Goal: Task Accomplishment & Management: Complete application form

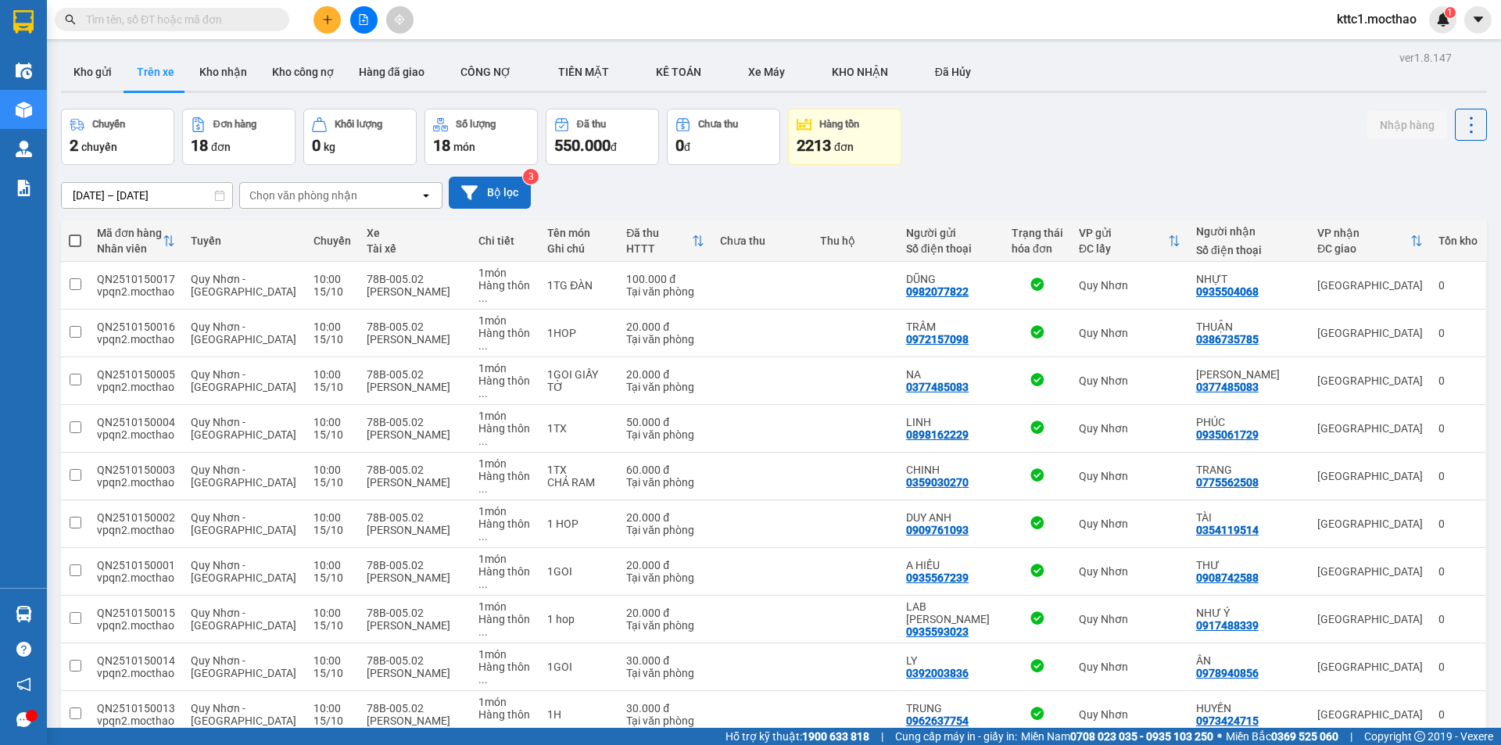
click at [486, 191] on button "Bộ lọc" at bounding box center [490, 193] width 82 height 32
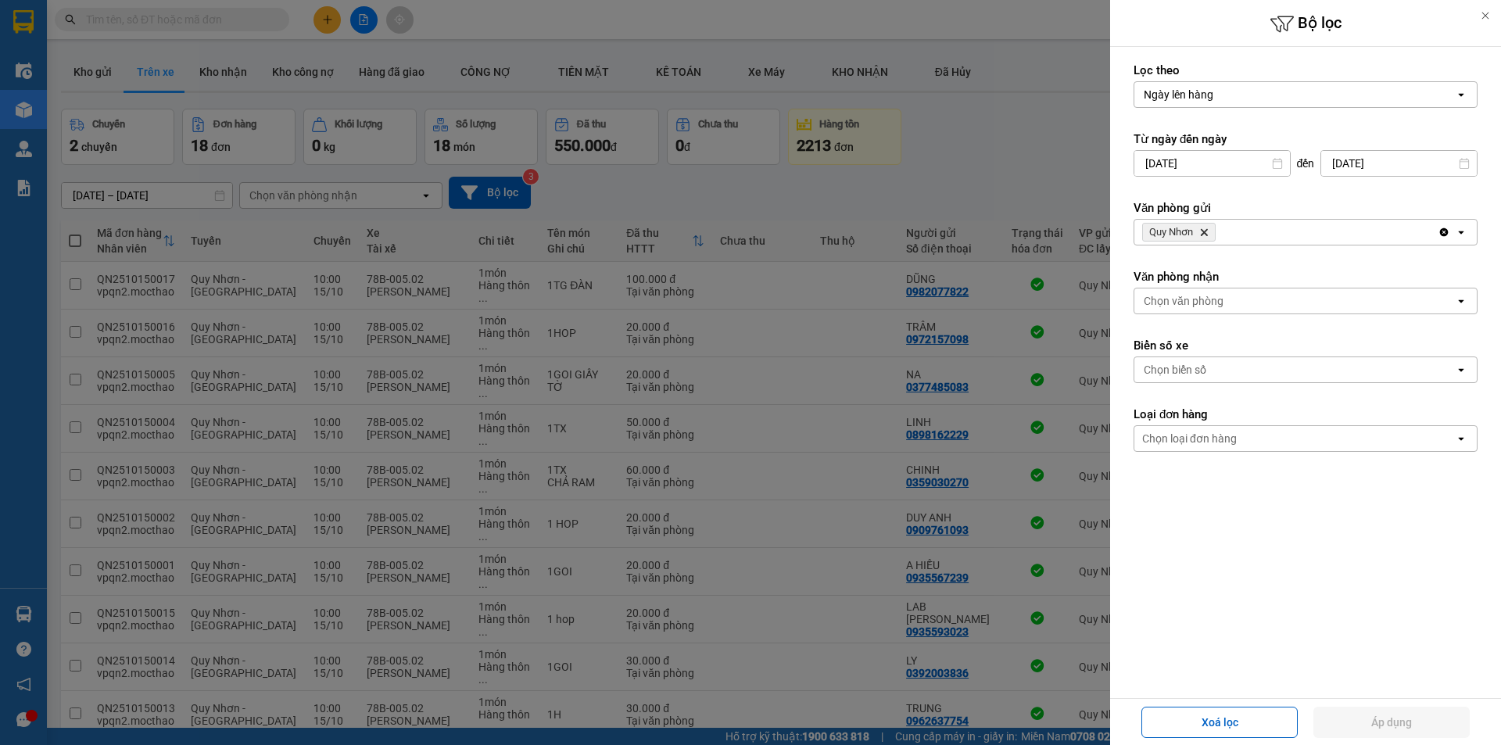
click at [1206, 231] on icon "Quy Nhơn, close by backspace" at bounding box center [1204, 232] width 7 height 7
click at [1203, 231] on div "Chọn văn phòng" at bounding box center [1184, 232] width 80 height 16
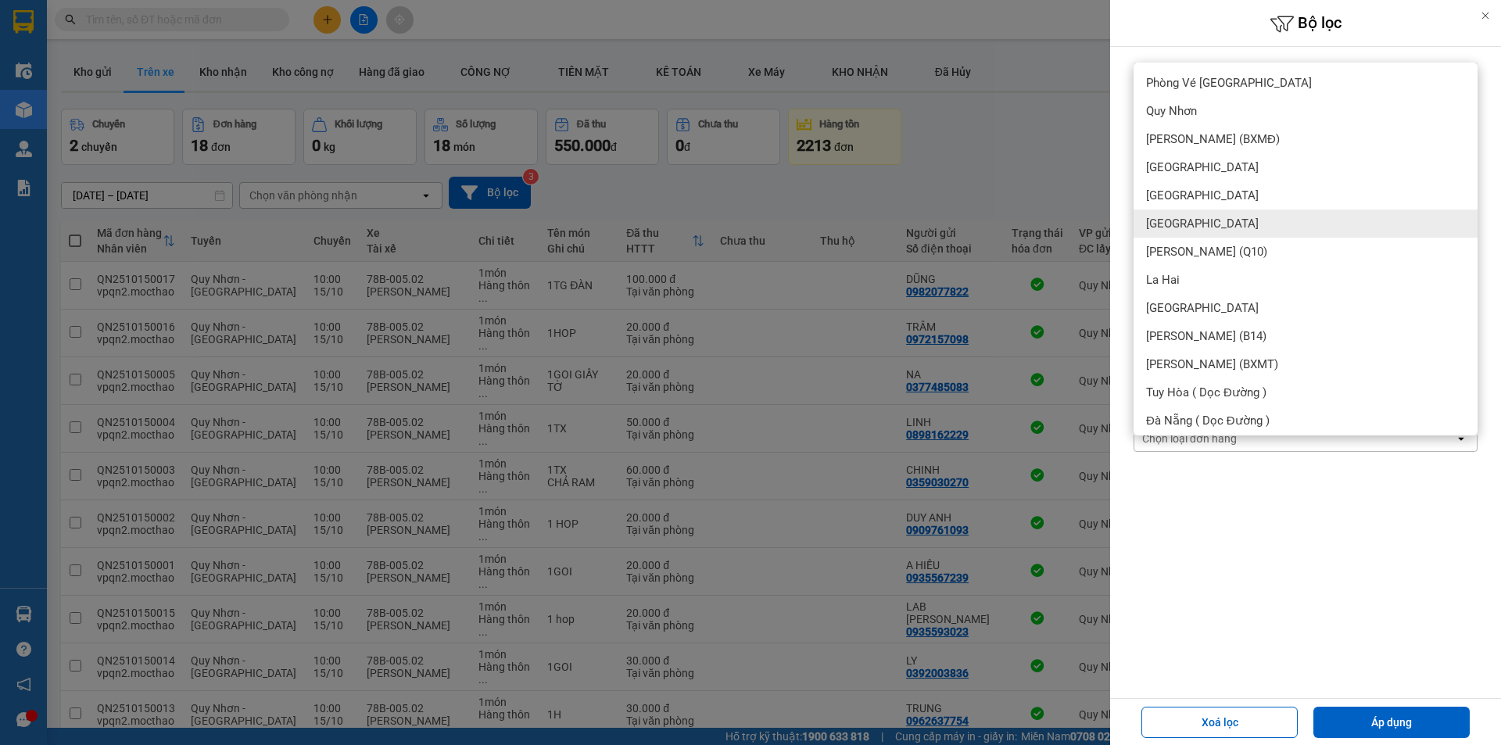
click at [1167, 226] on span "[GEOGRAPHIC_DATA]" at bounding box center [1202, 224] width 113 height 16
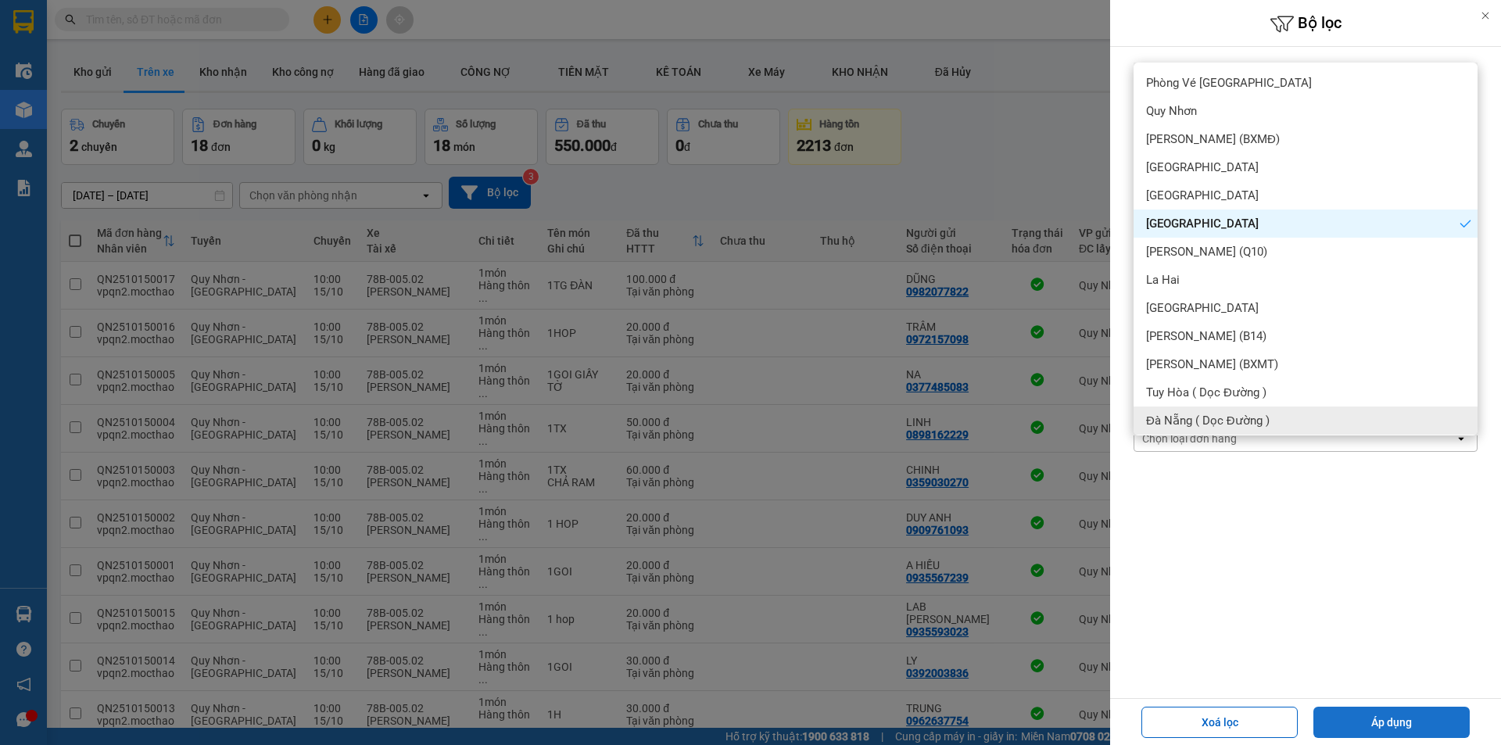
click at [1387, 712] on button "Áp dụng" at bounding box center [1392, 722] width 156 height 31
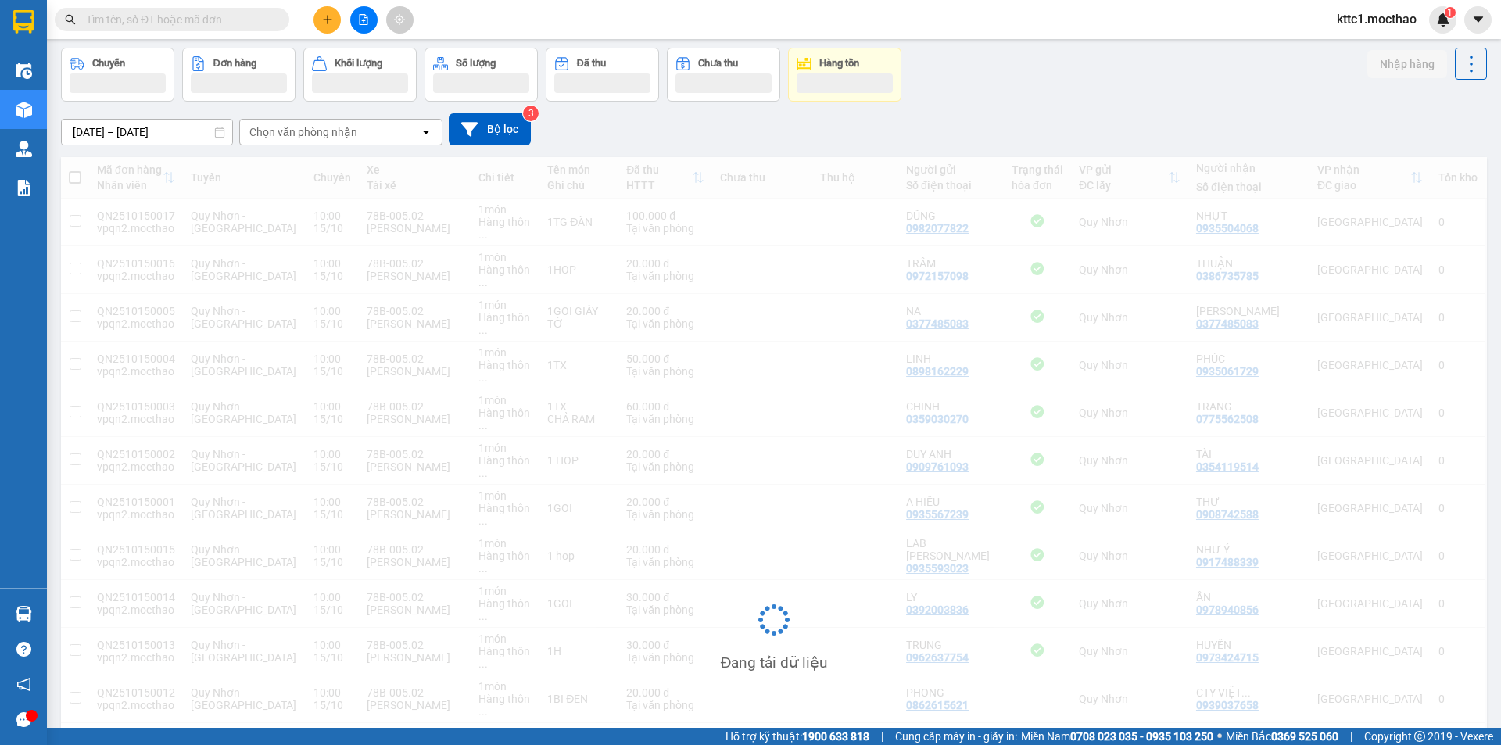
scroll to position [229, 0]
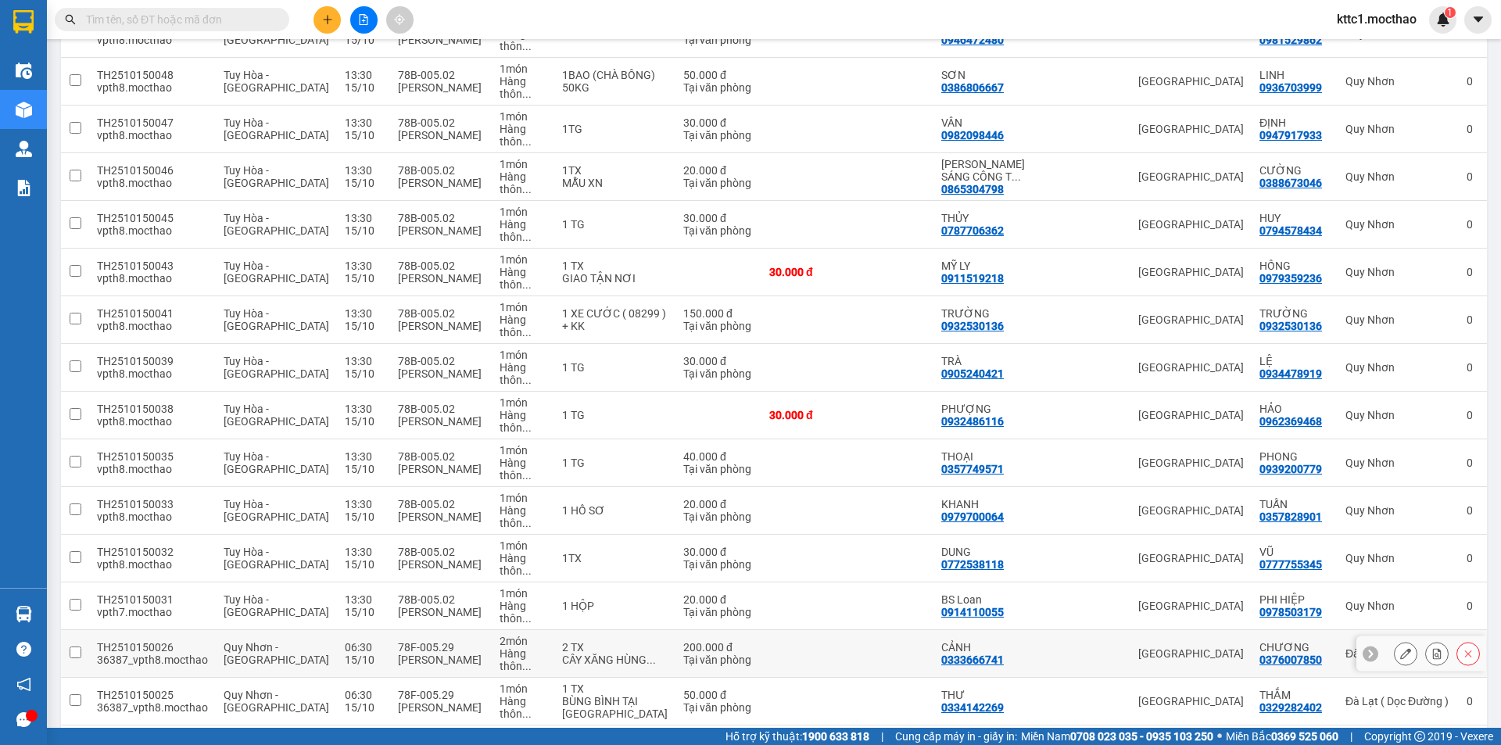
scroll to position [626, 0]
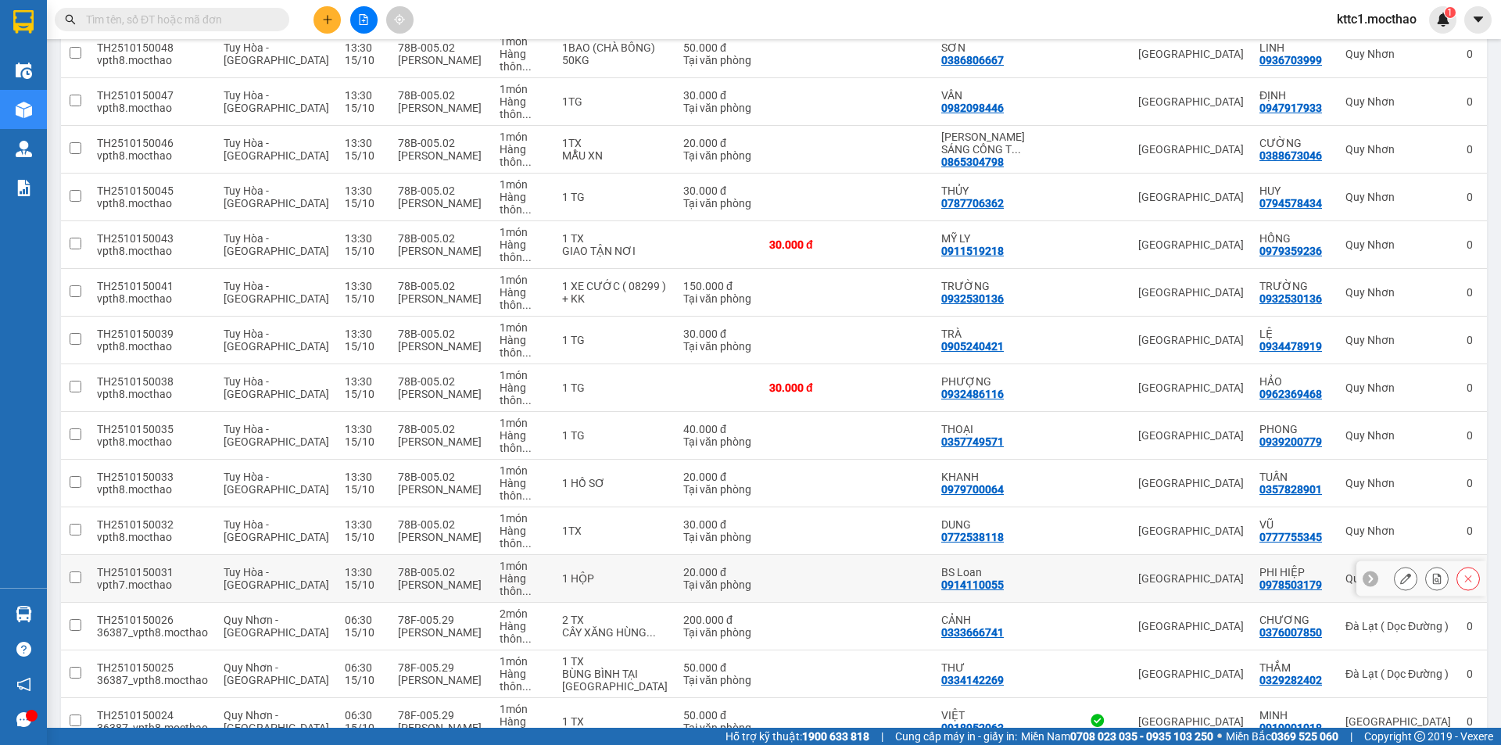
click at [1401, 573] on icon at bounding box center [1406, 578] width 11 height 11
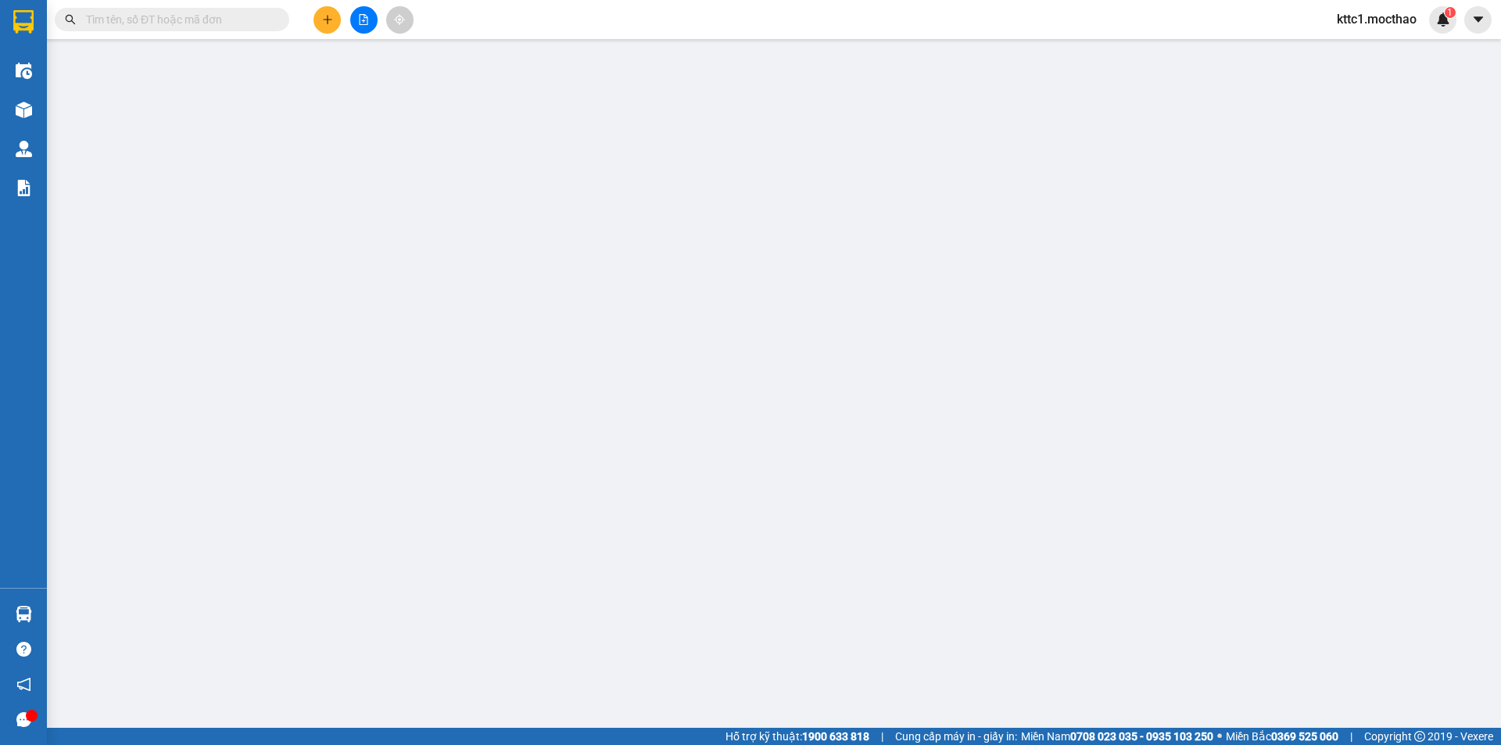
type input "0914110055"
type input "BS Loan"
type input "0978503179"
type input "PHI HIỆP"
type input "1"
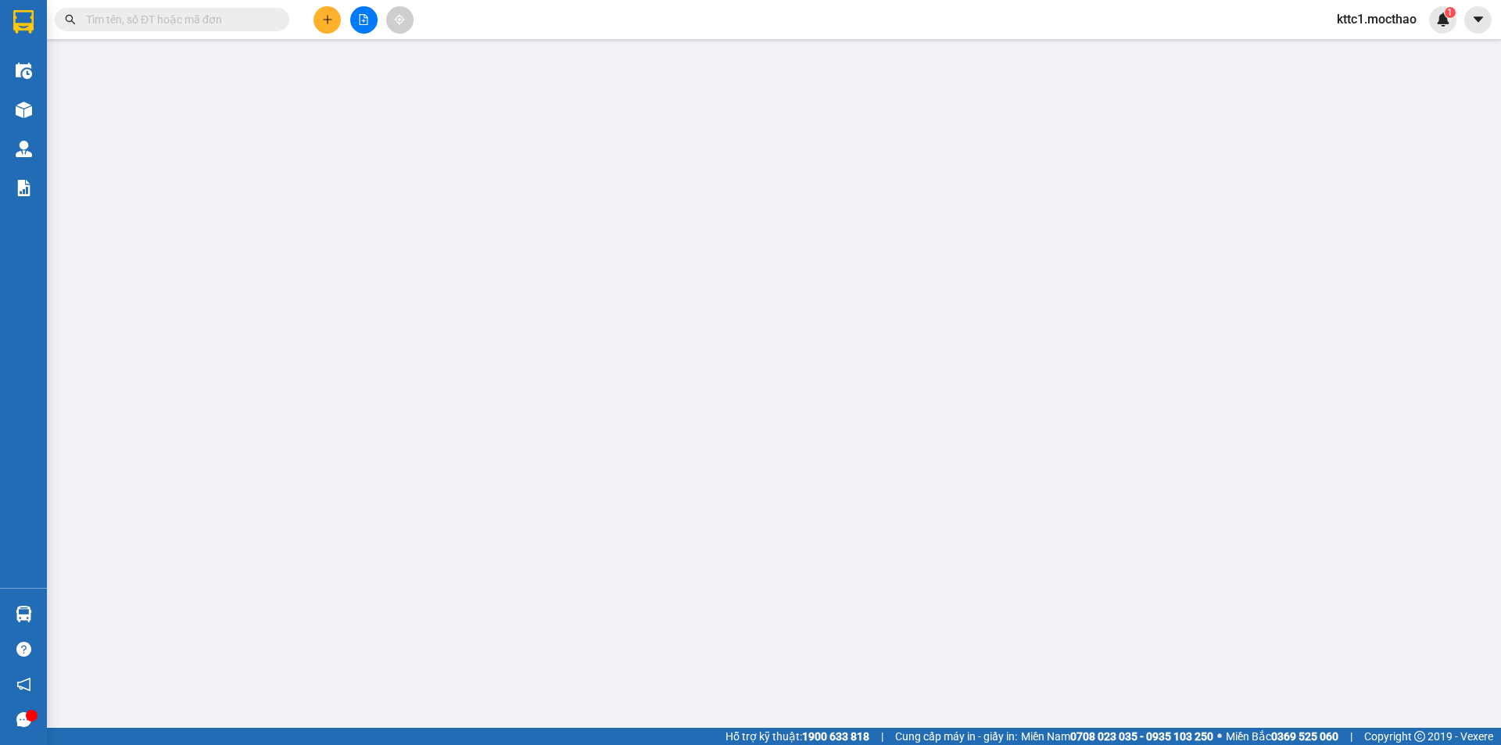
type input "0"
type input "20.000"
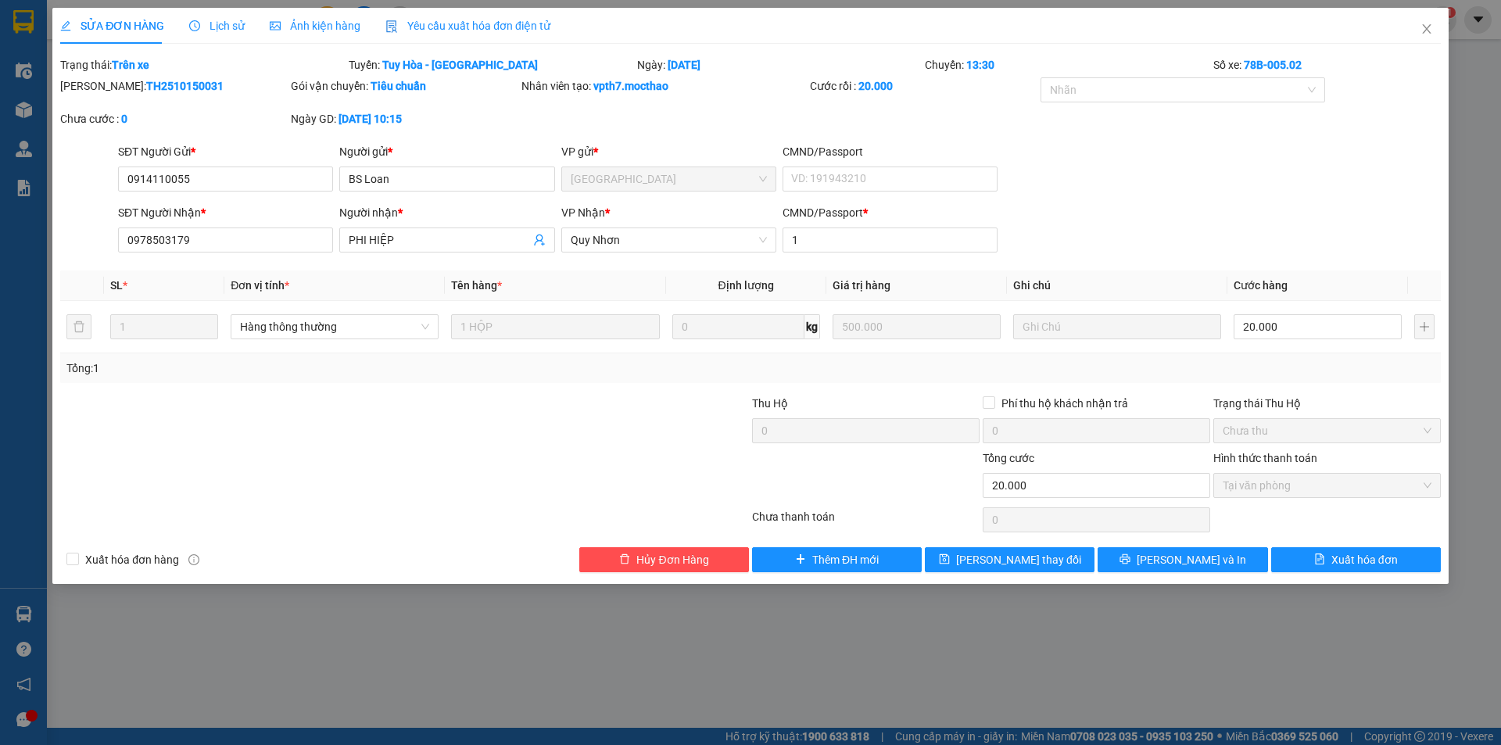
click at [485, 25] on span "Yêu cầu xuất hóa đơn điện tử" at bounding box center [468, 26] width 165 height 13
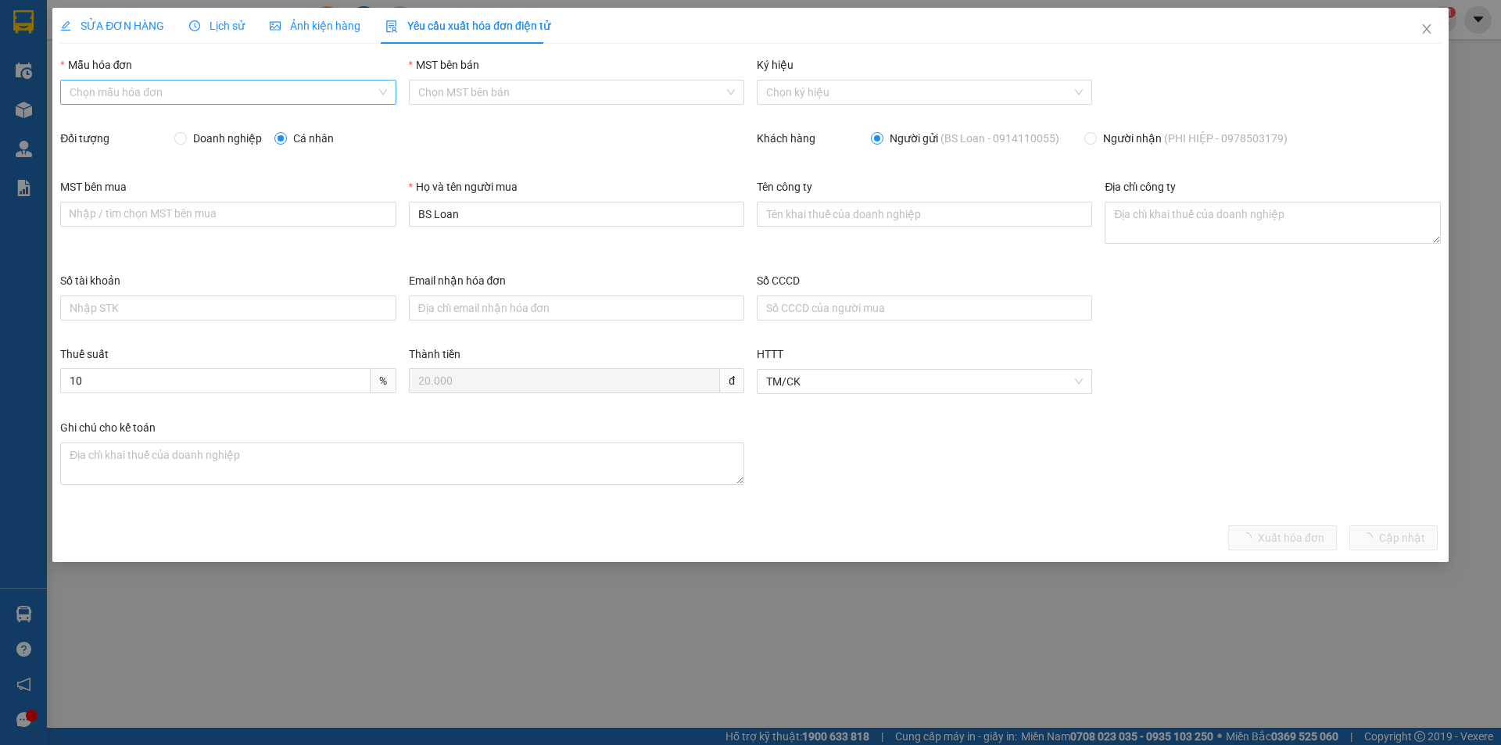
click at [256, 94] on input "Mẫu hóa đơn" at bounding box center [223, 92] width 306 height 23
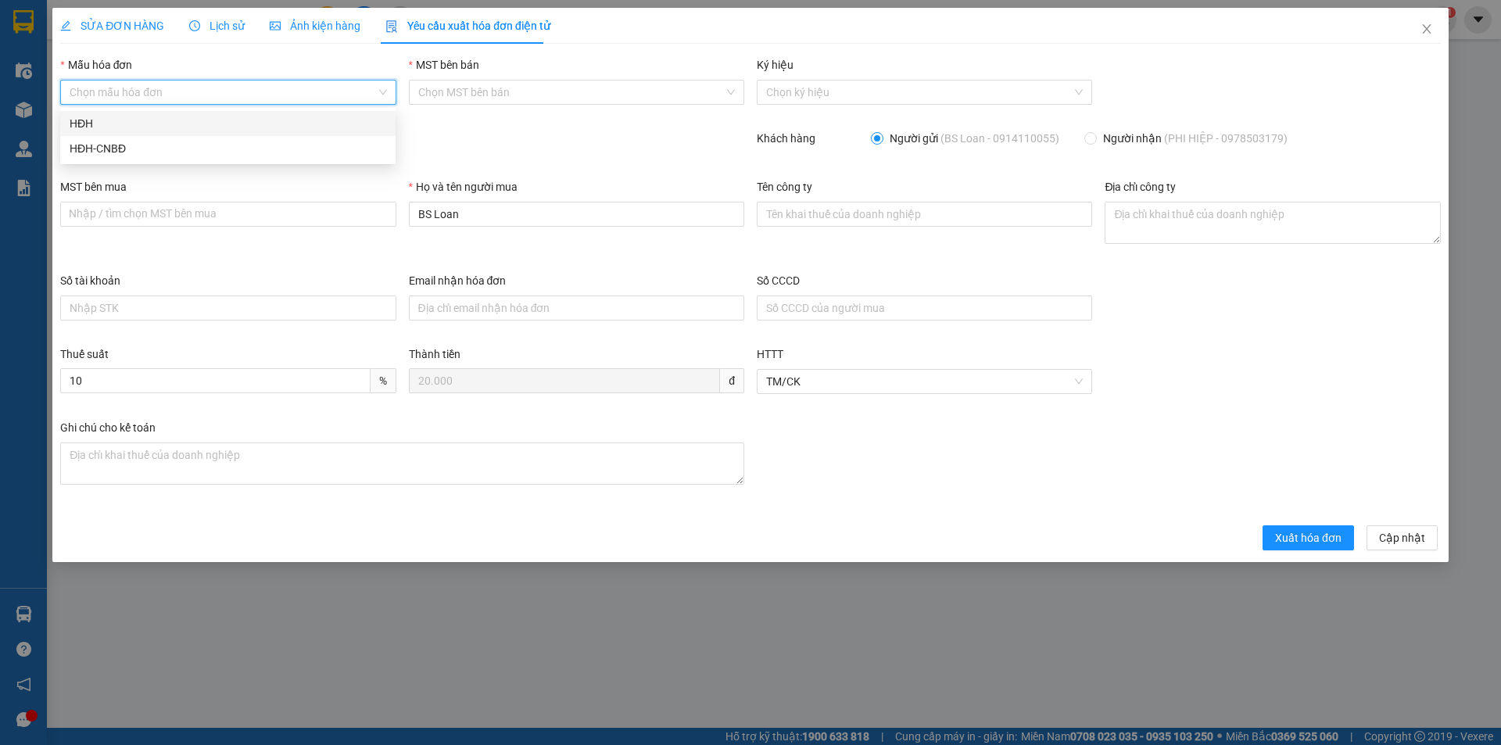
drag, startPoint x: 231, startPoint y: 118, endPoint x: 309, endPoint y: 161, distance: 89.2
click at [231, 120] on div "HĐH" at bounding box center [228, 123] width 317 height 17
type input "8"
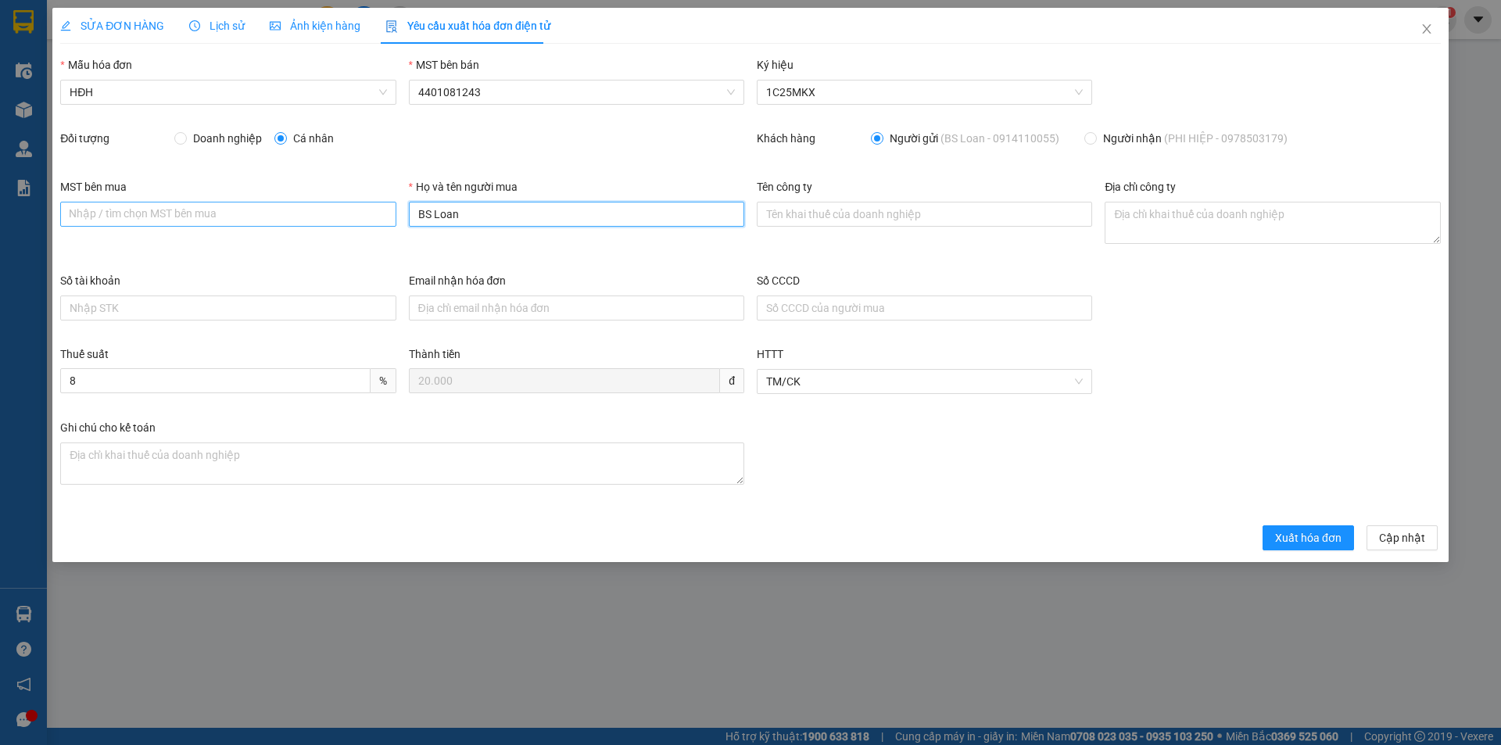
drag, startPoint x: 460, startPoint y: 207, endPoint x: 382, endPoint y: 221, distance: 78.5
click at [382, 221] on div "MST bên mua Nhập / tìm chọn MST bên mua Họ và tên người mua BS Loan Tên công ty…" at bounding box center [750, 225] width 1393 height 94
type input "Người mua không lấy hóa đơn"
click at [1324, 538] on span "Xuất hóa đơn" at bounding box center [1308, 537] width 66 height 17
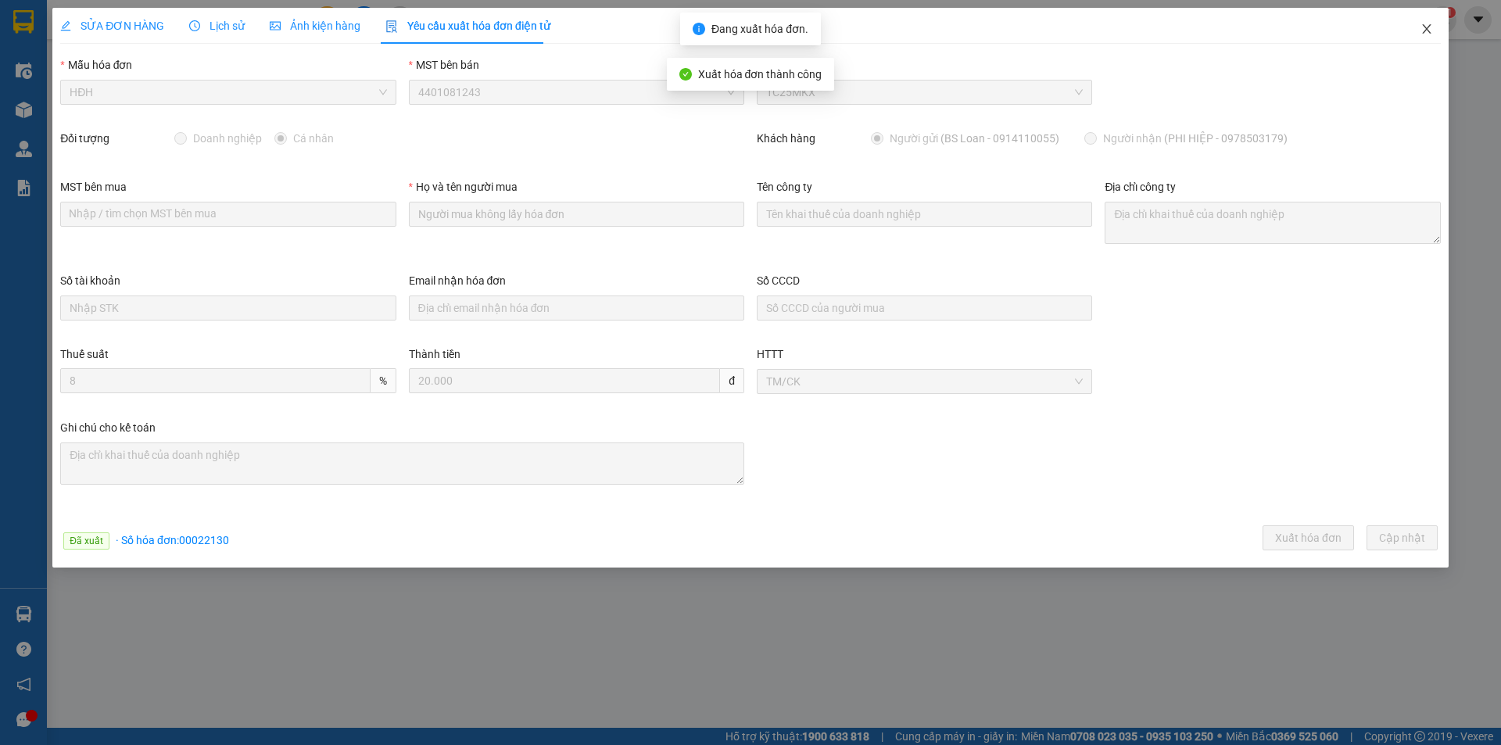
click at [1429, 28] on icon "close" at bounding box center [1426, 28] width 9 height 9
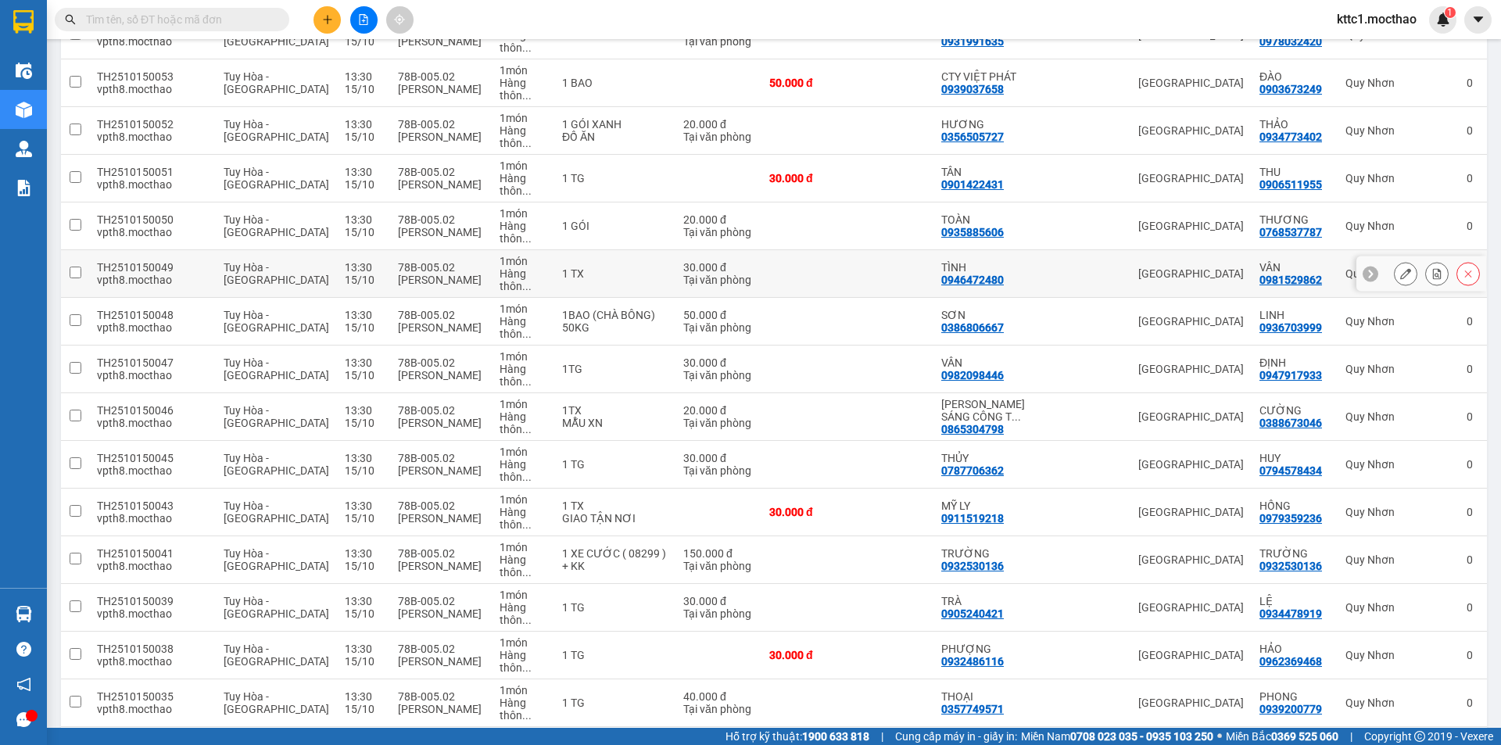
scroll to position [391, 0]
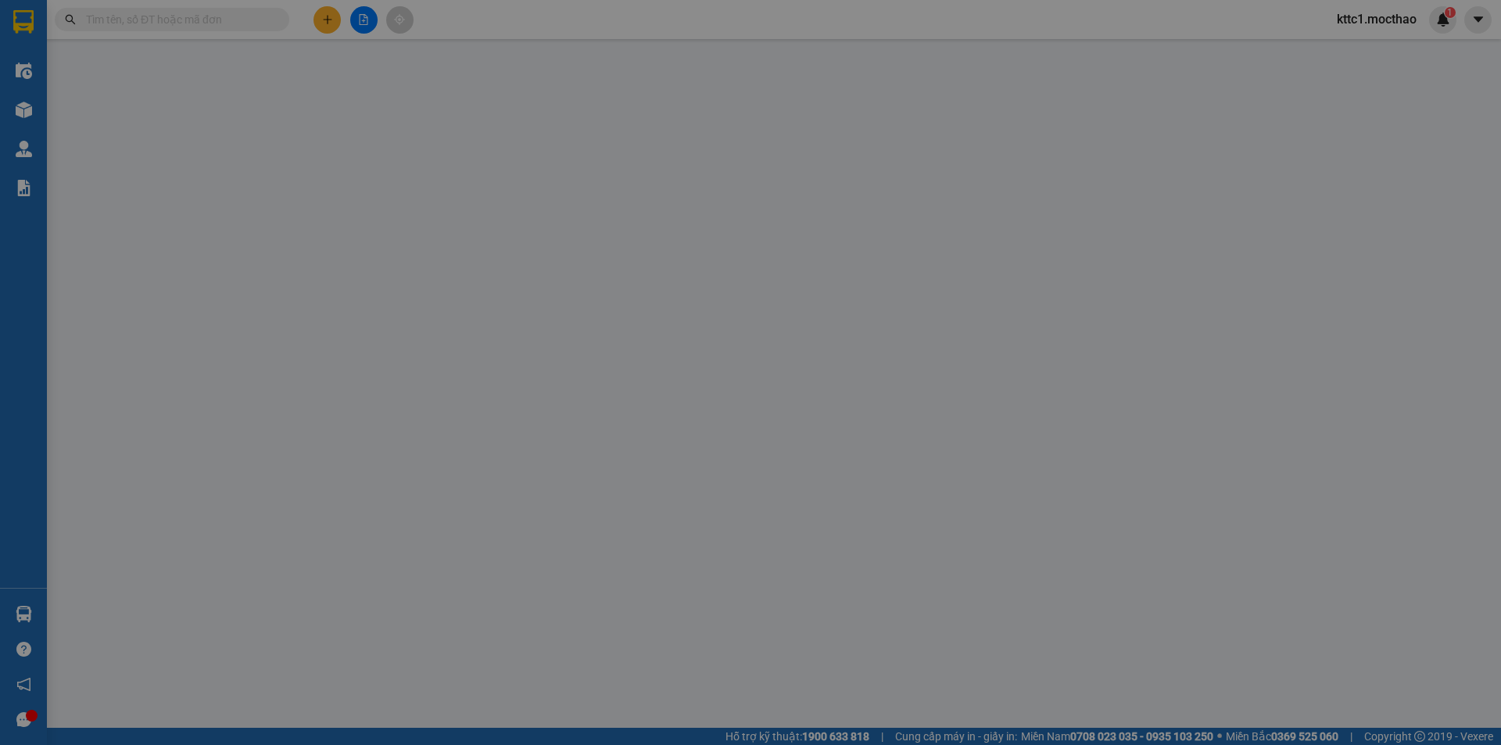
type input "0772538118"
type input "DUNG"
type input "0777755345"
type input "VŨ"
type input "1"
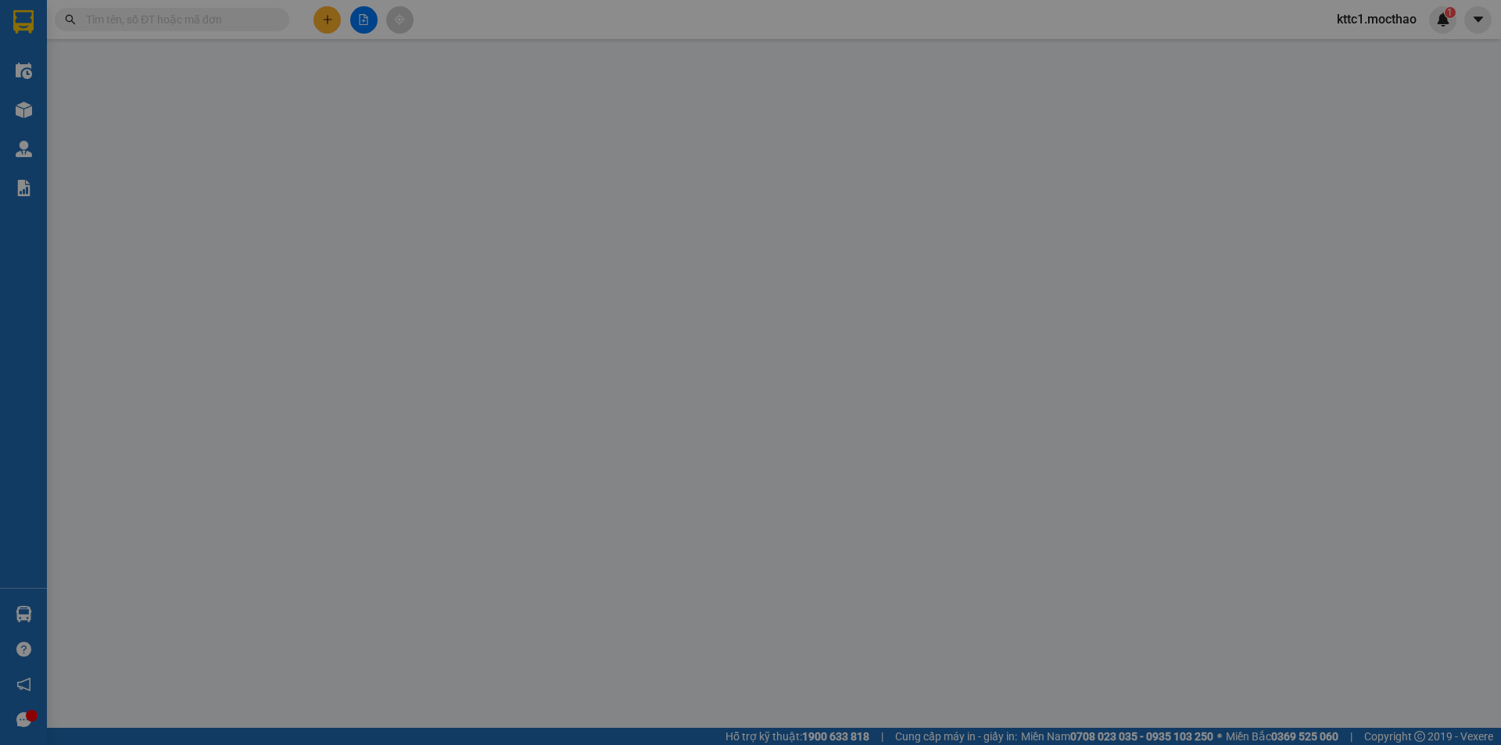
type input "0"
type input "30.000"
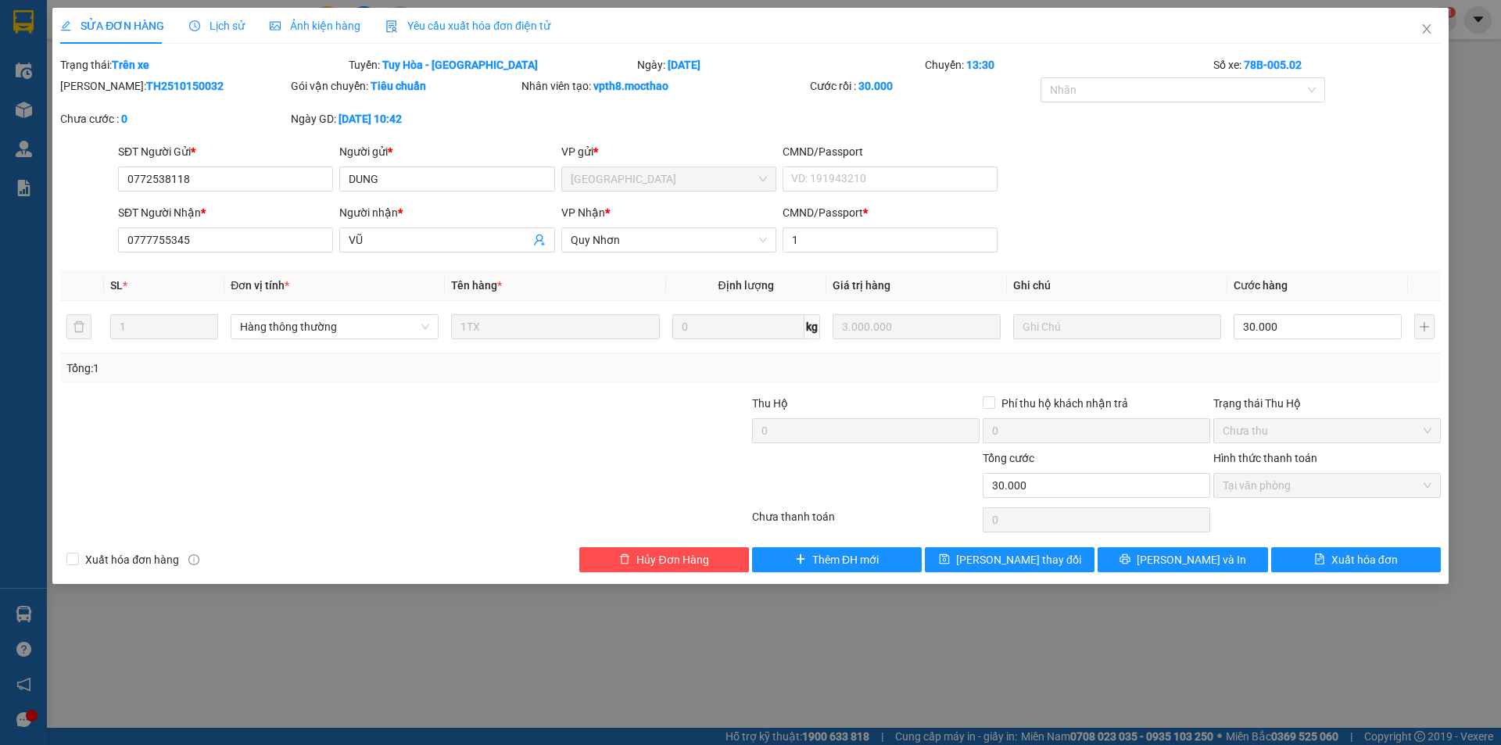
click at [436, 22] on span "Yêu cầu xuất hóa đơn điện tử" at bounding box center [468, 26] width 165 height 13
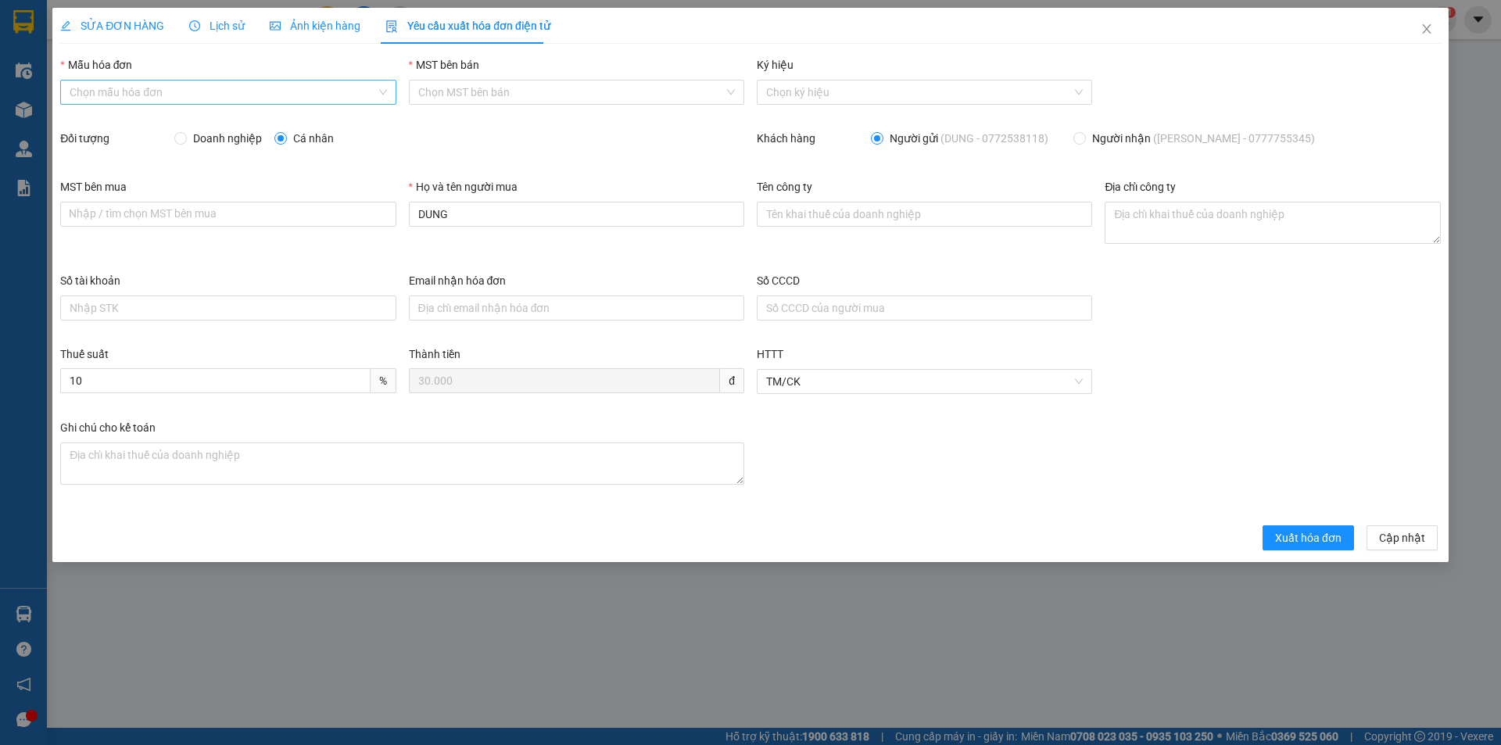
click at [214, 92] on input "Mẫu hóa đơn" at bounding box center [223, 92] width 306 height 23
click at [103, 120] on div "HĐH" at bounding box center [228, 123] width 317 height 17
type input "8"
drag, startPoint x: 535, startPoint y: 217, endPoint x: 370, endPoint y: 208, distance: 165.2
click at [370, 208] on div "MST bên mua Nhập / tìm chọn MST bên mua Họ và tên người mua DUNG Tên công ty Đị…" at bounding box center [750, 225] width 1393 height 94
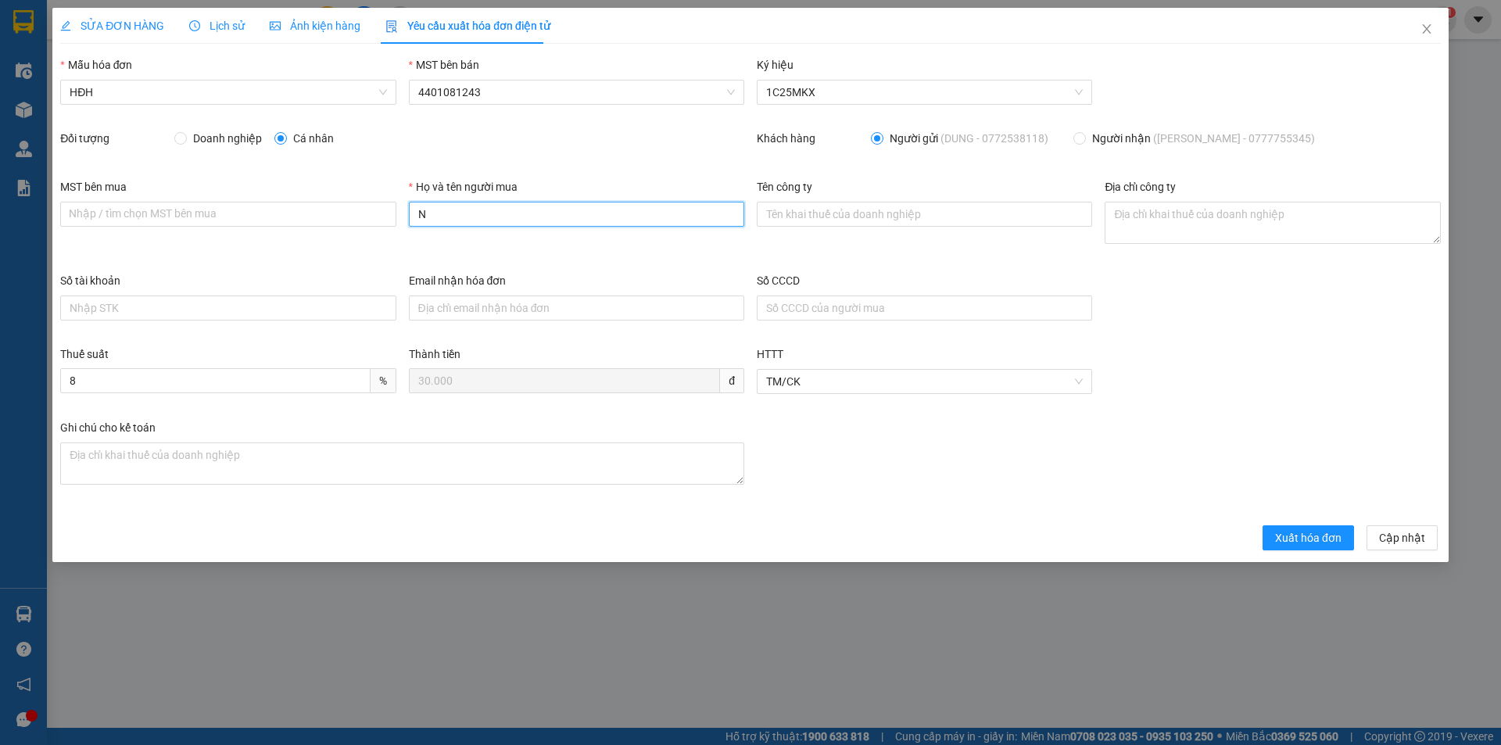
type input "Người mua không lấy hóa đơn"
click at [1321, 534] on span "Xuất hóa đơn" at bounding box center [1308, 537] width 66 height 17
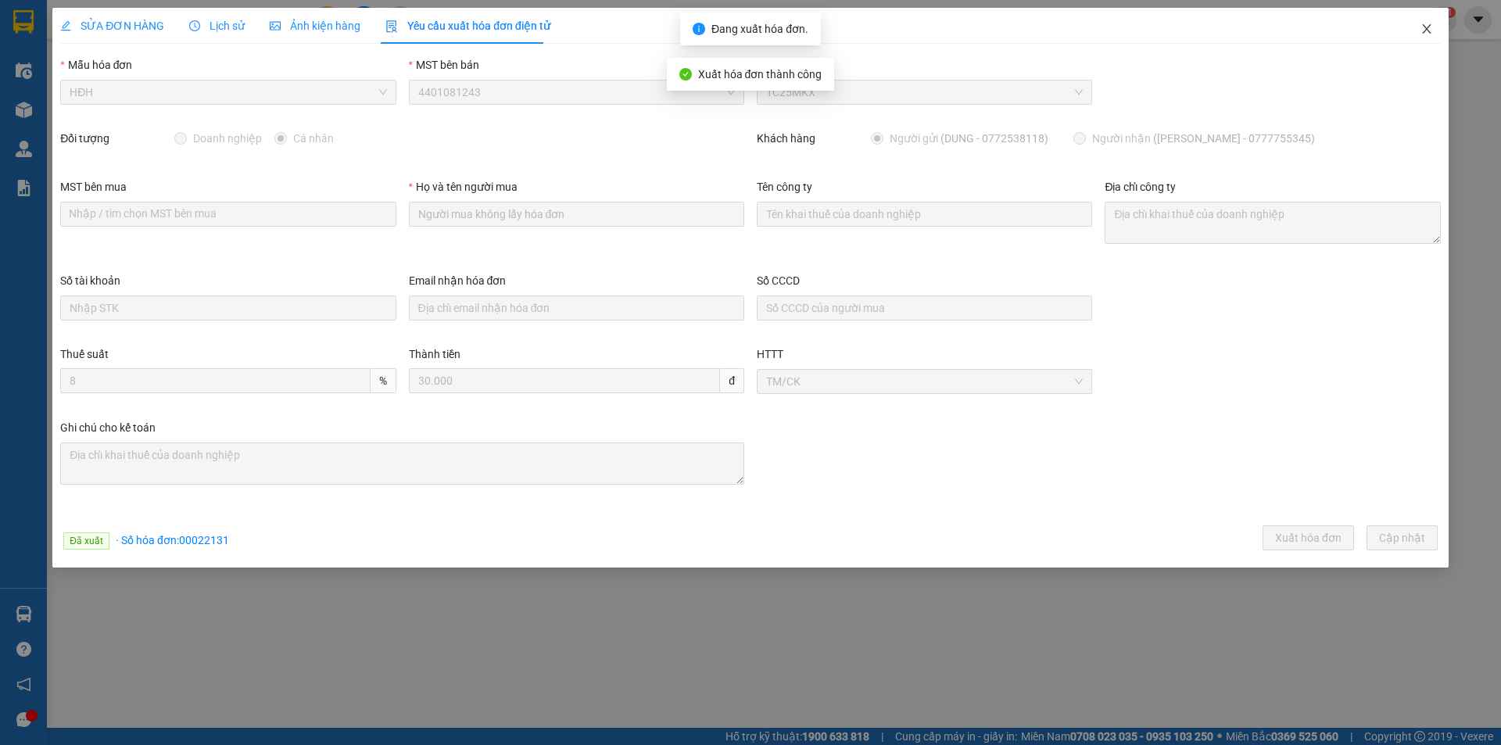
click at [1426, 30] on icon "close" at bounding box center [1426, 28] width 9 height 9
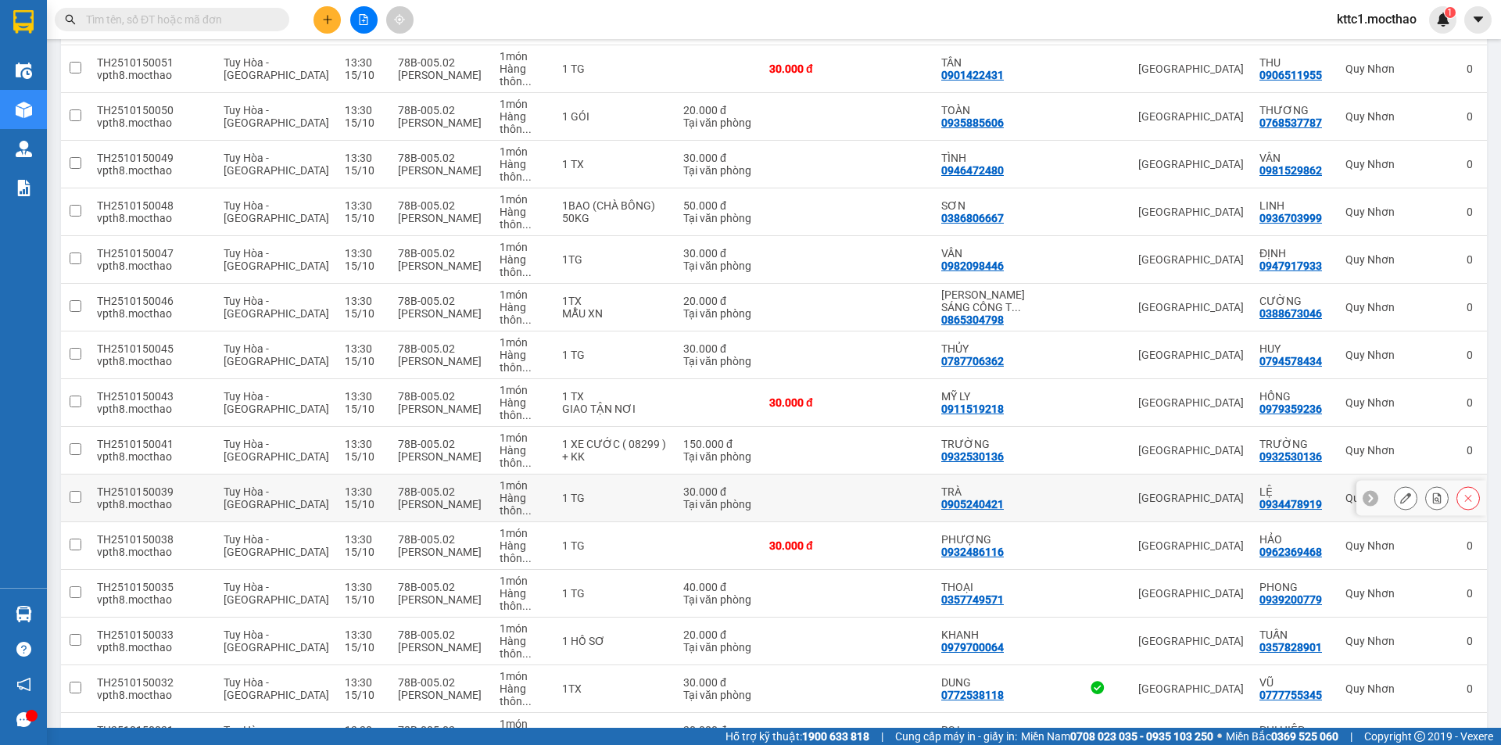
scroll to position [469, 0]
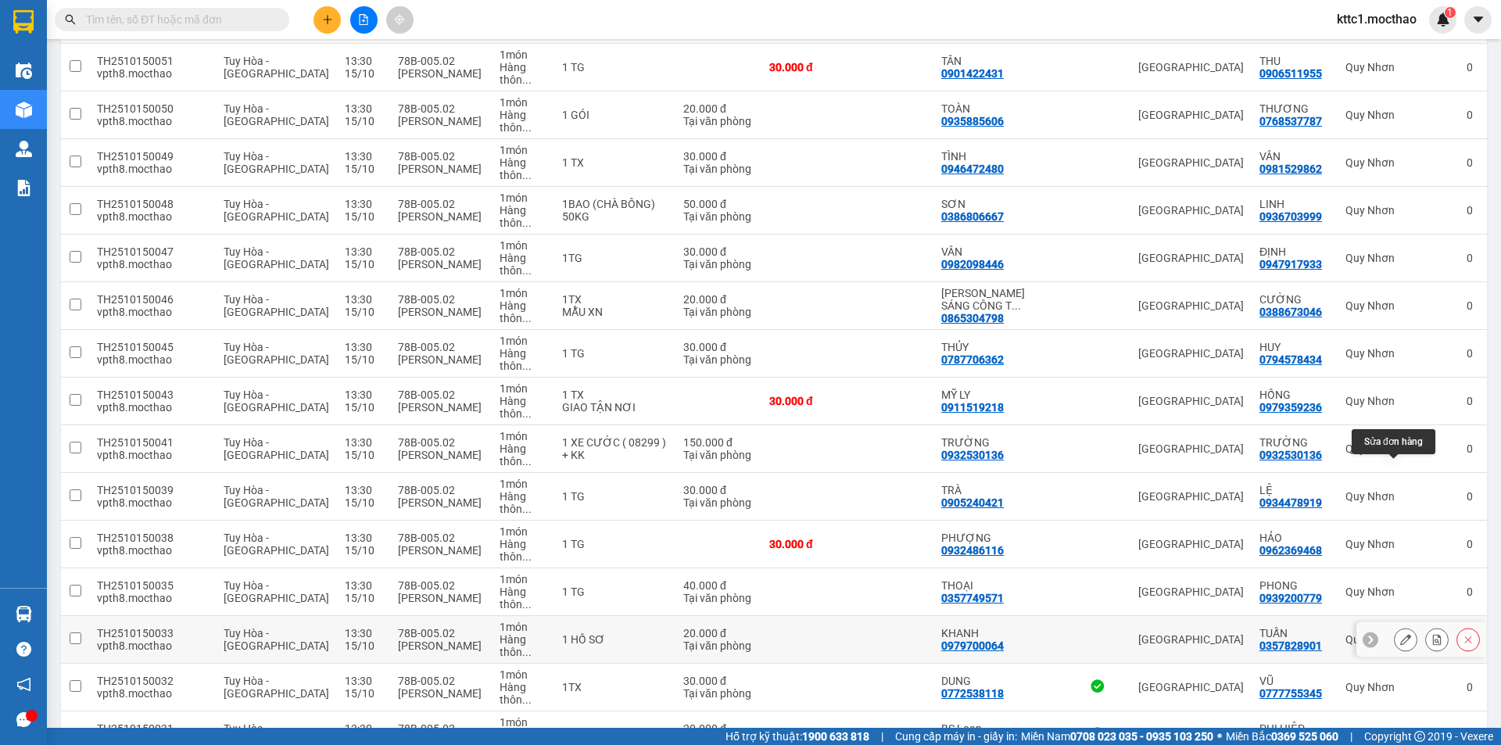
click at [1401, 634] on icon at bounding box center [1406, 639] width 11 height 11
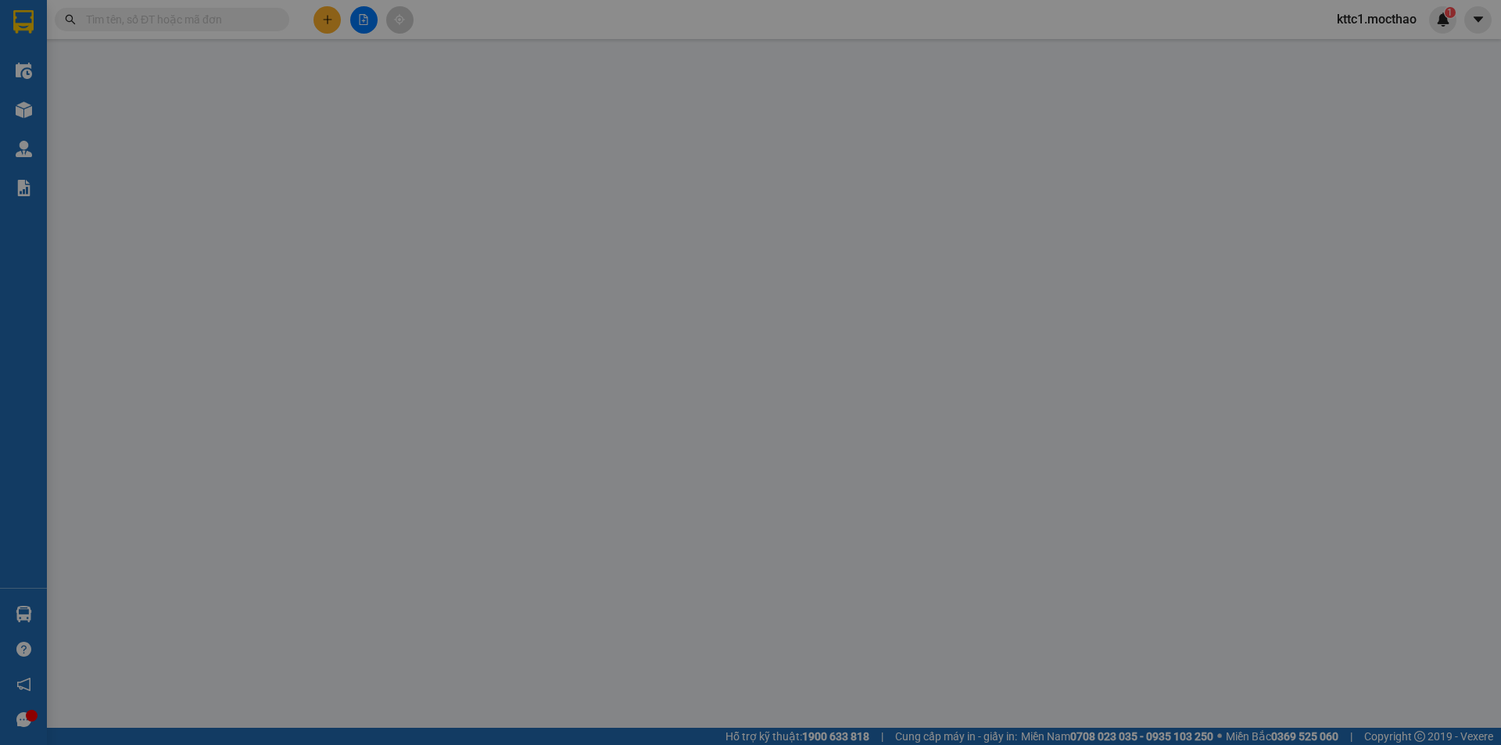
type input "0979700064"
type input "KHANH"
type input "0357828901"
type input "TUẤN"
type input "1"
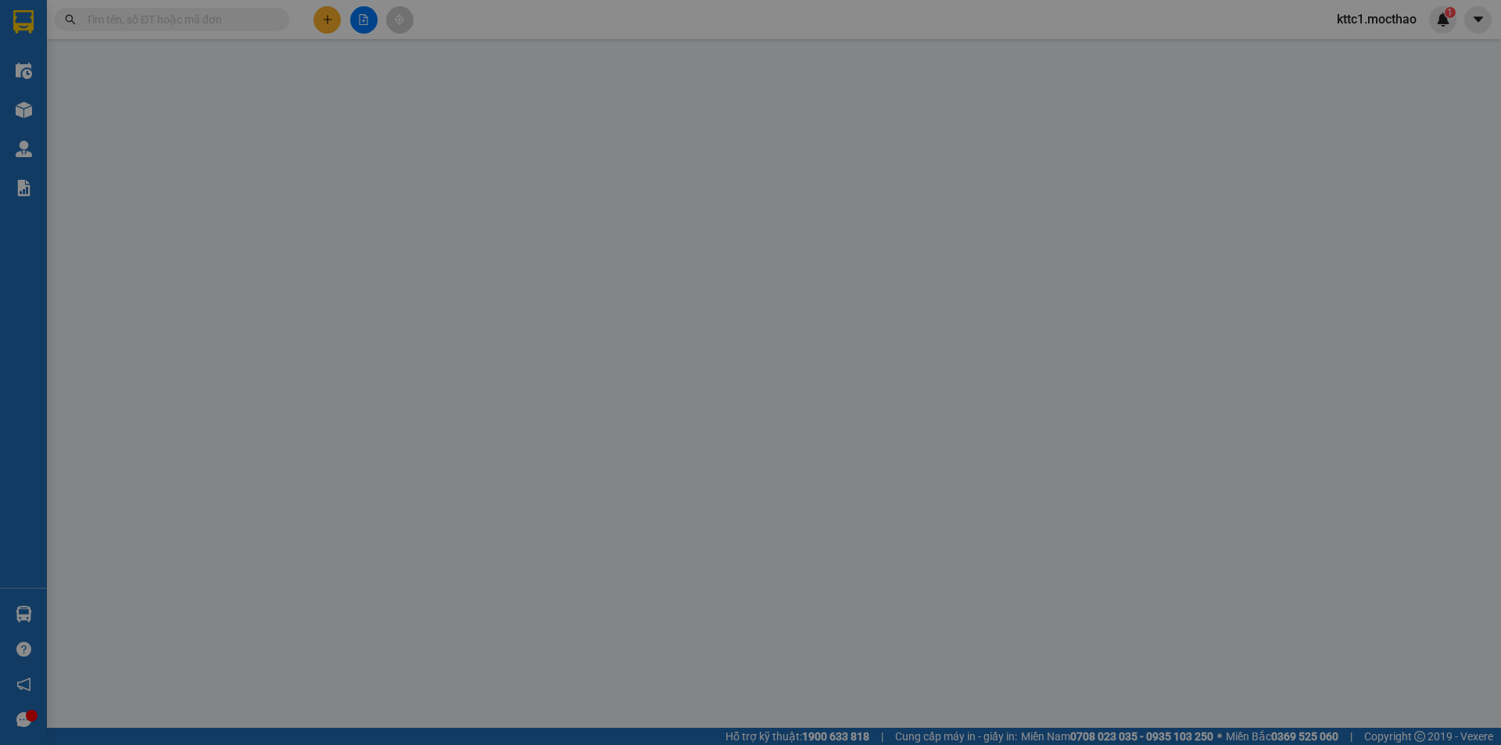
type input "0"
type input "20.000"
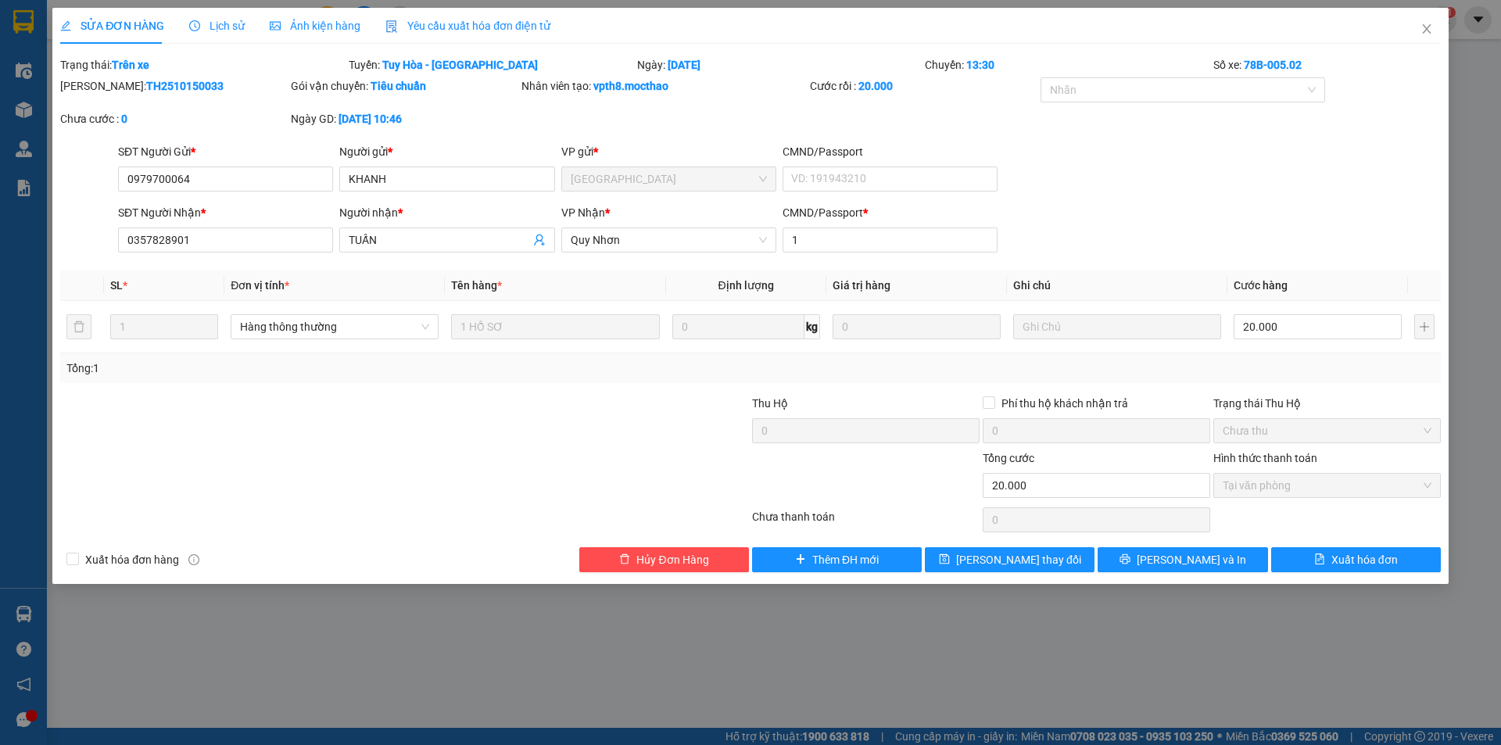
click at [503, 22] on span "Yêu cầu xuất hóa đơn điện tử" at bounding box center [468, 26] width 165 height 13
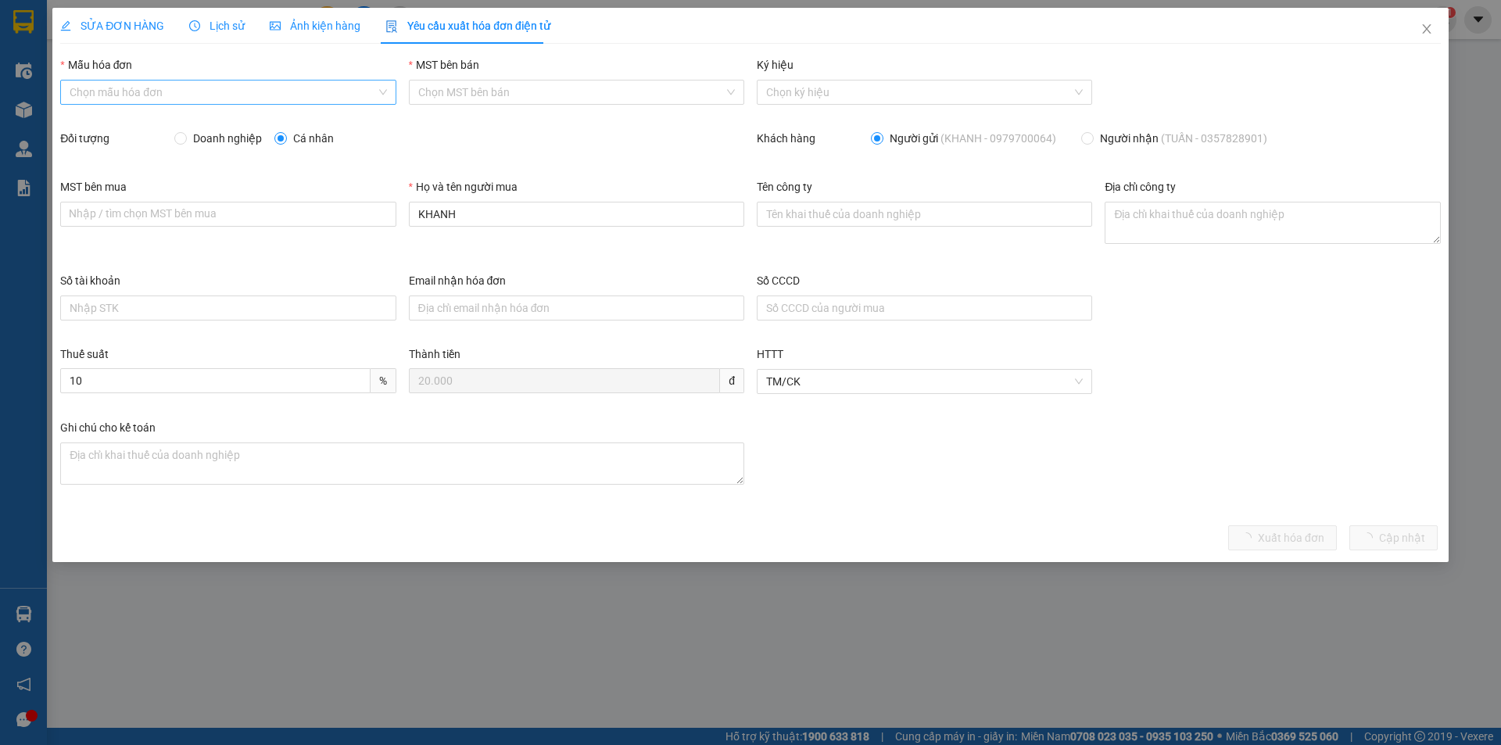
click at [206, 97] on input "Mẫu hóa đơn" at bounding box center [223, 92] width 306 height 23
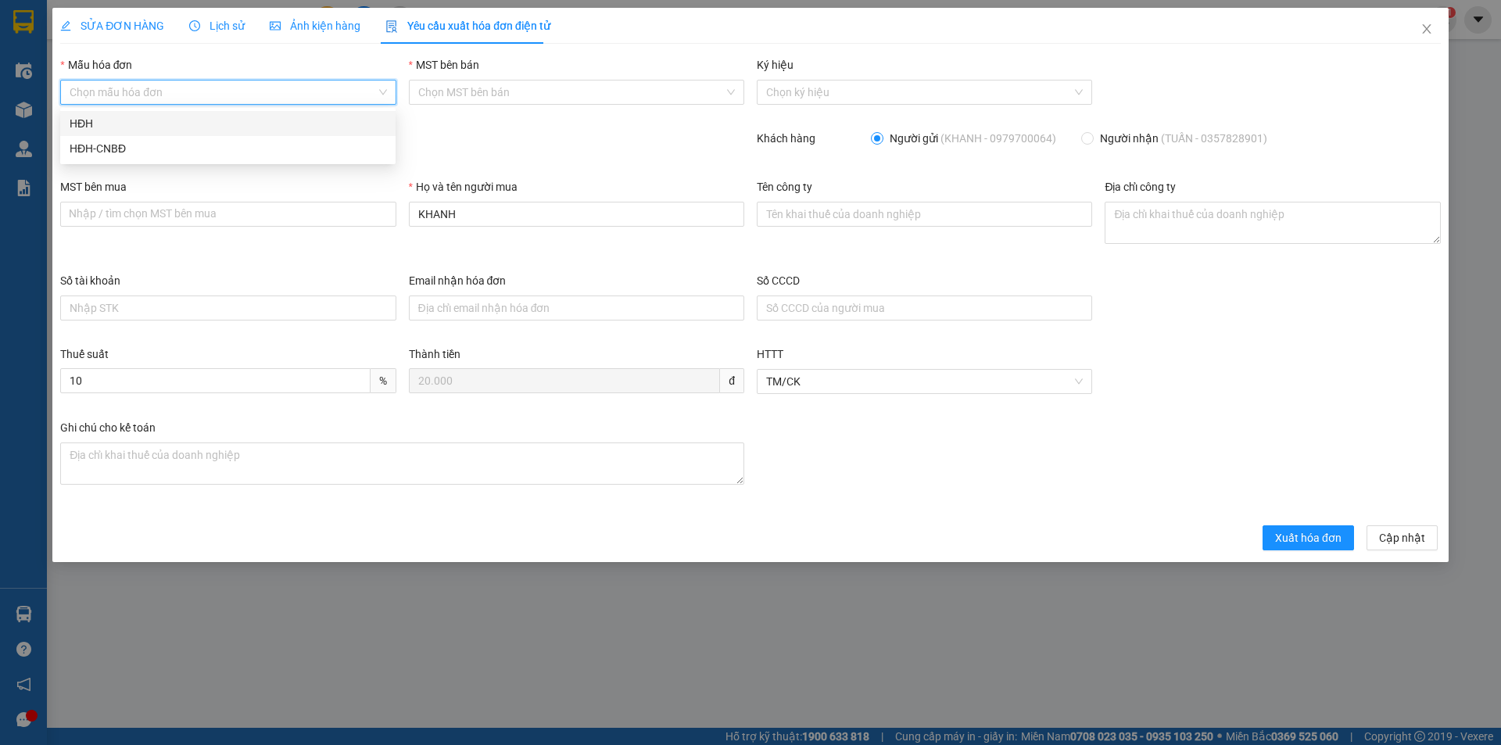
click at [179, 125] on div "HĐH" at bounding box center [228, 123] width 317 height 17
type input "8"
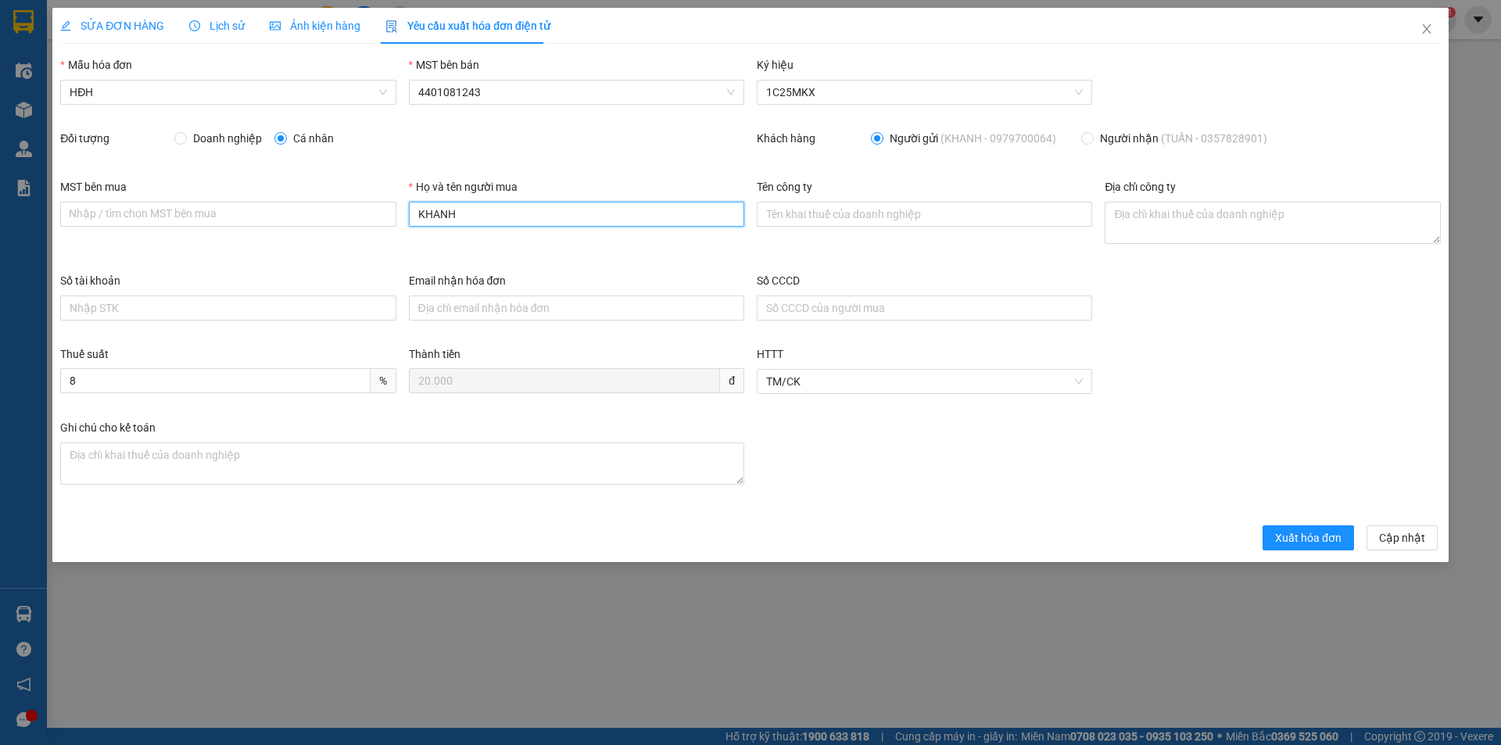
drag, startPoint x: 486, startPoint y: 218, endPoint x: 368, endPoint y: 236, distance: 118.7
click at [368, 236] on div "MST bên mua Nhập / tìm chọn MST bên mua Họ và tên người mua KHANH Tên công ty Đ…" at bounding box center [750, 225] width 1393 height 94
type input "Người mua không lấy hóa đơn"
click at [1281, 533] on span "Xuất hóa đơn" at bounding box center [1308, 537] width 66 height 17
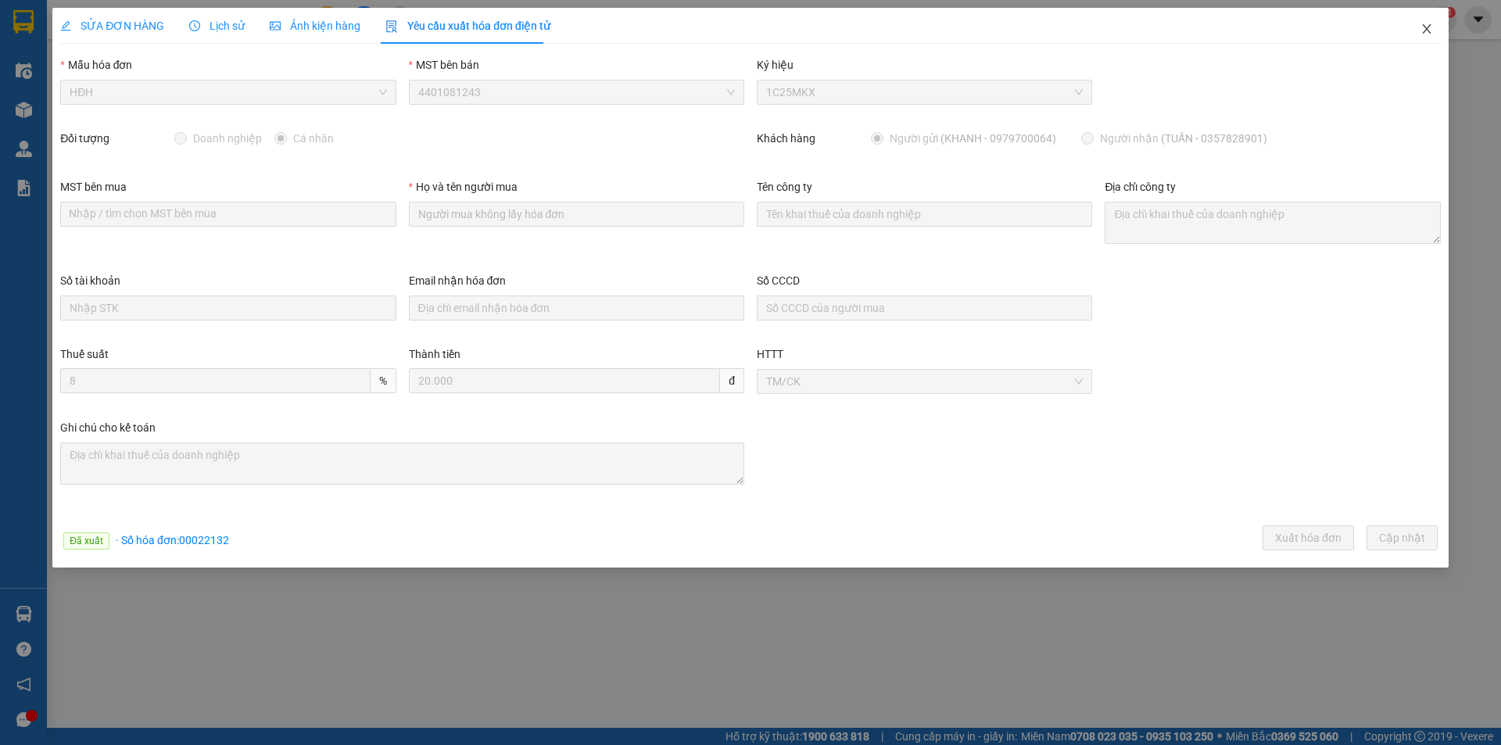
click at [1426, 25] on icon "close" at bounding box center [1427, 29] width 13 height 13
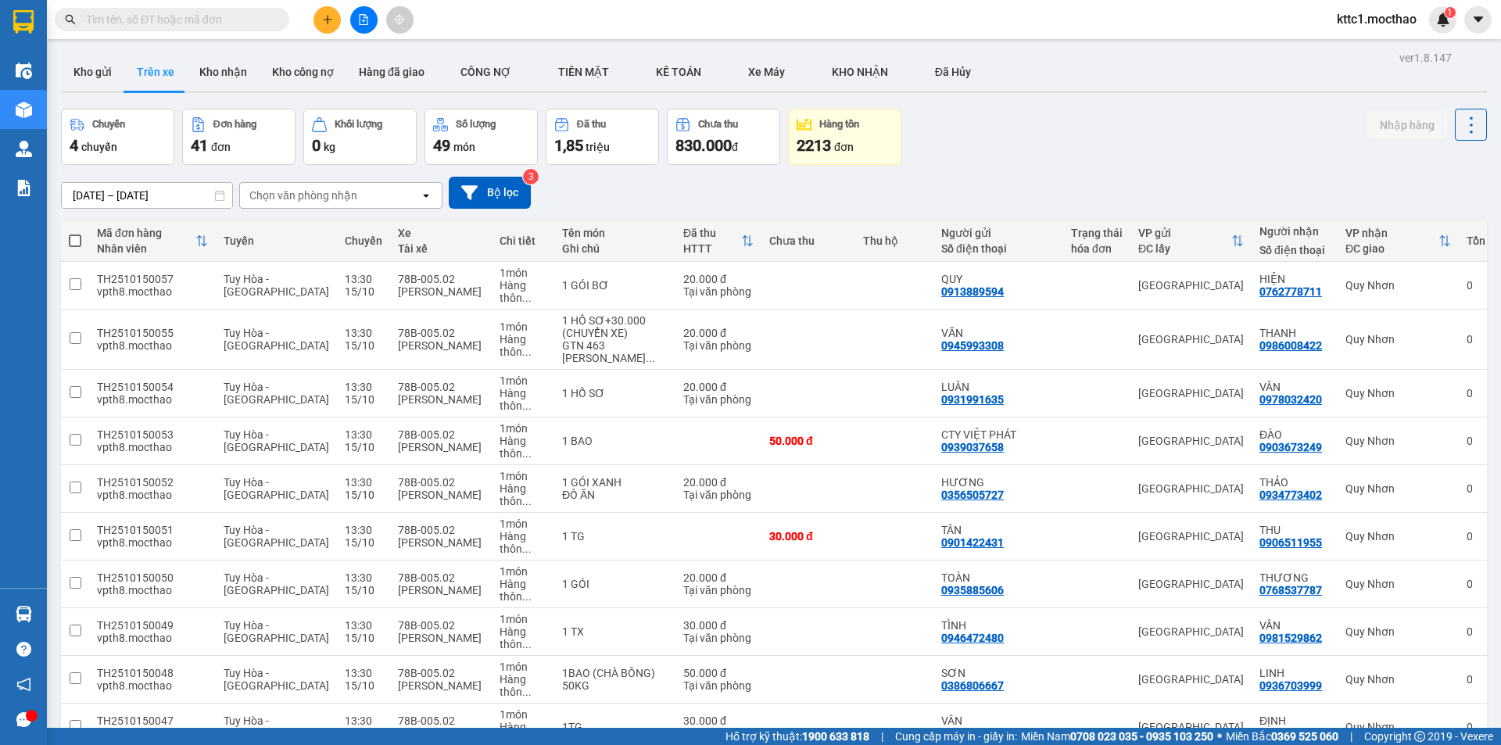
scroll to position [391, 0]
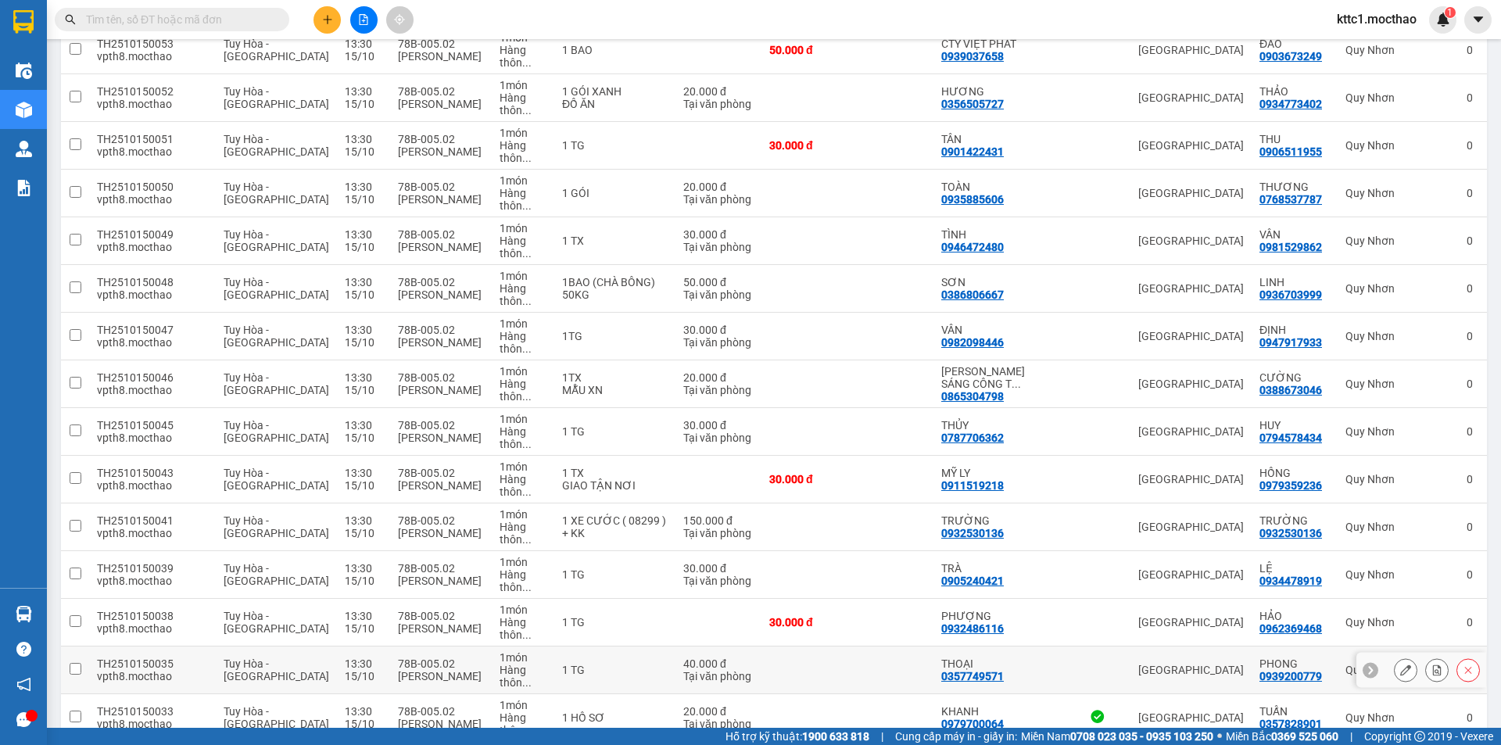
click at [1401, 665] on icon at bounding box center [1406, 670] width 11 height 11
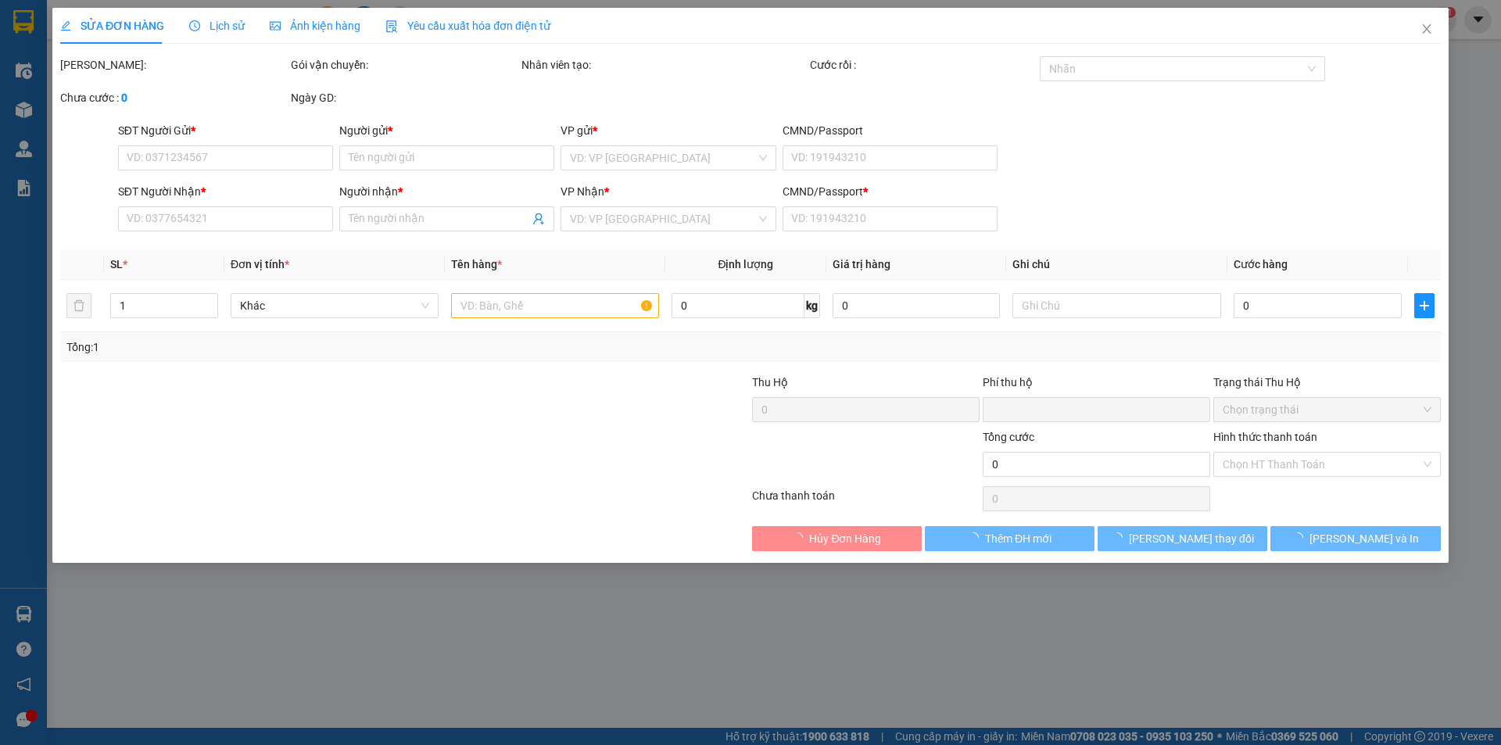
type input "0357749571"
type input "THOẠI"
type input "0939200779"
type input "PHONG"
type input "1"
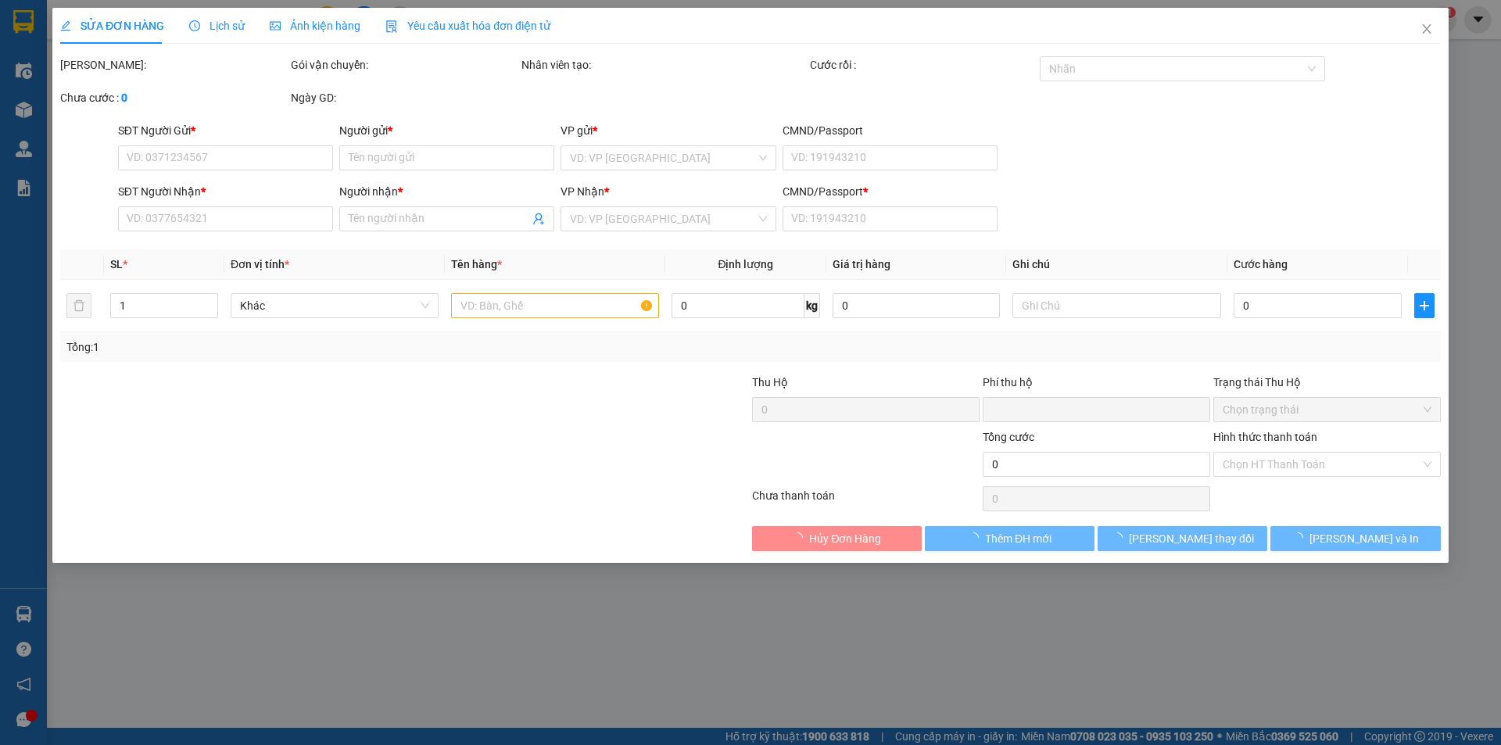
type input "0"
type input "40.000"
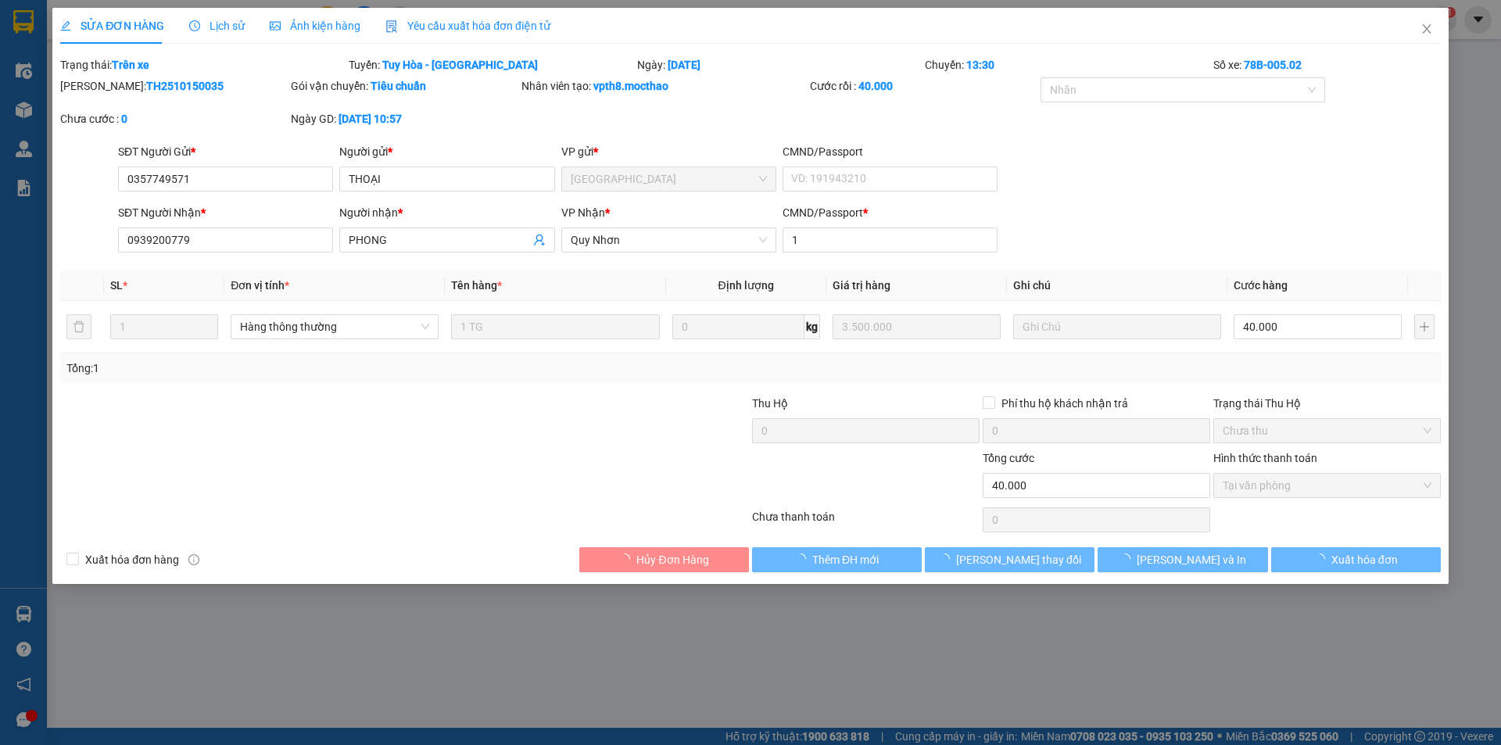
click at [500, 23] on span "Yêu cầu xuất hóa đơn điện tử" at bounding box center [468, 26] width 165 height 13
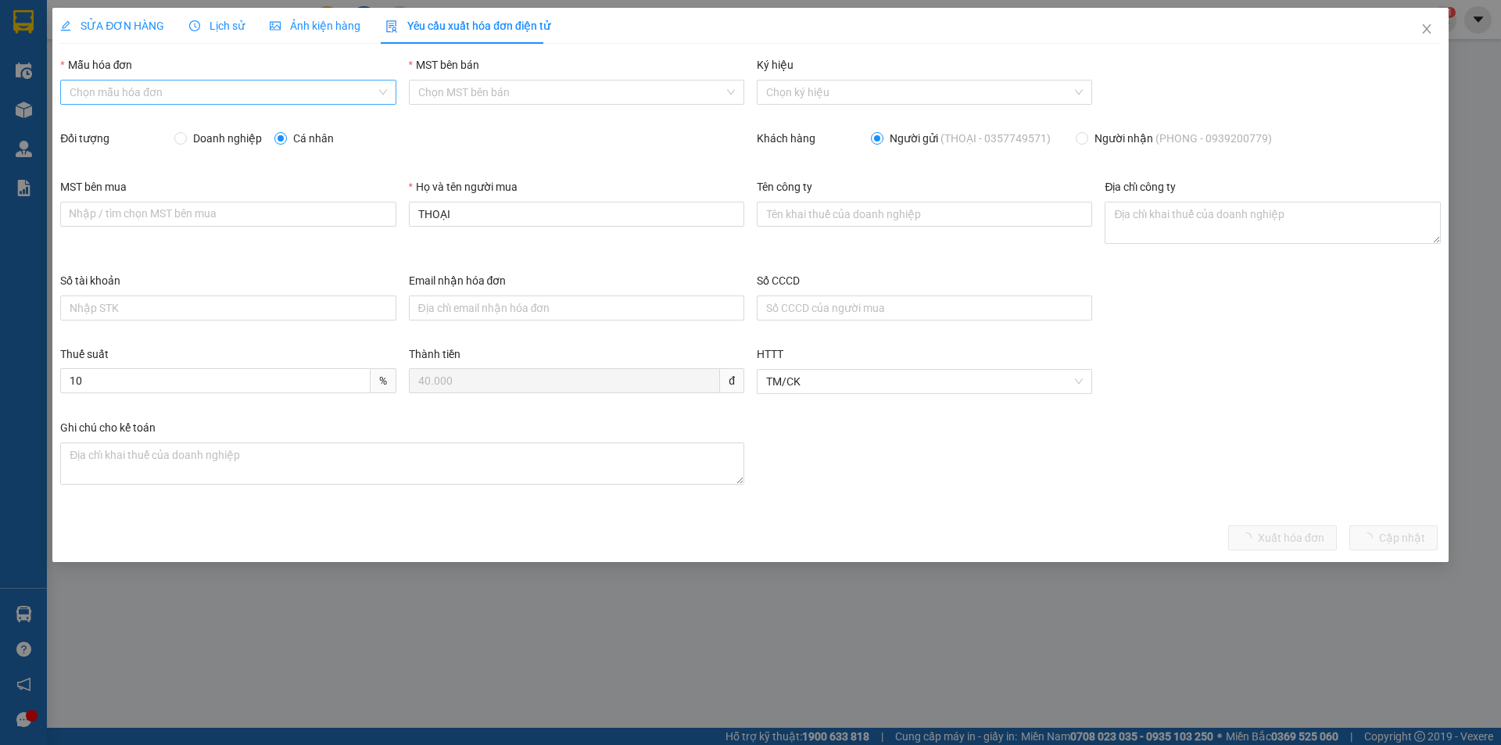
click at [229, 96] on input "Mẫu hóa đơn" at bounding box center [223, 92] width 306 height 23
click at [220, 121] on div "HĐH" at bounding box center [228, 123] width 317 height 17
type input "8"
drag, startPoint x: 463, startPoint y: 208, endPoint x: 353, endPoint y: 224, distance: 111.4
click at [353, 224] on div "MST bên mua Nhập / tìm chọn MST bên mua Họ và tên người mua THOẠI Tên công ty Đ…" at bounding box center [750, 225] width 1393 height 94
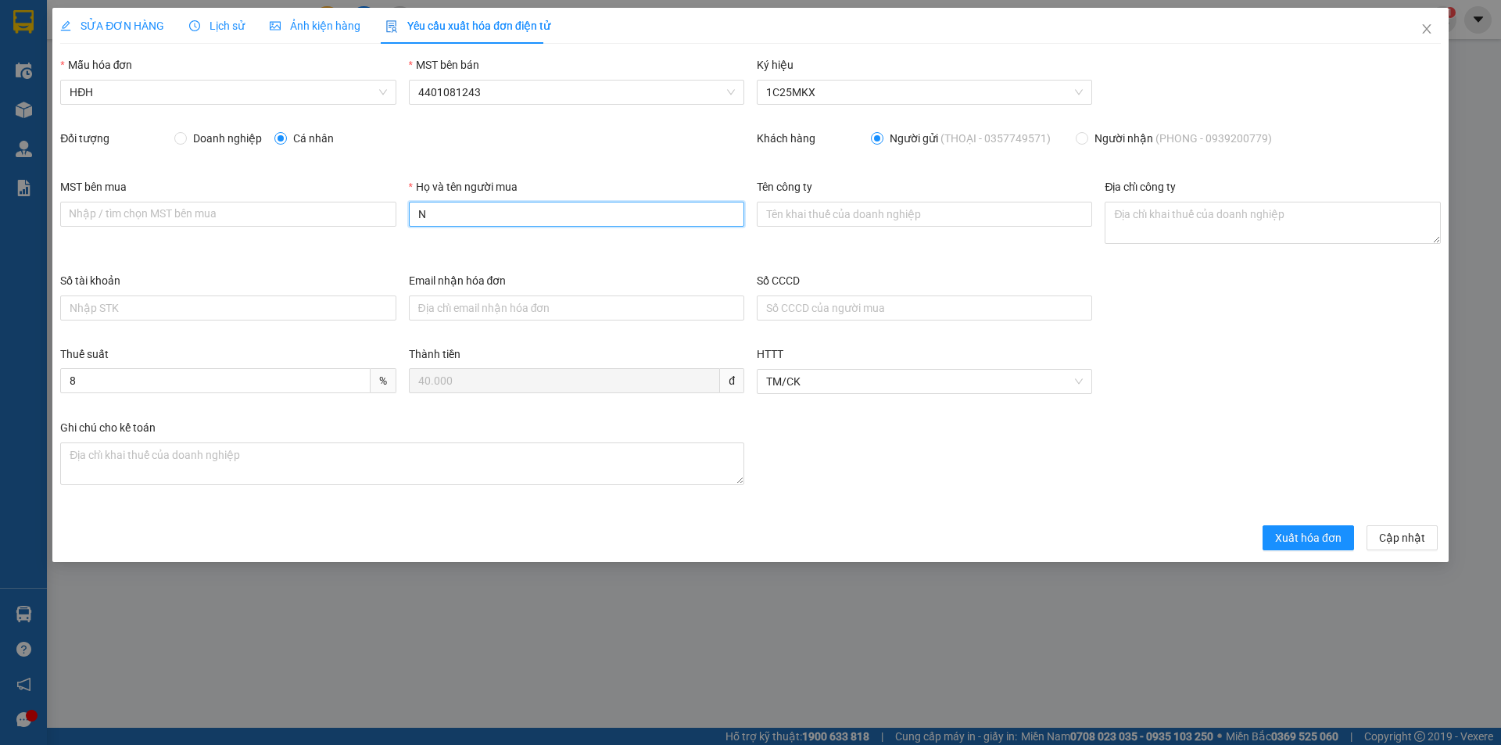
type input "Người mua không lấy hóa đơn"
click at [1334, 536] on span "Xuất hóa đơn" at bounding box center [1308, 537] width 66 height 17
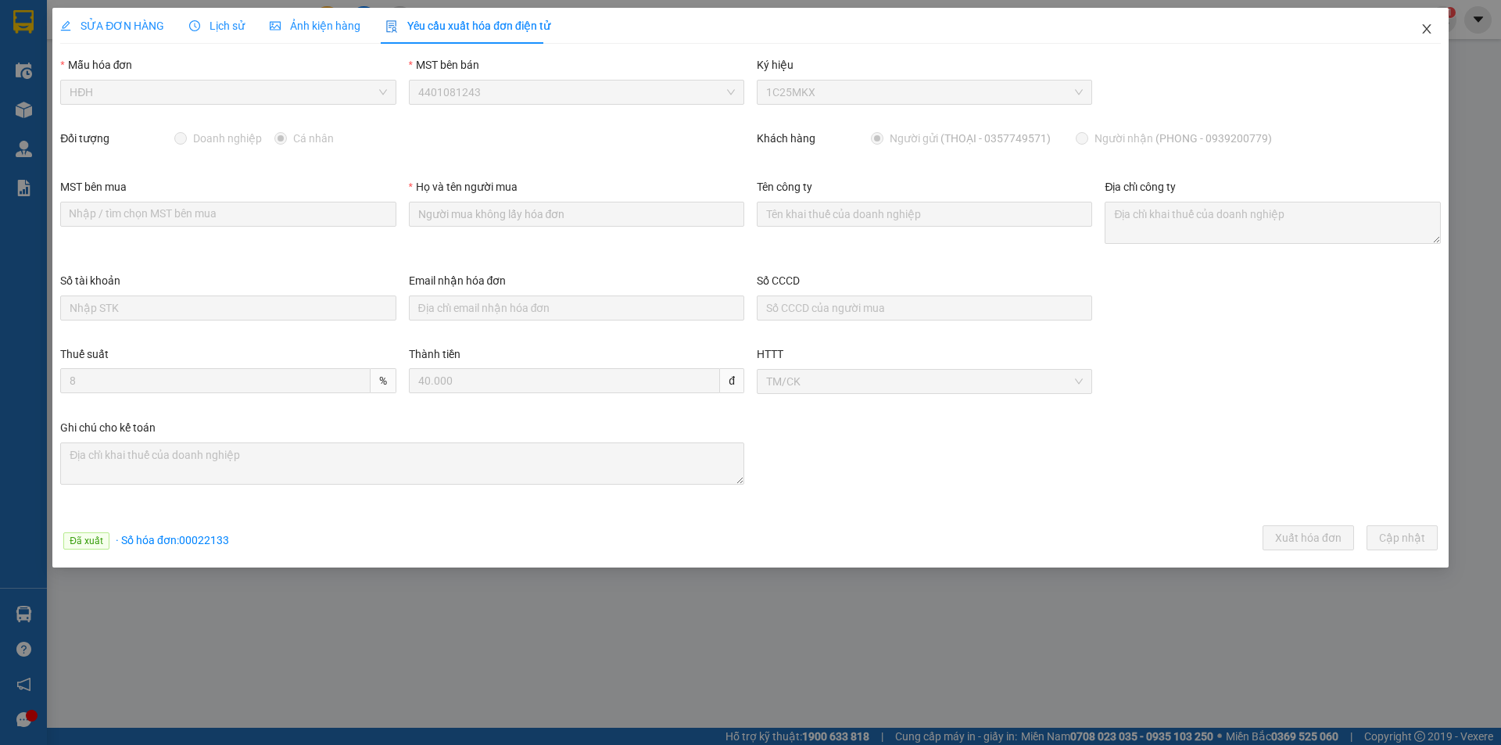
click at [1426, 29] on icon "close" at bounding box center [1427, 29] width 13 height 13
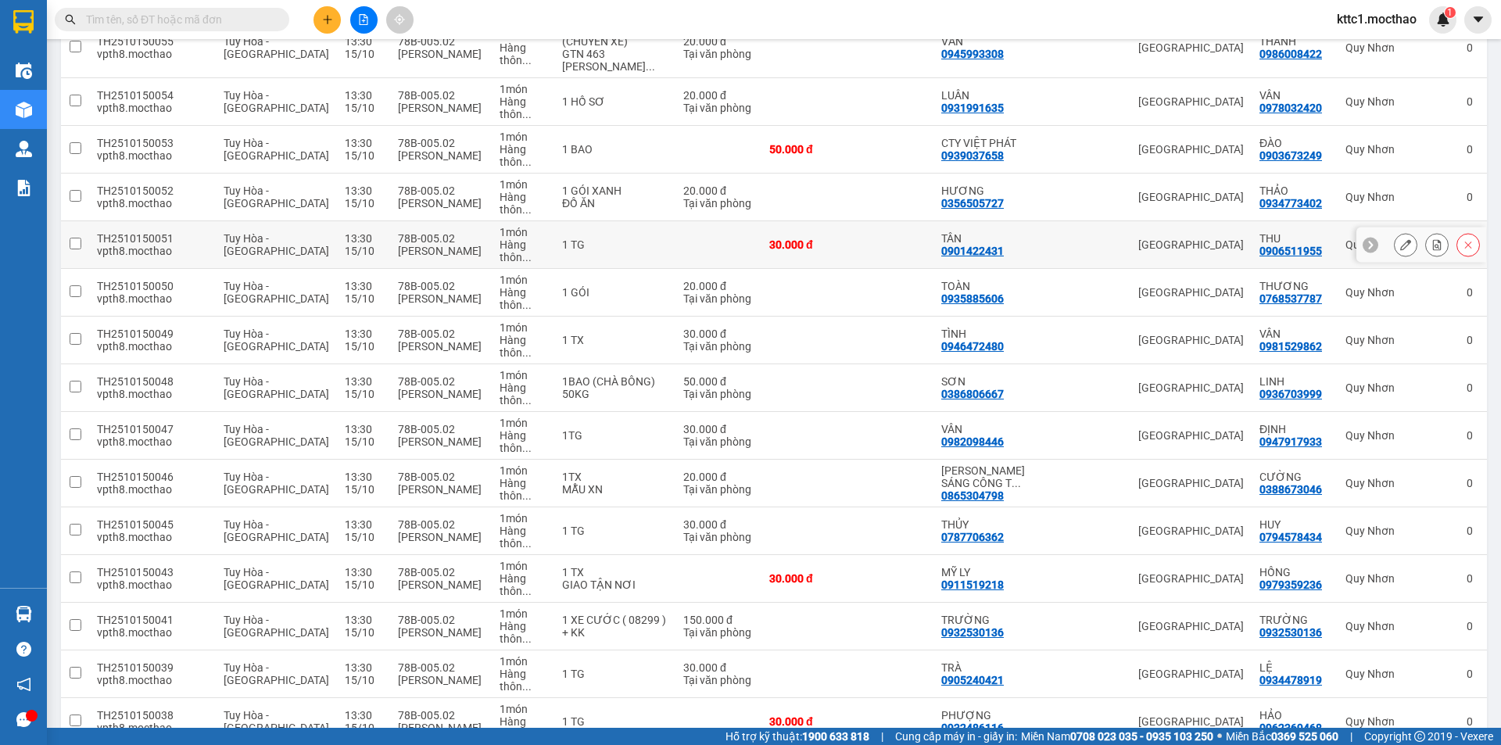
scroll to position [547, 0]
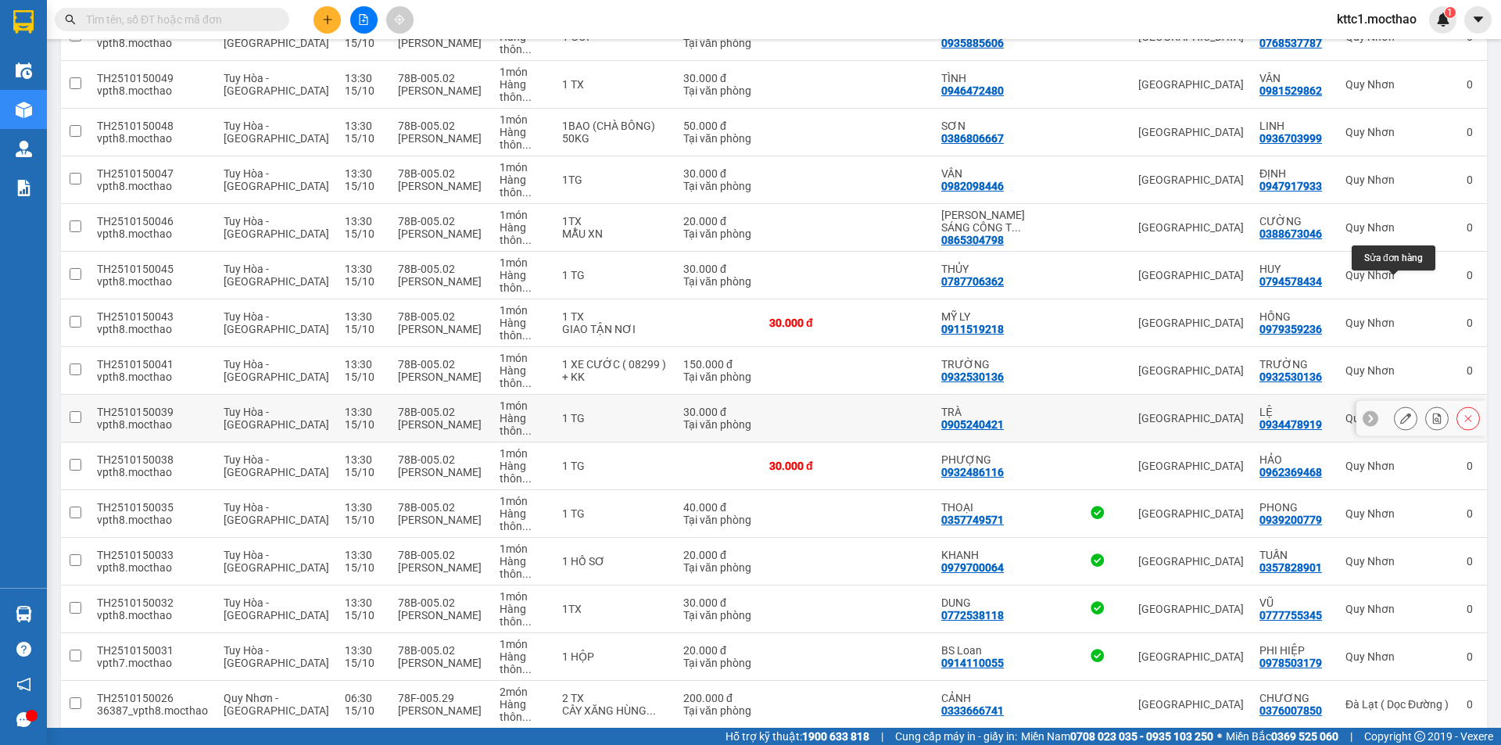
click at [1401, 413] on icon at bounding box center [1406, 418] width 11 height 11
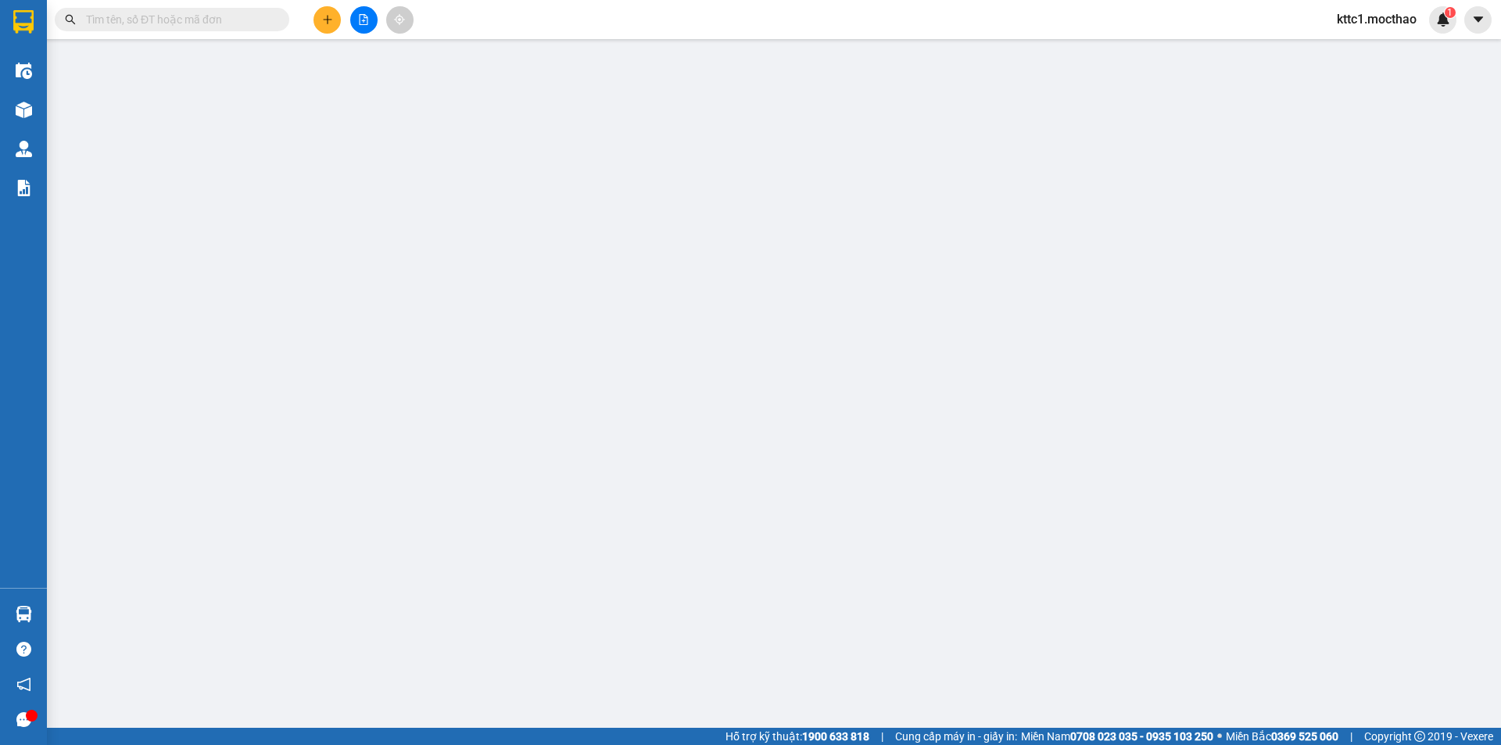
type input "0905240421"
type input "TRÀ"
type input "0934478919"
type input "LỆ"
type input "1"
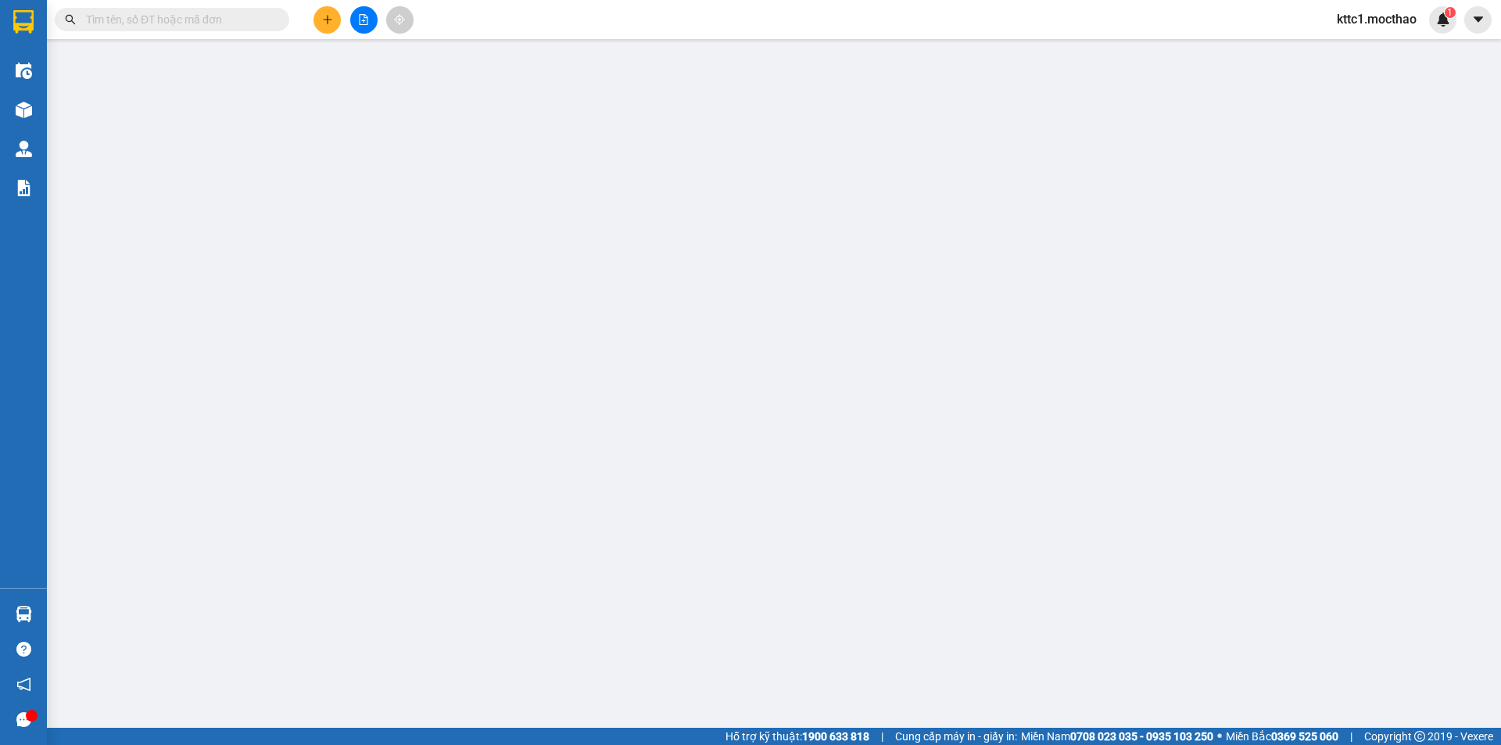
type input "0"
type input "30.000"
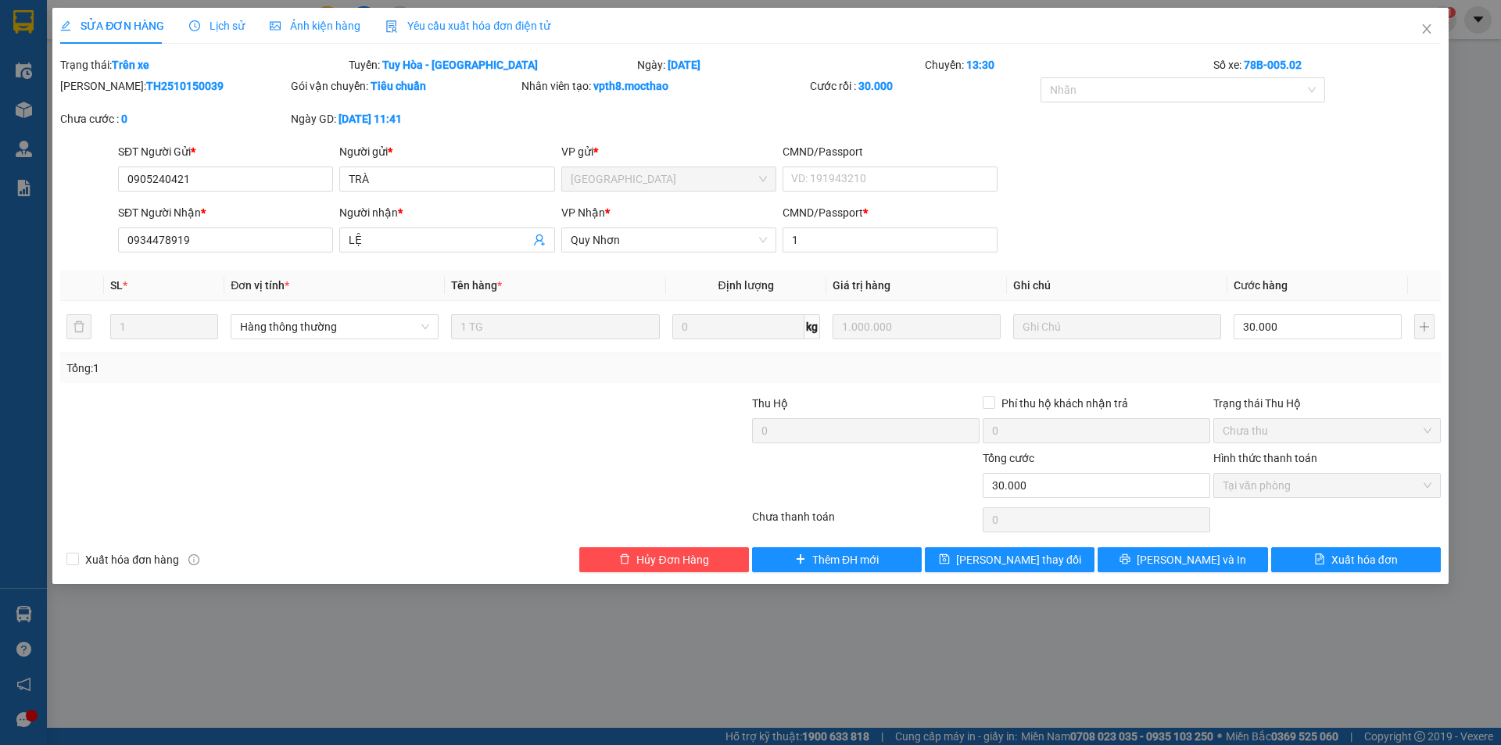
click at [493, 25] on span "Yêu cầu xuất hóa đơn điện tử" at bounding box center [468, 26] width 165 height 13
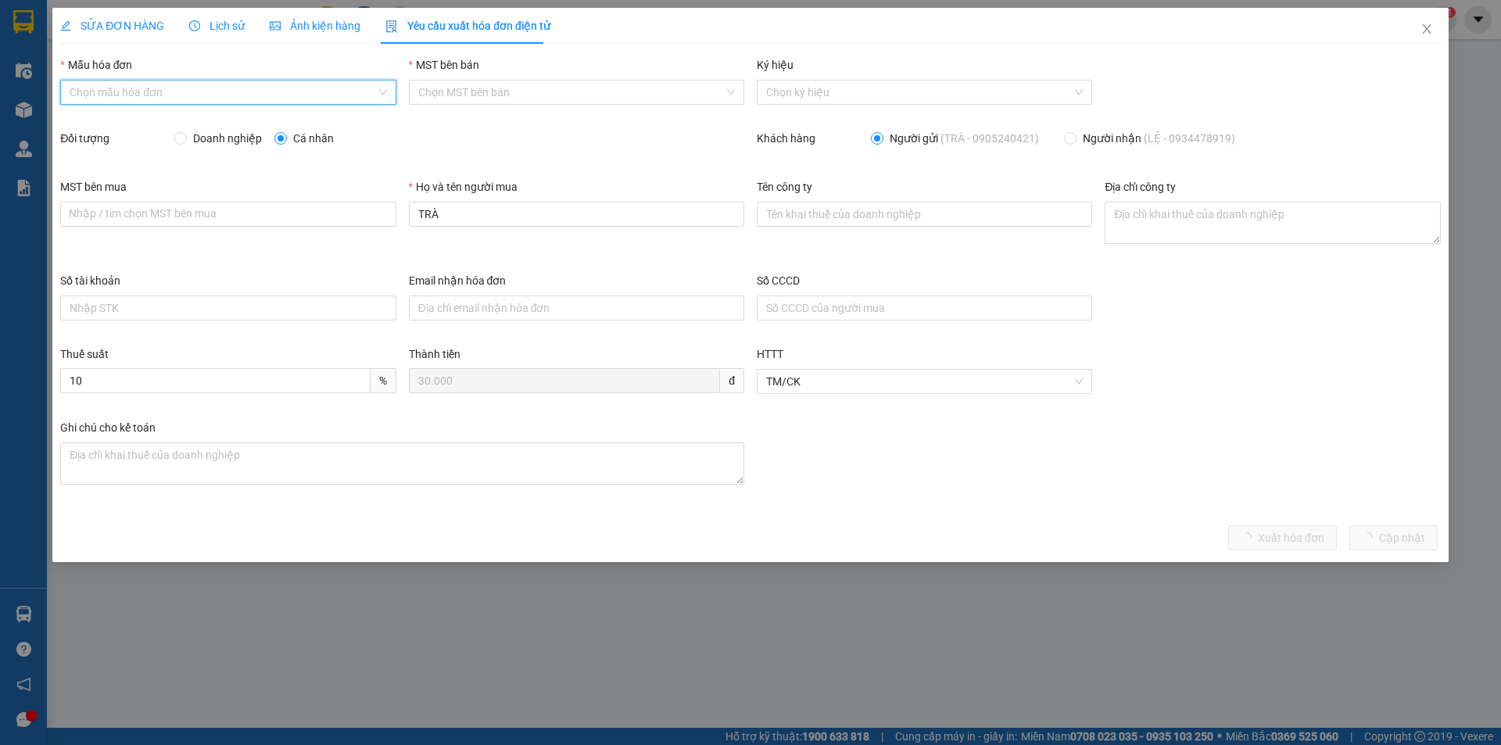
click at [250, 88] on input "Mẫu hóa đơn" at bounding box center [223, 92] width 306 height 23
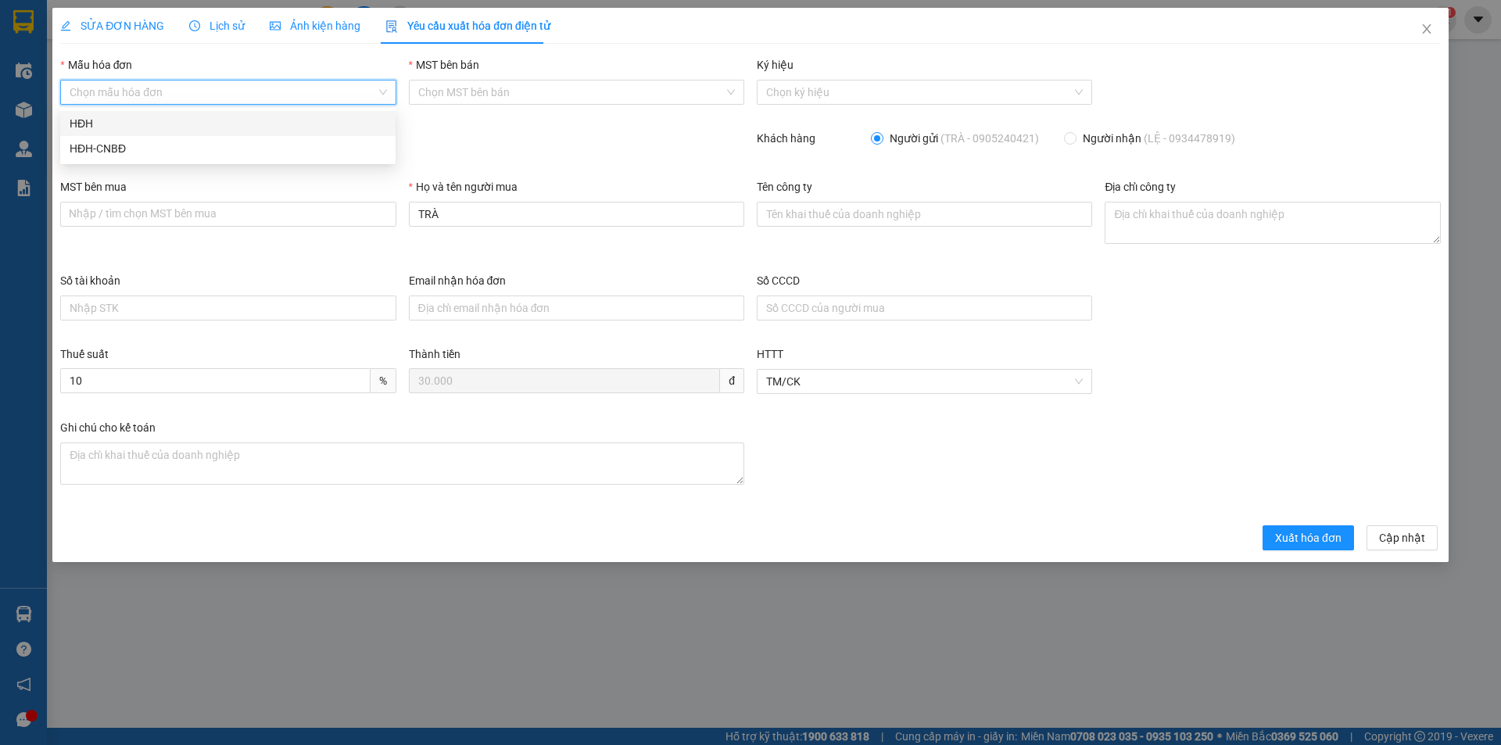
click at [231, 126] on div "HĐH" at bounding box center [228, 123] width 317 height 17
type input "8"
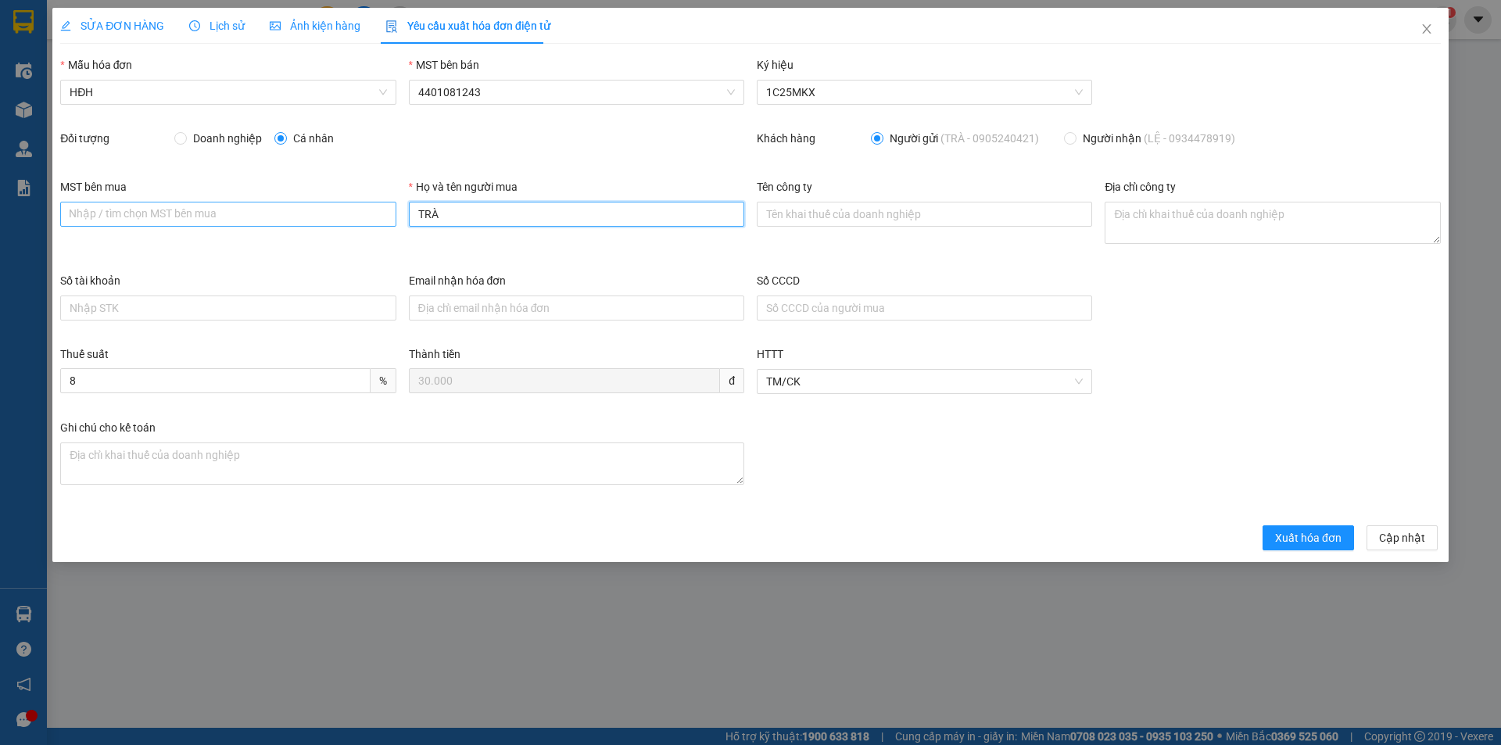
drag, startPoint x: 395, startPoint y: 222, endPoint x: 343, endPoint y: 219, distance: 51.7
click at [350, 223] on div "MST bên mua Nhập / tìm chọn MST bên mua Họ và tên người mua TRÀ Tên công ty Địa…" at bounding box center [750, 225] width 1393 height 94
type input "Người mua không lấy hóa đơn"
click at [1295, 532] on span "Xuất hóa đơn" at bounding box center [1308, 537] width 66 height 17
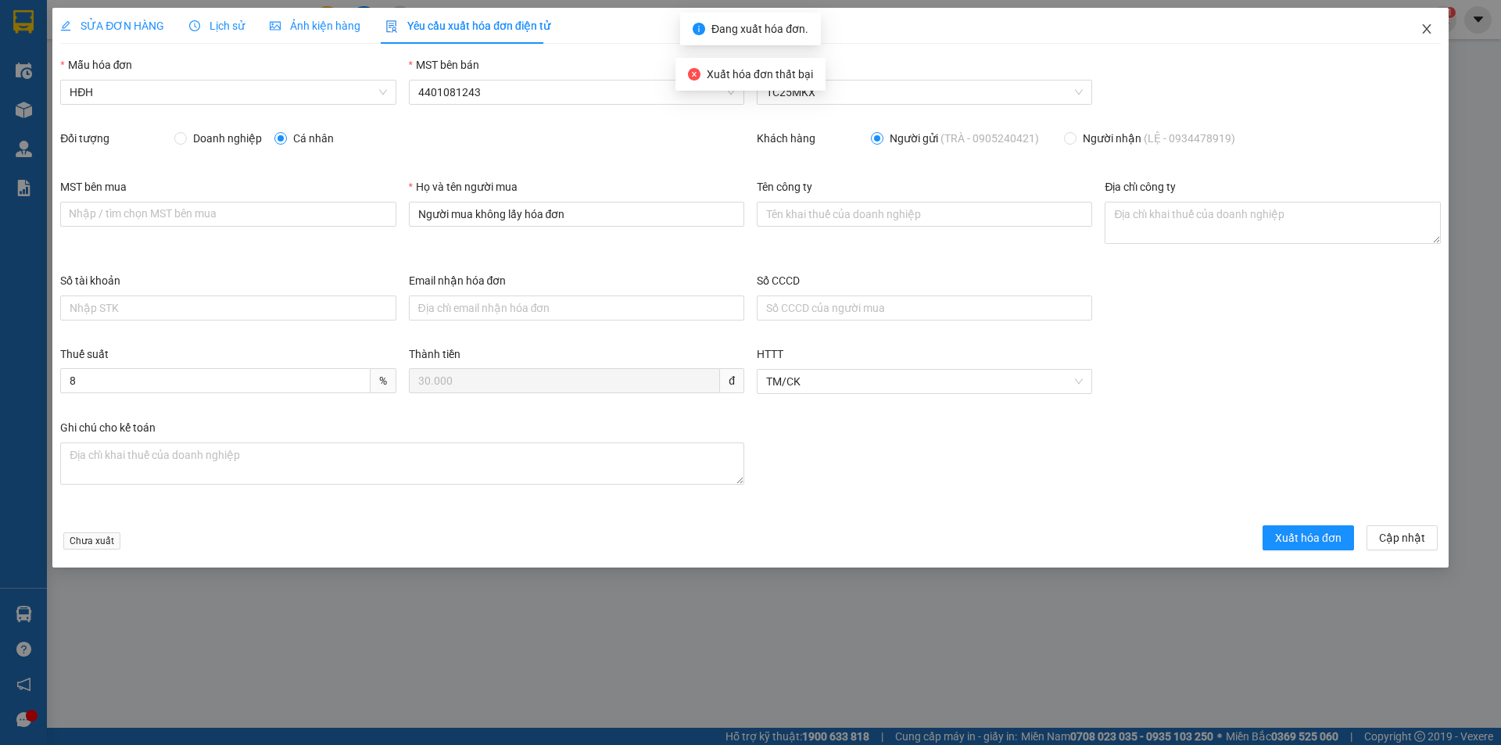
drag, startPoint x: 1437, startPoint y: 29, endPoint x: 1422, endPoint y: 29, distance: 15.6
click at [1437, 30] on span "Close" at bounding box center [1427, 30] width 44 height 44
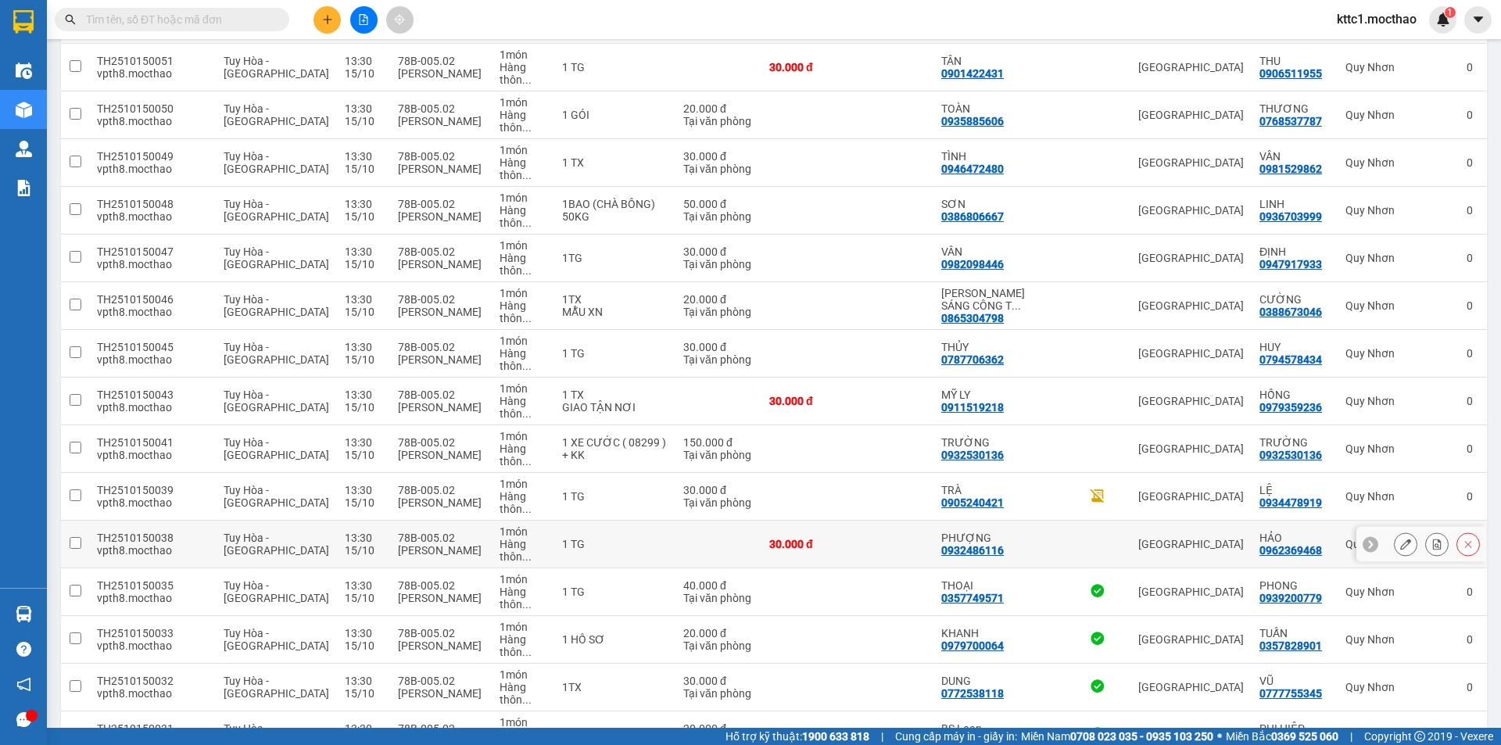
scroll to position [626, 0]
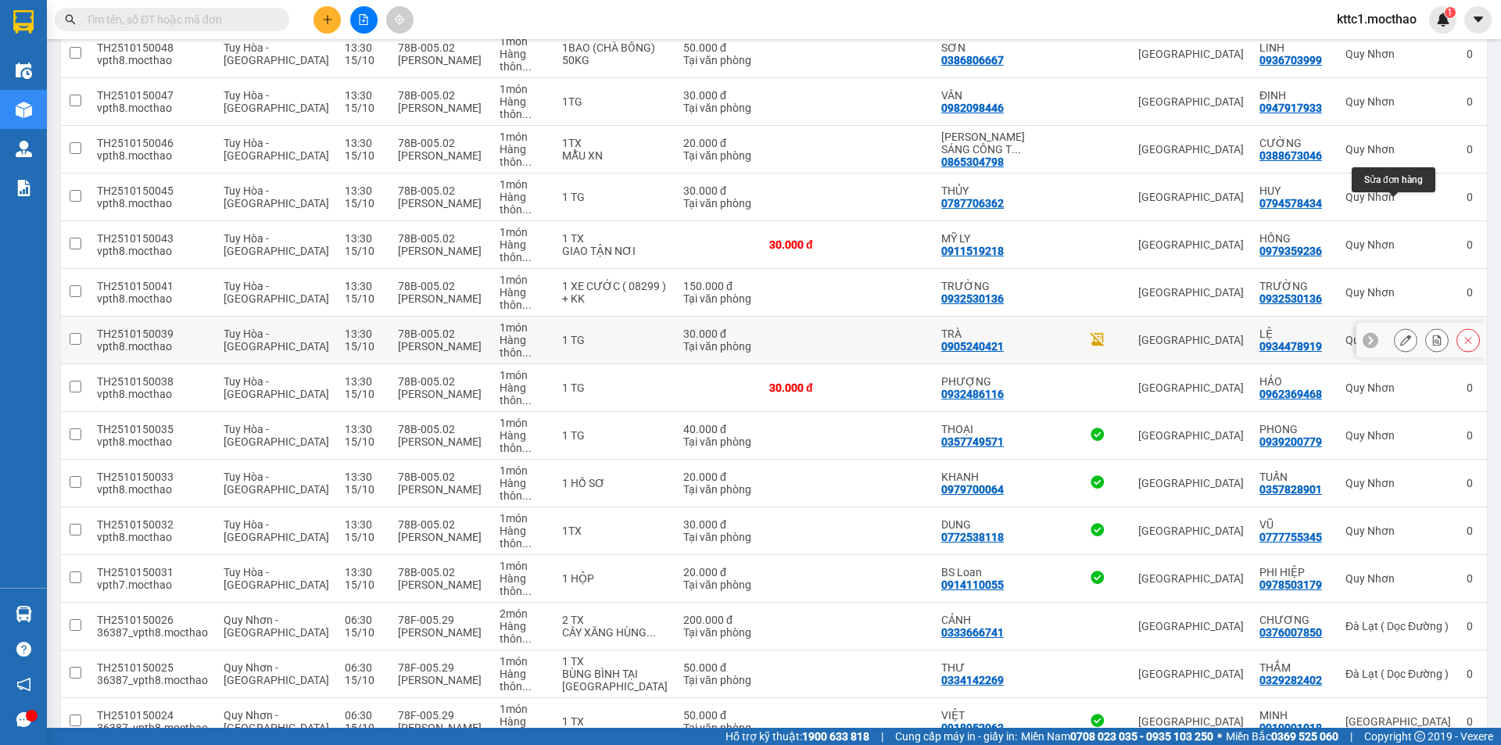
click at [1401, 335] on icon at bounding box center [1406, 340] width 11 height 11
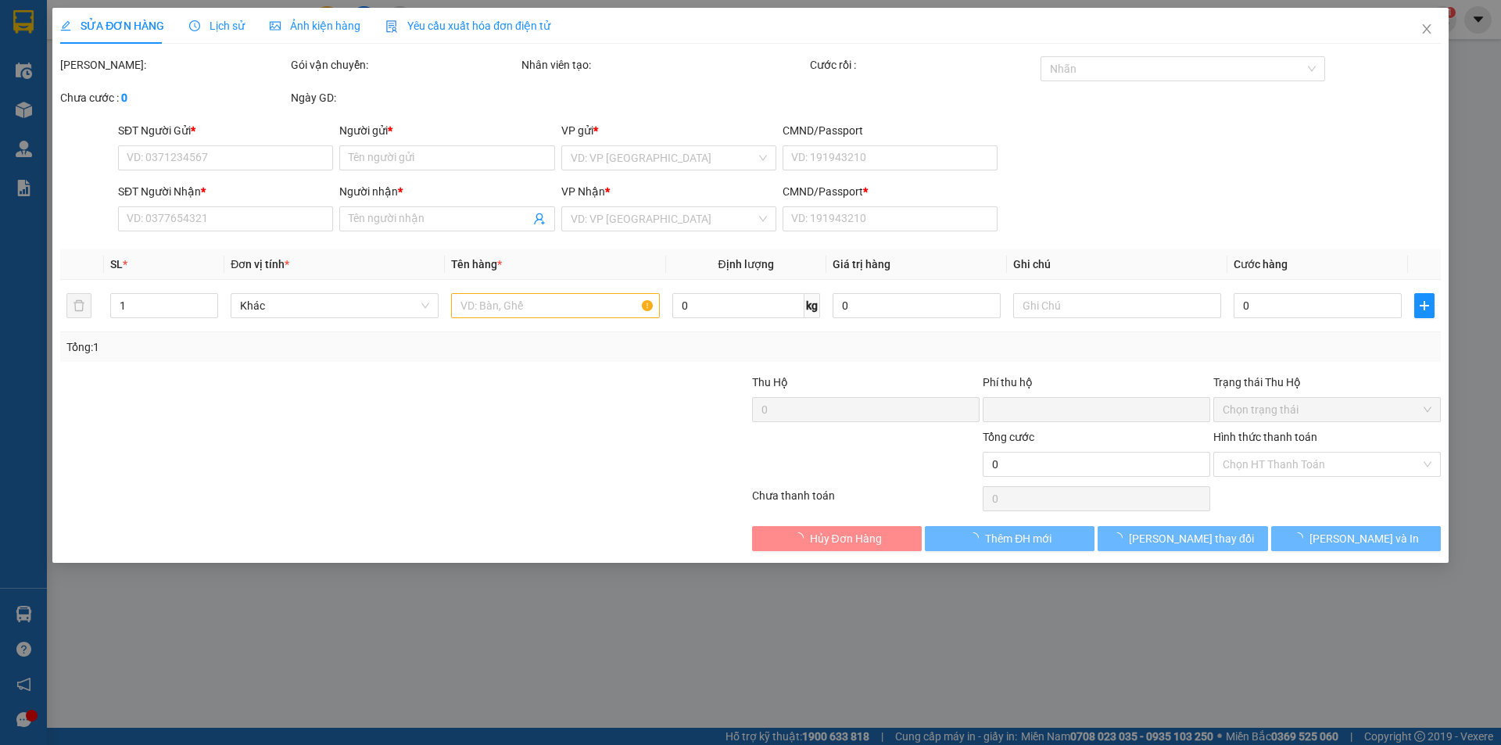
type input "0905240421"
type input "TRÀ"
type input "0934478919"
type input "LỆ"
type input "1"
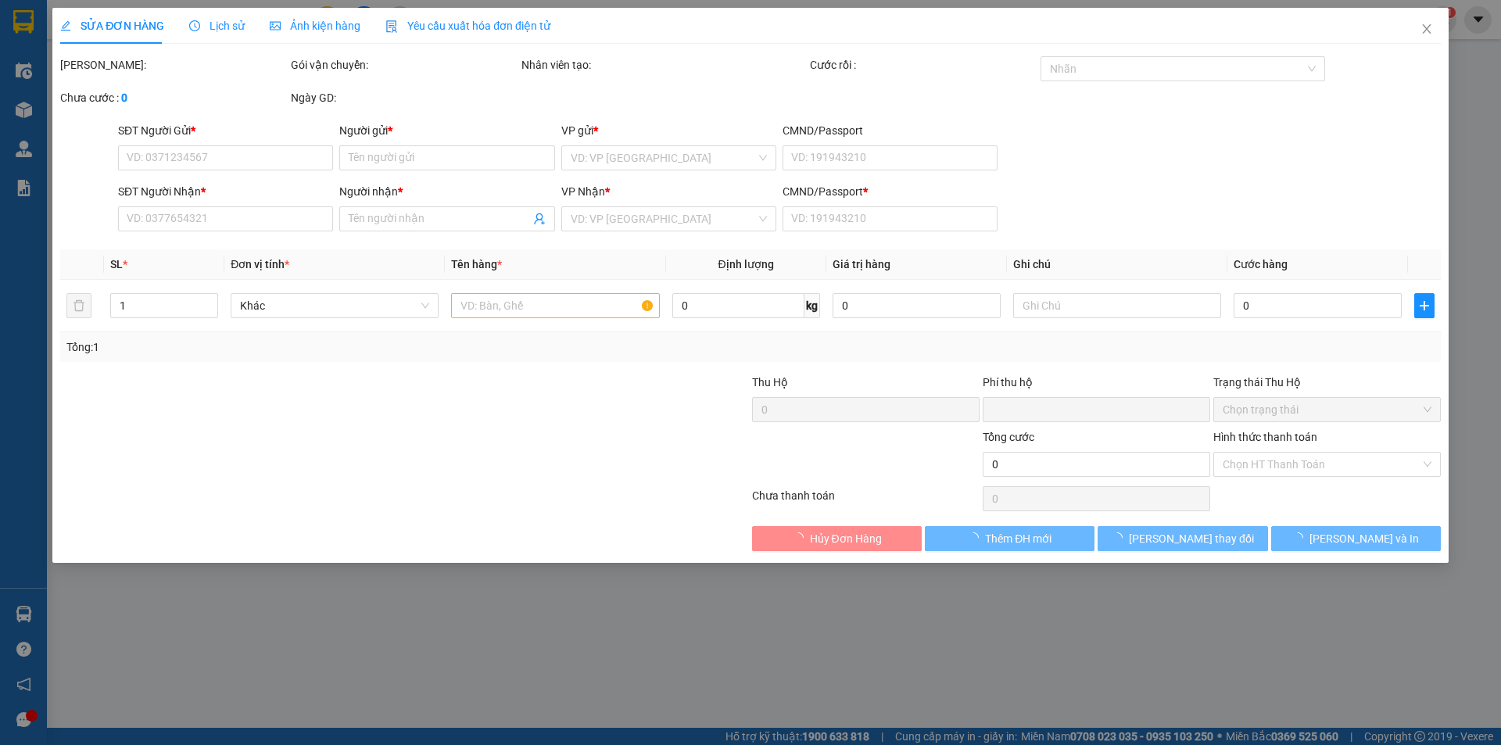
type input "0"
type input "30.000"
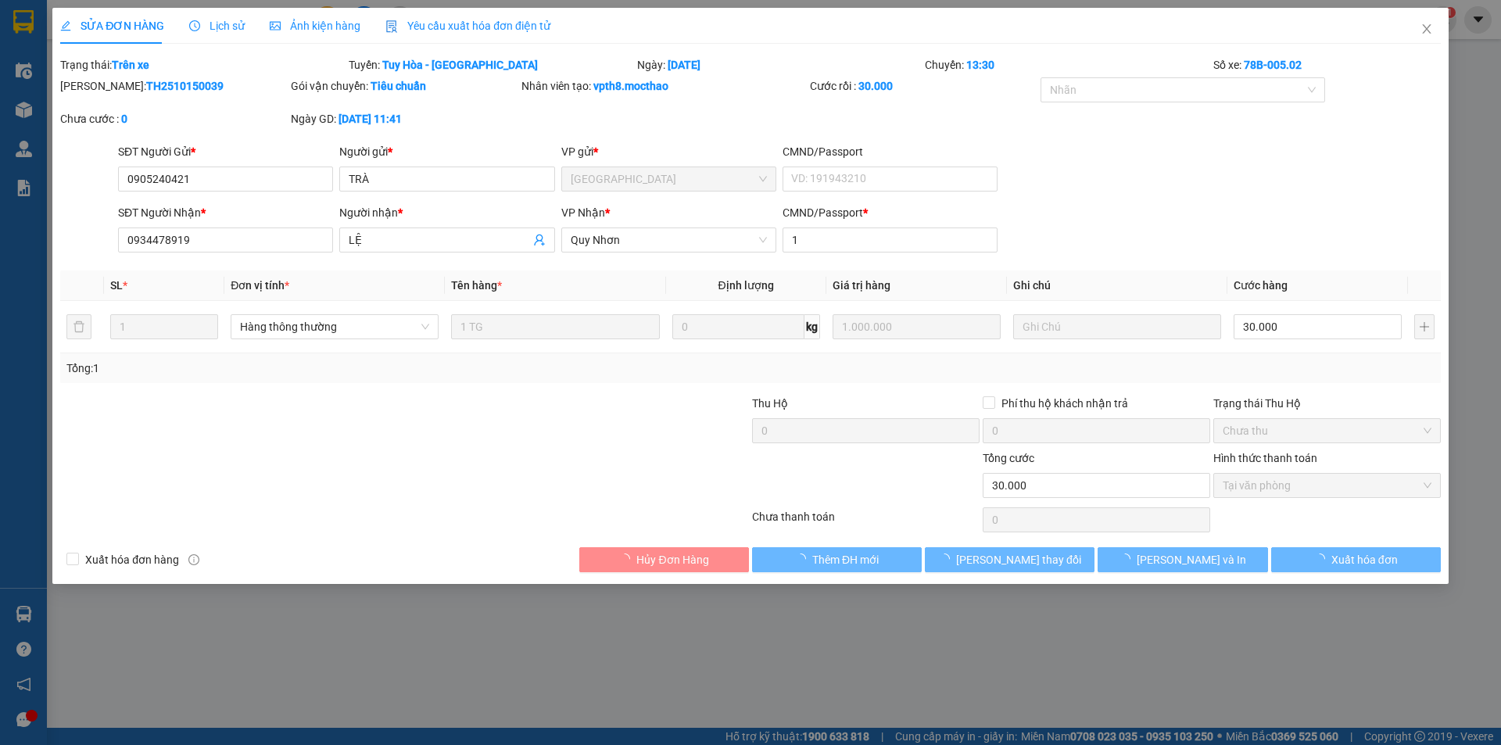
click at [473, 21] on span "Yêu cầu xuất hóa đơn điện tử" at bounding box center [468, 26] width 165 height 13
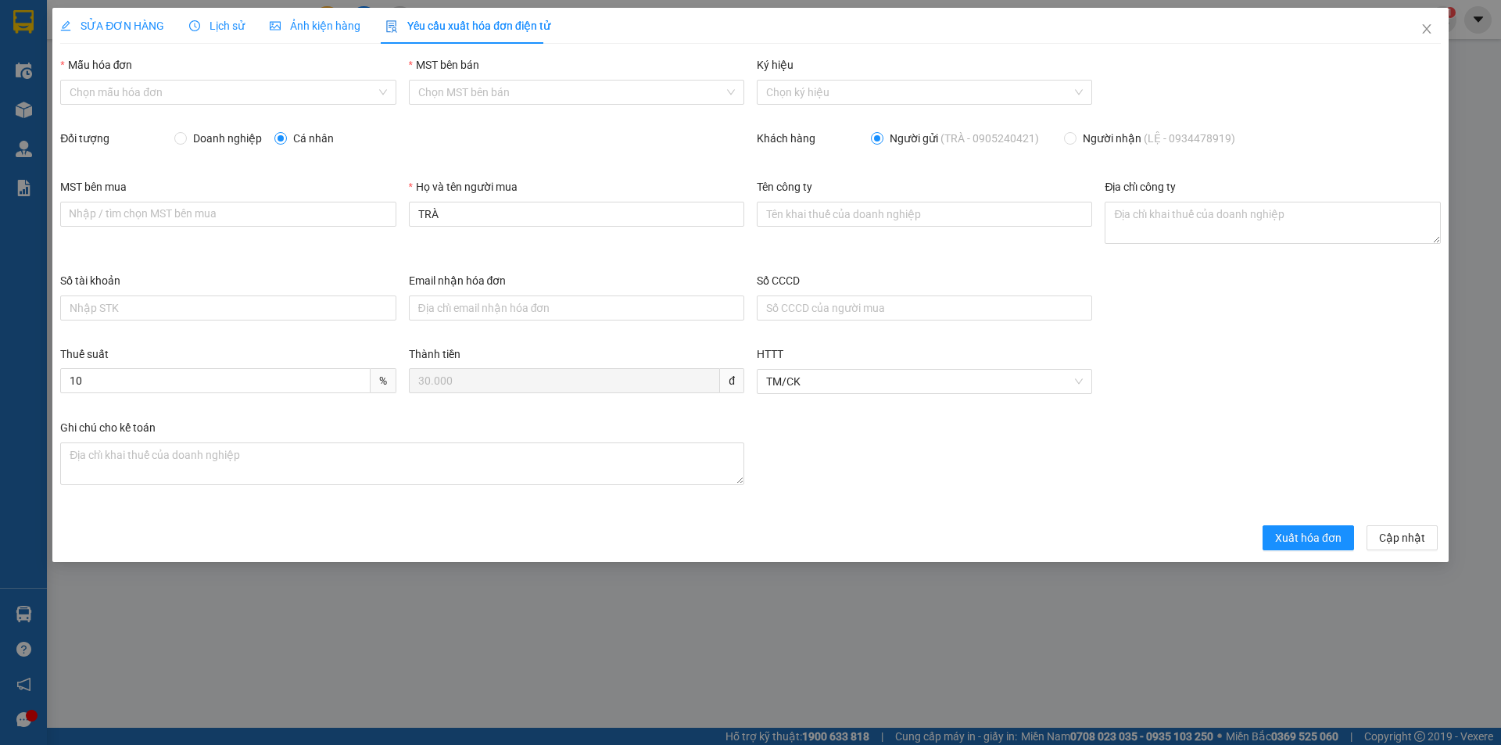
type input "Người mua không lấy hóa đơn"
type input "8"
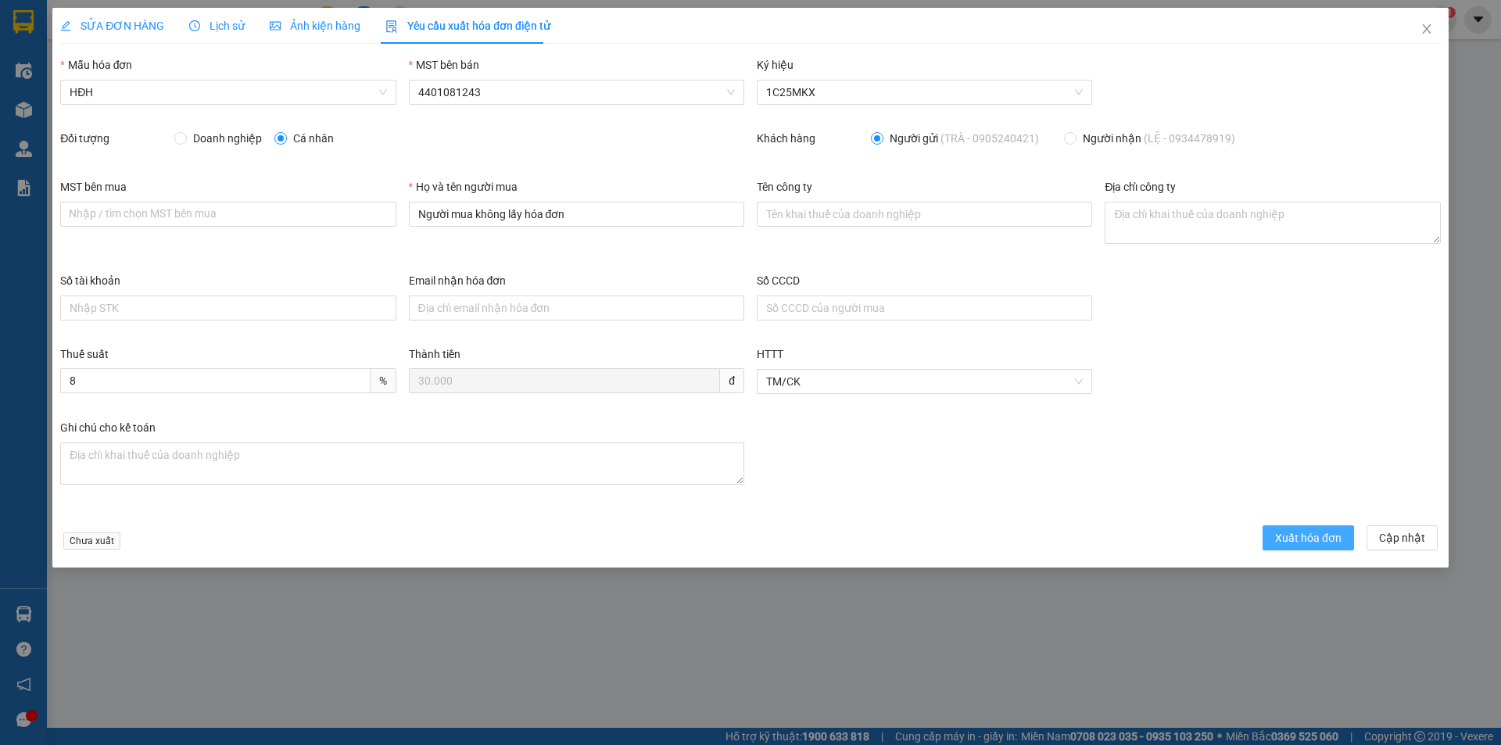
click at [1310, 529] on span "Xuất hóa đơn" at bounding box center [1308, 537] width 66 height 17
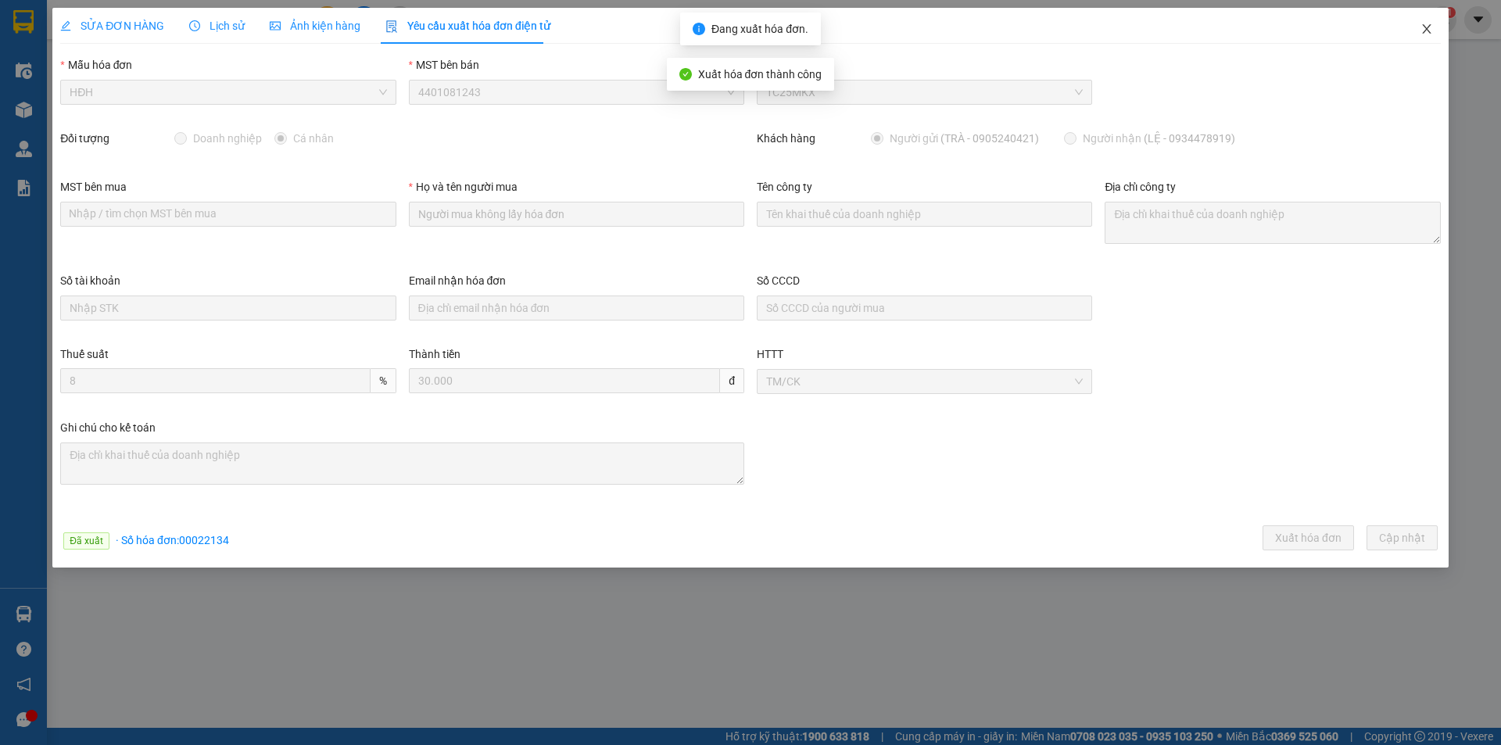
click at [1424, 27] on icon "close" at bounding box center [1427, 29] width 13 height 13
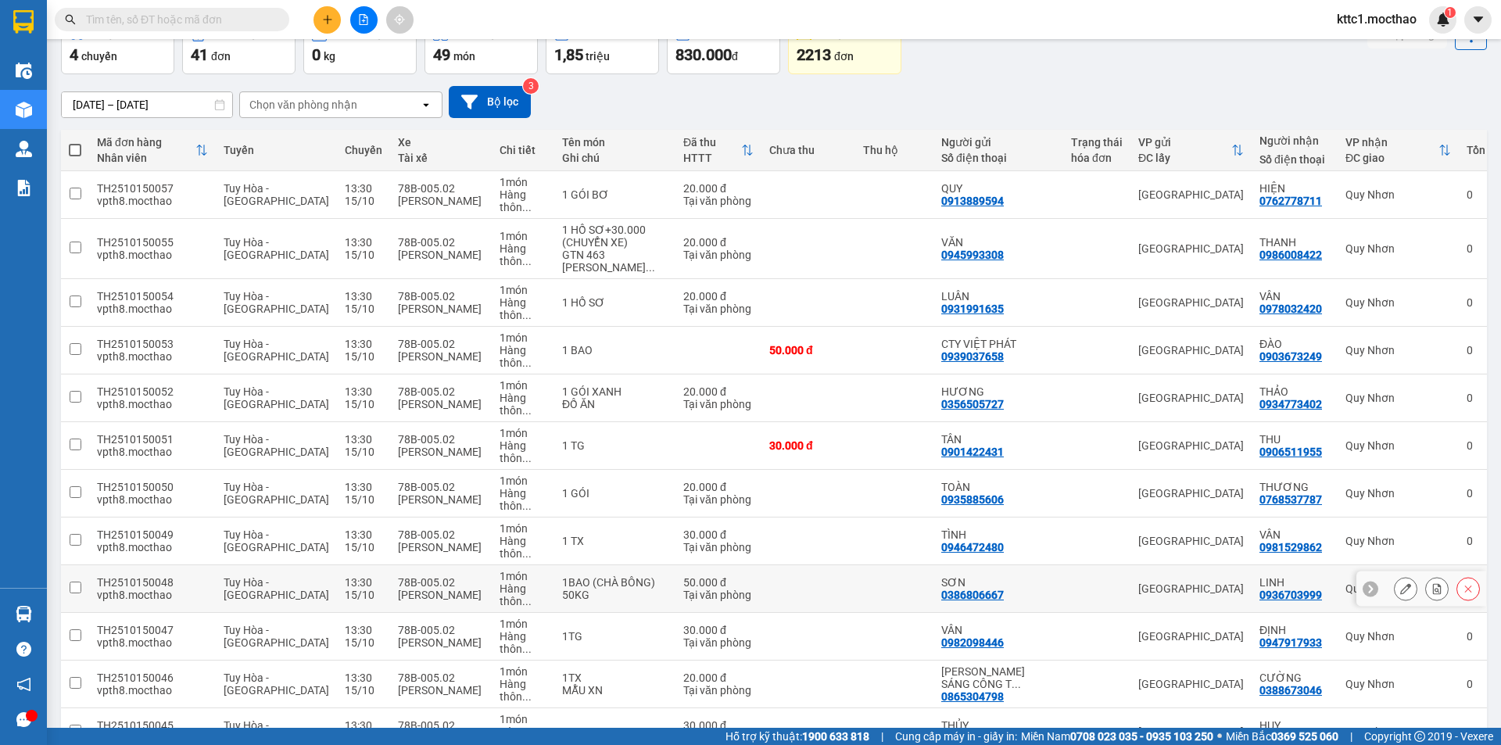
scroll to position [313, 0]
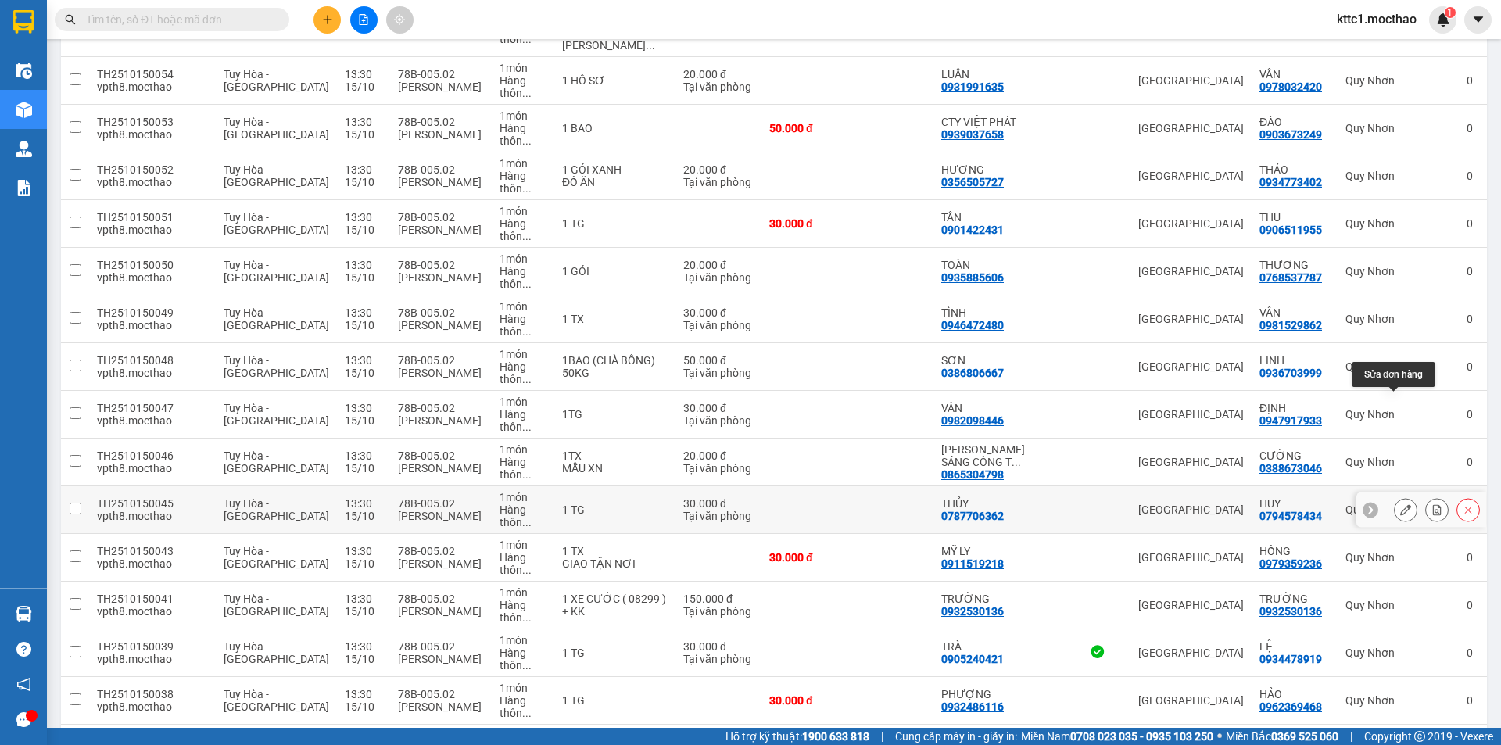
click at [1401, 504] on icon at bounding box center [1406, 509] width 11 height 11
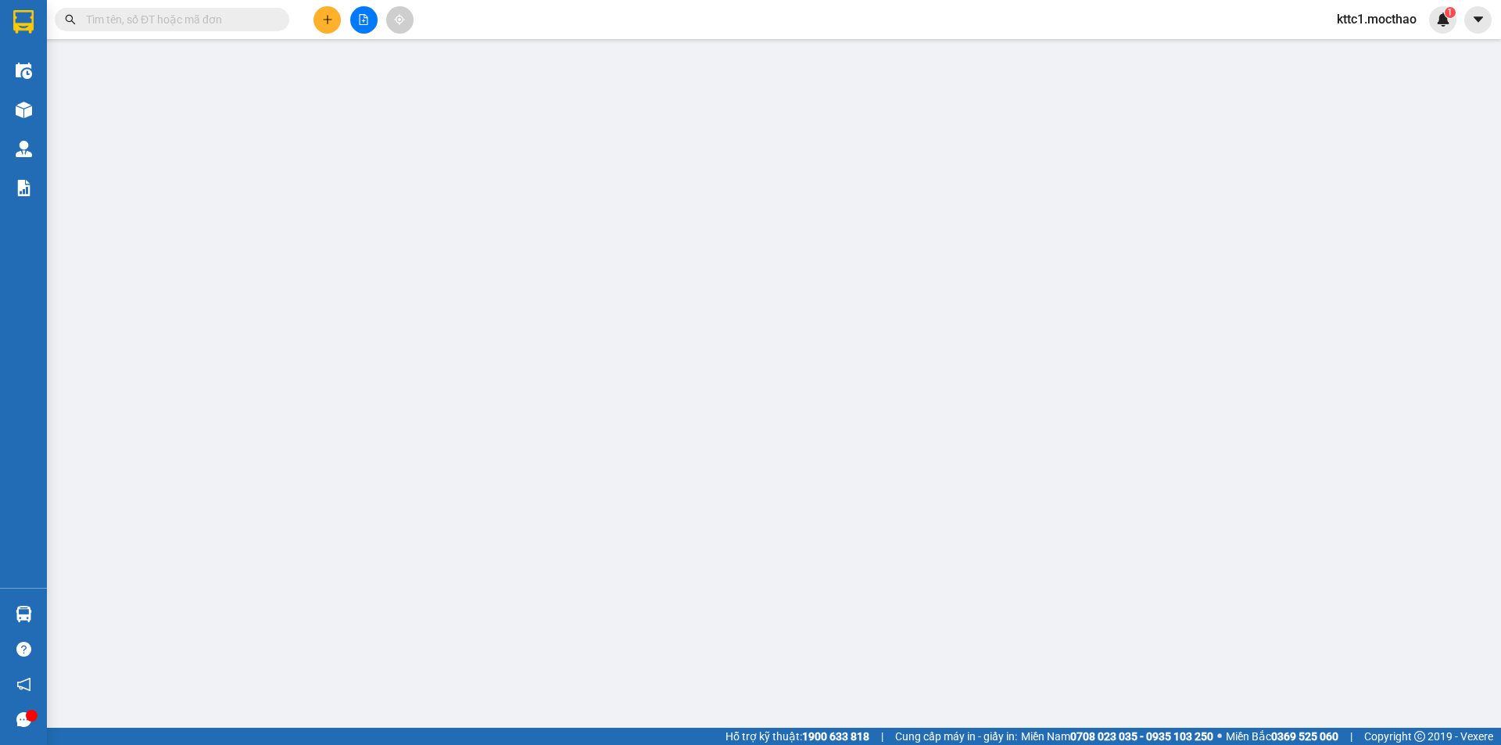
type input "0787706362"
type input "THỦY"
type input "0794578434"
type input "HUY"
type input "1"
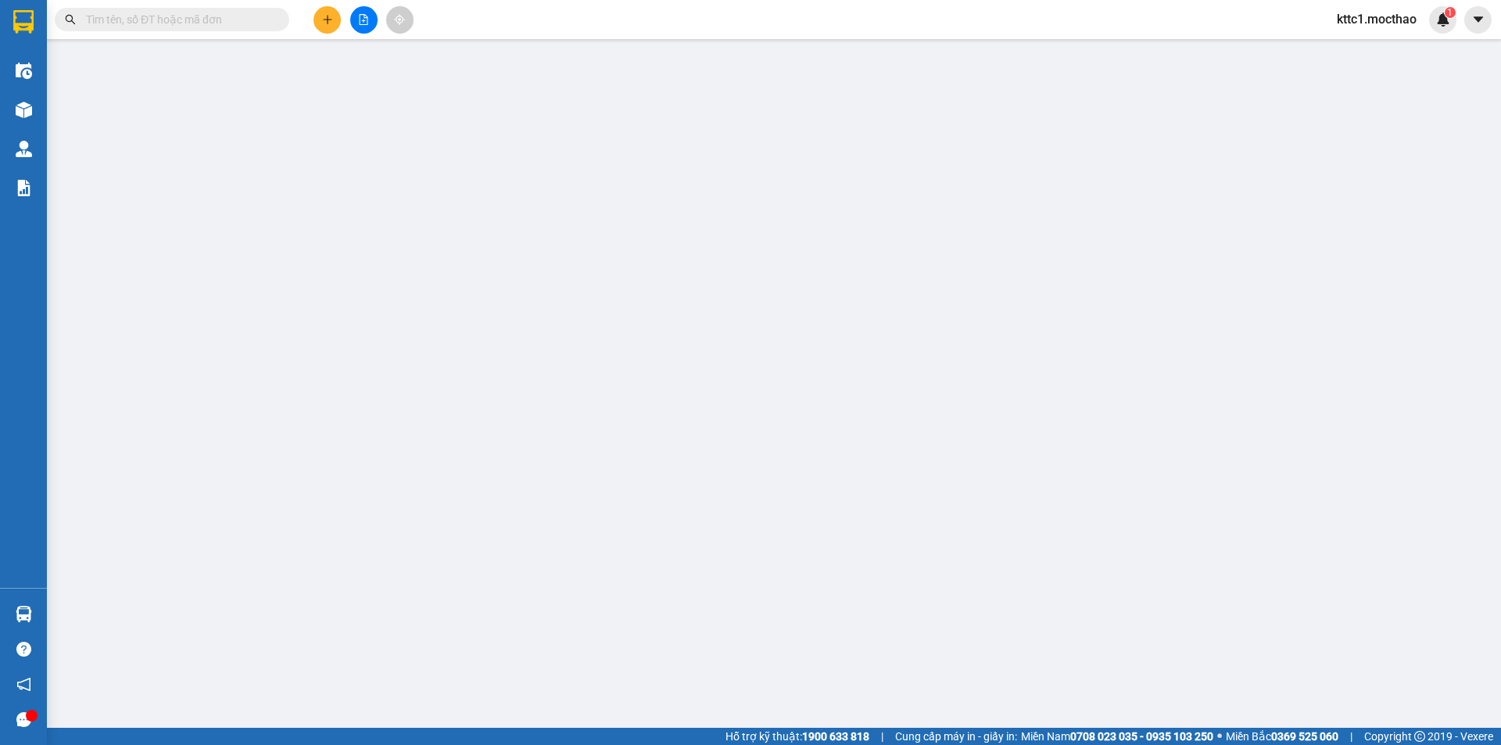
type input "0"
type input "30.000"
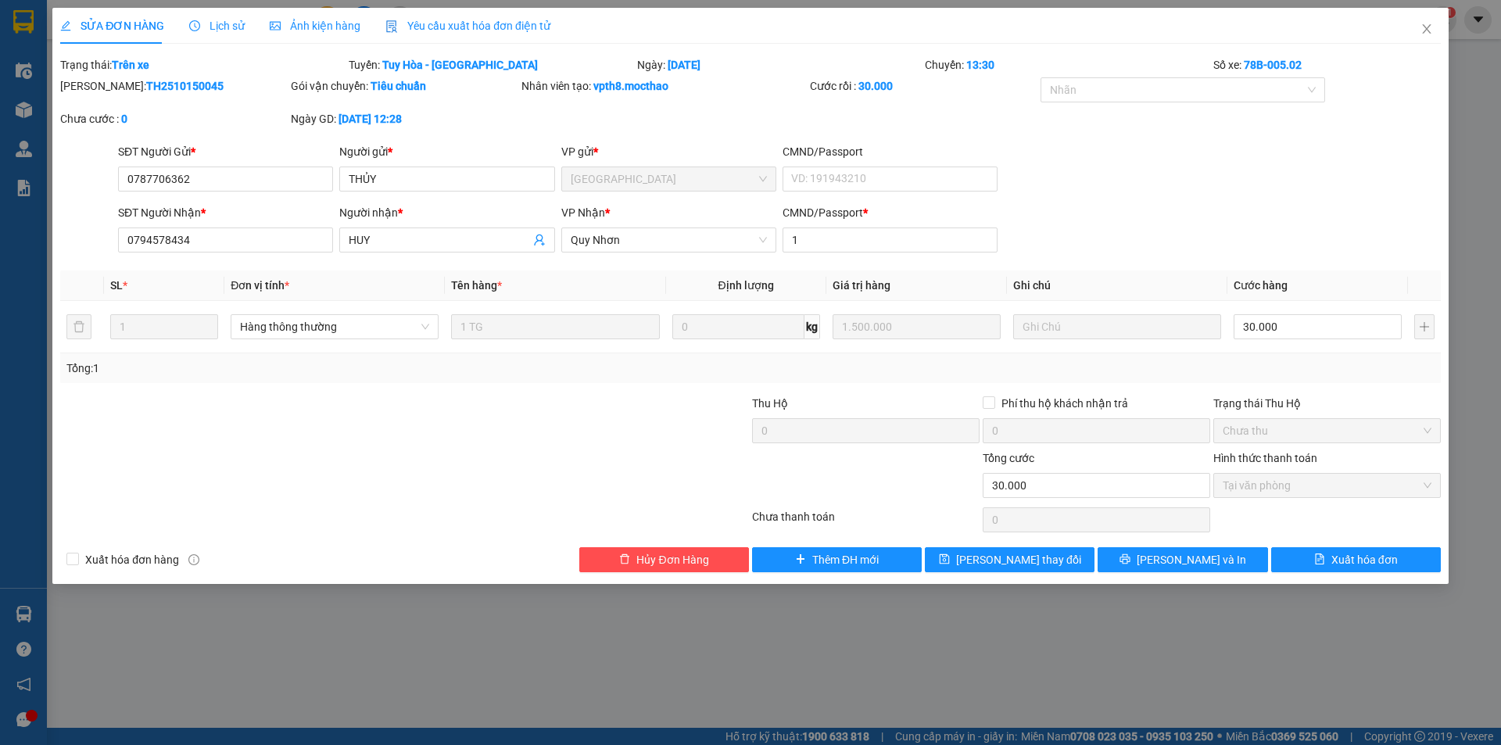
click at [422, 17] on div "Yêu cầu xuất hóa đơn điện tử" at bounding box center [468, 26] width 165 height 36
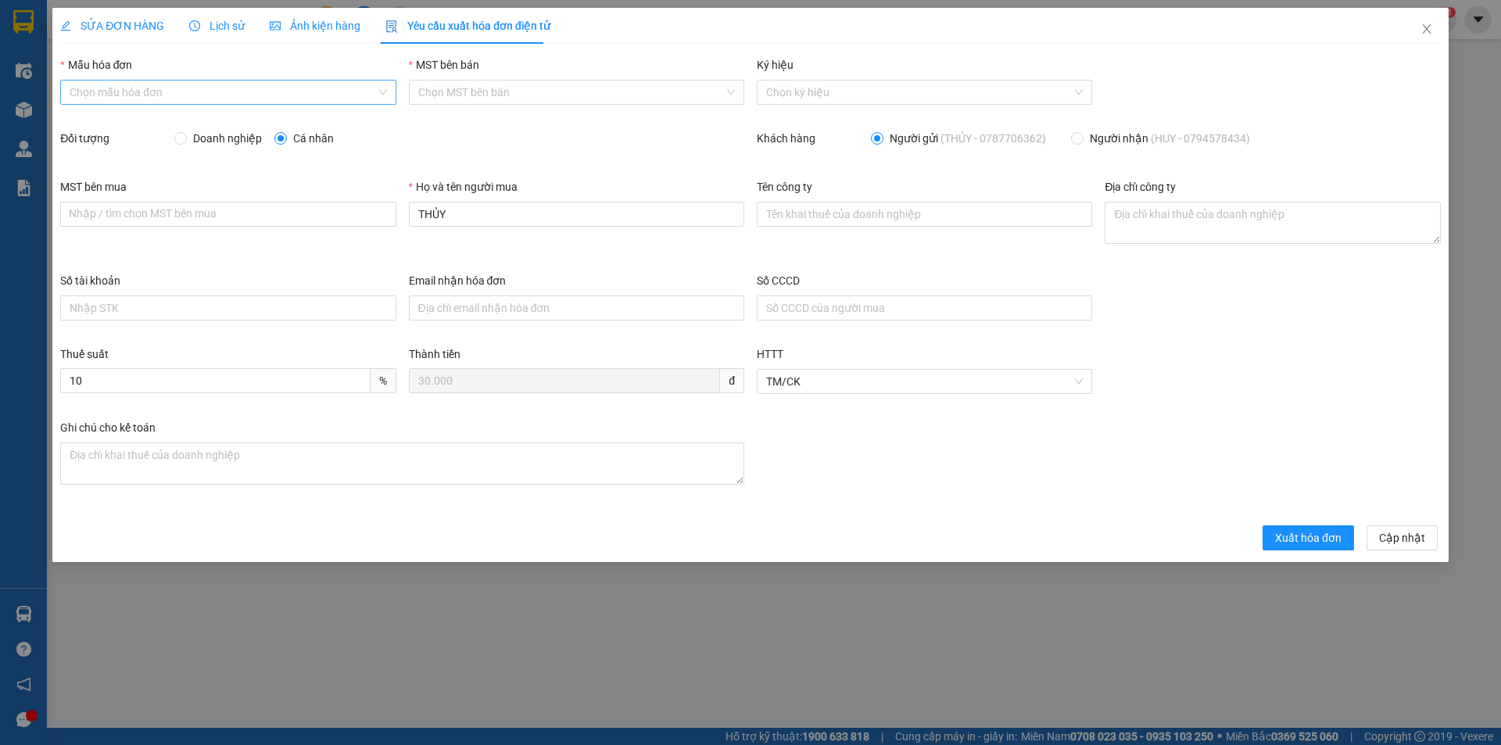
click at [167, 85] on input "Mẫu hóa đơn" at bounding box center [223, 92] width 306 height 23
click at [98, 127] on div "HĐH" at bounding box center [228, 123] width 317 height 17
type input "8"
drag, startPoint x: 375, startPoint y: 223, endPoint x: 352, endPoint y: 216, distance: 23.7
click at [359, 220] on div "MST bên mua Nhập / tìm chọn MST bên mua Họ và tên người mua THỦY Tên công ty Đị…" at bounding box center [750, 225] width 1393 height 94
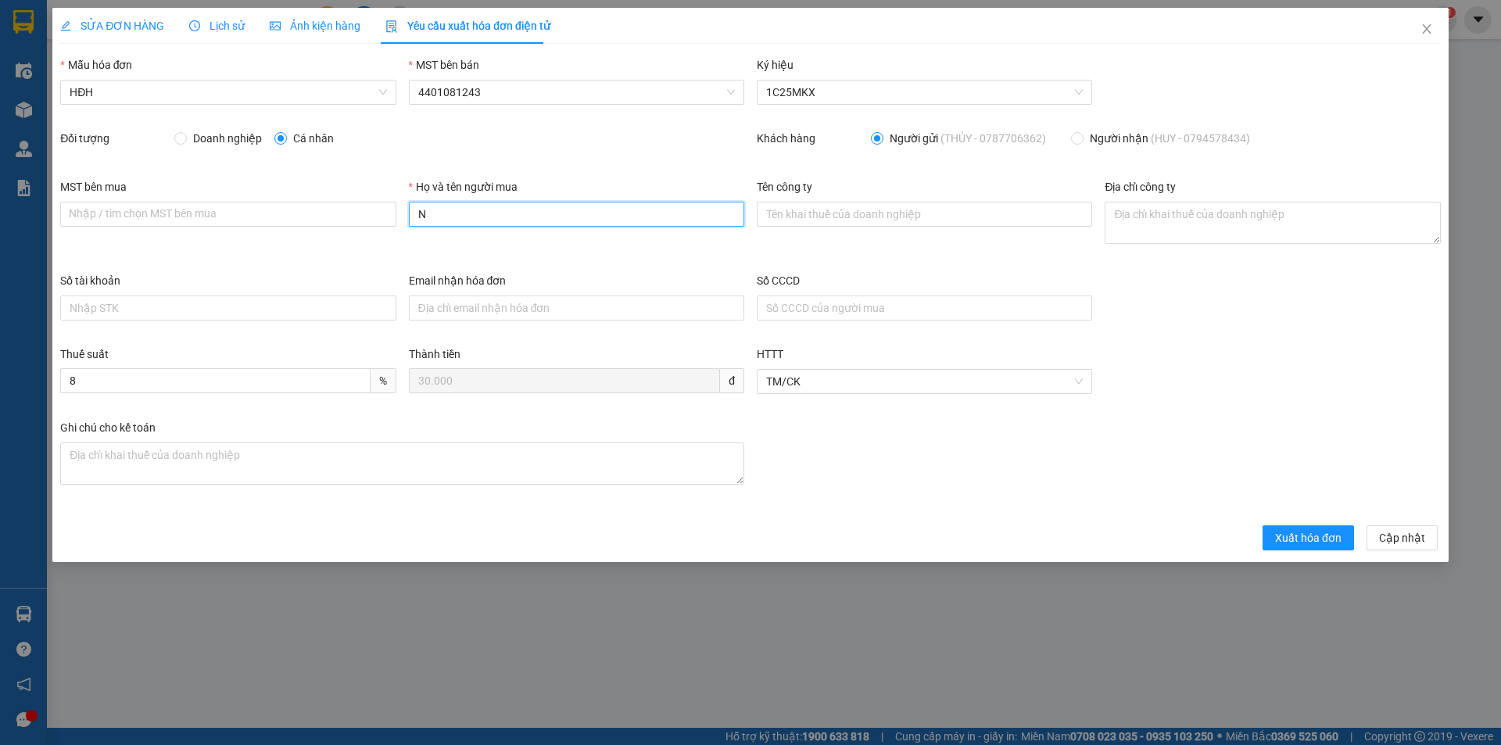
type input "Người mua không lấy hóa đơn"
click at [1289, 528] on button "Xuất hóa đơn" at bounding box center [1308, 537] width 91 height 25
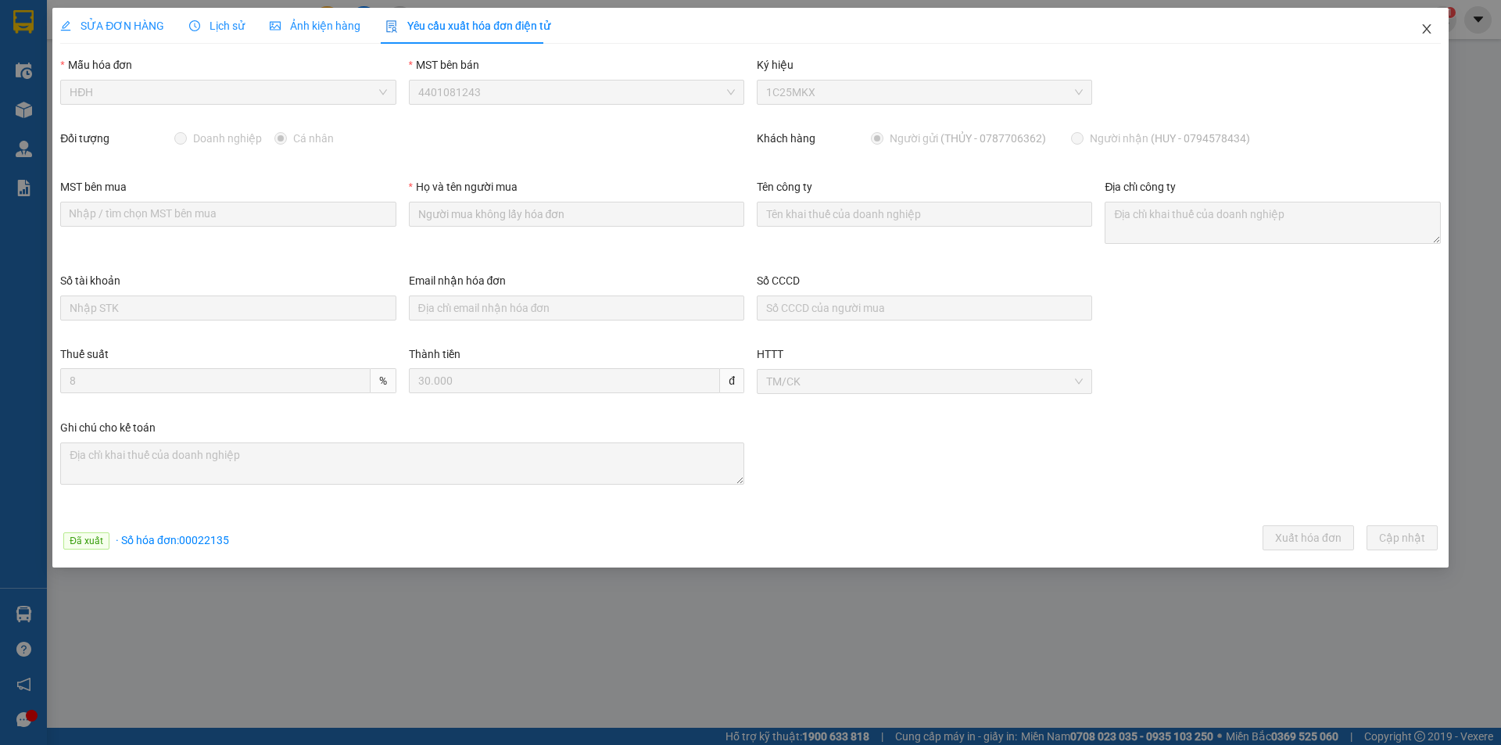
click at [1427, 30] on icon "close" at bounding box center [1426, 28] width 9 height 9
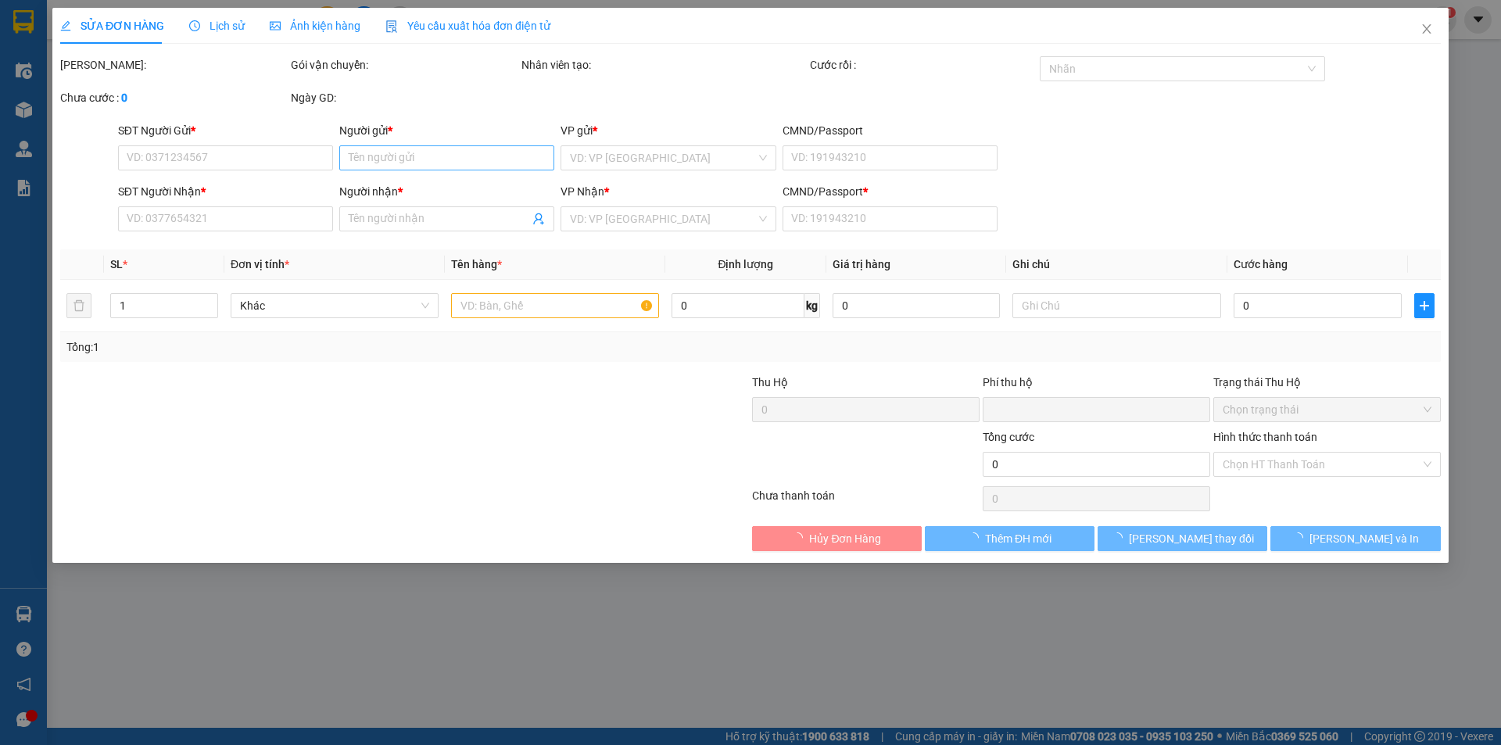
type input "0865304798"
type input "ĐẶNG VĂN SÁNG CÔNG TY TNHH MEDLATEC VIỆT NAM"
type input "0388673046"
type input "CƯỜNG"
type input "1"
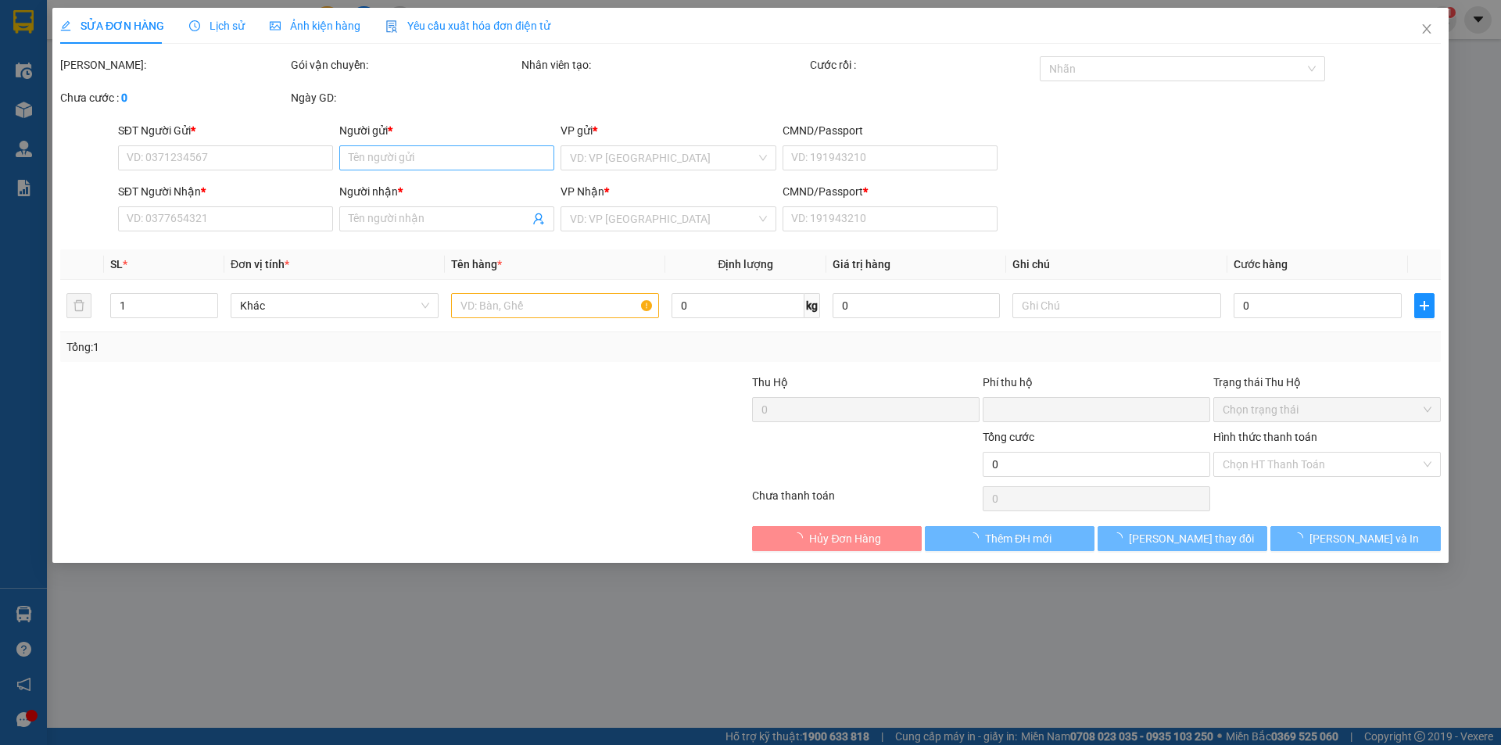
type input "0"
type input "20.000"
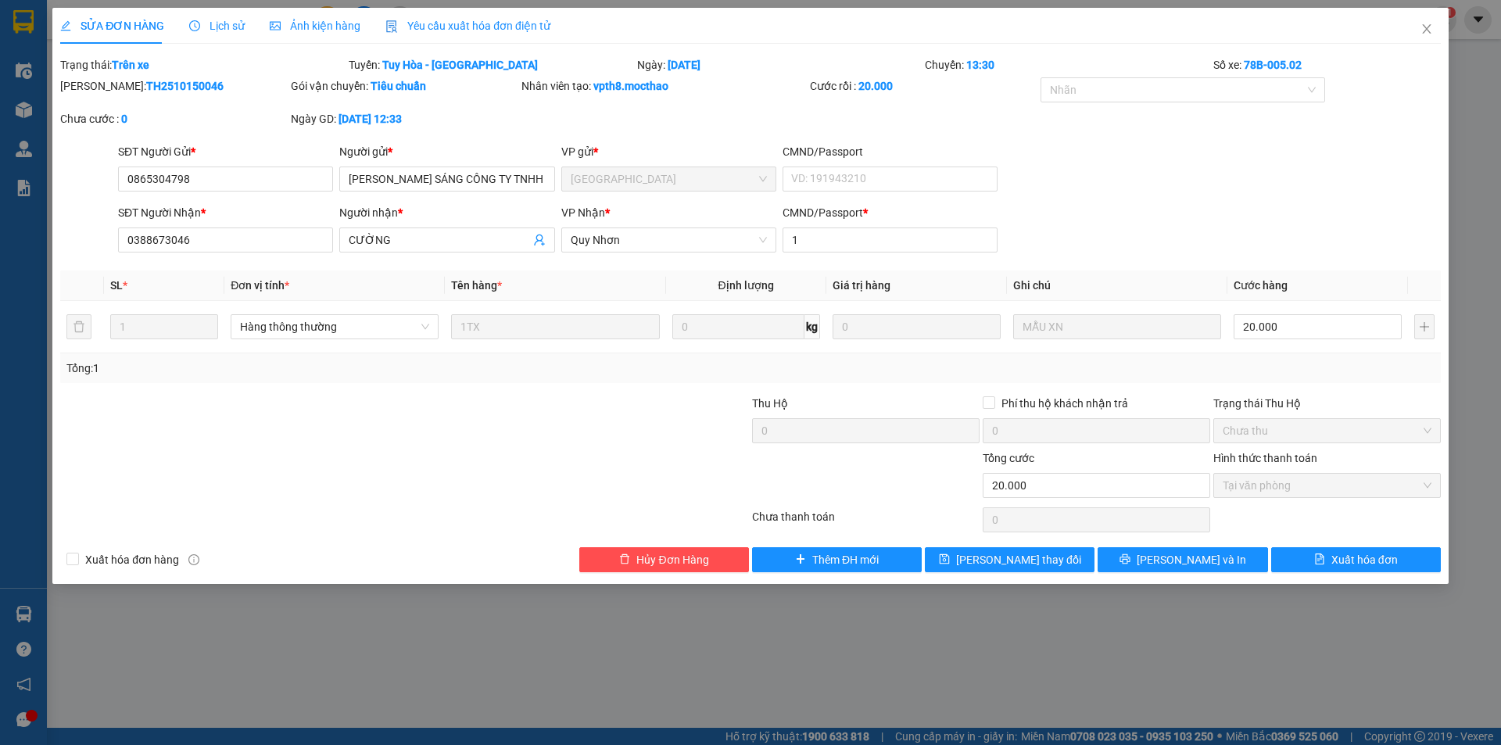
click at [479, 9] on div "Yêu cầu xuất hóa đơn điện tử" at bounding box center [468, 26] width 165 height 36
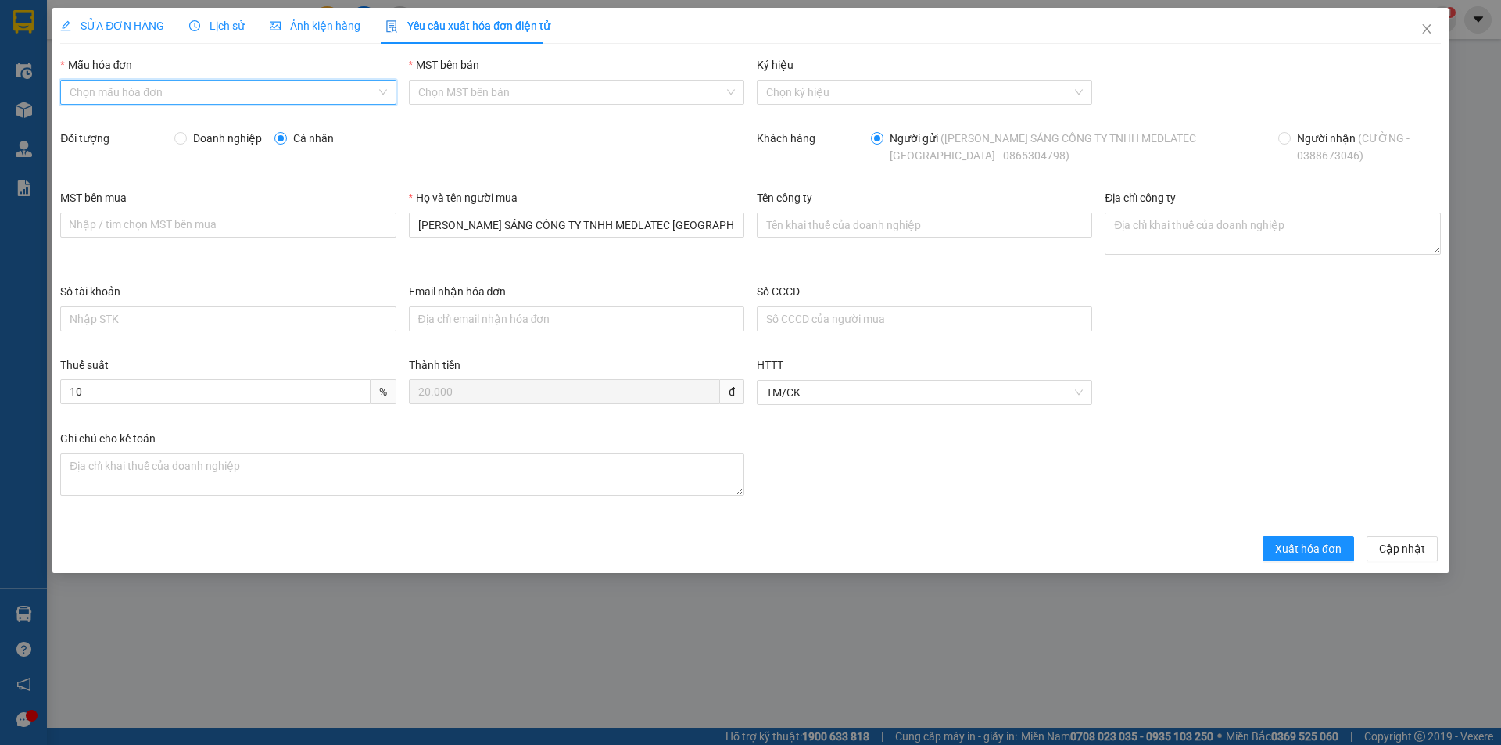
click at [149, 98] on input "Mẫu hóa đơn" at bounding box center [223, 92] width 306 height 23
click at [105, 123] on div "HĐH" at bounding box center [228, 123] width 317 height 17
type input "8"
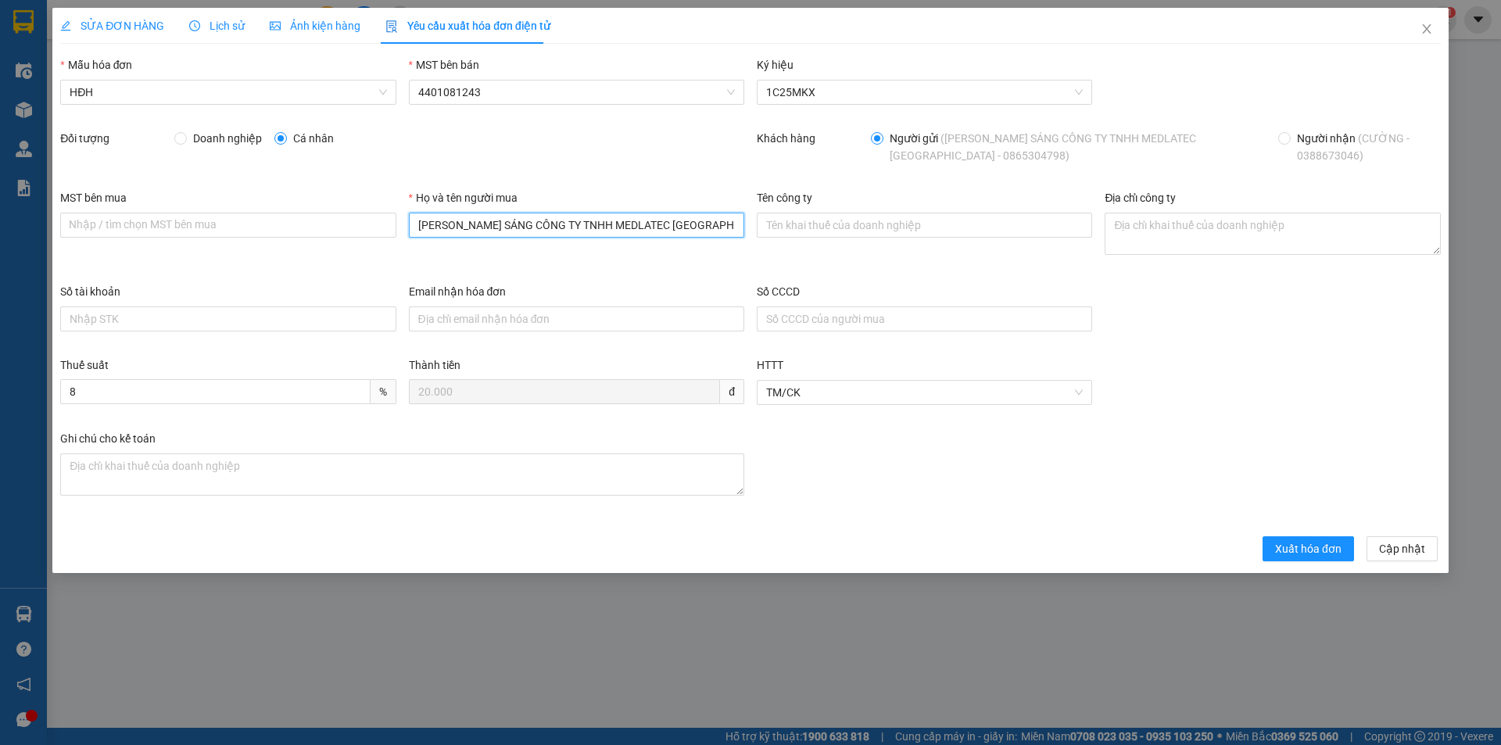
drag, startPoint x: 708, startPoint y: 229, endPoint x: 378, endPoint y: 245, distance: 330.4
click at [378, 245] on div "MST bên mua Nhập / tìm chọn MST bên mua Họ và tên người mua ĐẶNG VĂN SÁNG CÔNG …" at bounding box center [750, 236] width 1393 height 94
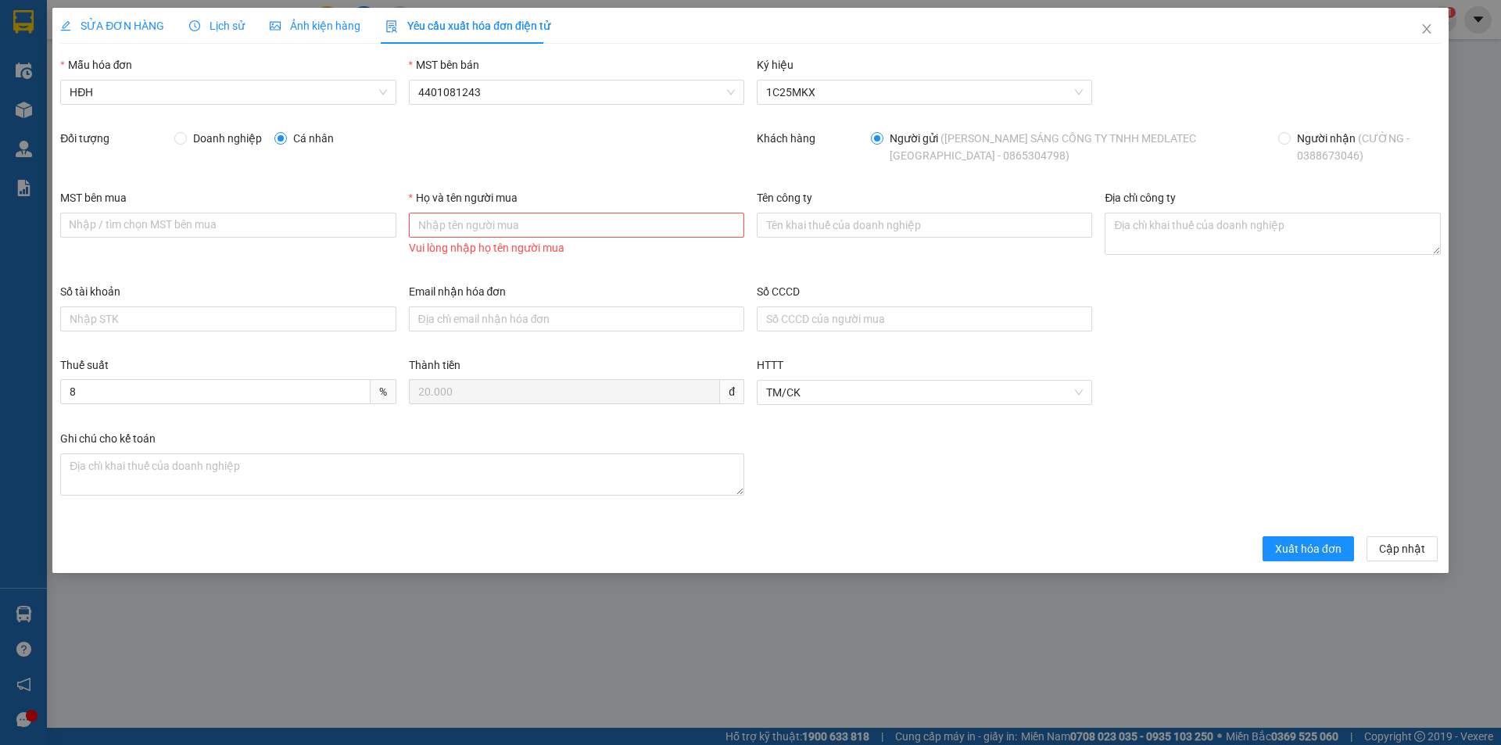
click at [213, 140] on span "Doanh nghiệp" at bounding box center [227, 138] width 81 height 17
click at [185, 140] on input "Doanh nghiệp" at bounding box center [179, 137] width 11 height 11
radio input "true"
radio input "false"
click at [900, 224] on input "Tên công ty" at bounding box center [924, 225] width 335 height 25
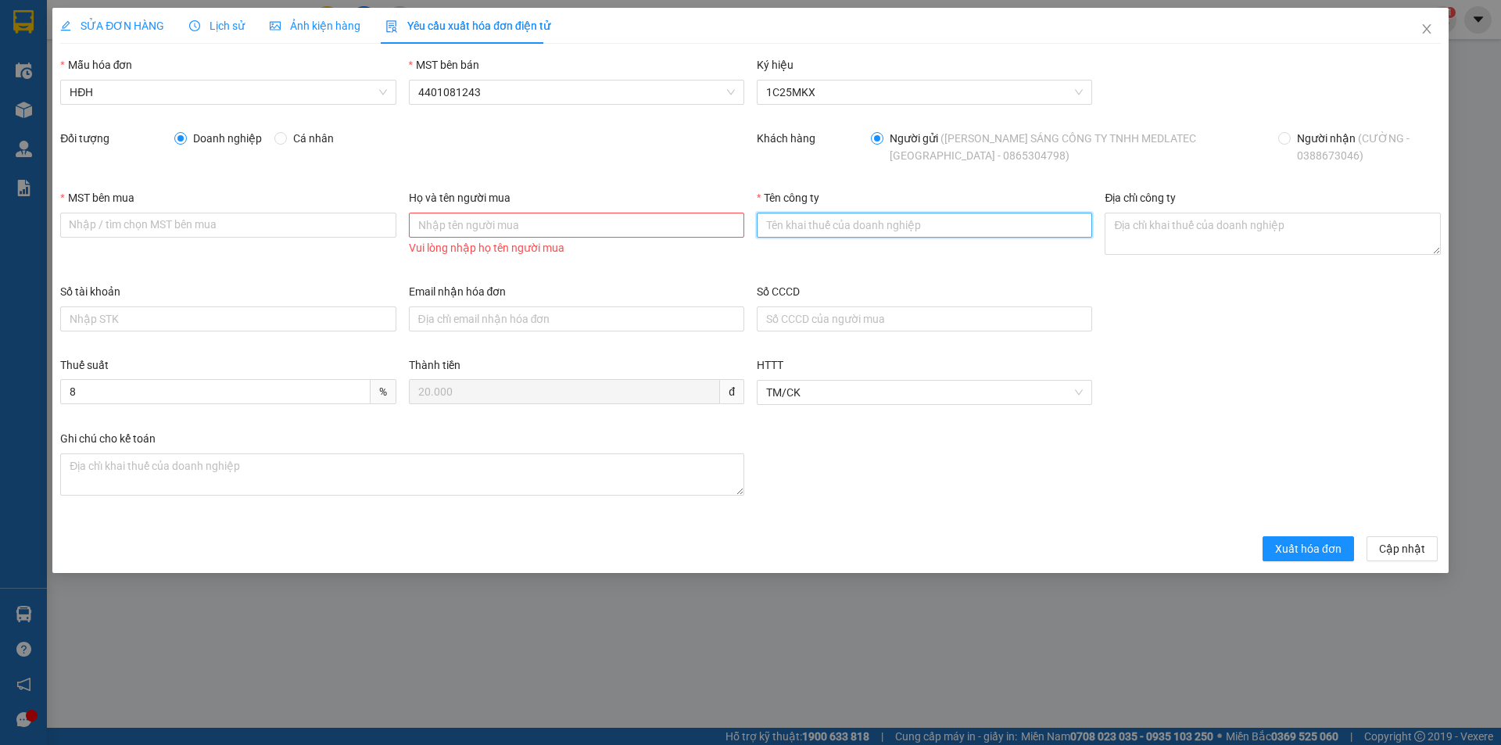
paste input "CÔNG TY TNHH MEDLATEC VIỆT NAM"
type input "CÔNG TY TNHH MEDLATEC VIỆT NAM"
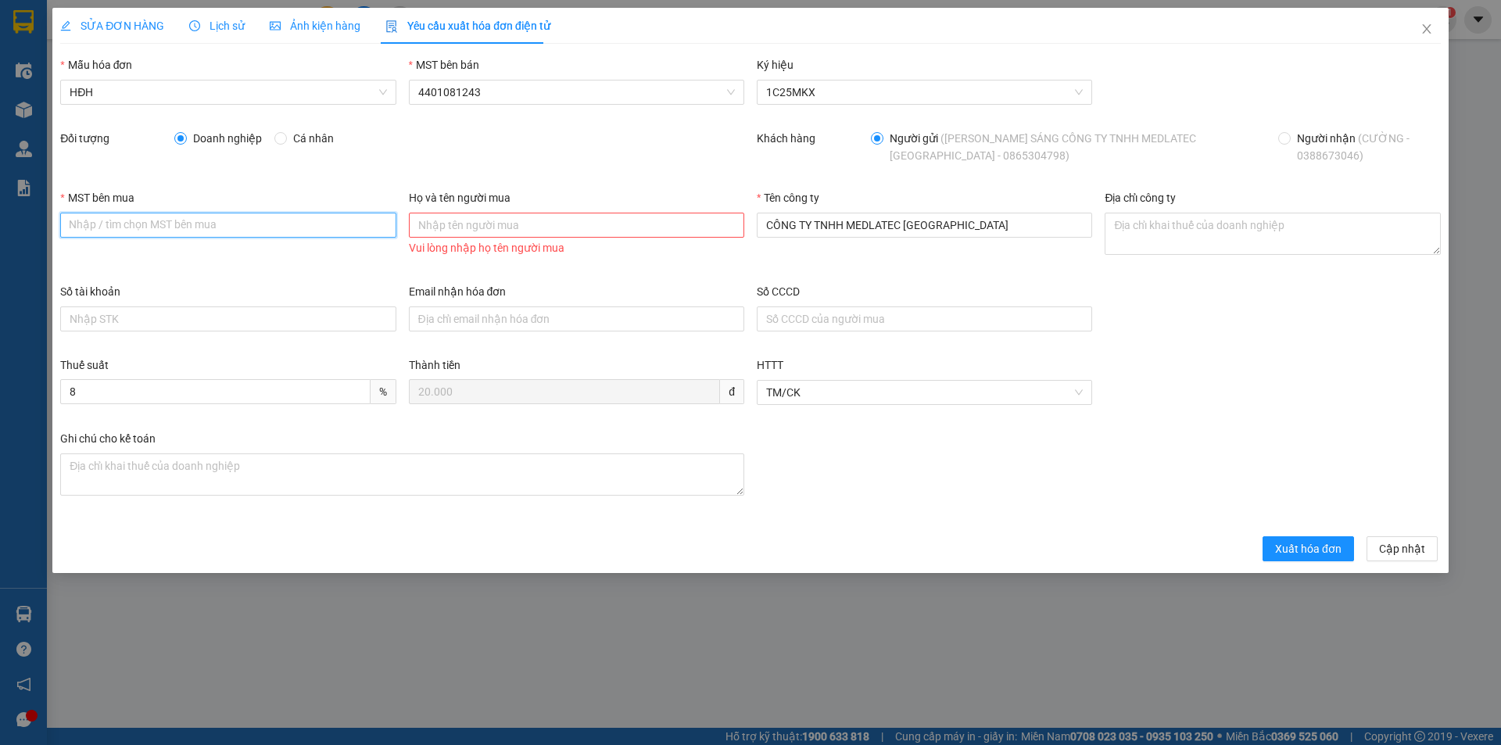
click at [198, 227] on input "MST bên mua" at bounding box center [227, 225] width 335 height 25
paste input "0101234974"
type input "0101234974"
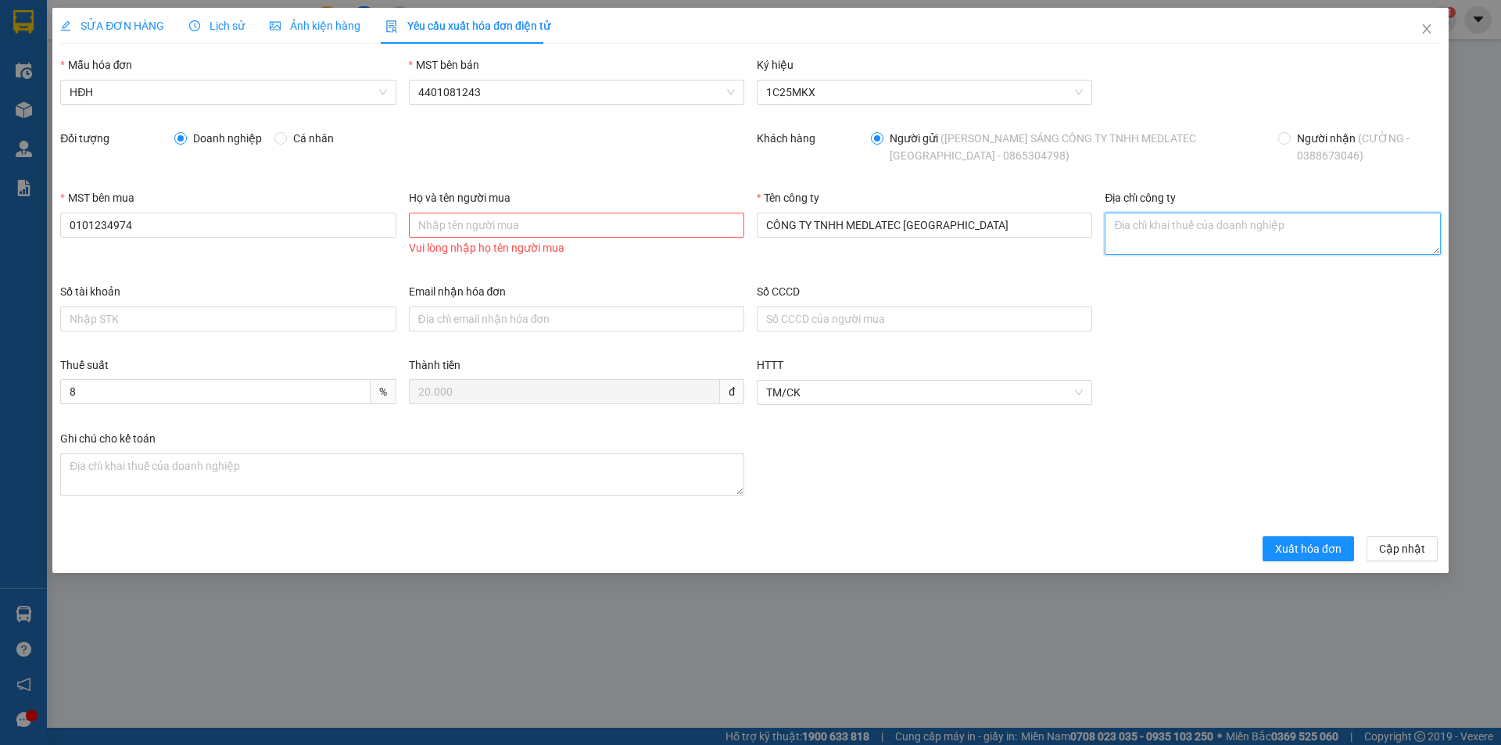
click at [1146, 225] on textarea "Địa chỉ công ty" at bounding box center [1272, 234] width 335 height 42
paste textarea "Số 42 - 44, phố Nghĩa Dũng, Phường Hồng Hà, Thành phố Hà Nội, Việt Nam"
type textarea "Số 42 - 44, phố Nghĩa Dũng, Phường Hồng Hà, Thành phố Hà Nội, Việt Nam"
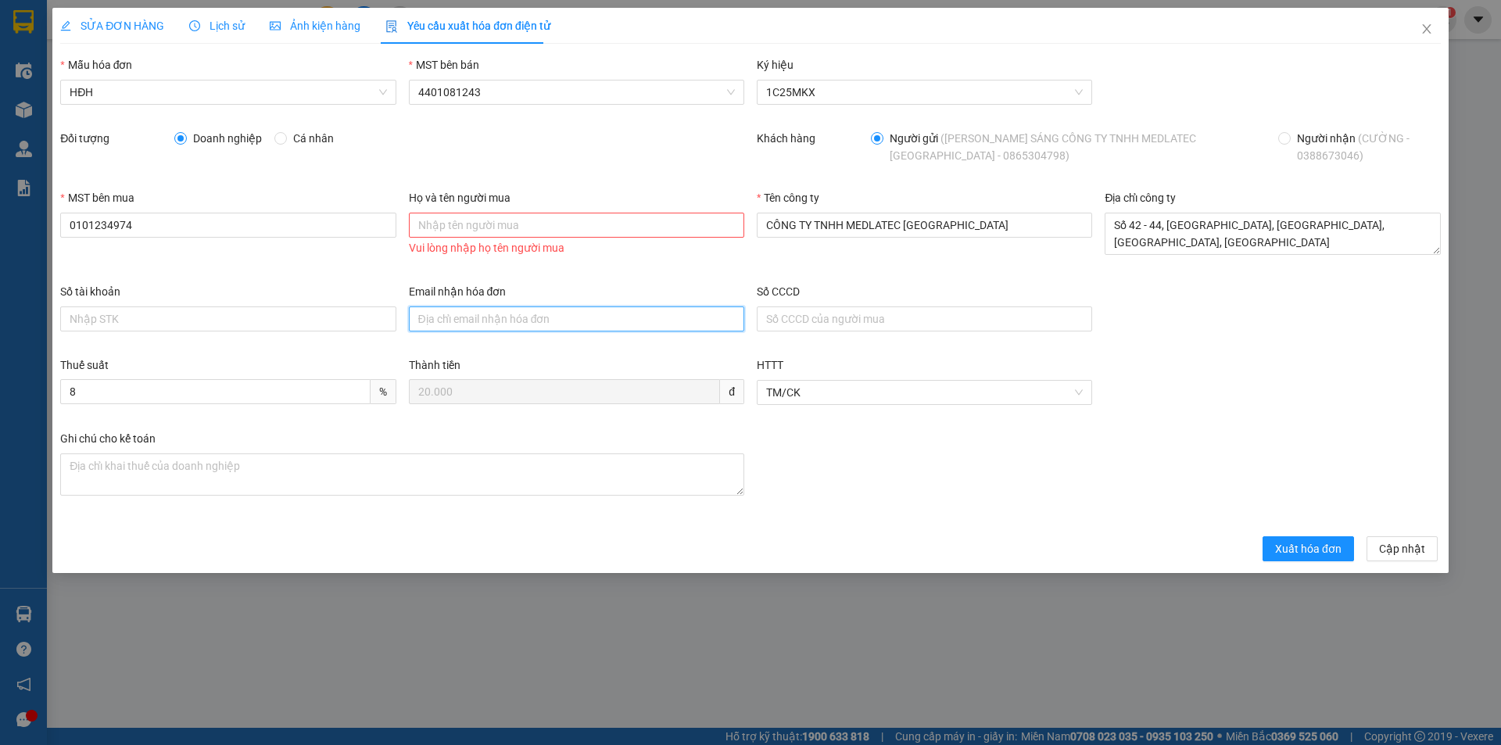
click at [454, 324] on input "Email nhận hóa đơn" at bounding box center [576, 319] width 335 height 25
paste input "quyen.phamthito@medlatec.com"
type input "quyen.phamthito@medlatec.com"
click at [1319, 543] on span "Xuất hóa đơn" at bounding box center [1308, 548] width 66 height 17
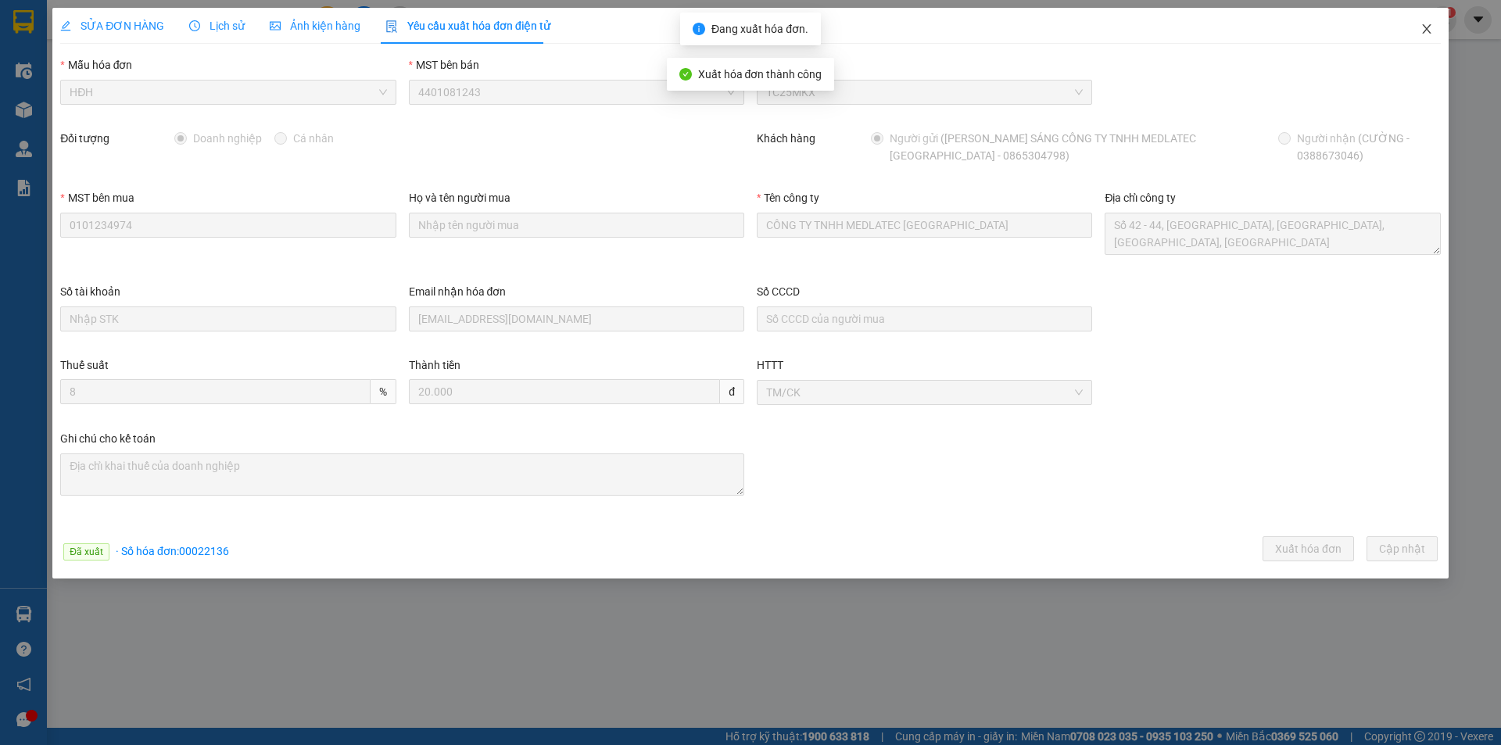
click at [1427, 28] on icon "close" at bounding box center [1427, 29] width 13 height 13
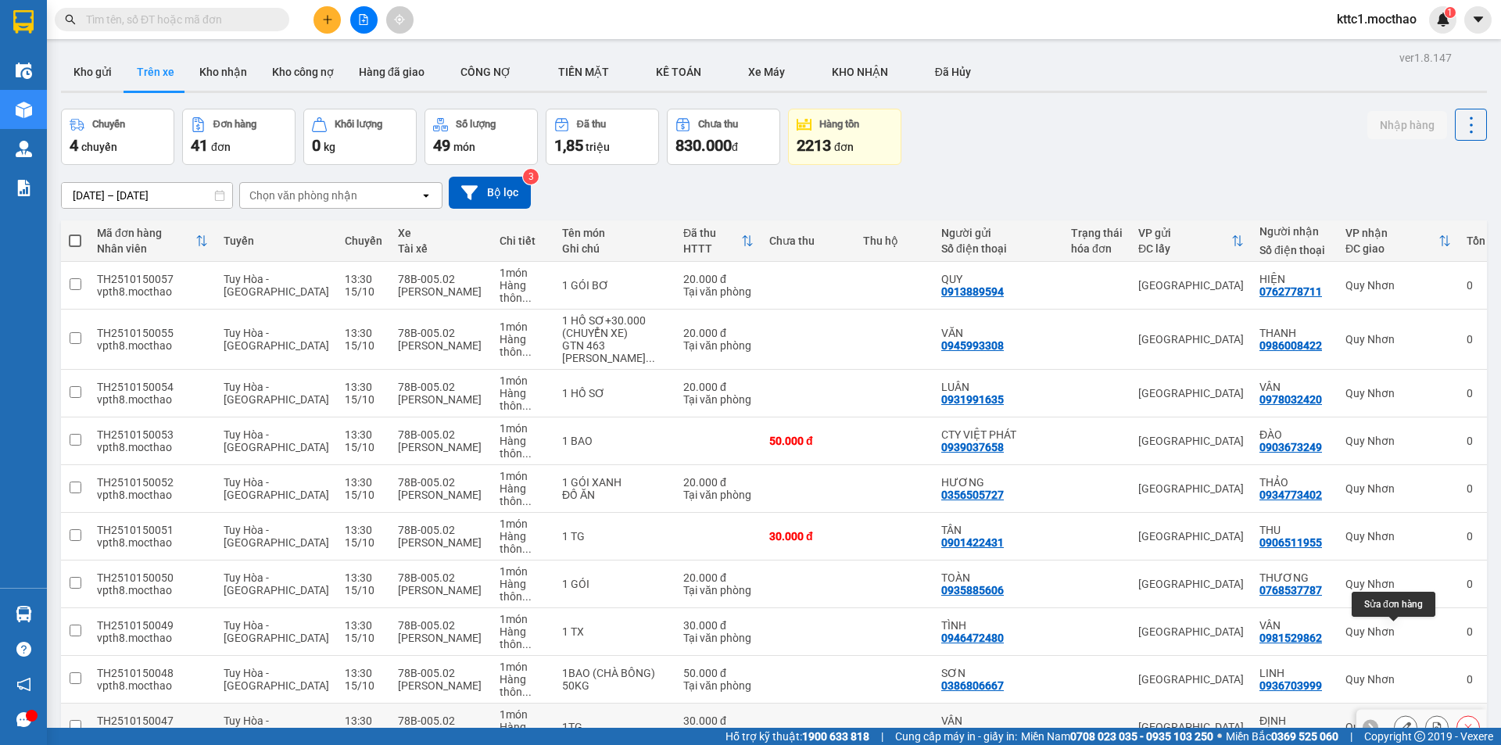
click at [1401, 722] on icon at bounding box center [1406, 727] width 11 height 11
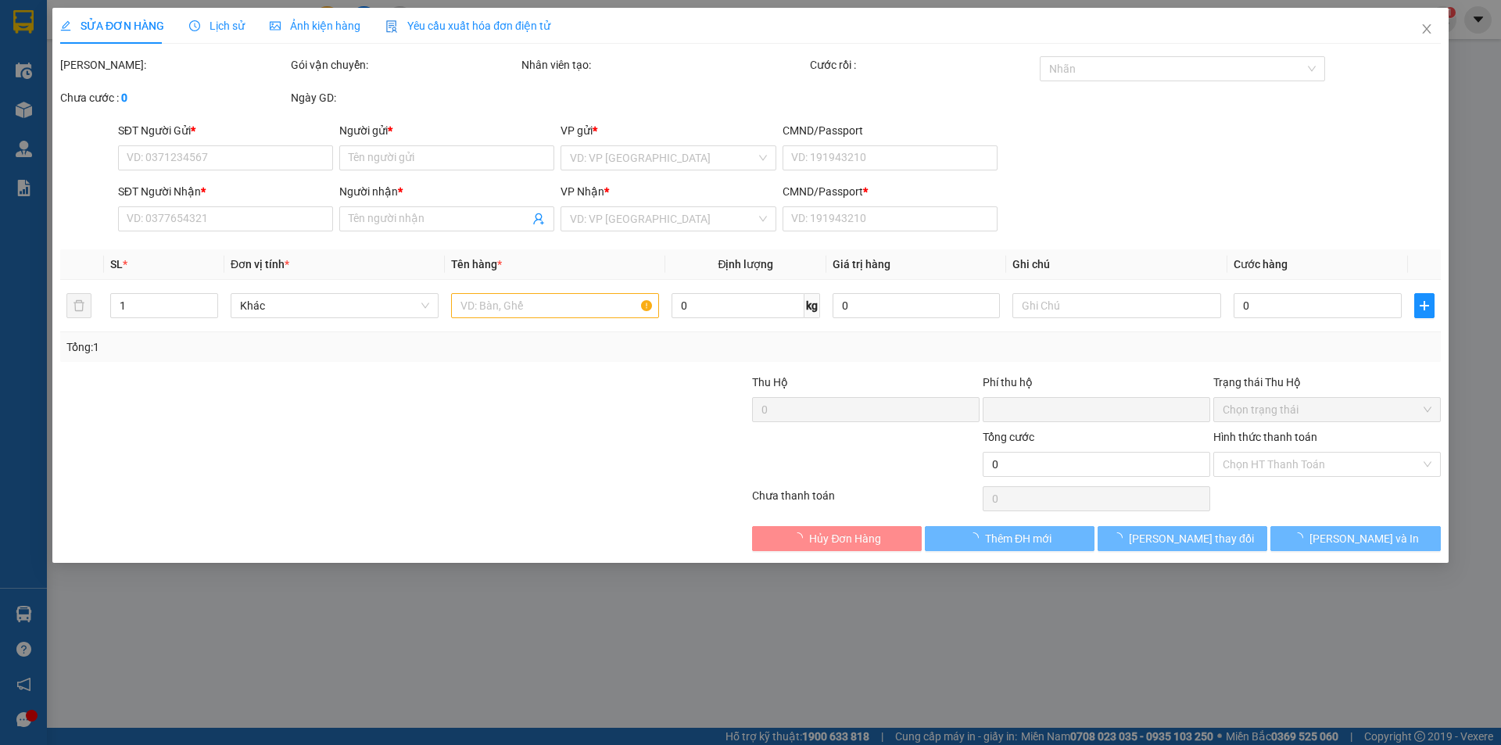
type input "0982098446"
type input "VÂN"
type input "0947917933"
type input "ĐỊNH"
type input "1"
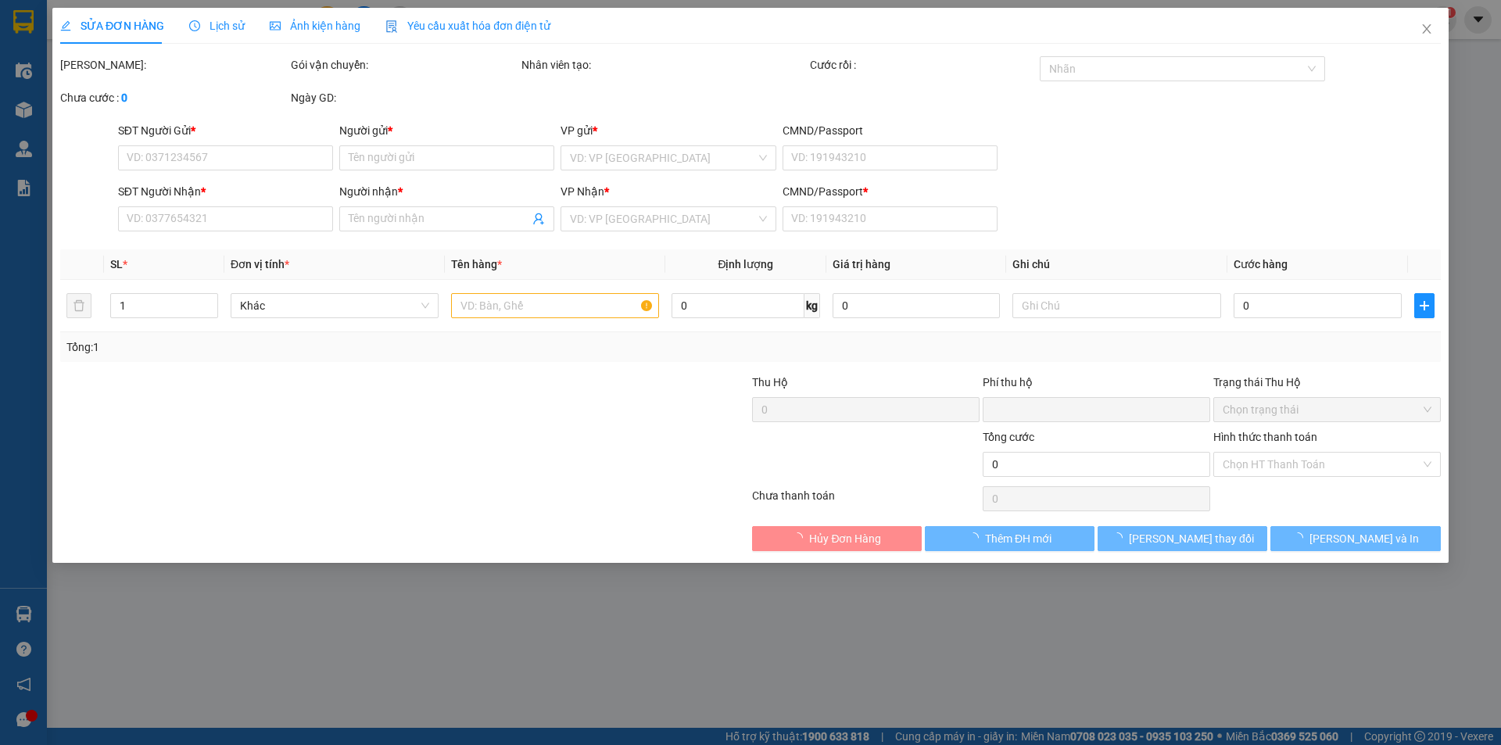
type input "0"
type input "30.000"
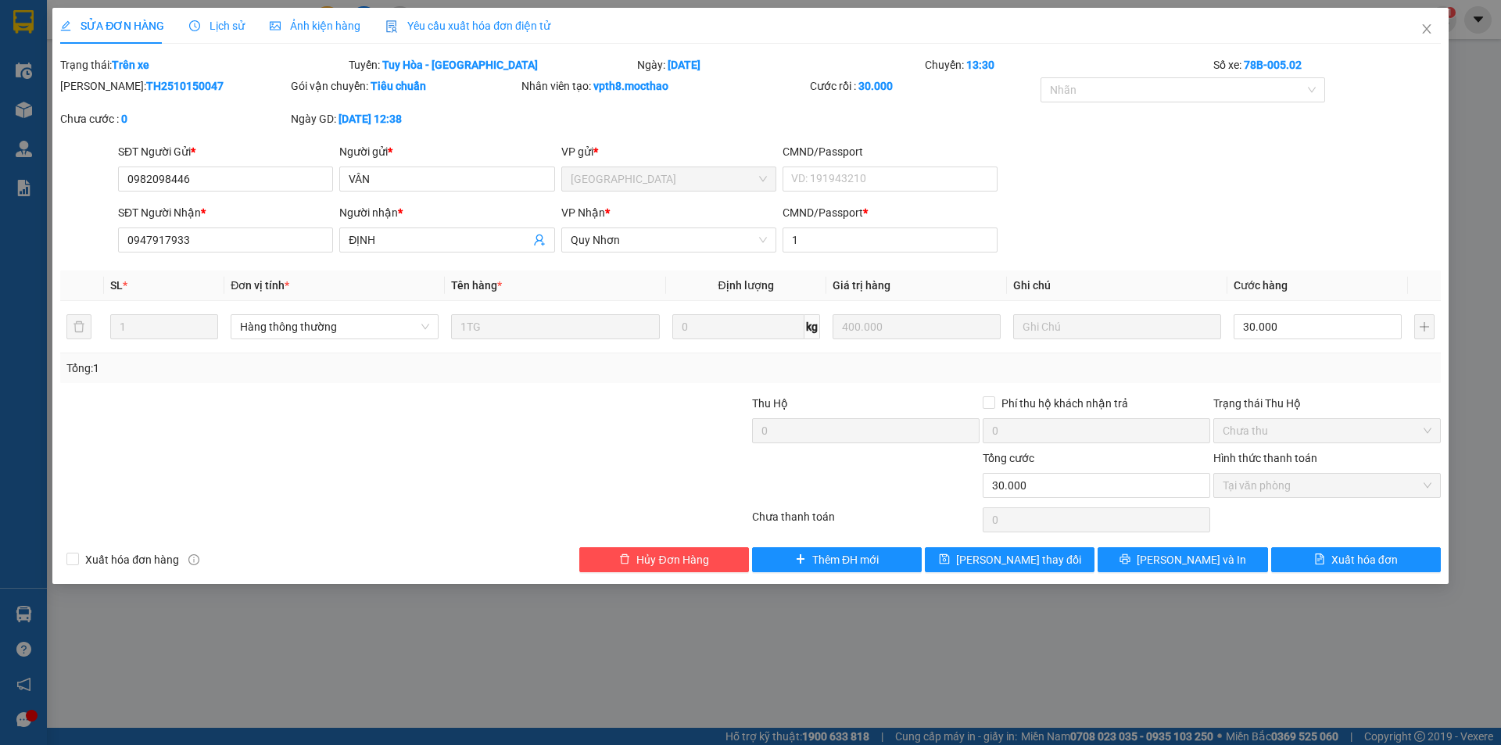
click at [451, 20] on span "Yêu cầu xuất hóa đơn điện tử" at bounding box center [468, 26] width 165 height 13
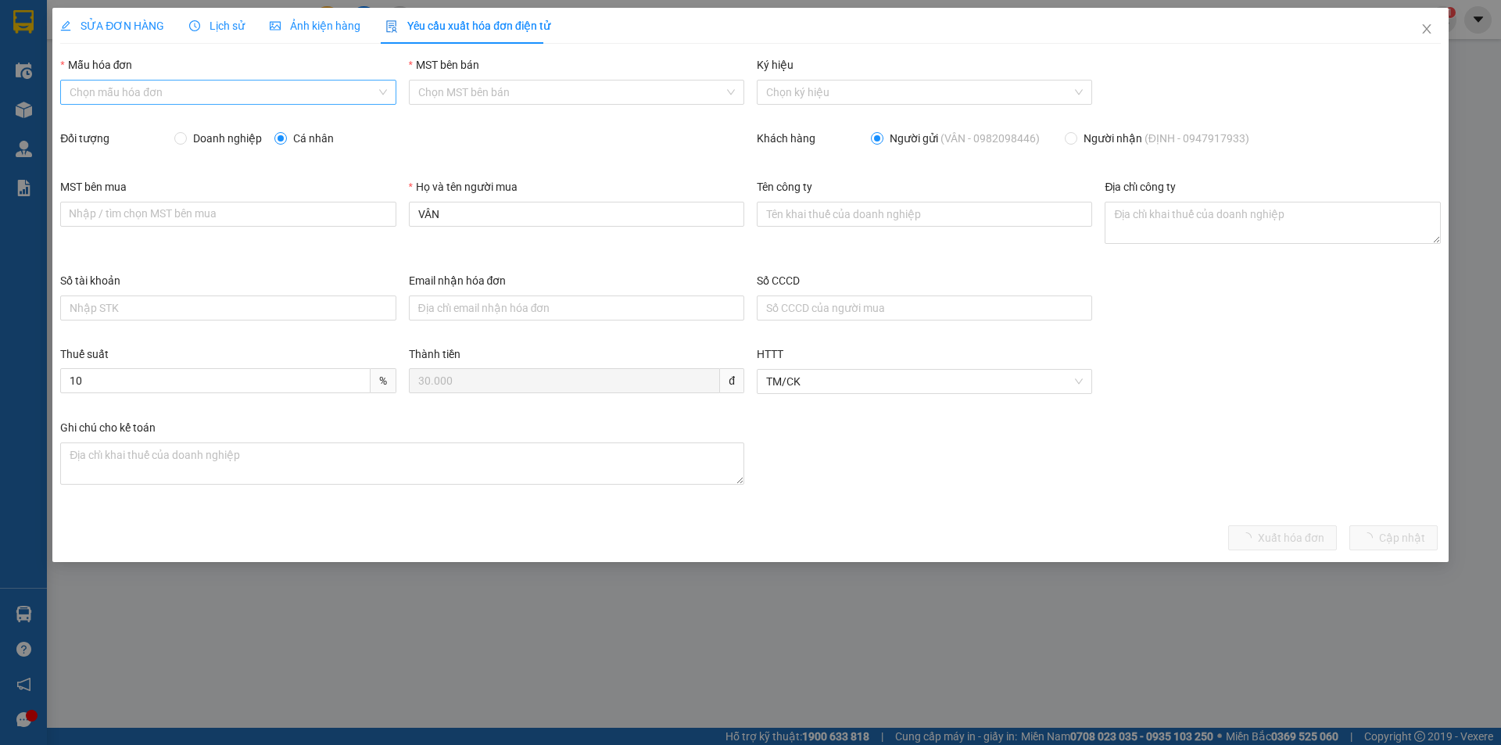
click at [234, 91] on input "Mẫu hóa đơn" at bounding box center [223, 92] width 306 height 23
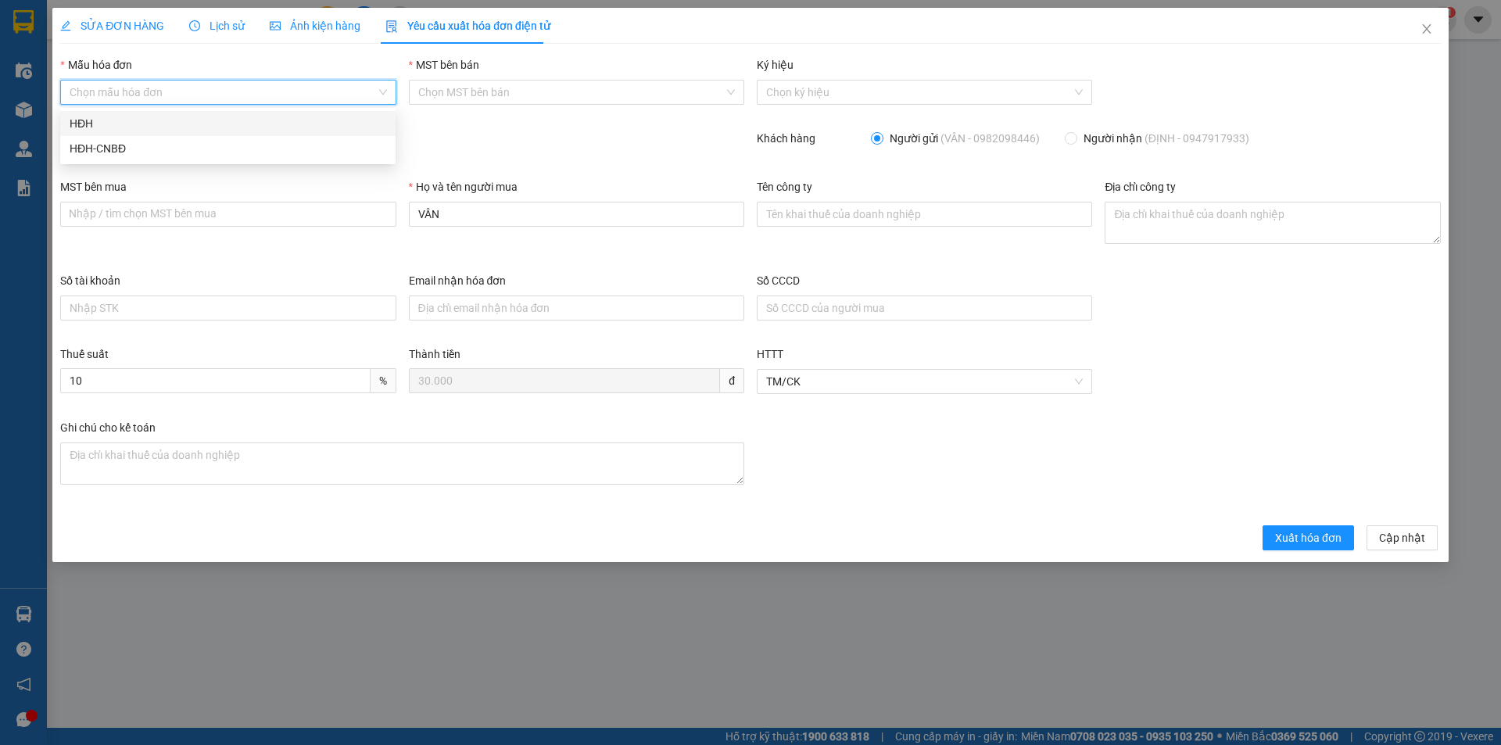
click at [193, 124] on div "HĐH" at bounding box center [228, 123] width 317 height 17
type input "8"
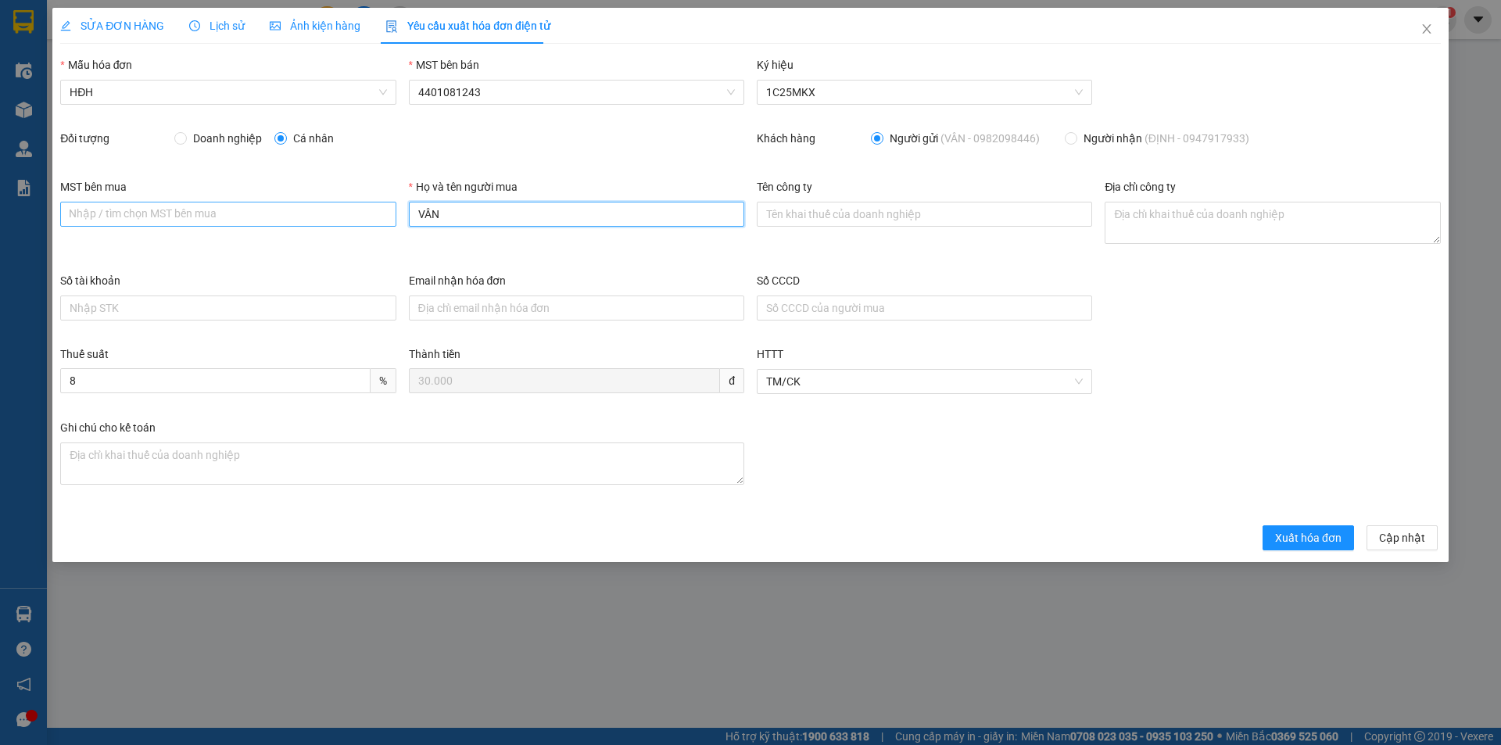
drag, startPoint x: 433, startPoint y: 214, endPoint x: 371, endPoint y: 222, distance: 62.3
click at [371, 222] on div "MST bên mua Nhập / tìm chọn MST bên mua Họ và tên người mua VÂN Tên công ty Địa…" at bounding box center [750, 225] width 1393 height 94
type input "Người mua không lấy hóa đơn"
click at [1304, 529] on button "Xuất hóa đơn" at bounding box center [1308, 537] width 91 height 25
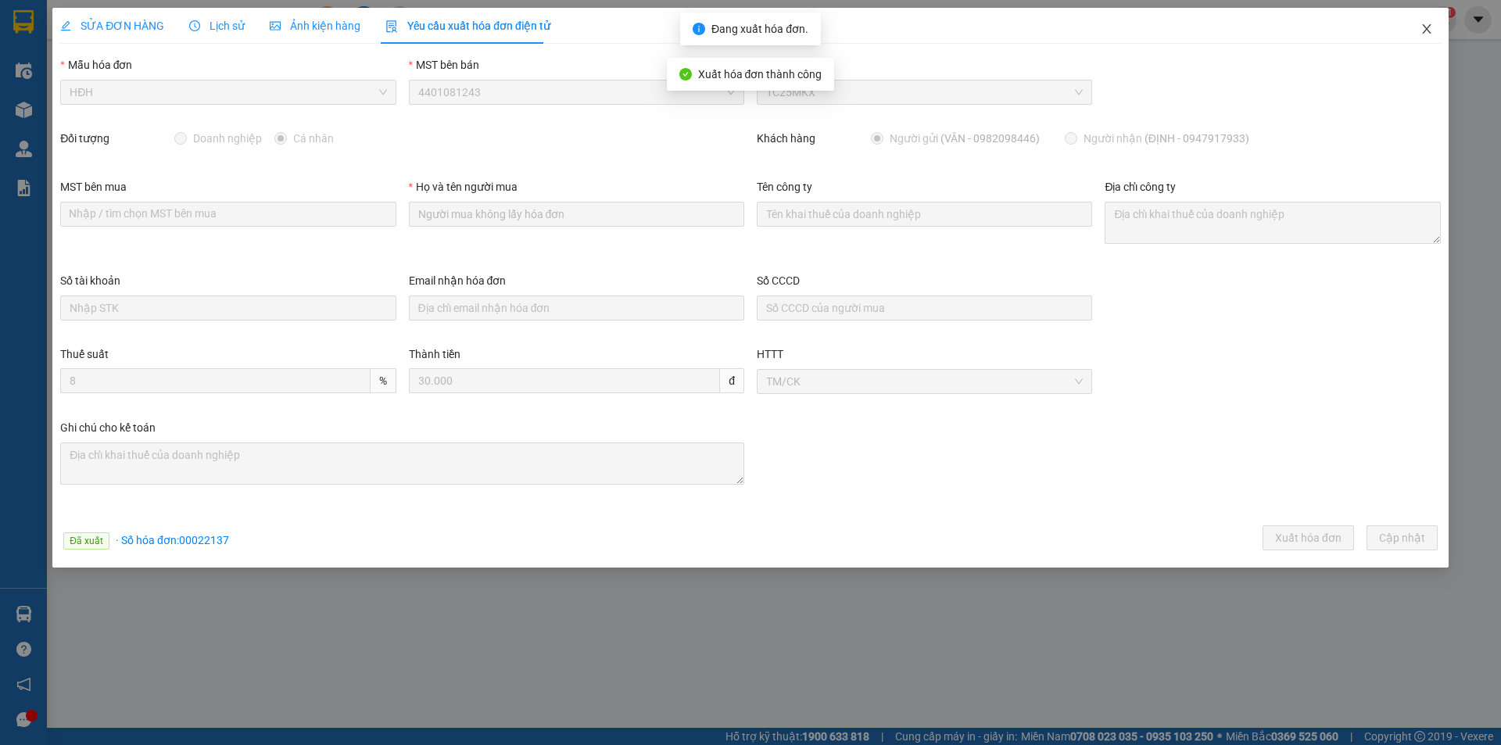
click at [1426, 22] on span "Close" at bounding box center [1427, 30] width 44 height 44
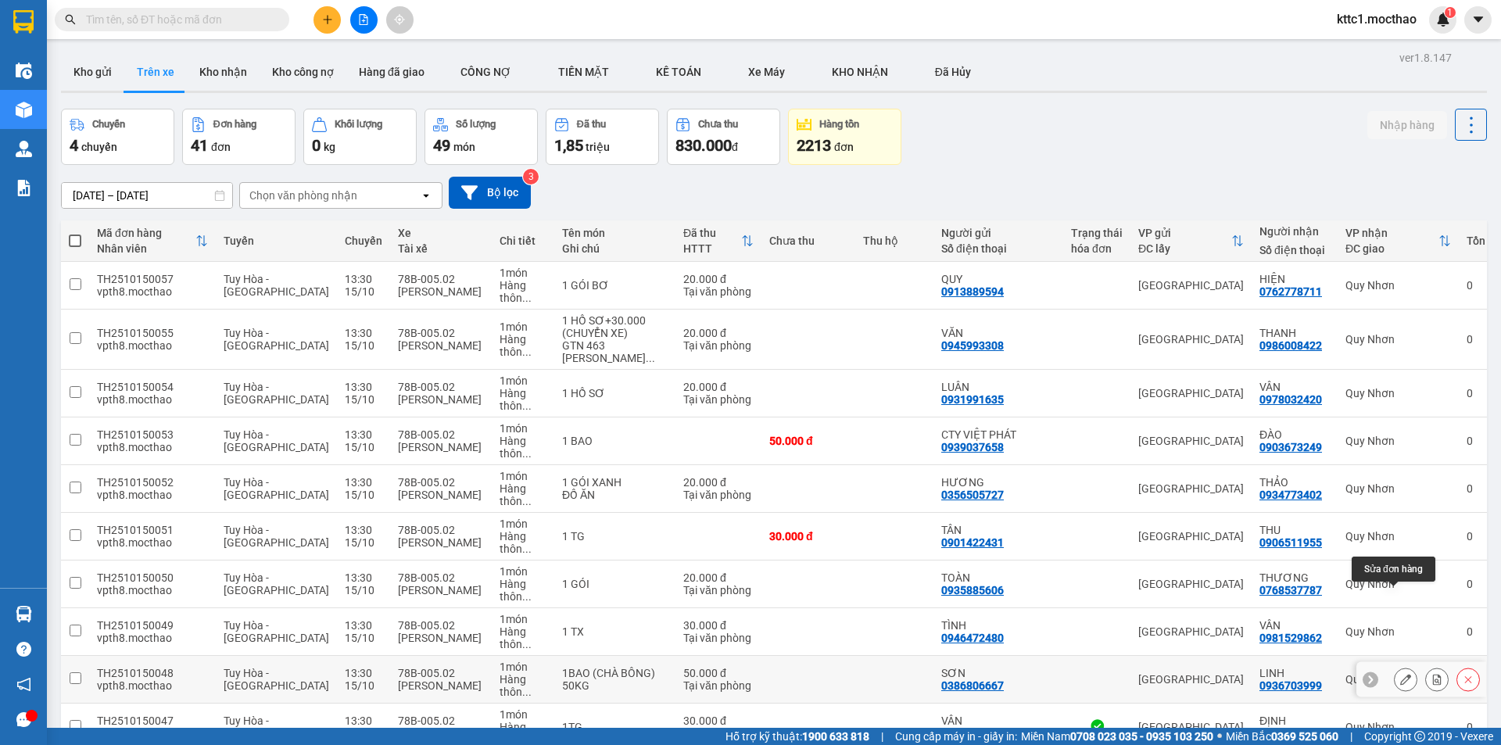
click at [1401, 674] on icon at bounding box center [1406, 679] width 11 height 11
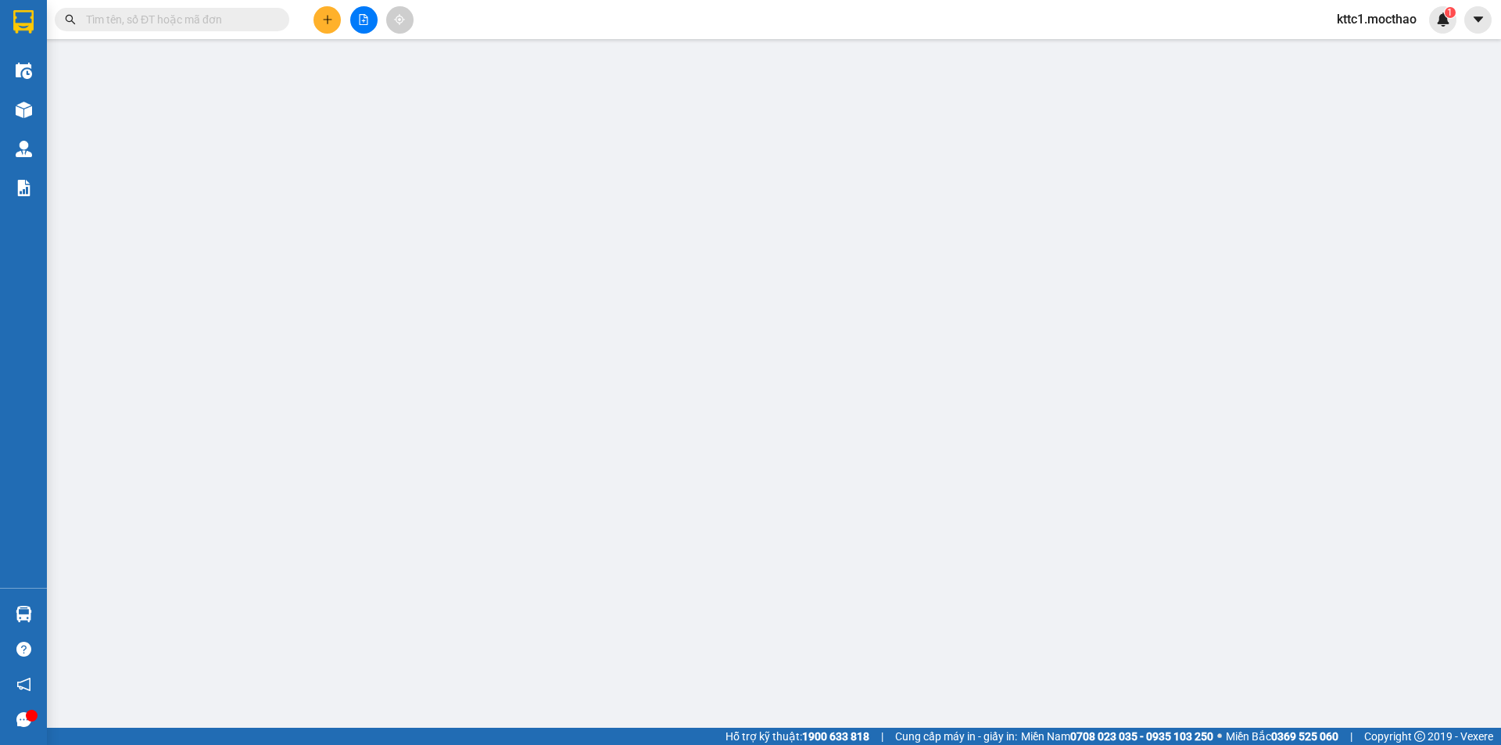
type input "0386806667"
type input "SƠN"
type input "0936703999"
type input "LINH"
type input "0"
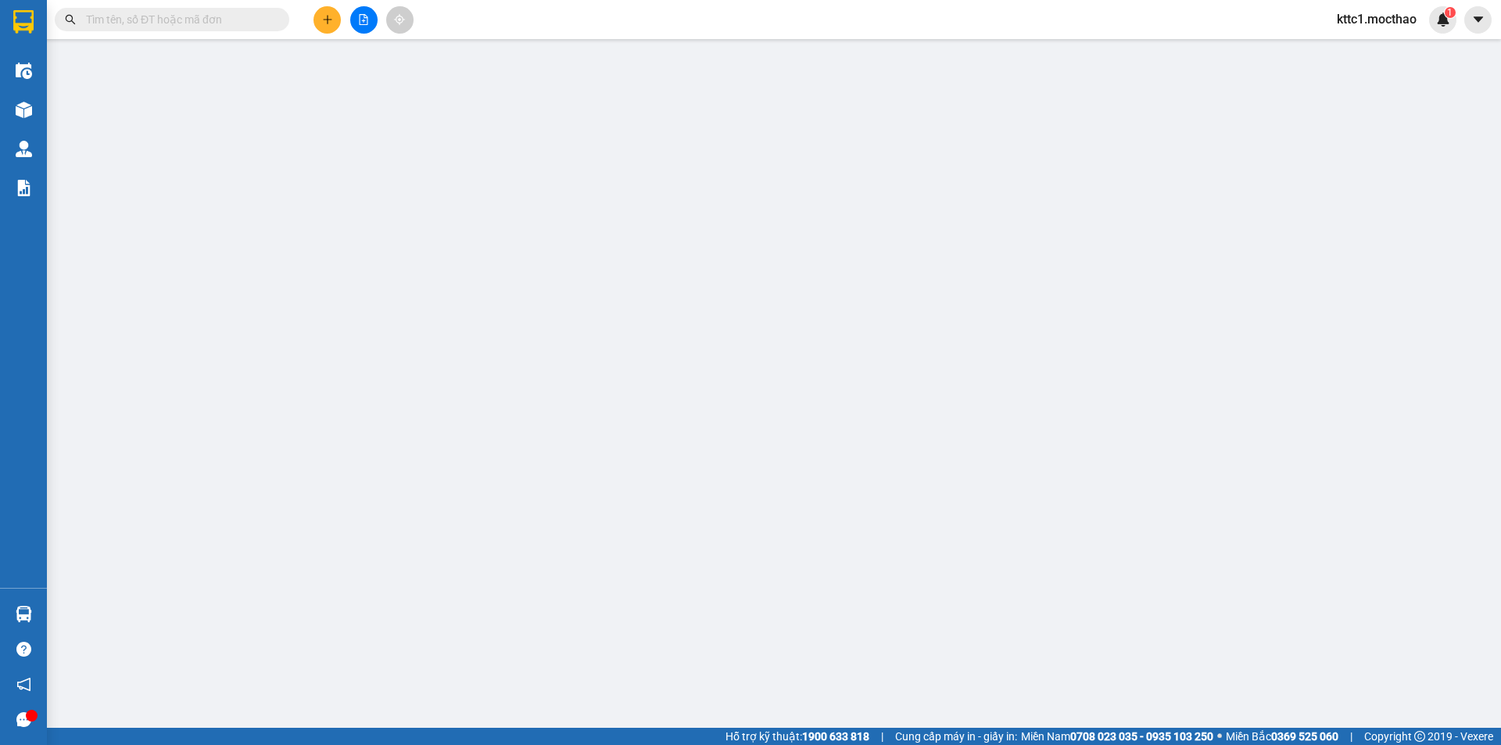
type input "0"
type input "50.000"
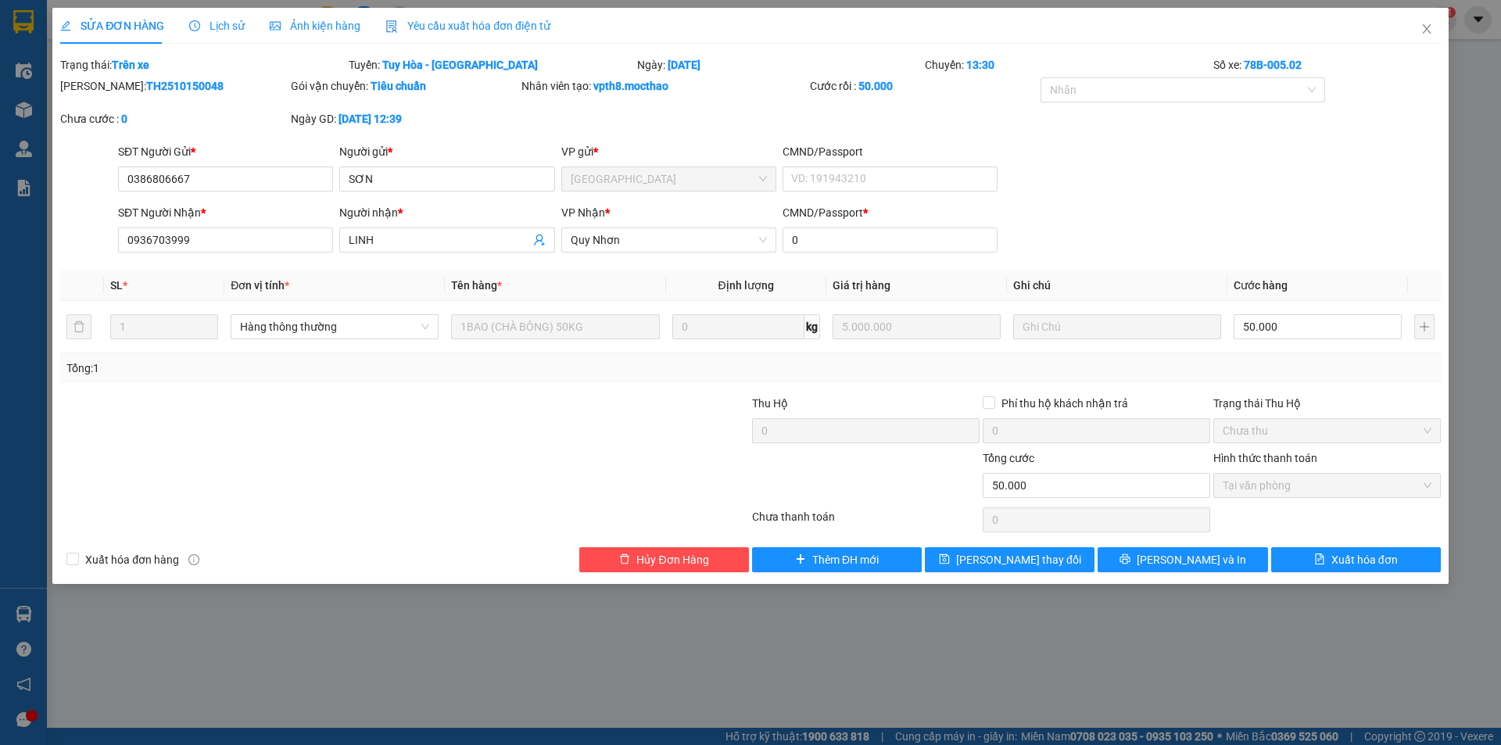
click at [408, 20] on span "Yêu cầu xuất hóa đơn điện tử" at bounding box center [468, 26] width 165 height 13
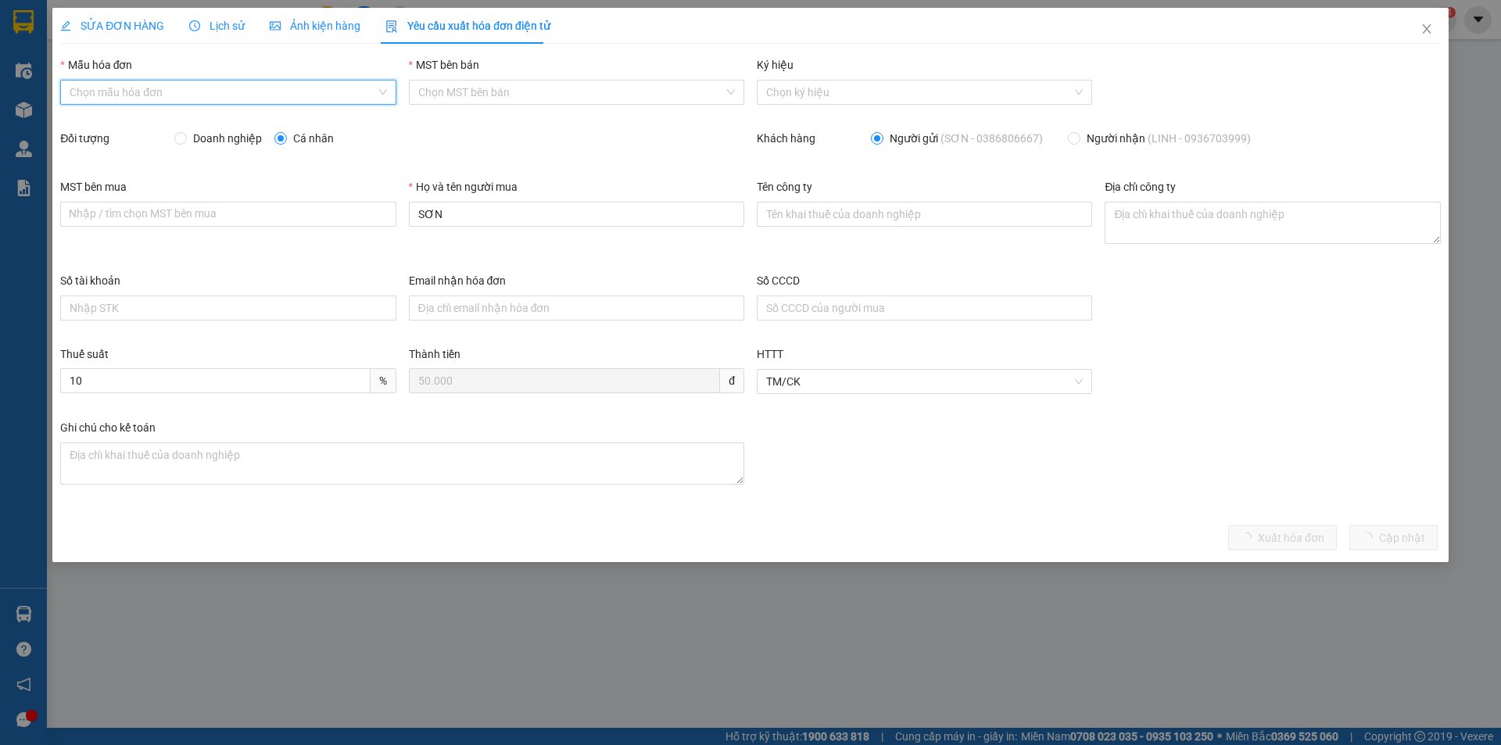
click at [234, 88] on input "Mẫu hóa đơn" at bounding box center [223, 92] width 306 height 23
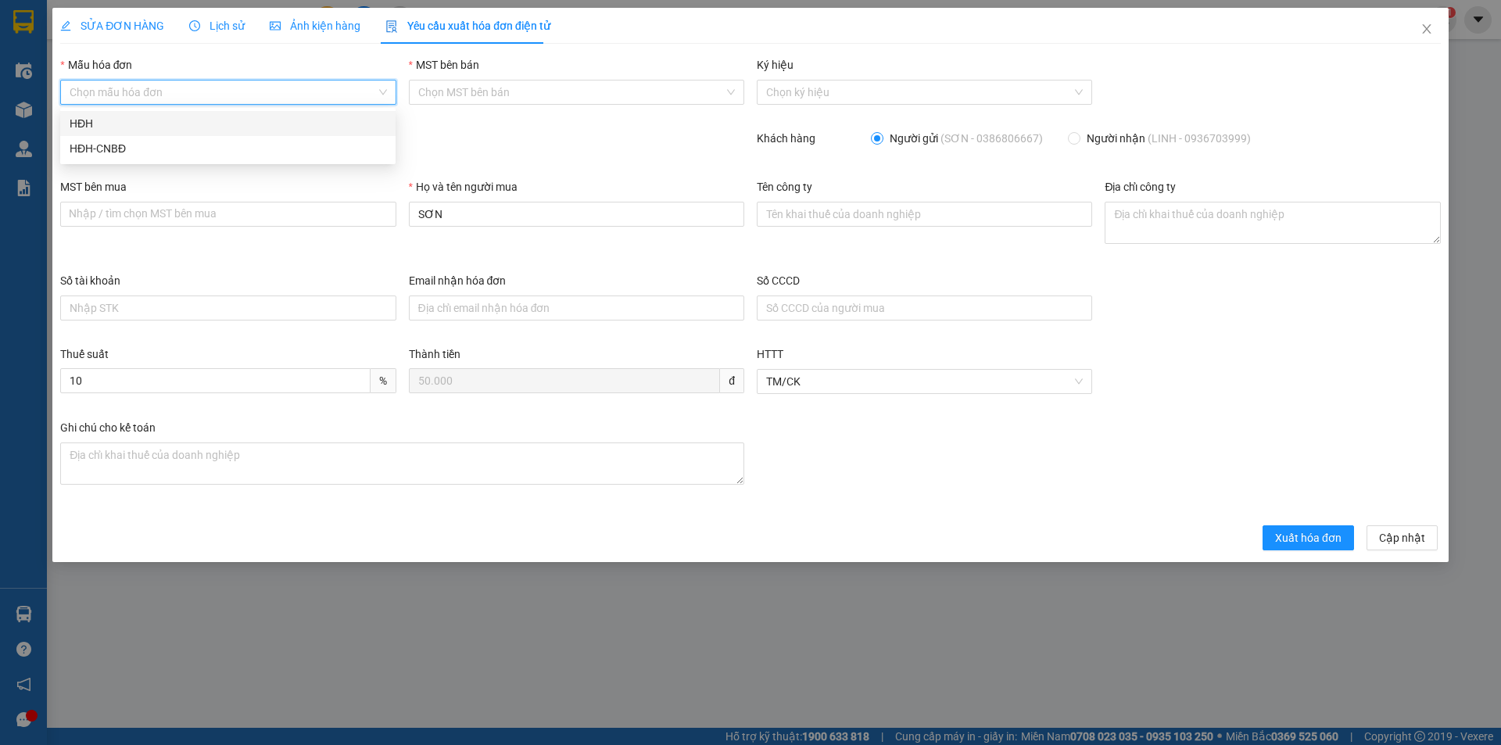
click at [213, 121] on div "HĐH" at bounding box center [228, 123] width 317 height 17
type input "8"
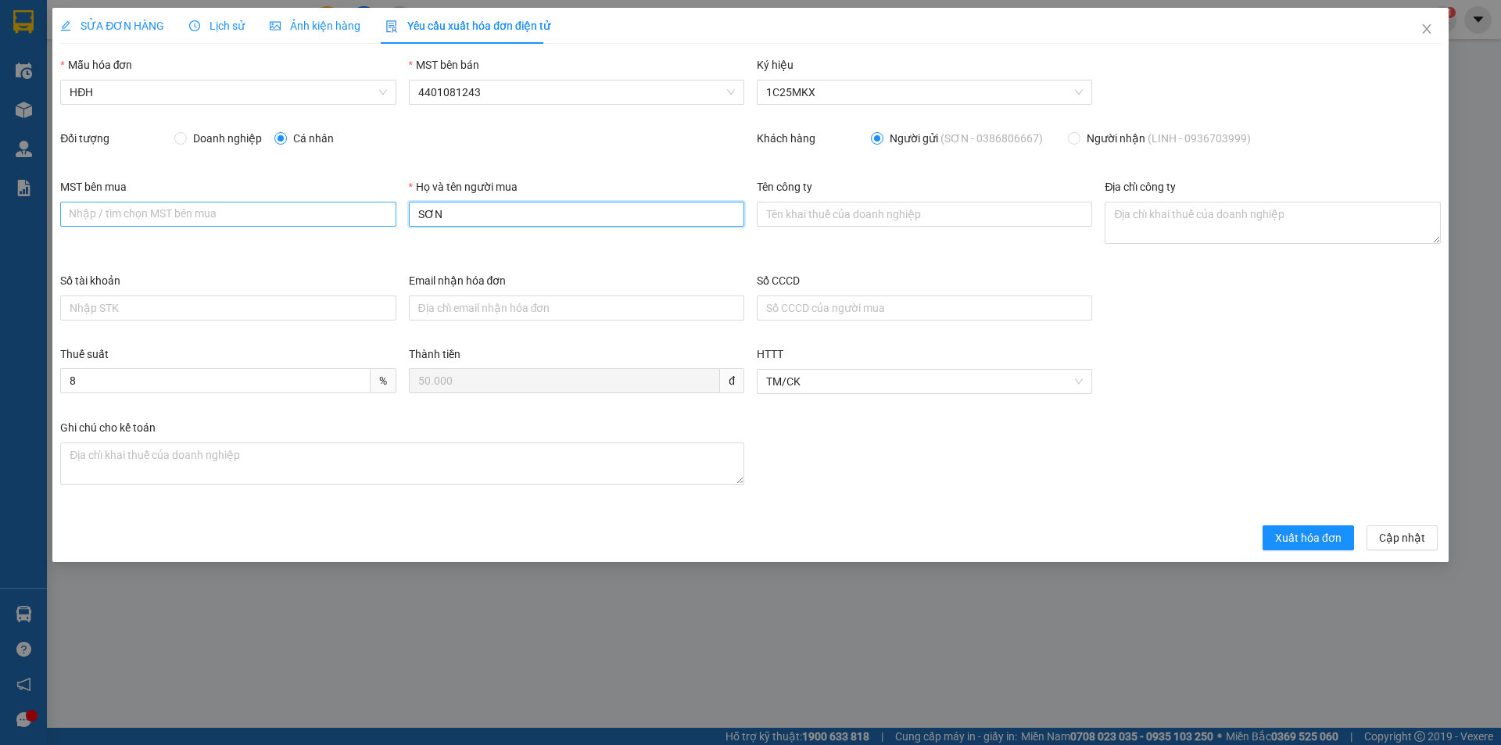
drag, startPoint x: 434, startPoint y: 214, endPoint x: 372, endPoint y: 214, distance: 61.8
click at [372, 214] on div "MST bên mua Nhập / tìm chọn MST bên mua Họ và tên người mua SƠN Tên công ty Địa…" at bounding box center [750, 225] width 1393 height 94
type input "Người mua không lấy hóa đơn"
click at [1306, 540] on span "Xuất hóa đơn" at bounding box center [1308, 537] width 66 height 17
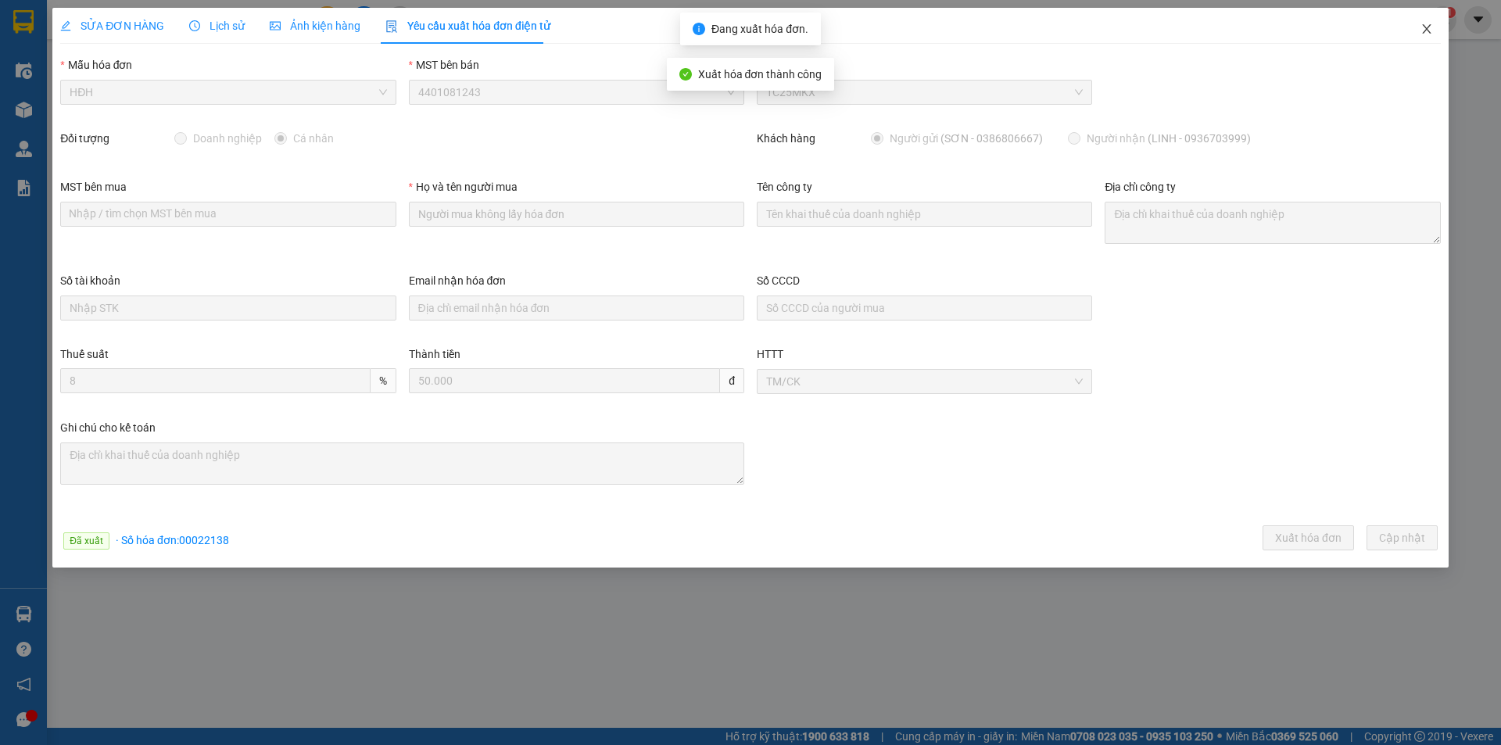
click at [1426, 30] on icon "close" at bounding box center [1426, 28] width 9 height 9
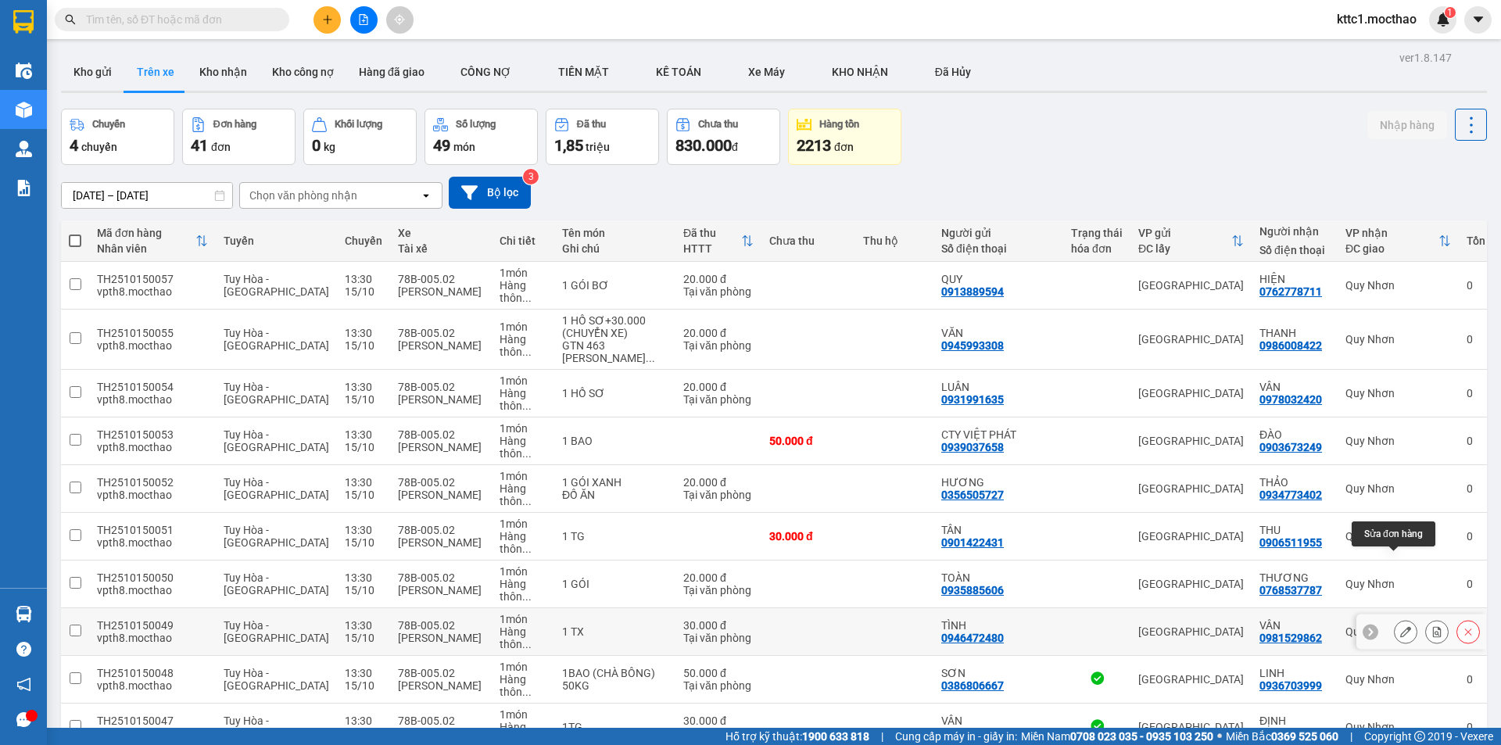
click at [1395, 619] on button at bounding box center [1406, 632] width 22 height 27
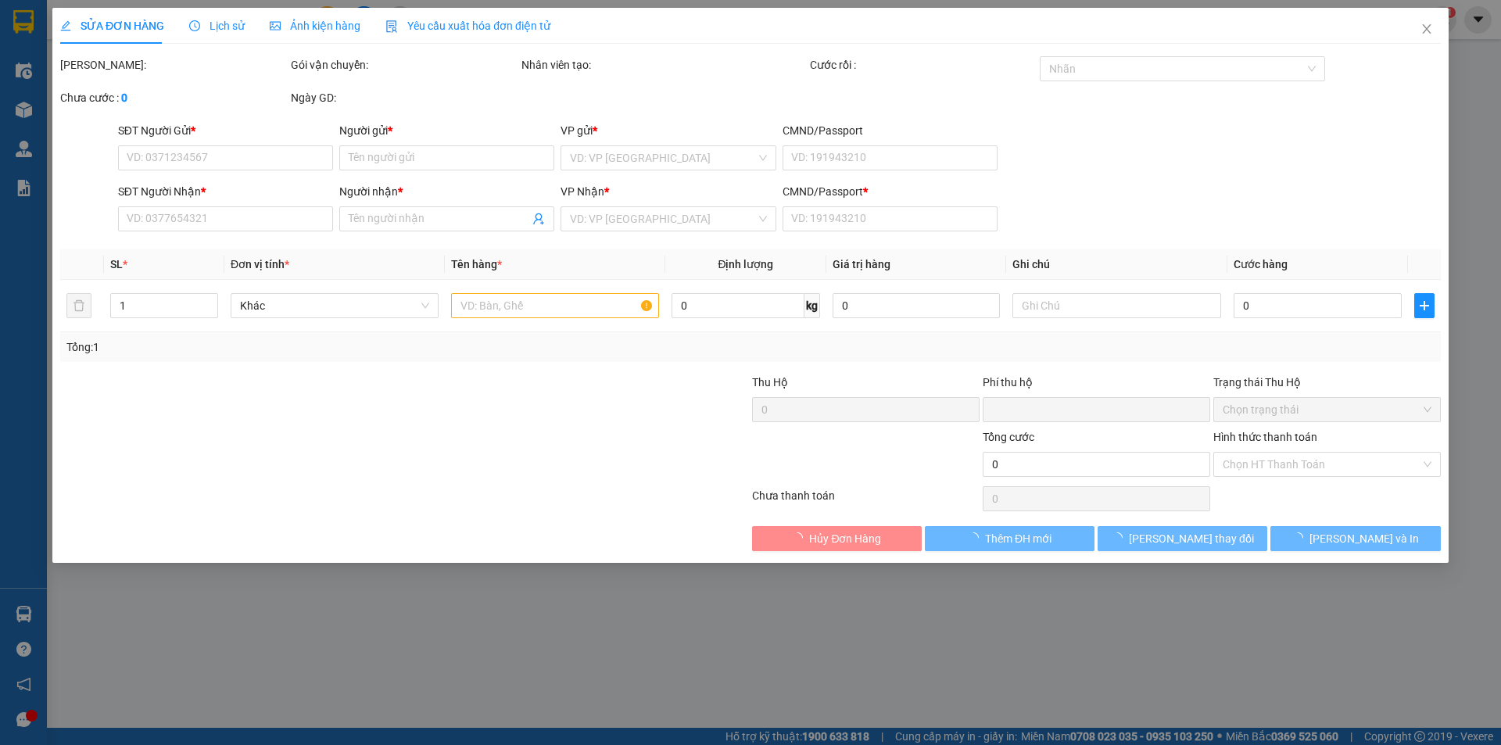
type input "0946472480"
type input "TÌNH"
type input "0981529862"
type input "VÂN"
type input "1"
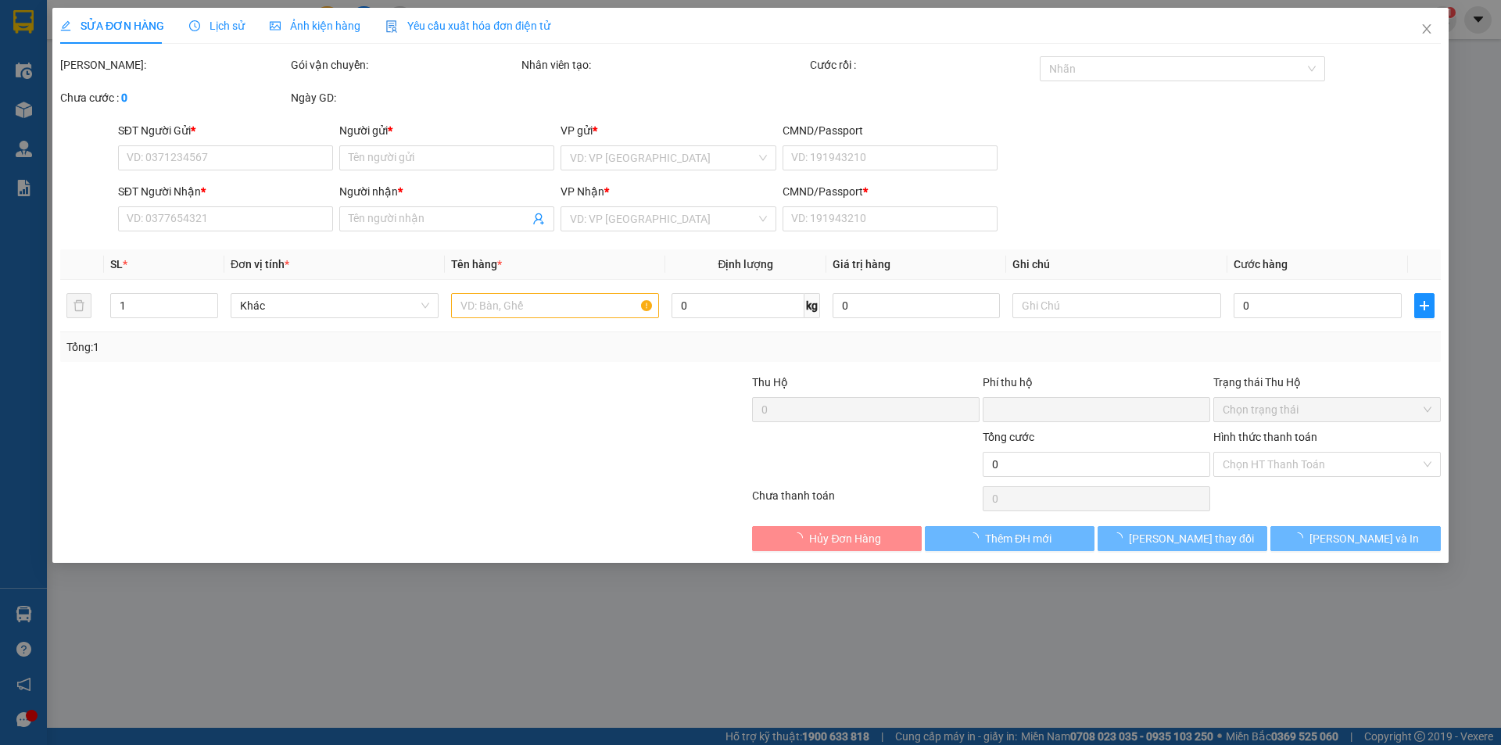
type input "0"
type input "30.000"
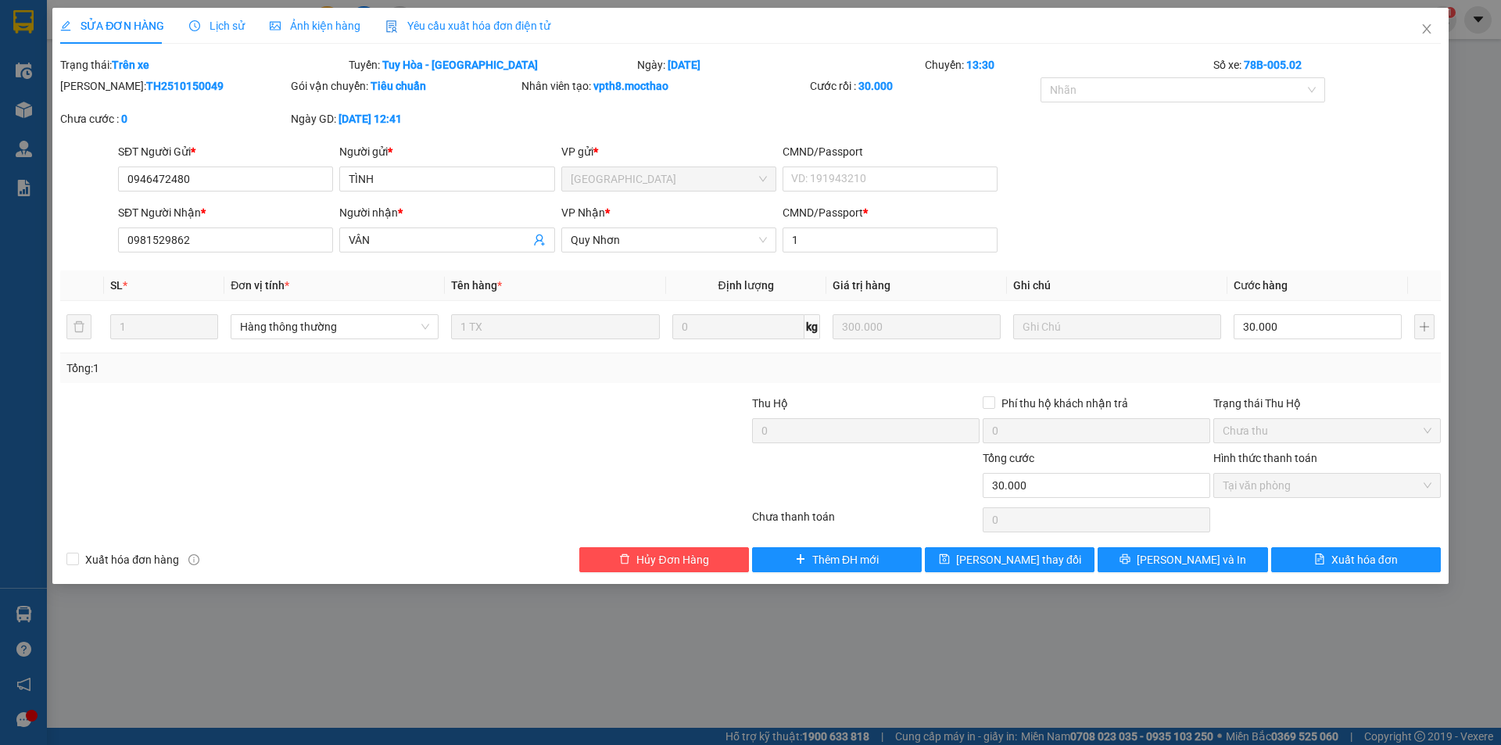
click at [462, 20] on span "Yêu cầu xuất hóa đơn điện tử" at bounding box center [468, 26] width 165 height 13
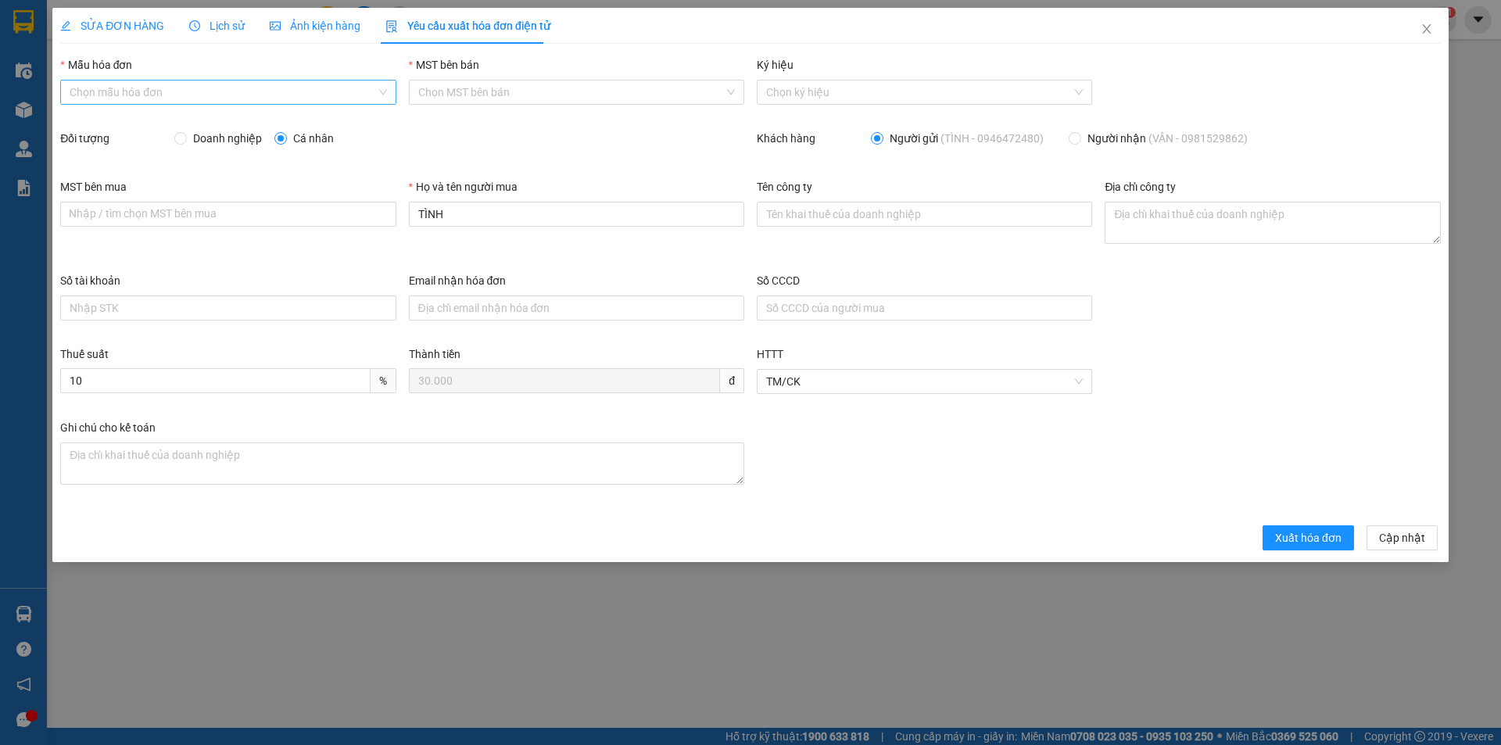
click at [203, 95] on input "Mẫu hóa đơn" at bounding box center [223, 92] width 306 height 23
click at [146, 120] on div "HĐH" at bounding box center [228, 123] width 317 height 17
type input "8"
drag, startPoint x: 465, startPoint y: 228, endPoint x: 386, endPoint y: 221, distance: 80.0
click at [386, 221] on div "MST bên mua Nhập / tìm chọn MST bên mua Họ và tên người mua TÌNH Tên công ty Đị…" at bounding box center [750, 225] width 1393 height 94
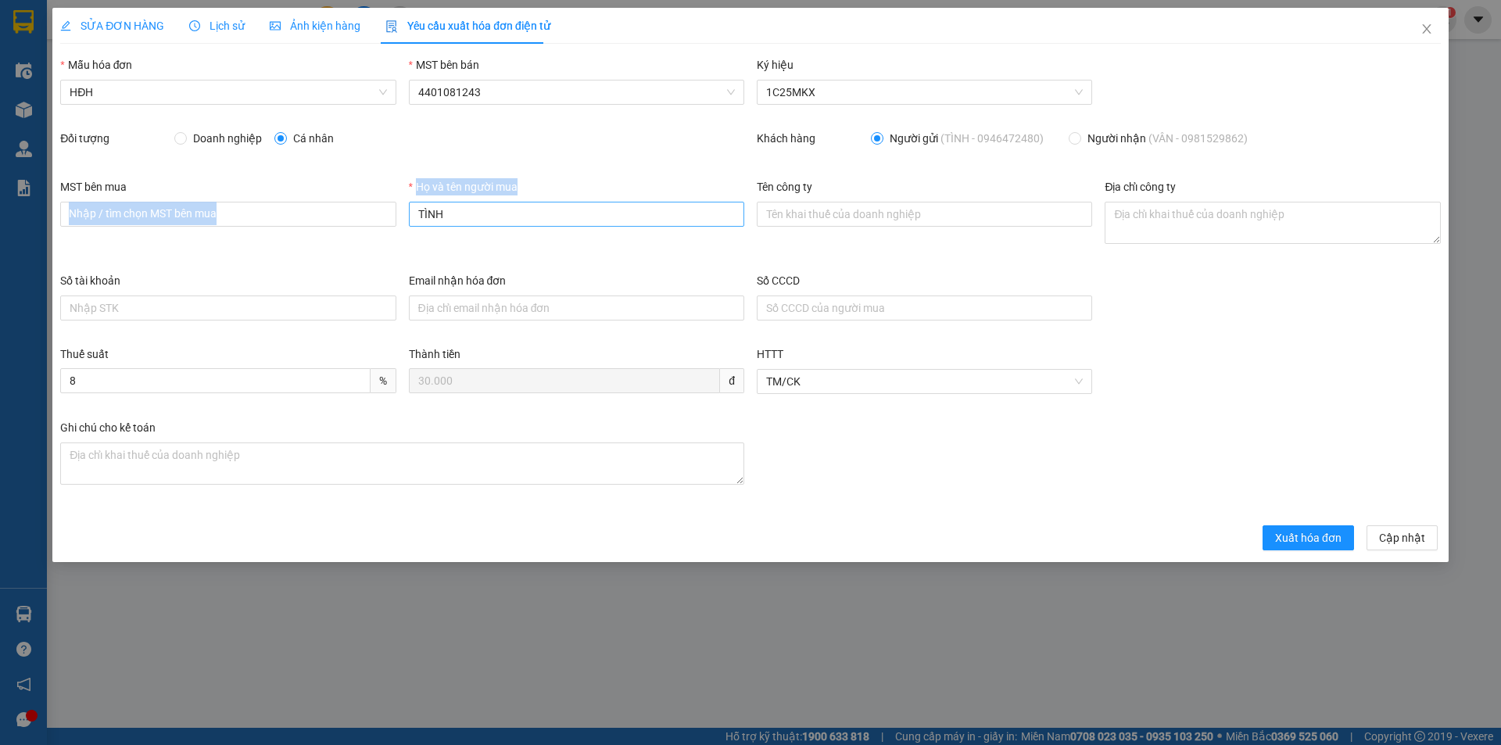
click at [482, 216] on input "TÌNH" at bounding box center [576, 214] width 335 height 25
drag, startPoint x: 472, startPoint y: 216, endPoint x: 383, endPoint y: 214, distance: 88.4
click at [383, 214] on div "MST bên mua Nhập / tìm chọn MST bên mua Họ và tên người mua TÌNH Tên công ty Đị…" at bounding box center [750, 225] width 1393 height 94
type input "Người mua không lấy hóa đơn"
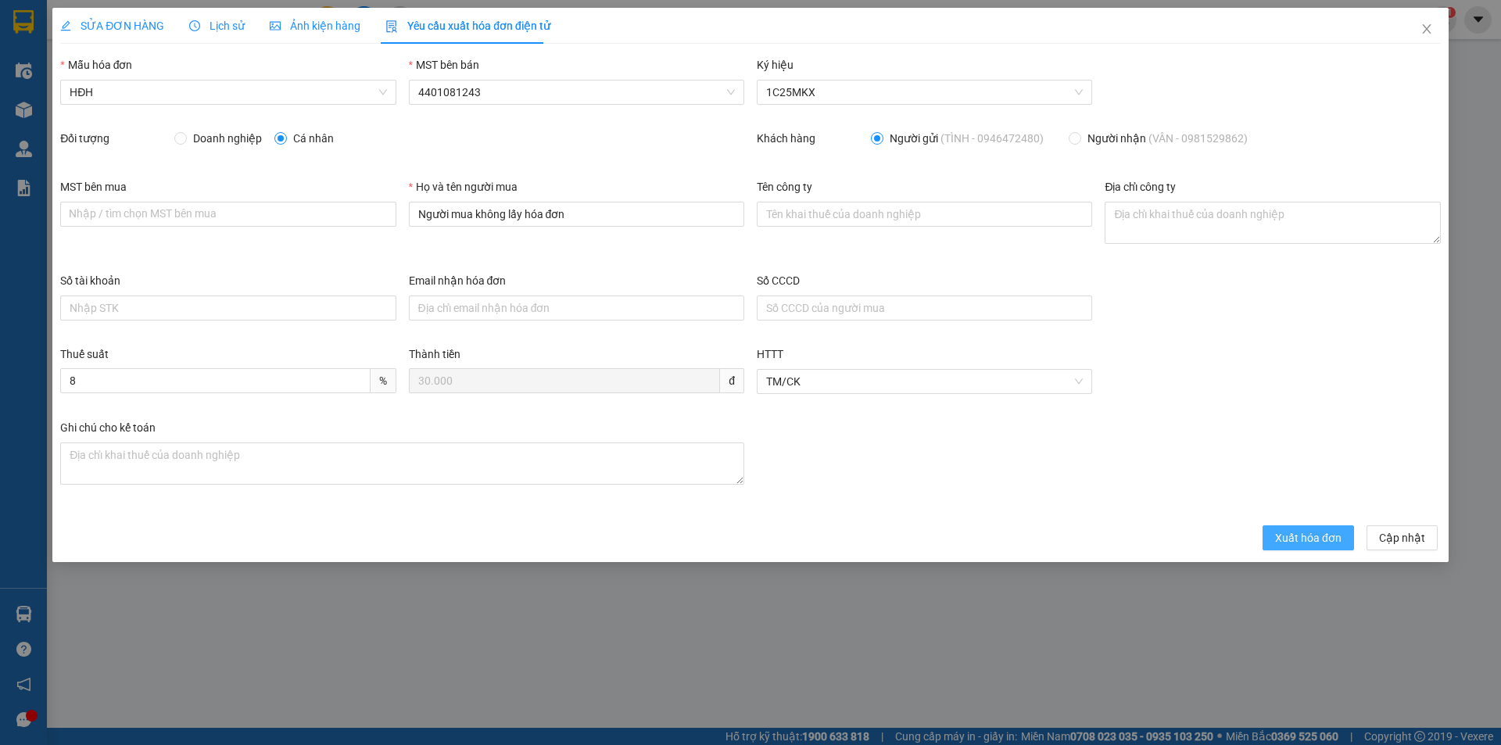
click at [1332, 544] on span "Xuất hóa đơn" at bounding box center [1308, 537] width 66 height 17
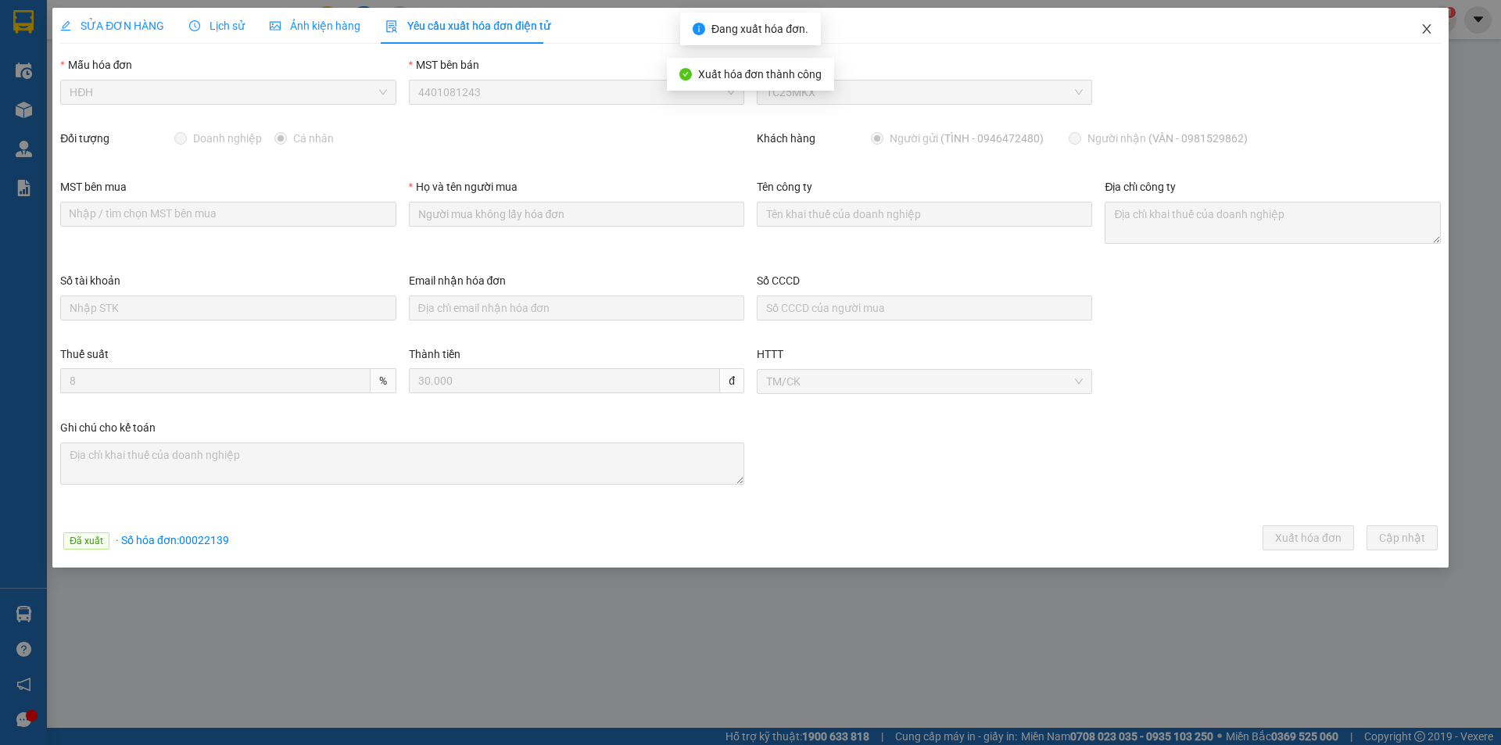
click at [1432, 24] on icon "close" at bounding box center [1427, 29] width 13 height 13
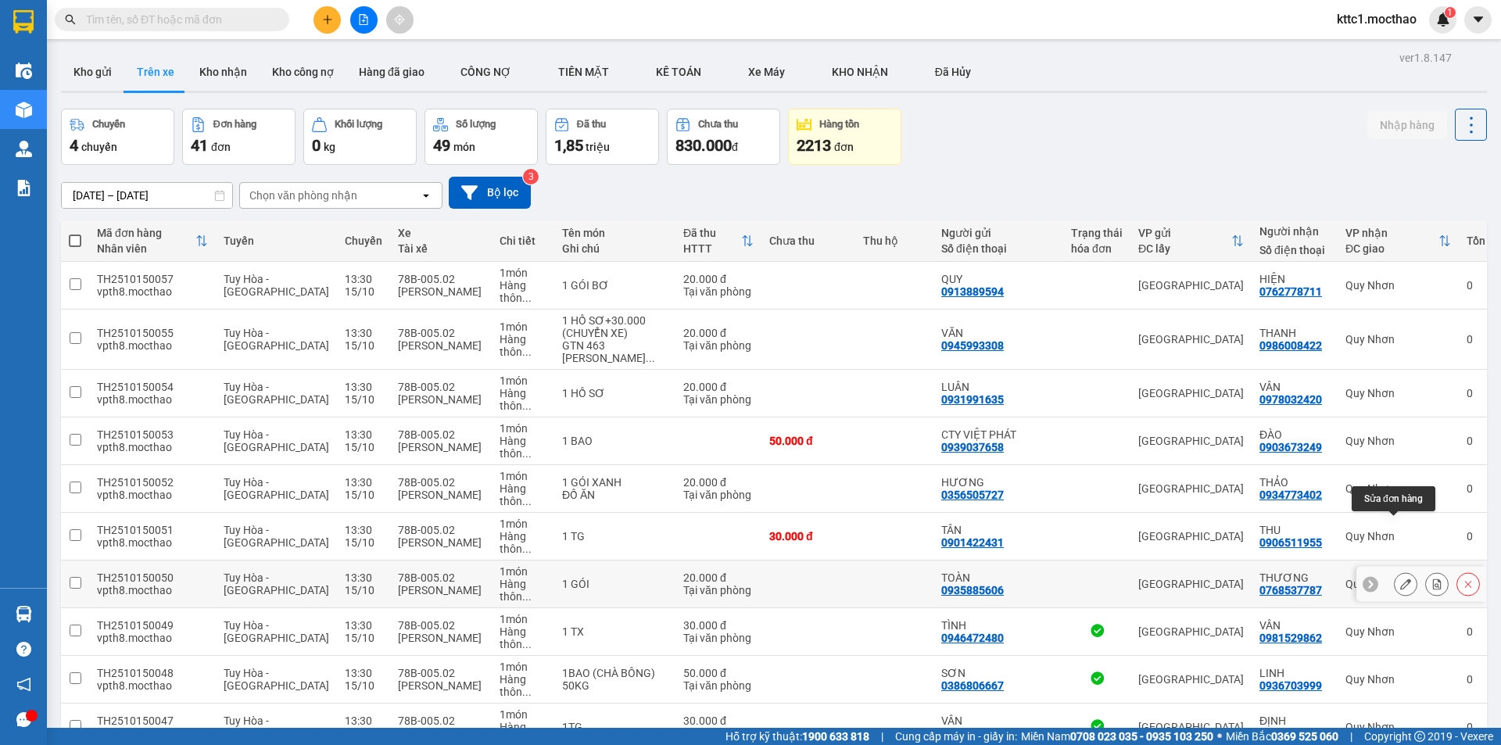
click at [1395, 571] on button at bounding box center [1406, 584] width 22 height 27
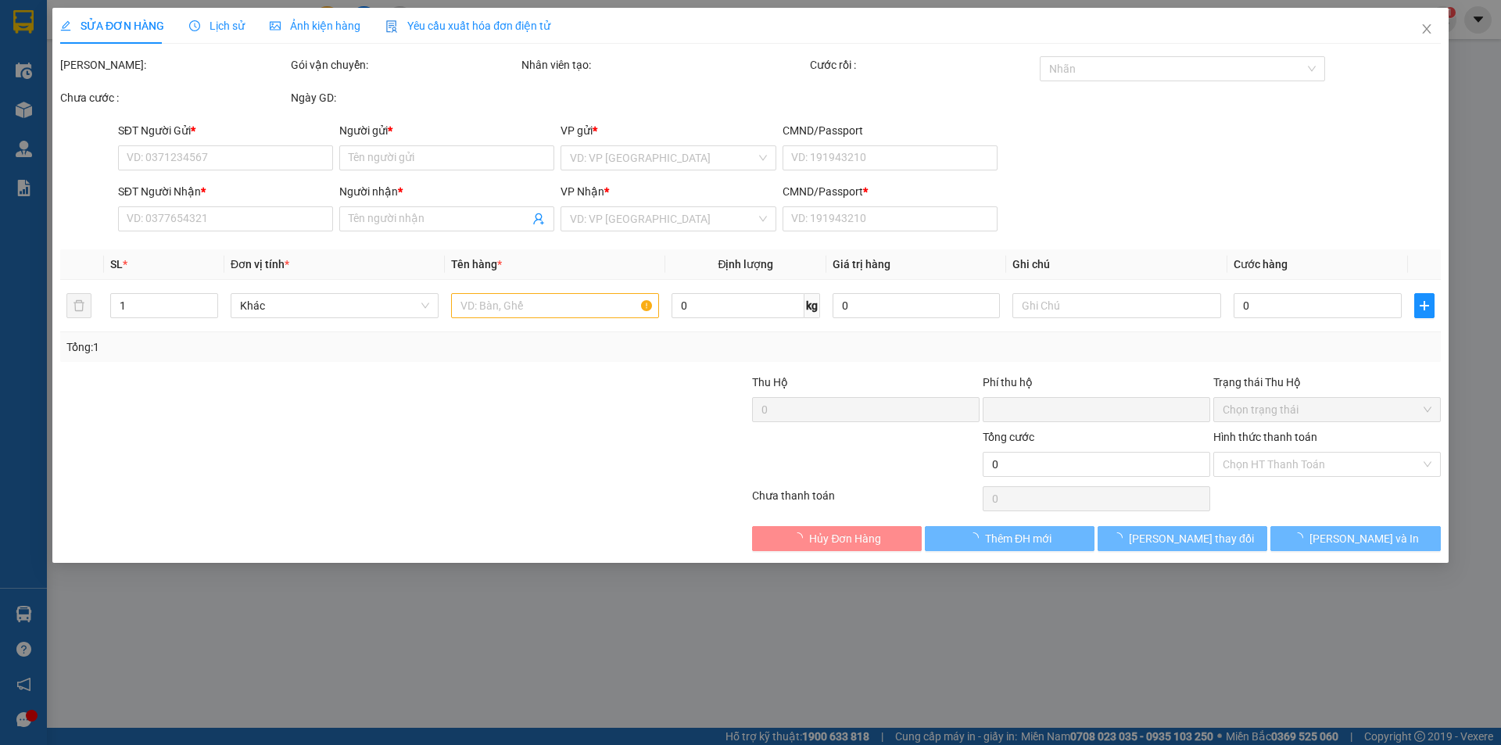
type input "0935885606"
type input "TOÀN"
type input "0768537787"
type input "THƯƠNG"
type input "1"
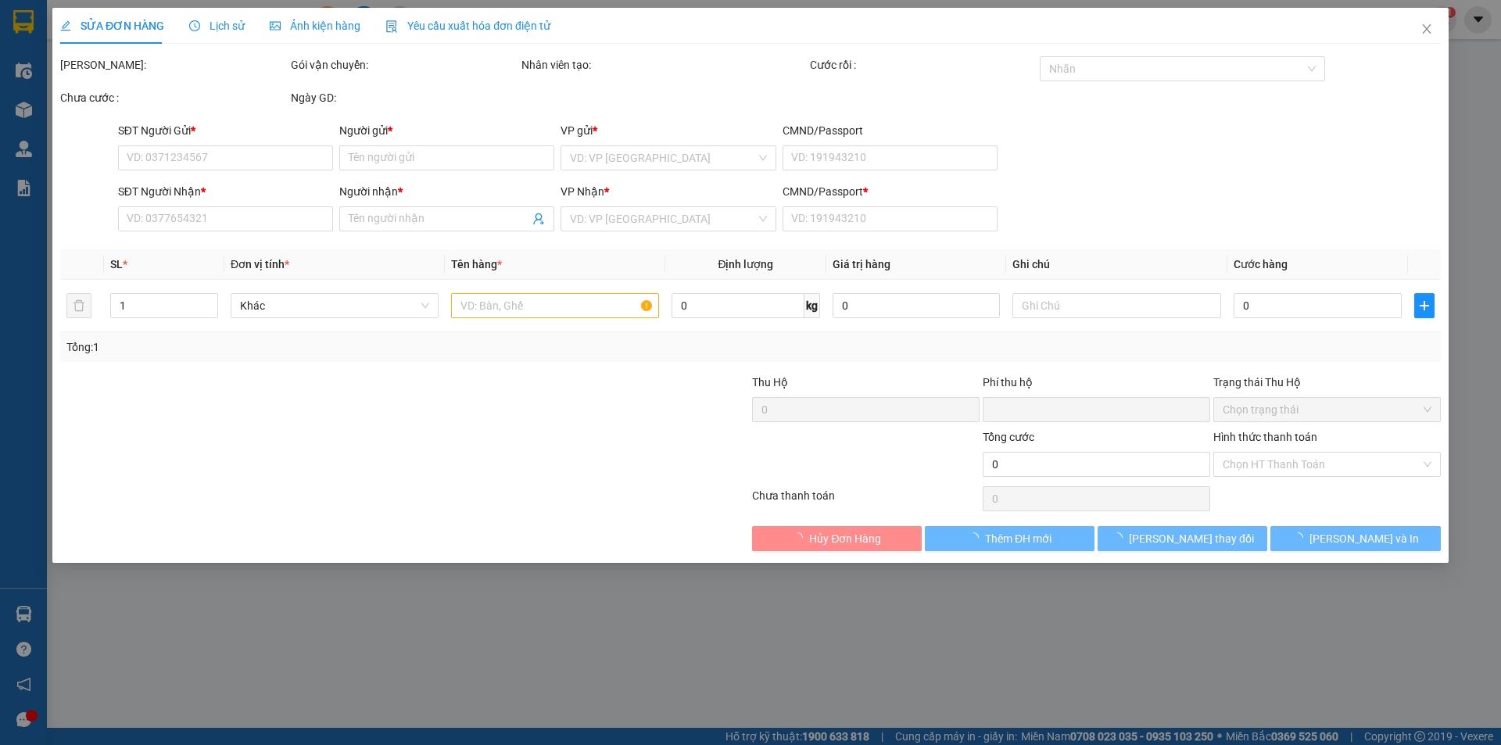
type input "0"
type input "20.000"
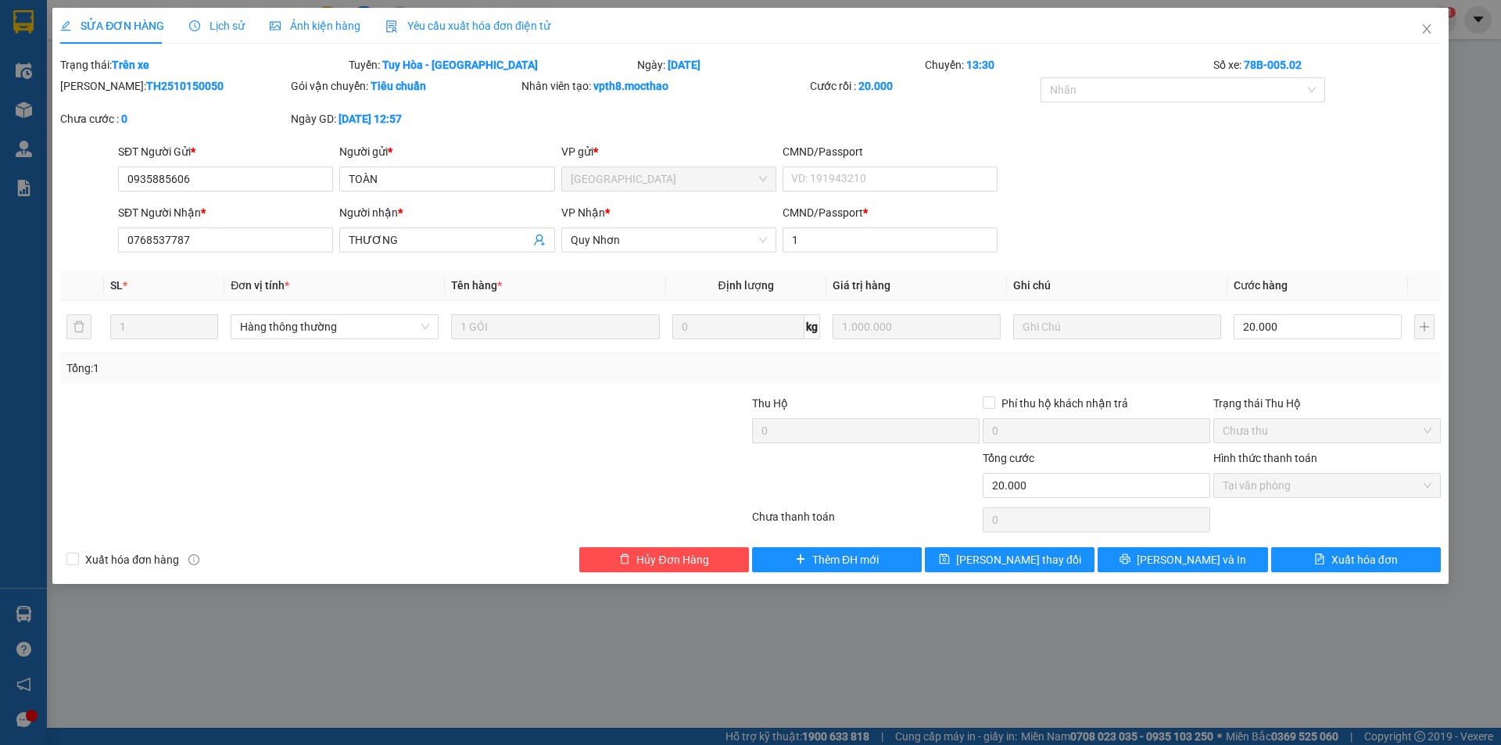
click at [447, 20] on span "Yêu cầu xuất hóa đơn điện tử" at bounding box center [468, 26] width 165 height 13
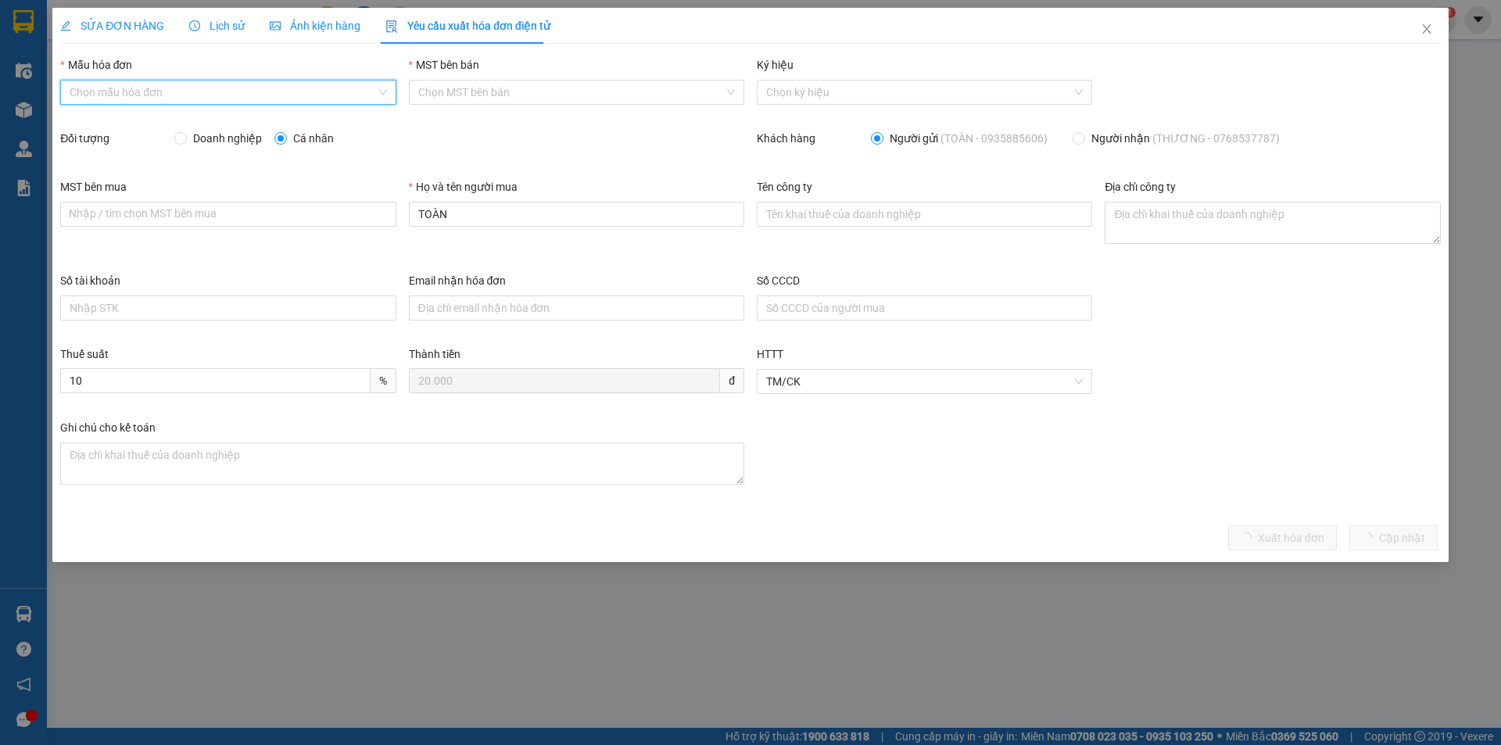
click at [179, 86] on input "Mẫu hóa đơn" at bounding box center [223, 92] width 306 height 23
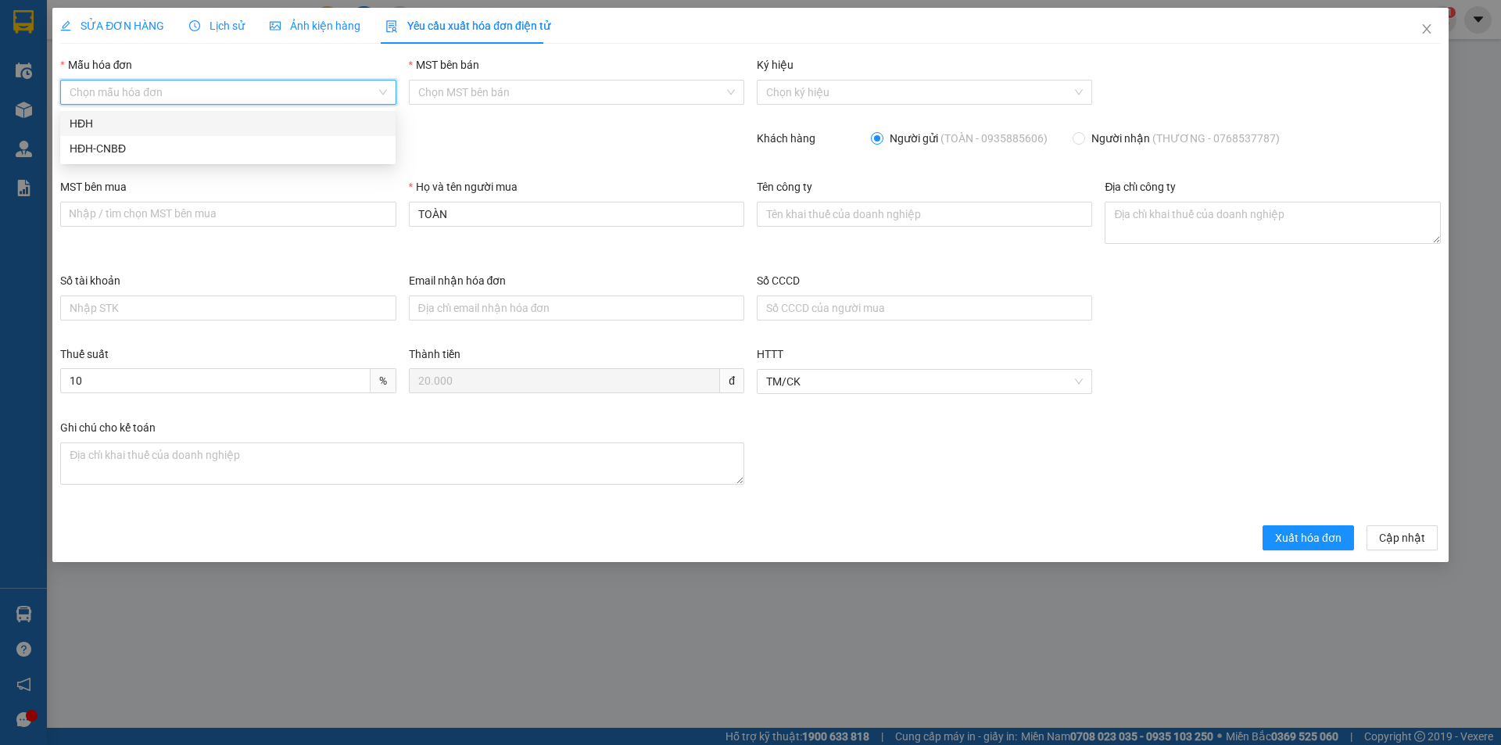
click at [156, 131] on div "HĐH" at bounding box center [228, 123] width 317 height 17
type input "8"
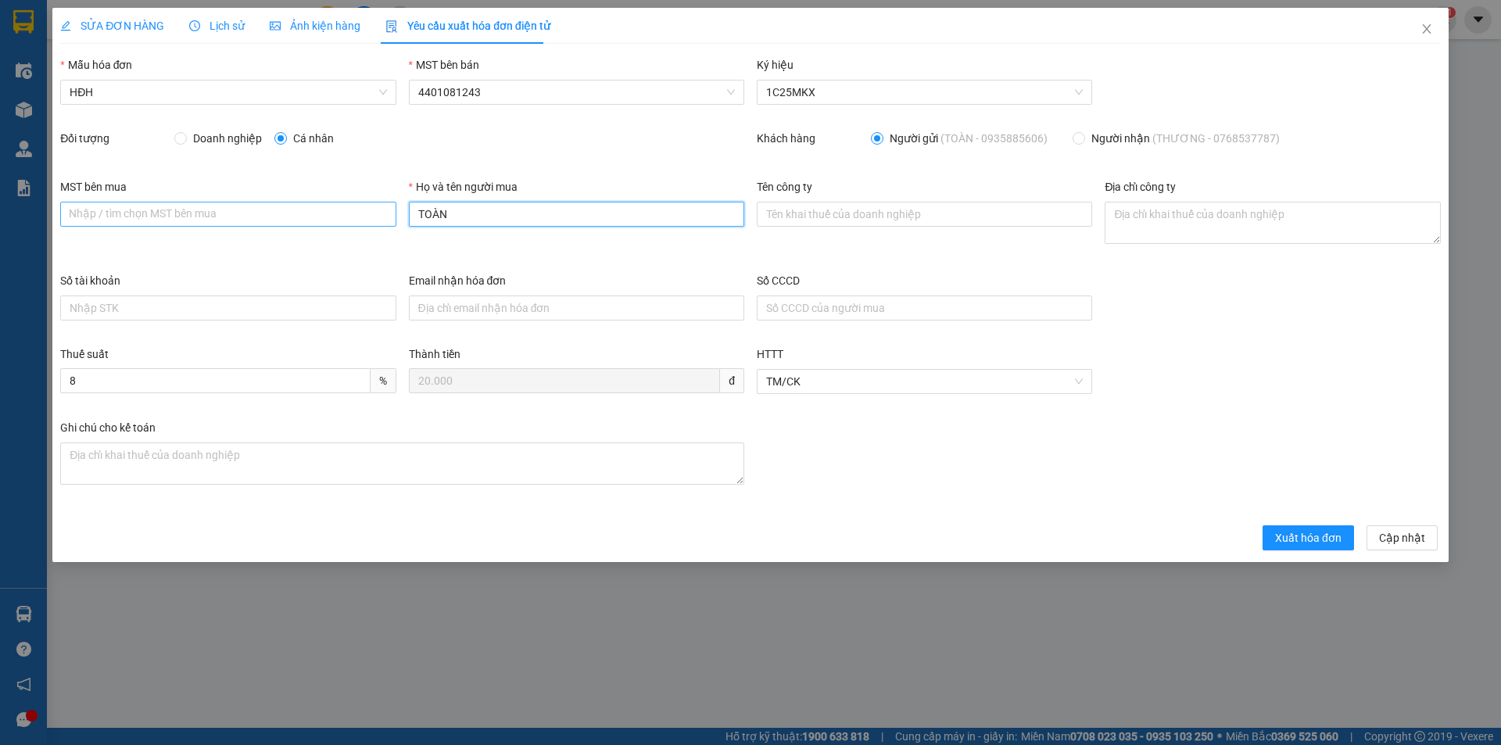
click at [375, 217] on div "MST bên mua Nhập / tìm chọn MST bên mua Họ và tên người mua TOÀN Tên công ty Đị…" at bounding box center [750, 225] width 1393 height 94
type input "Người mua không lấy hóa đơn"
click at [1310, 537] on span "Xuất hóa đơn" at bounding box center [1308, 537] width 66 height 17
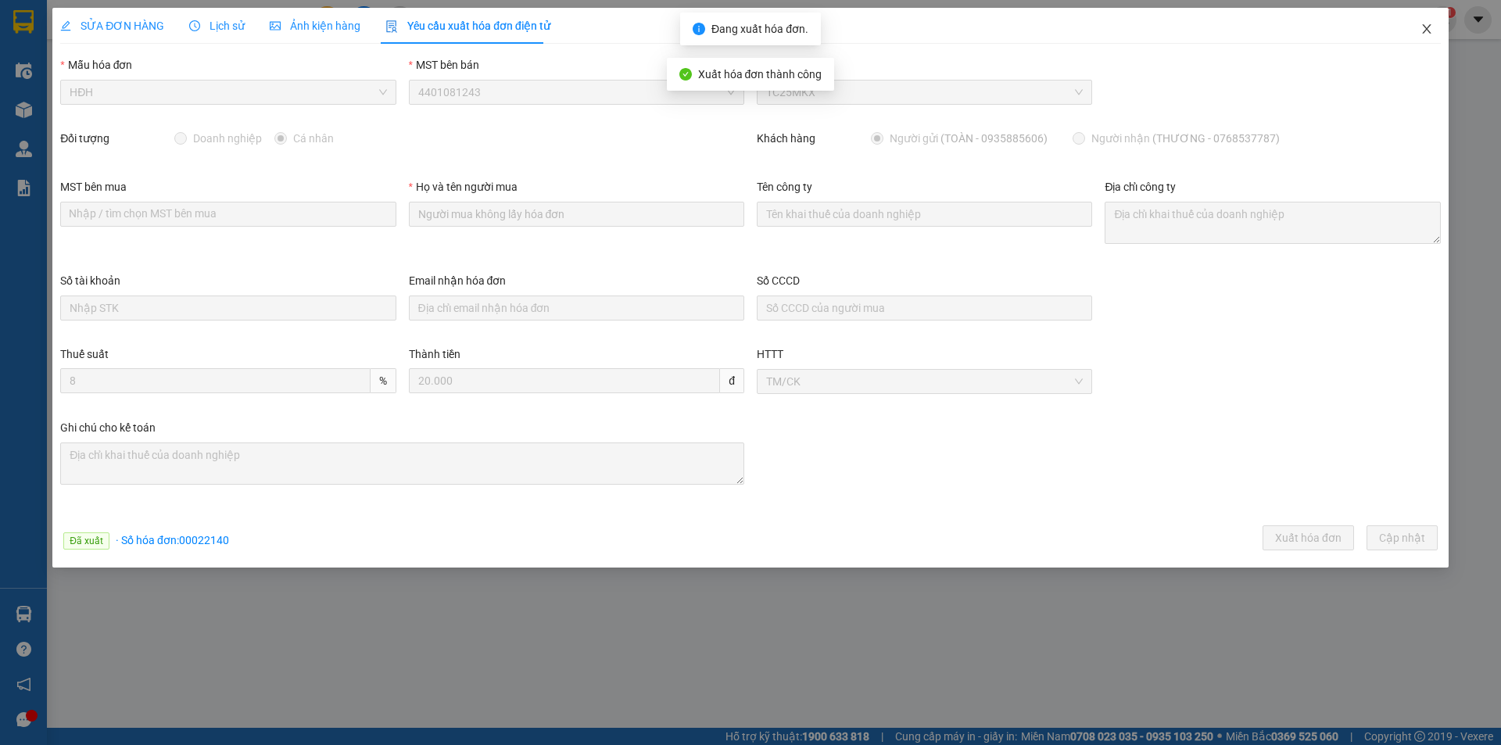
click at [1429, 26] on icon "close" at bounding box center [1427, 29] width 13 height 13
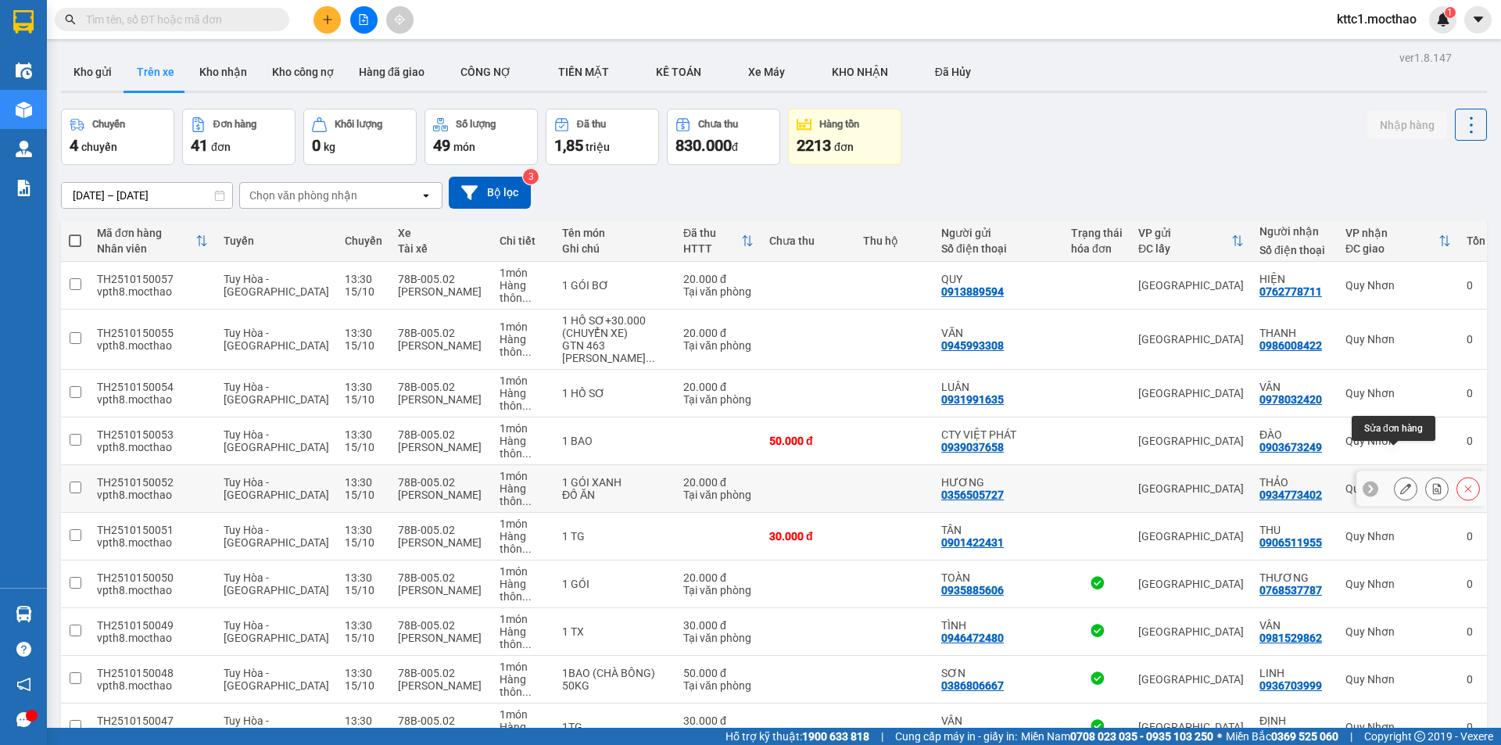
click at [1394, 477] on div at bounding box center [1405, 488] width 23 height 23
click at [1401, 483] on icon at bounding box center [1406, 488] width 11 height 11
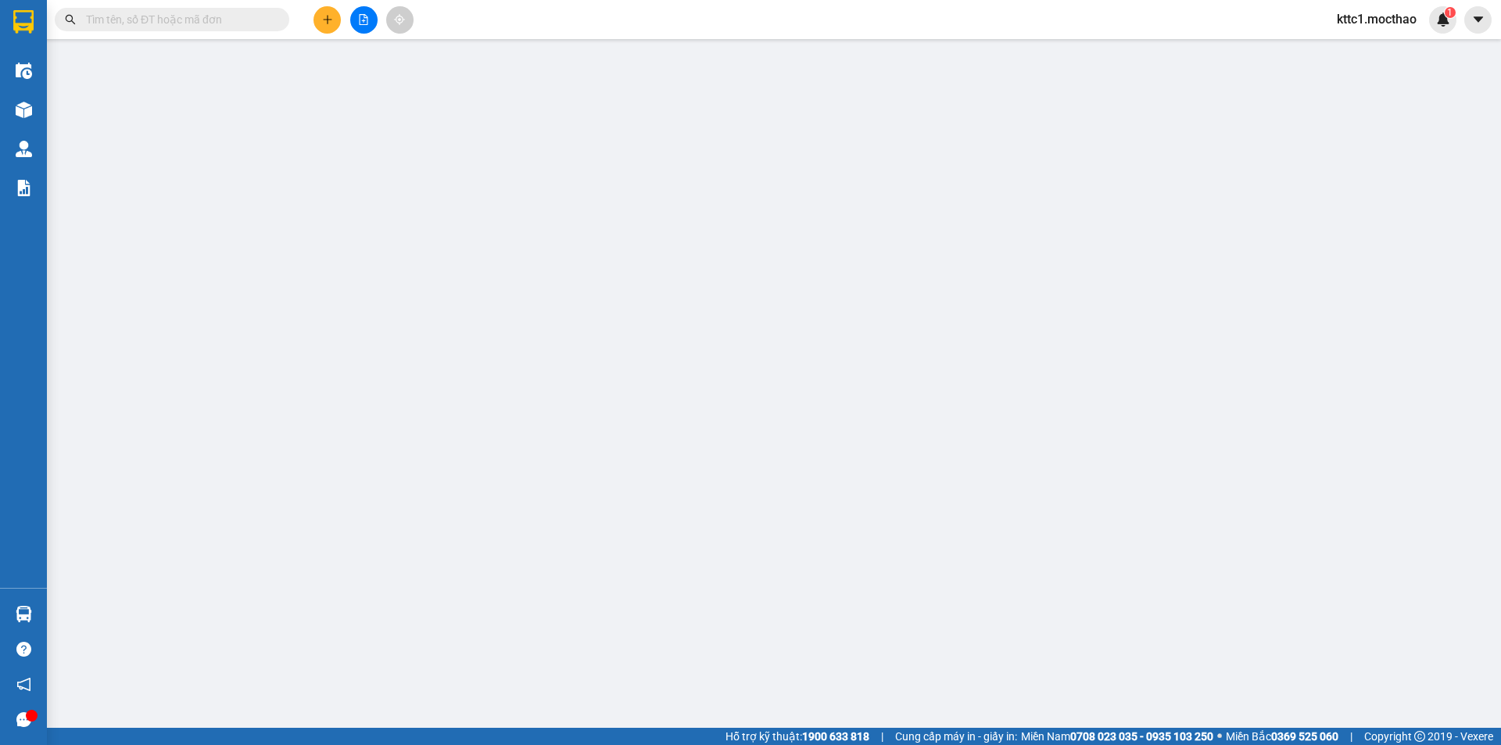
type input "0356505727"
type input "HƯƠNG"
type input "0934773402"
type input "THẢO"
type input "1"
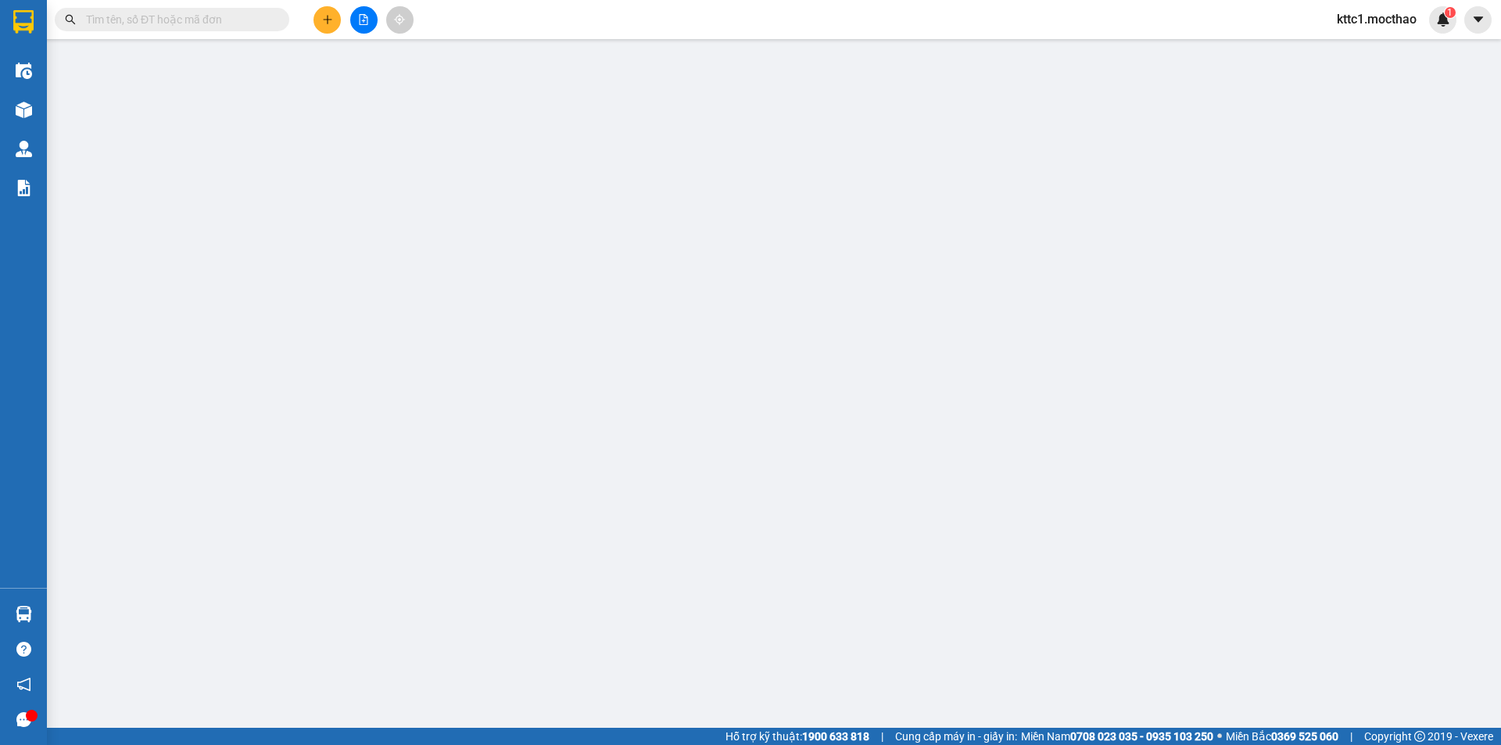
type input "0"
type input "20.000"
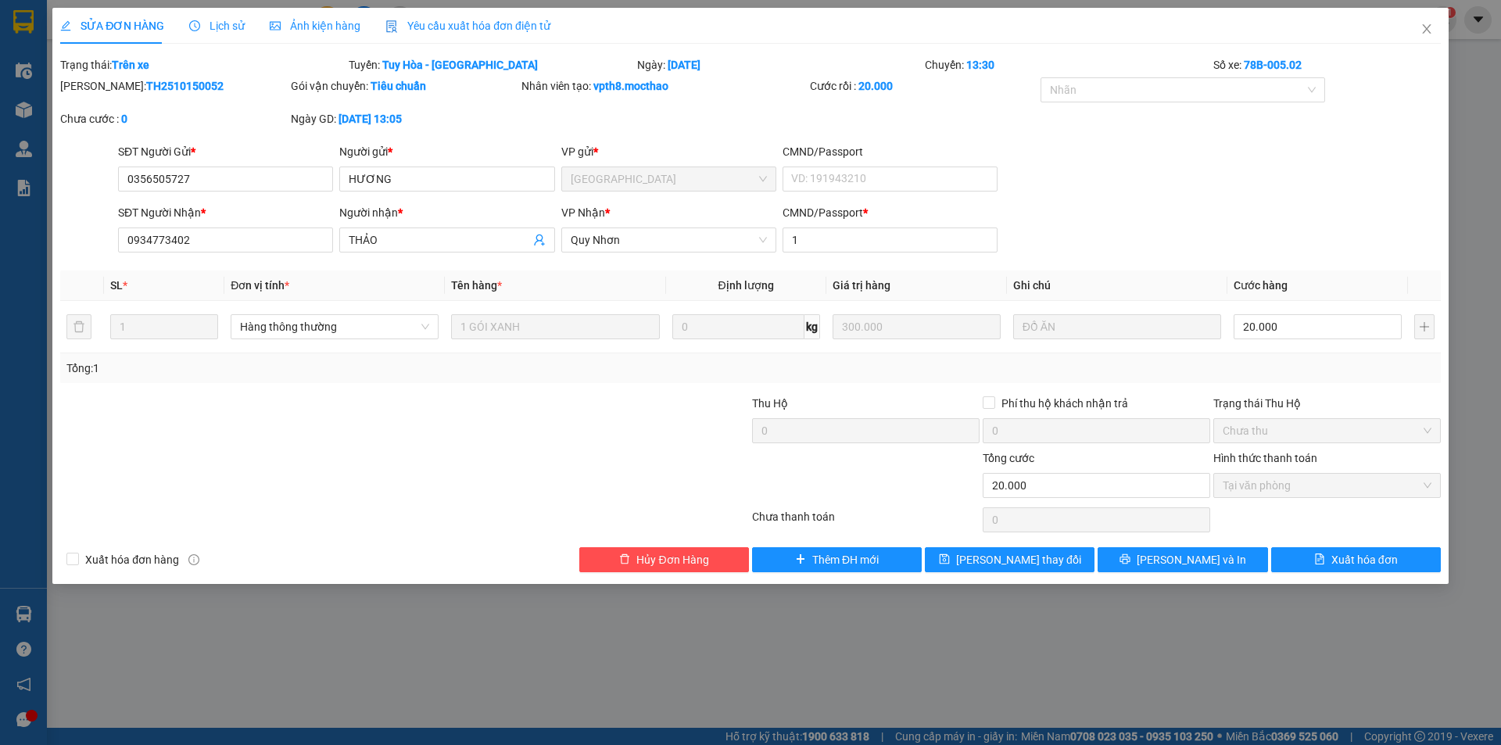
click at [438, 20] on span "Yêu cầu xuất hóa đơn điện tử" at bounding box center [468, 26] width 165 height 13
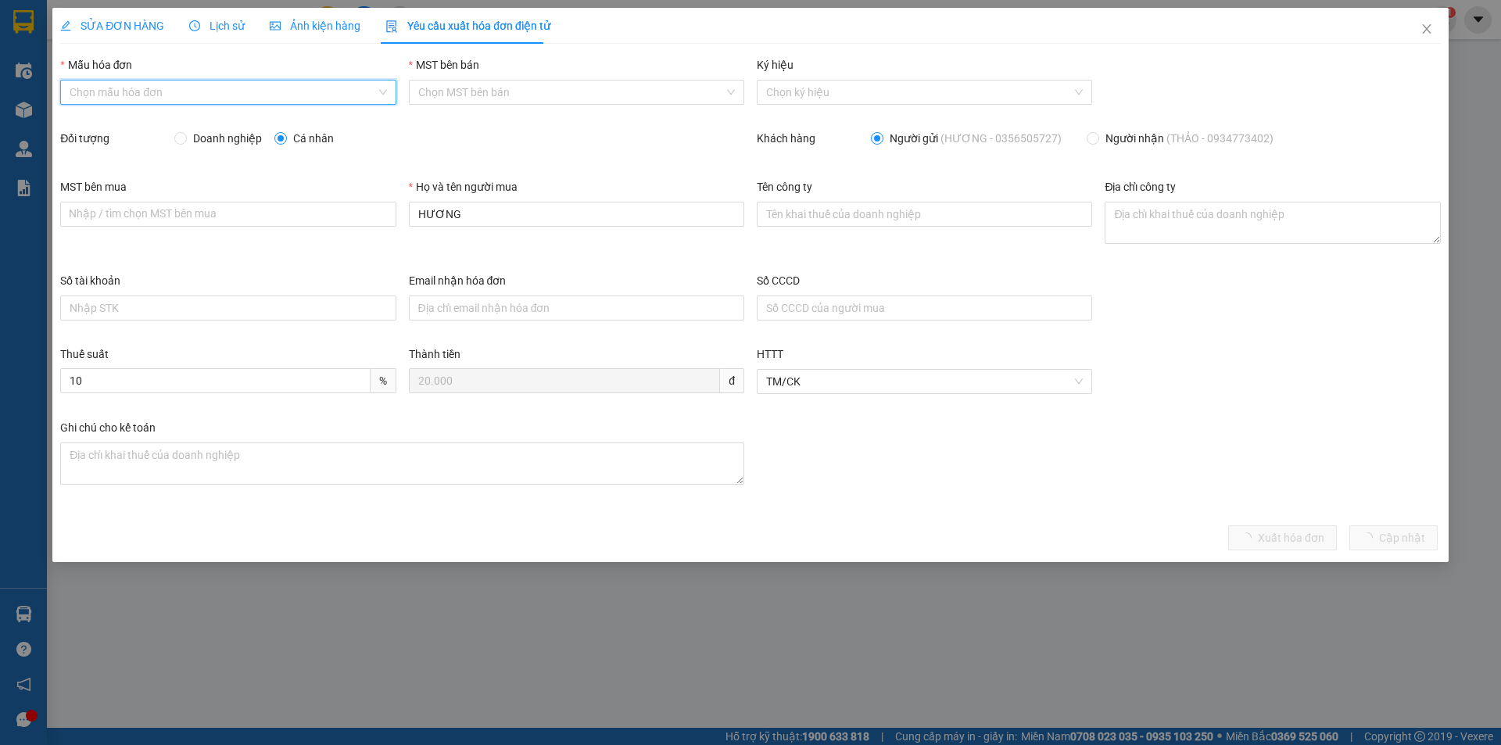
click at [215, 93] on input "Mẫu hóa đơn" at bounding box center [223, 92] width 306 height 23
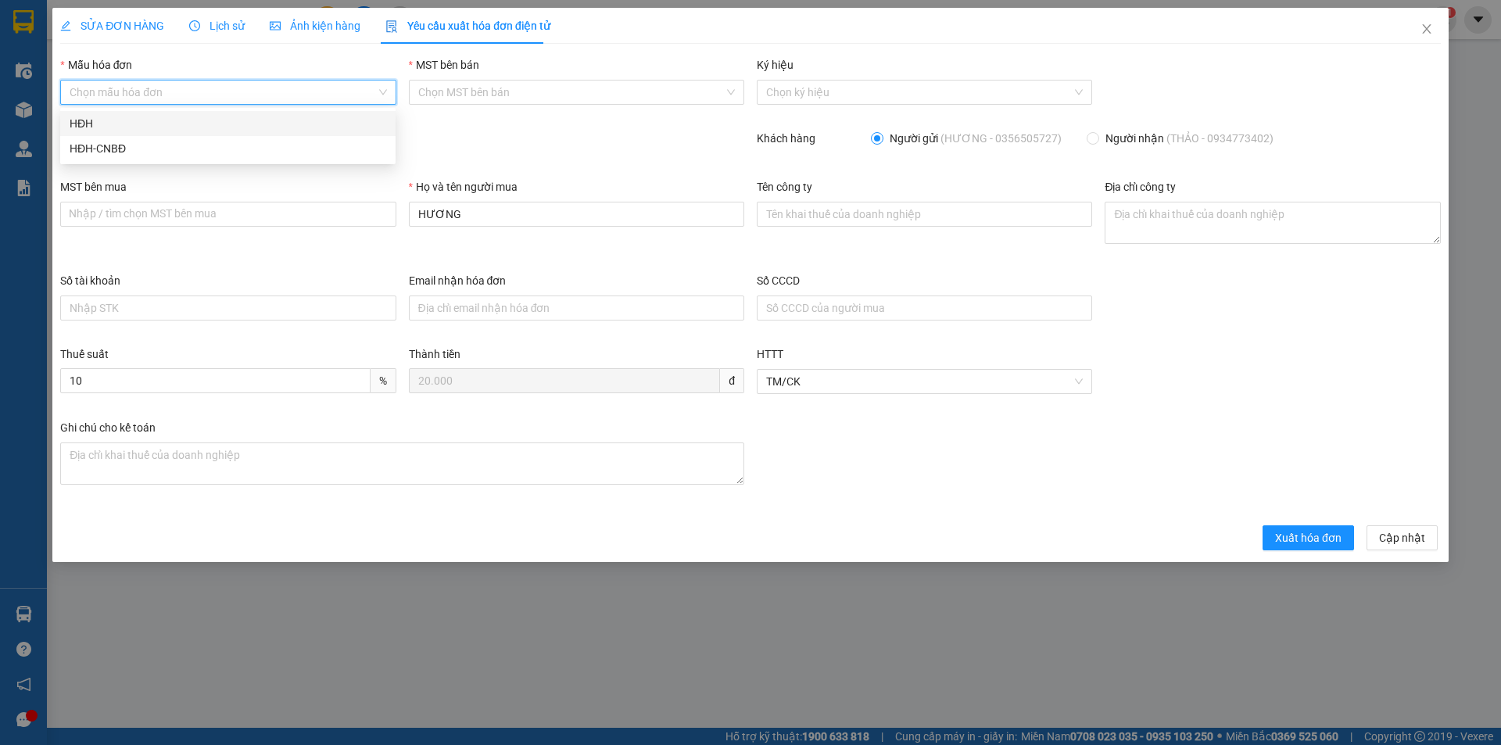
click at [180, 121] on div "HĐH" at bounding box center [228, 123] width 317 height 17
type input "8"
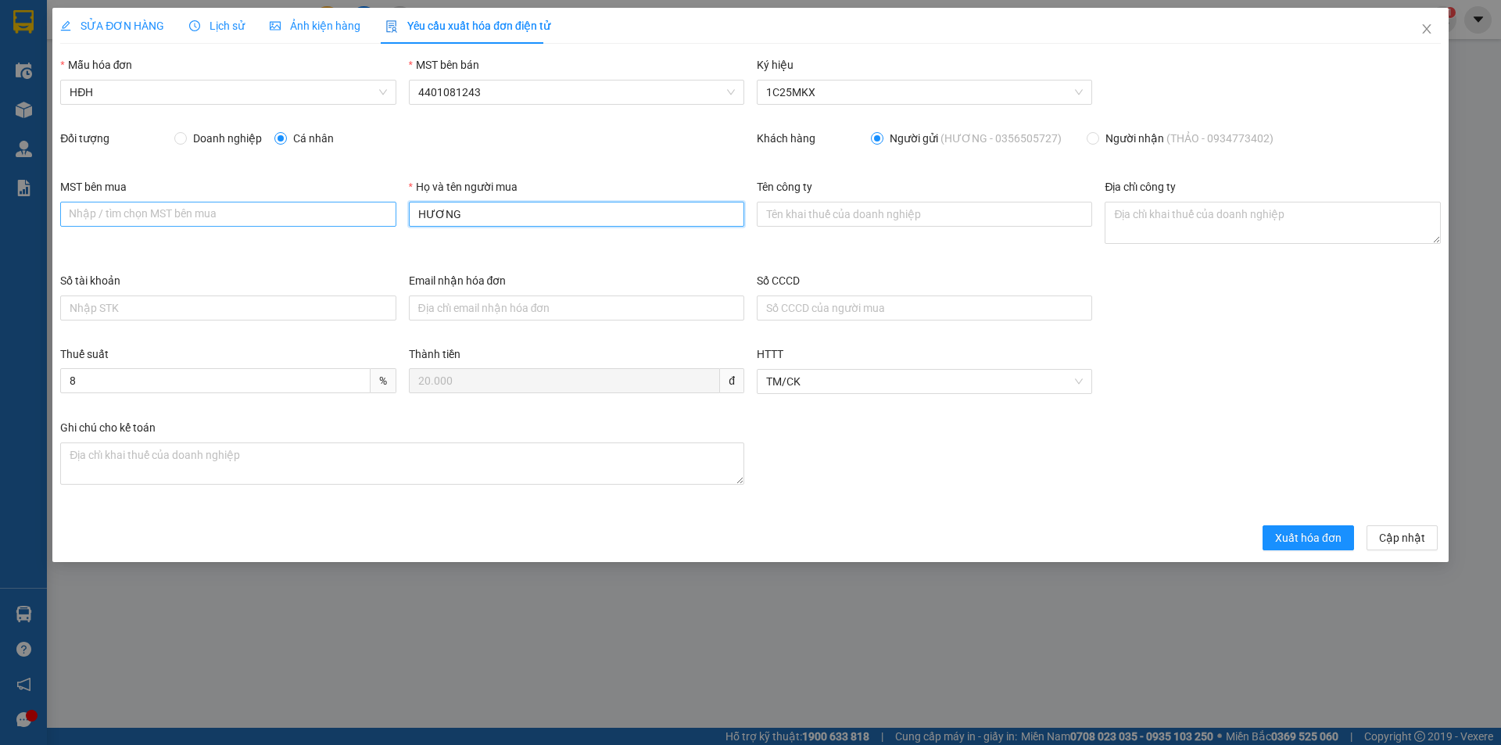
drag, startPoint x: 468, startPoint y: 208, endPoint x: 355, endPoint y: 222, distance: 114.3
click at [357, 223] on div "MST bên mua Nhập / tìm chọn MST bên mua Họ và tên người mua HƯƠNG Tên công ty Đ…" at bounding box center [750, 225] width 1393 height 94
type input "Người mua không lấy hóa đơn"
click at [1298, 540] on span "Xuất hóa đơn" at bounding box center [1308, 537] width 66 height 17
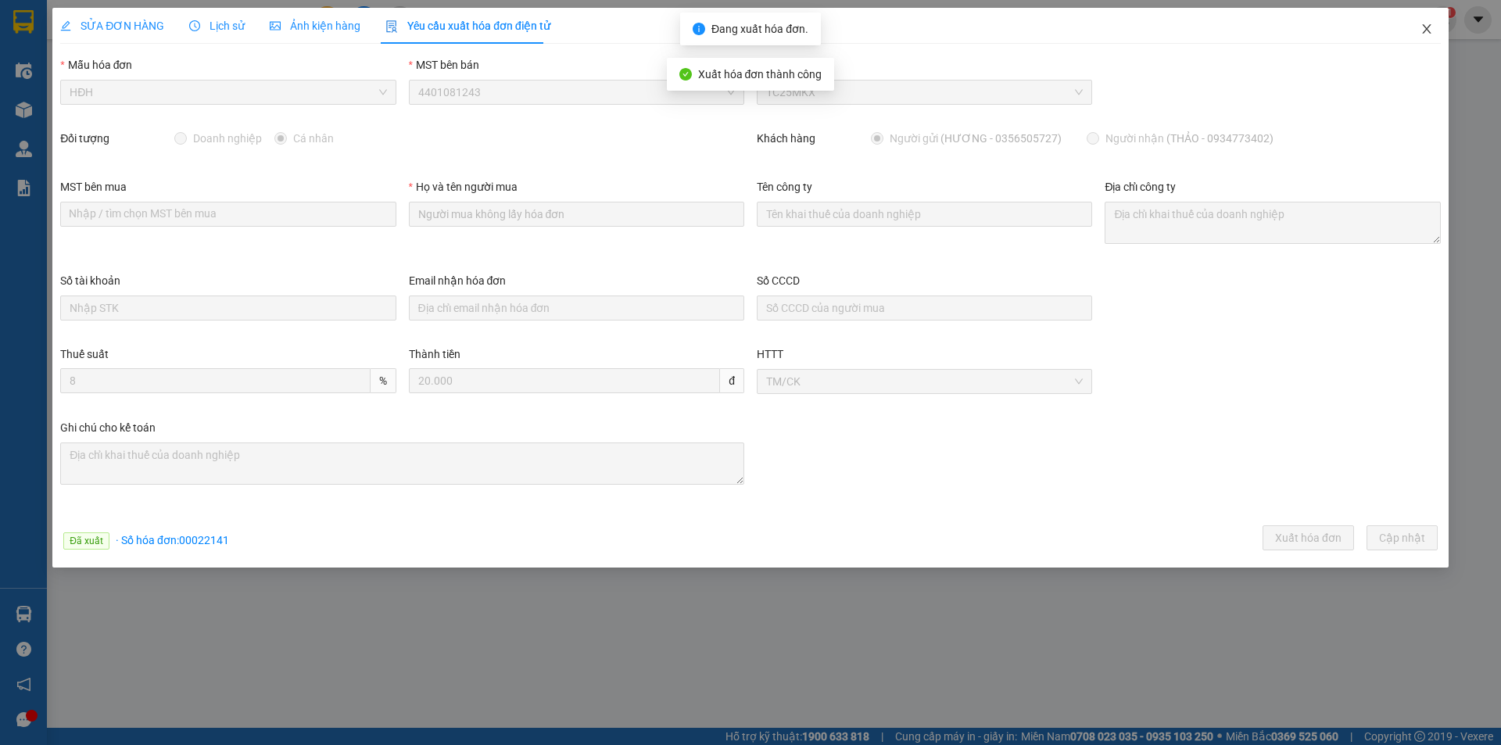
click at [1436, 27] on span "Close" at bounding box center [1427, 30] width 44 height 44
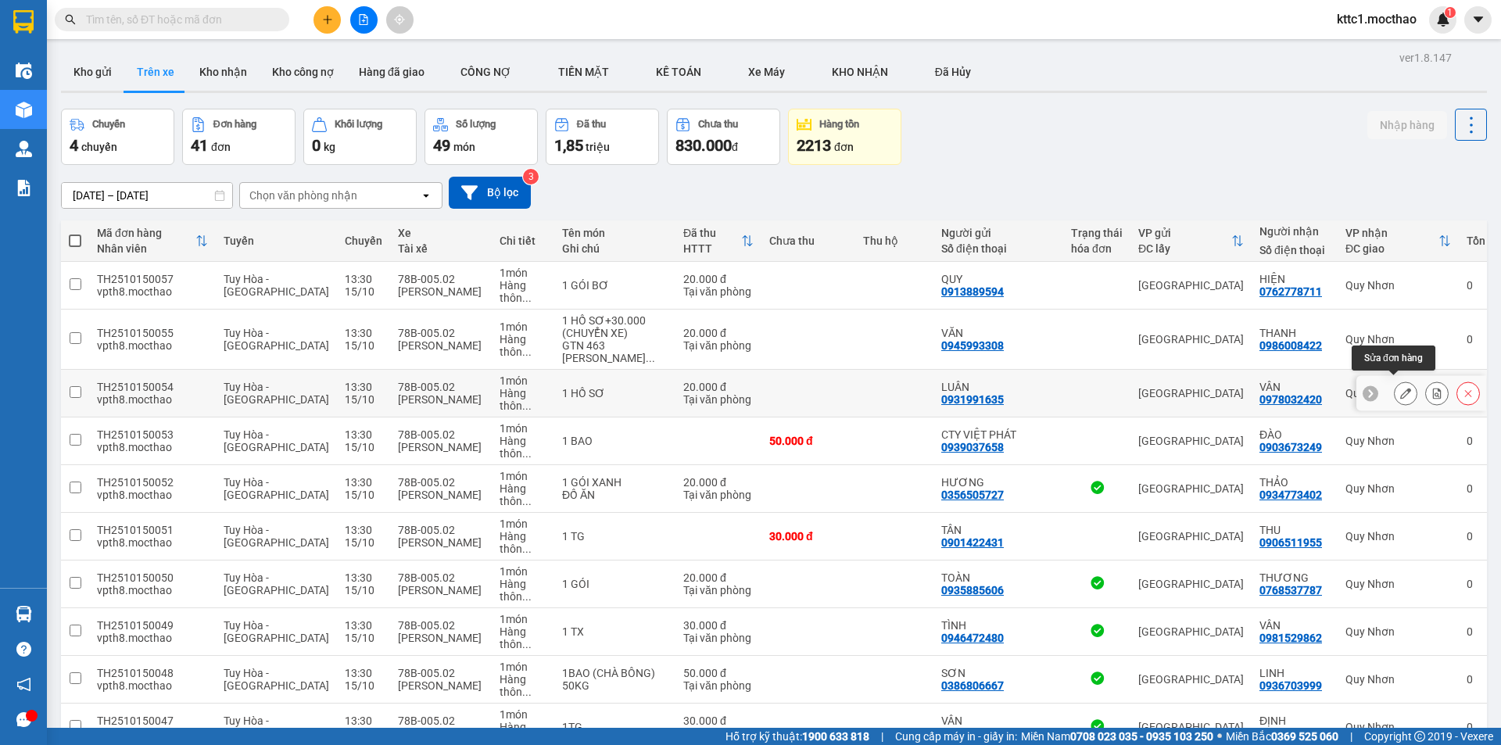
click at [1401, 389] on icon at bounding box center [1406, 393] width 11 height 11
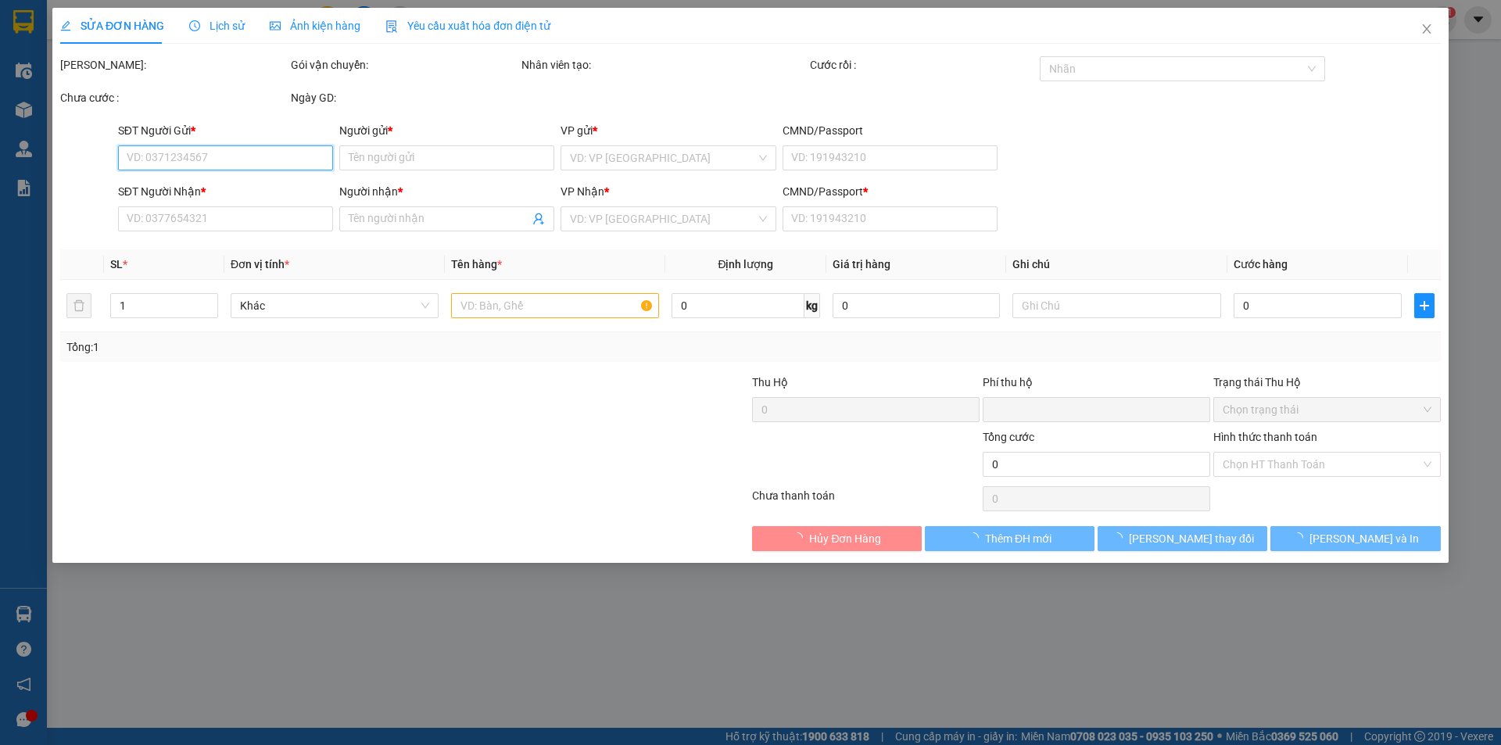
type input "0931991635"
type input "LUÂN"
type input "0978032420"
type input "VÂN"
type input "1"
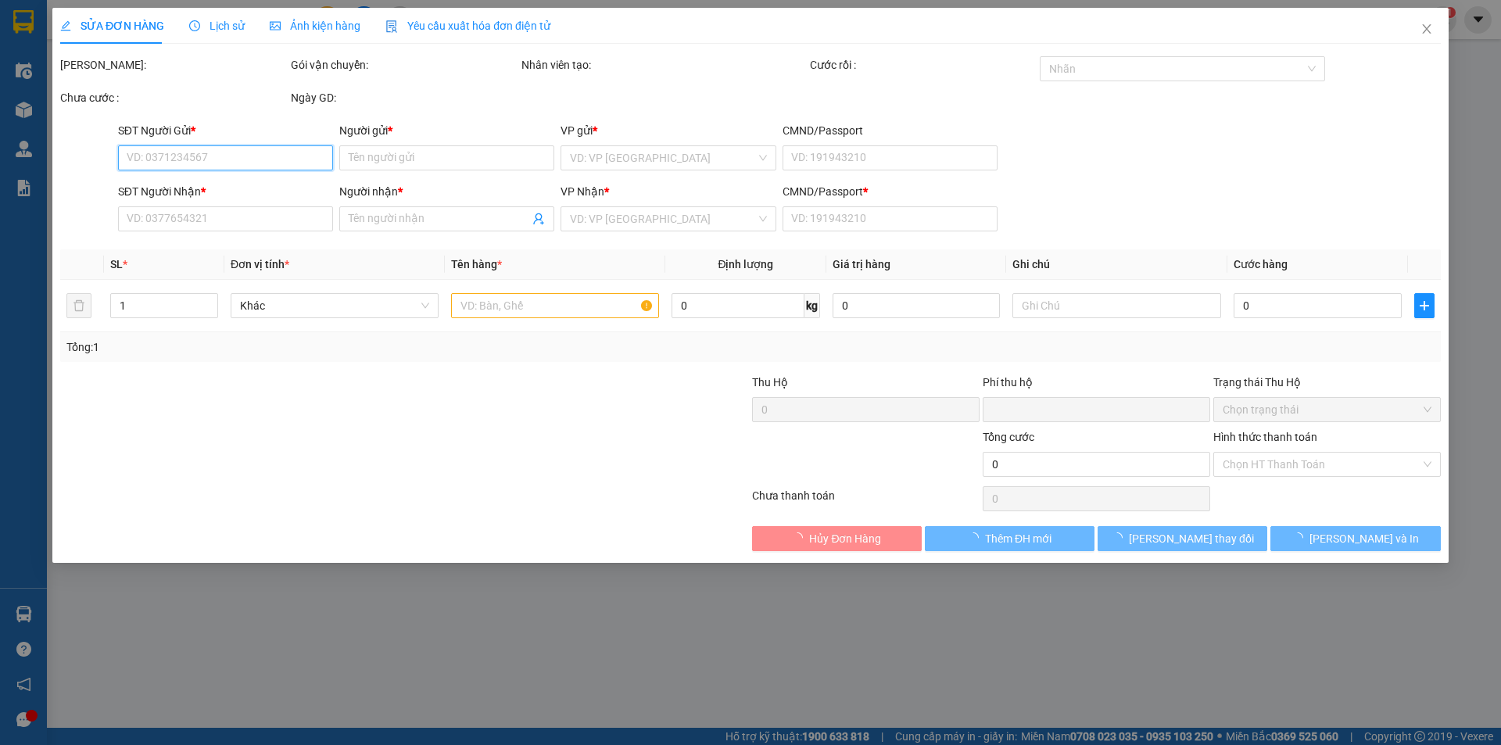
type input "0"
type input "20.000"
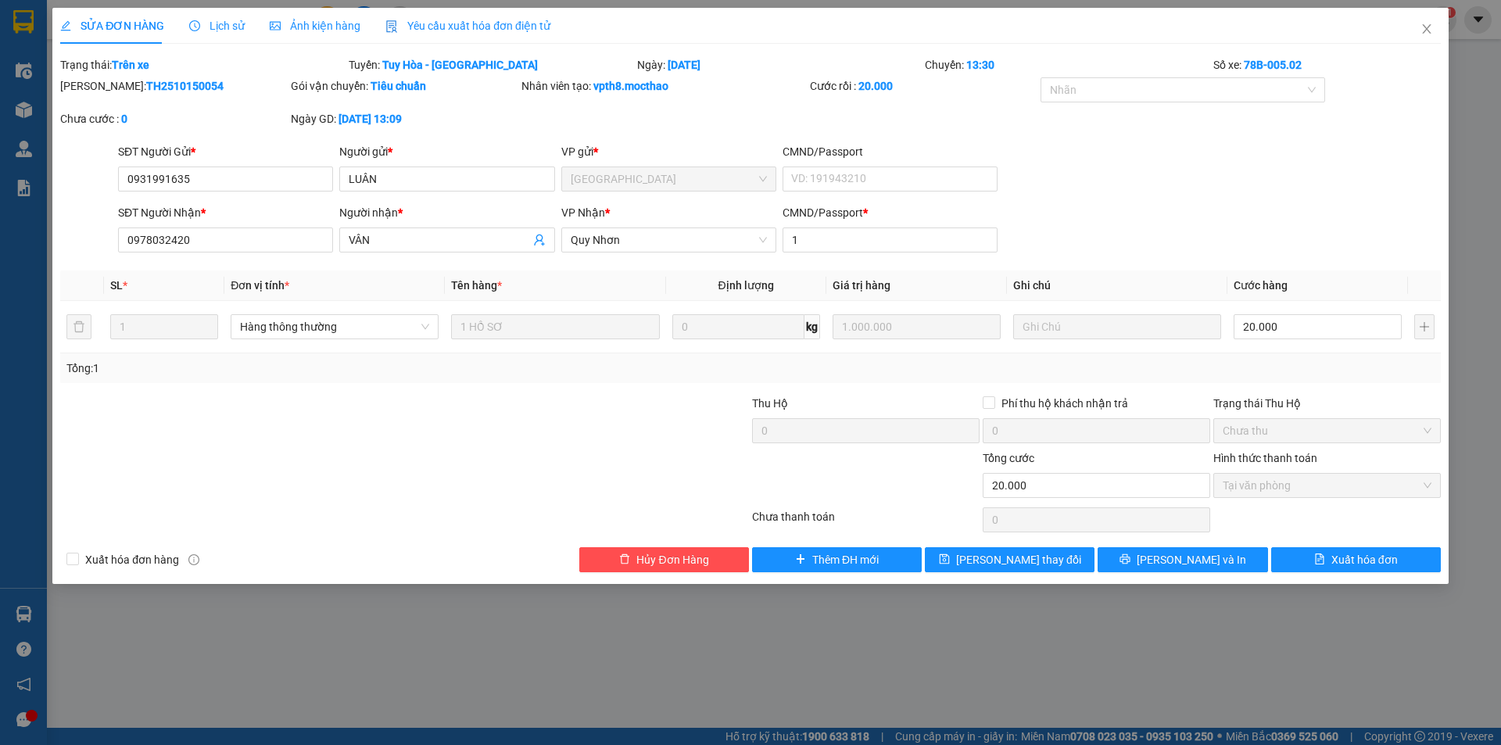
click at [443, 30] on span "Yêu cầu xuất hóa đơn điện tử" at bounding box center [468, 26] width 165 height 13
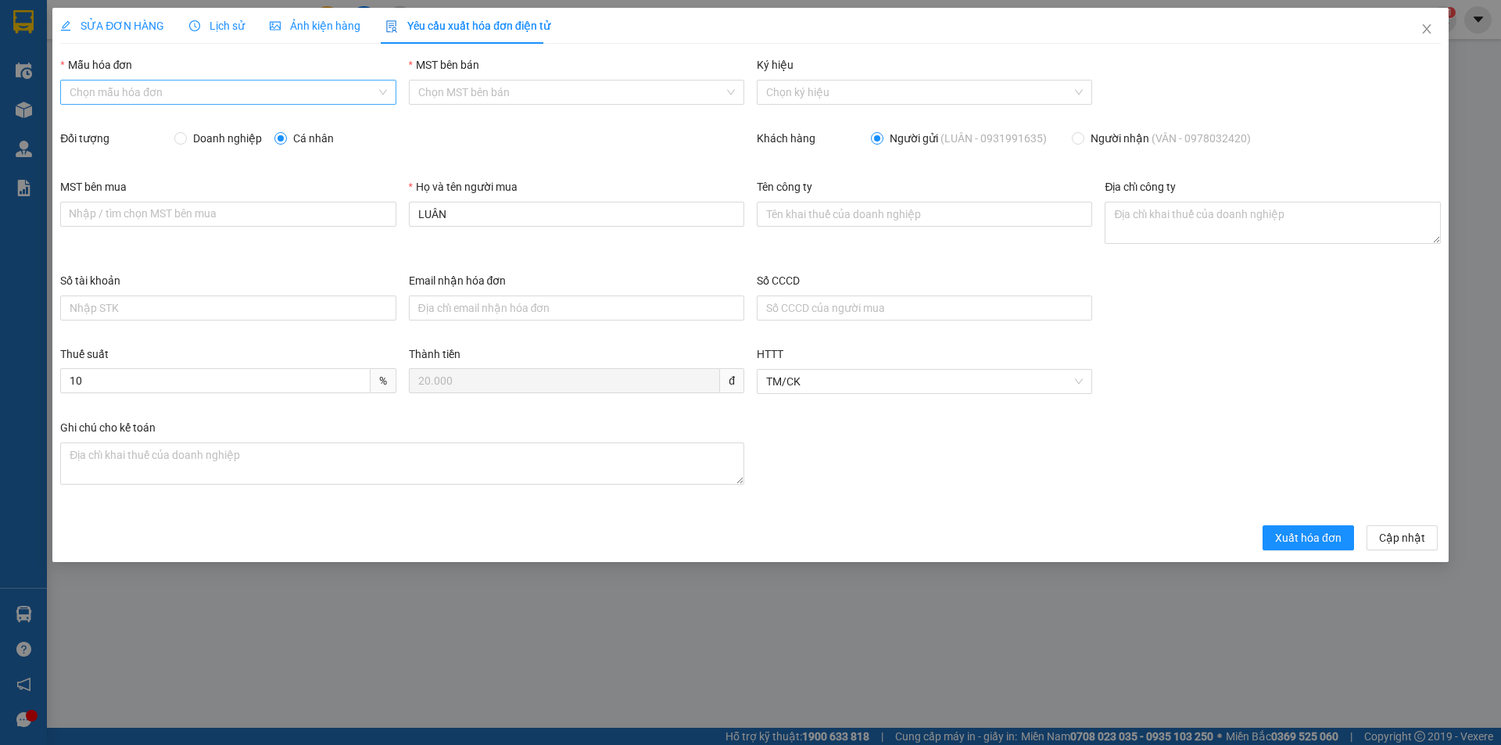
click at [93, 98] on input "Mẫu hóa đơn" at bounding box center [223, 92] width 306 height 23
click at [88, 124] on div "HĐH" at bounding box center [228, 123] width 317 height 17
type input "8"
drag, startPoint x: 457, startPoint y: 211, endPoint x: 346, endPoint y: 222, distance: 111.6
click at [381, 207] on div "MST bên mua Nhập / tìm chọn MST bên mua Họ và tên người mua LUÂN Tên công ty Đị…" at bounding box center [750, 225] width 1393 height 94
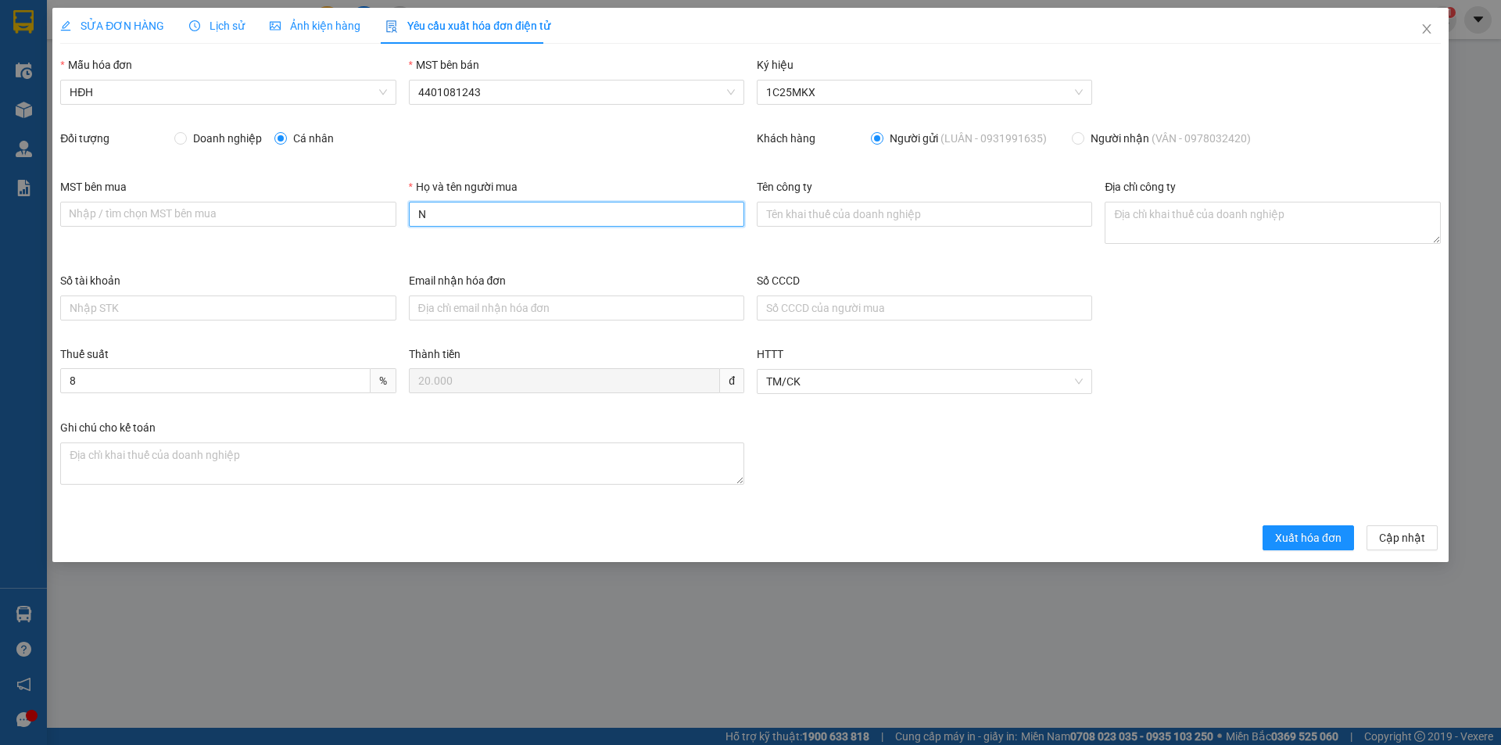
type input "Người mua không lấy hóa đơn"
click at [1307, 534] on span "Xuất hóa đơn" at bounding box center [1308, 537] width 66 height 17
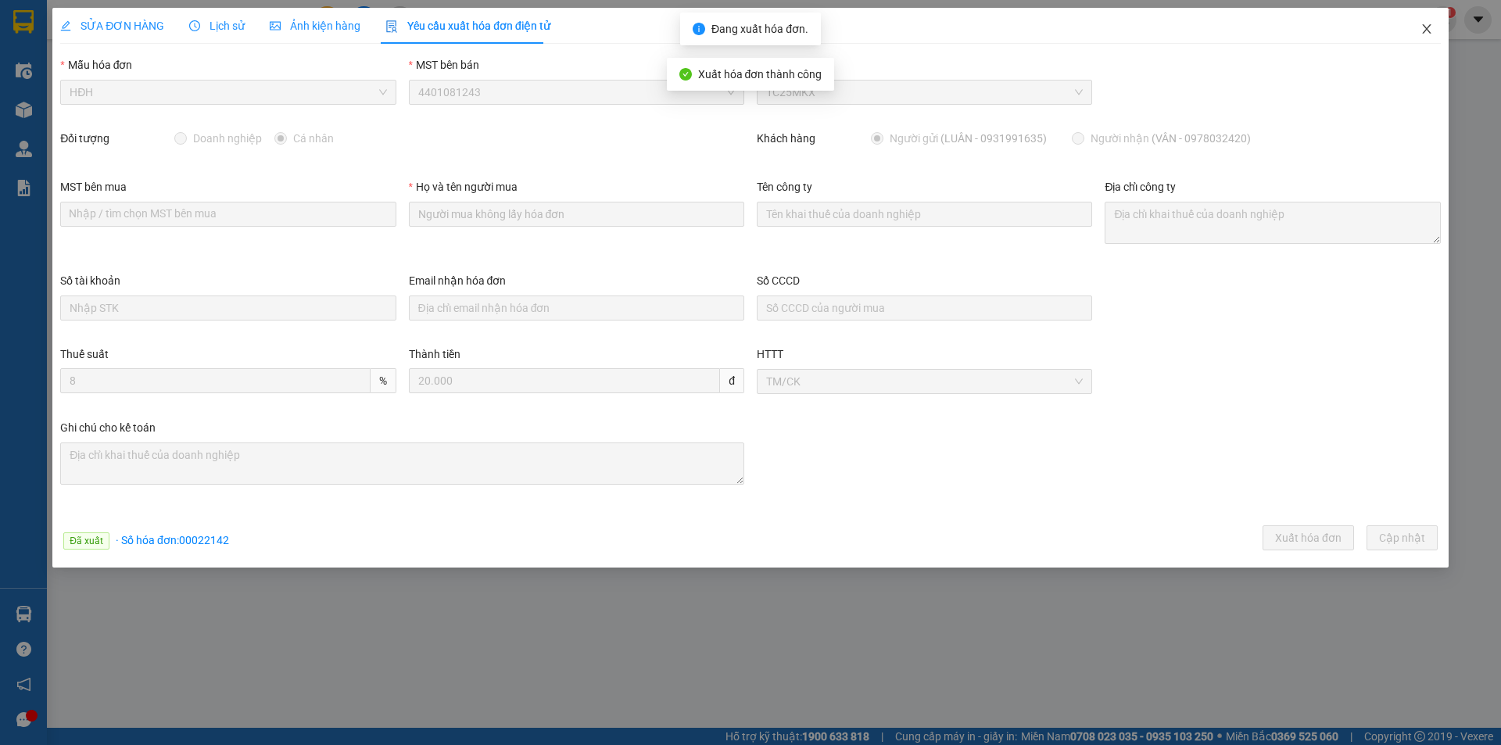
click at [1425, 30] on icon "close" at bounding box center [1427, 29] width 13 height 13
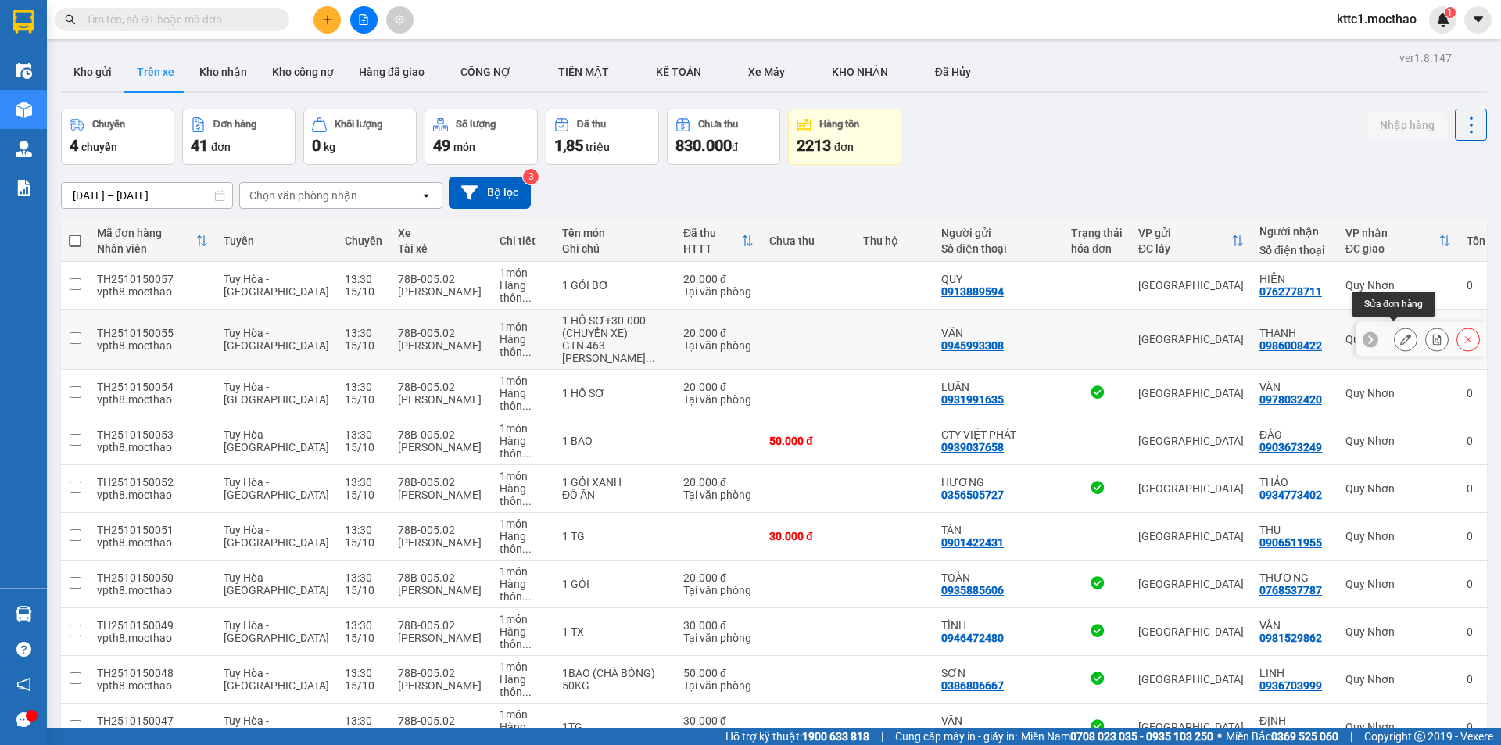
click at [1401, 337] on icon at bounding box center [1406, 339] width 11 height 11
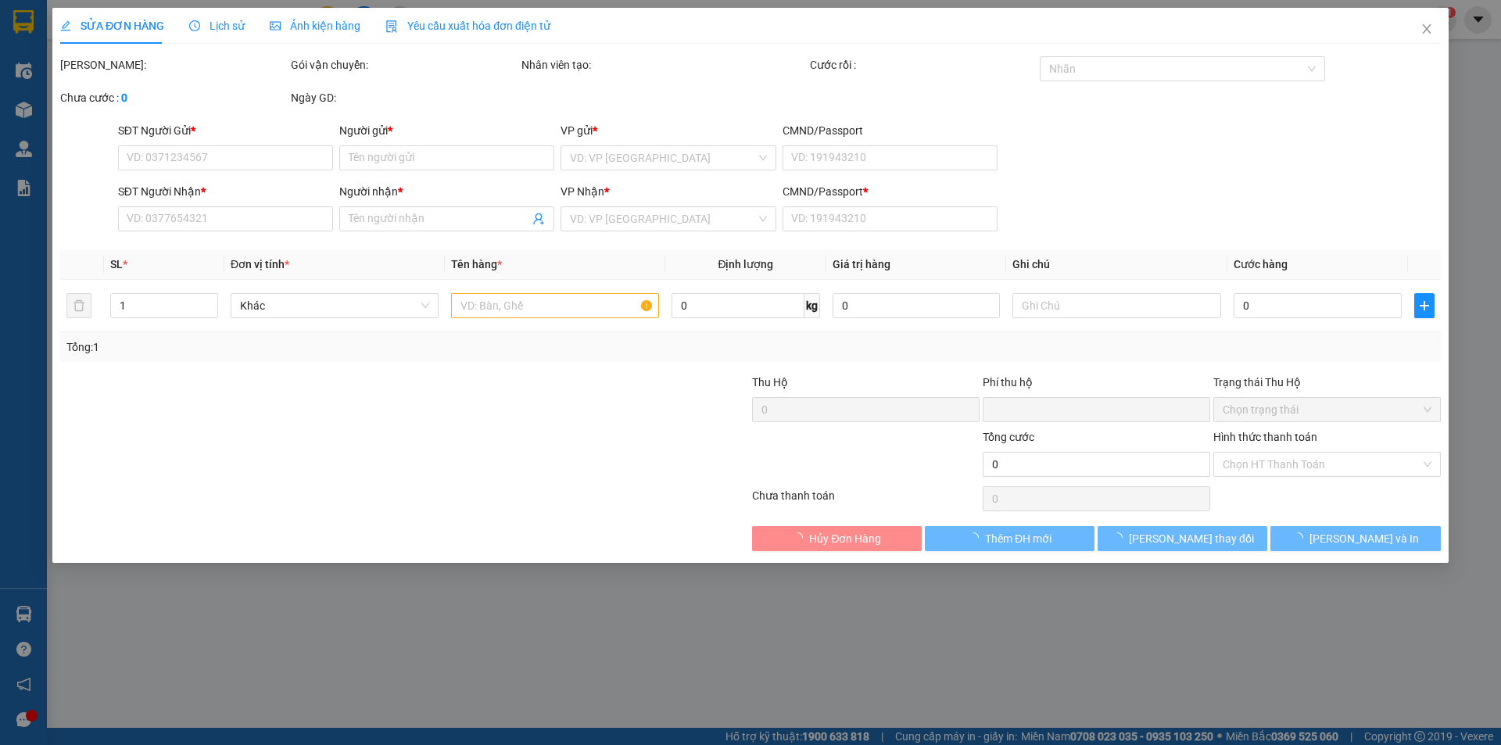
type input "0945993308"
type input "VĂN"
type input "0986008422"
type input "THANH"
type input "1"
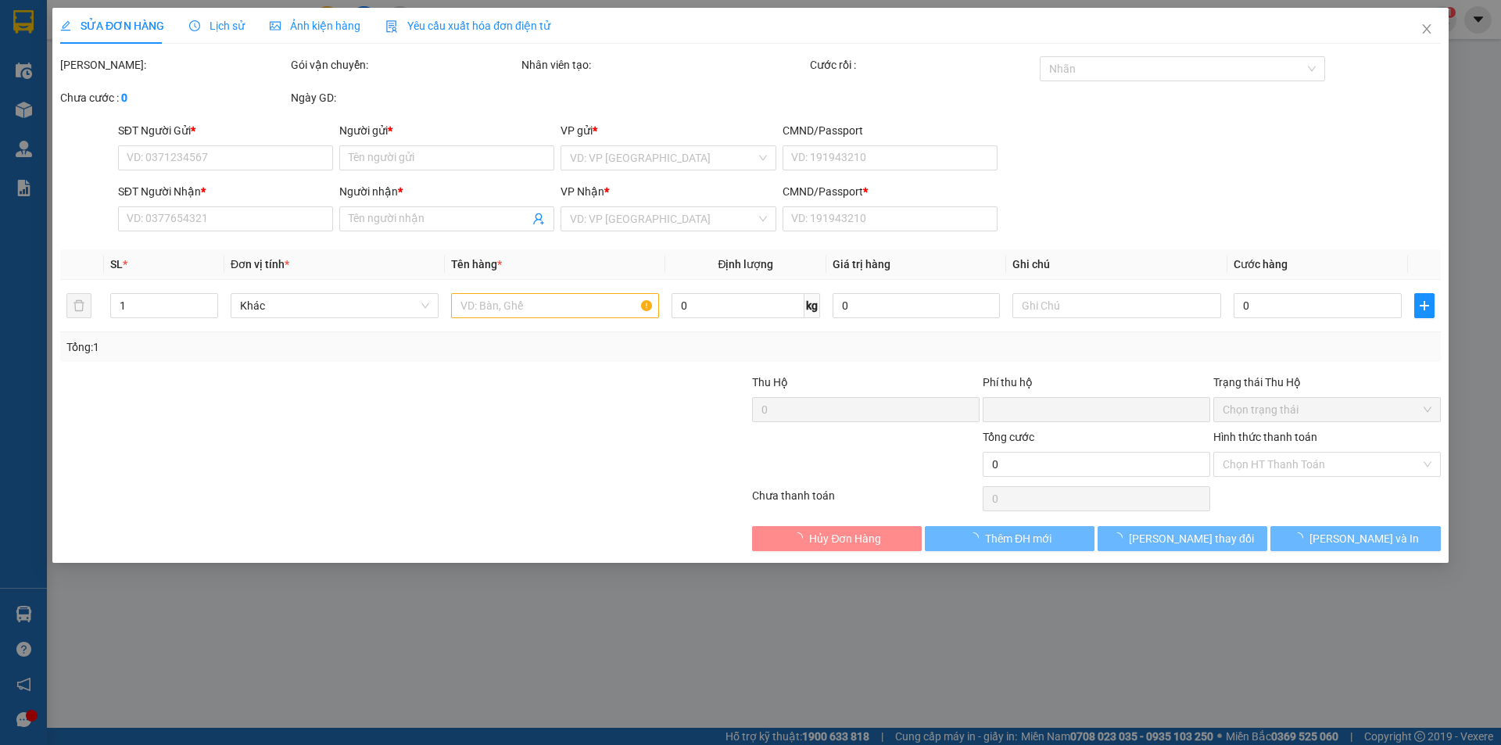
type input "0"
type input "20.000"
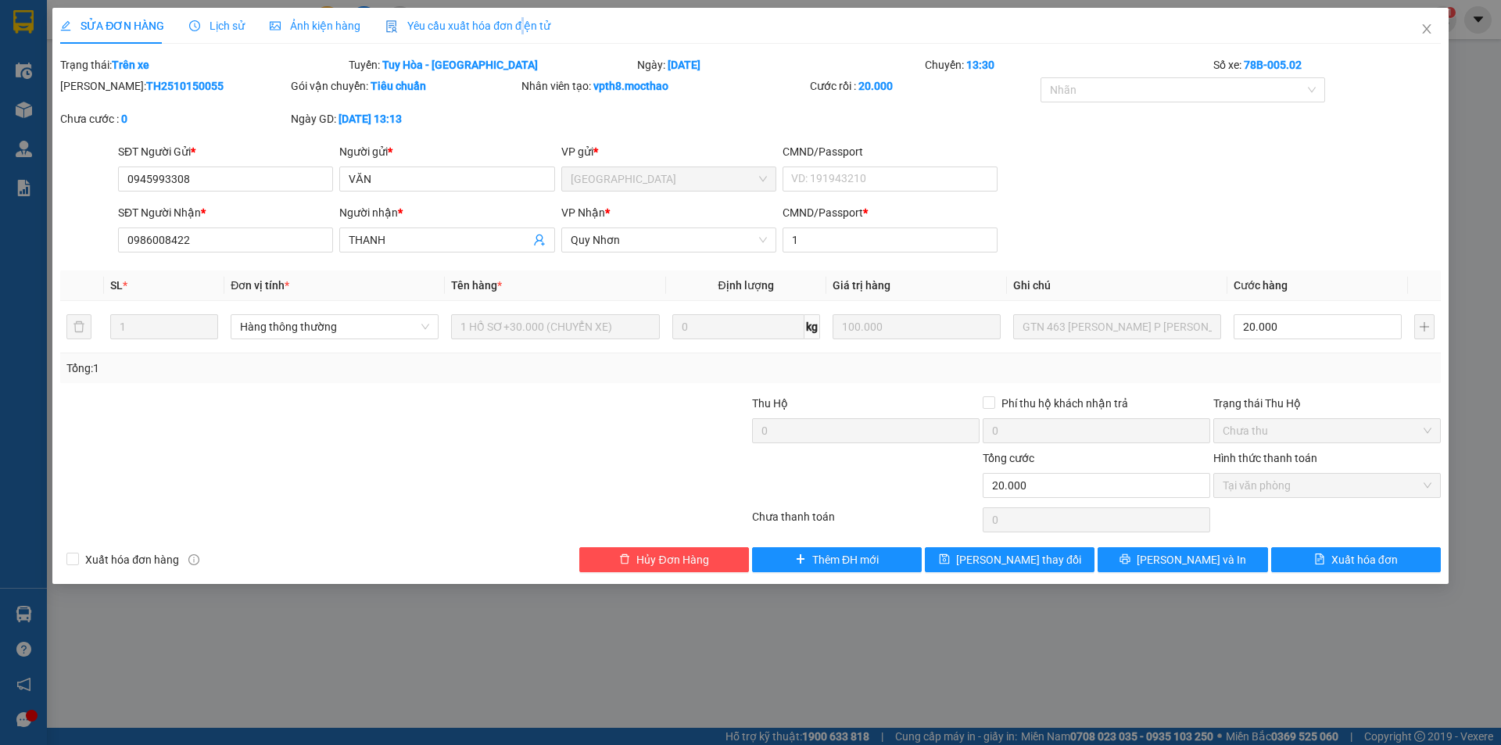
drag, startPoint x: 518, startPoint y: 26, endPoint x: 507, endPoint y: 28, distance: 11.2
click at [517, 26] on span "Yêu cầu xuất hóa đơn điện tử" at bounding box center [468, 26] width 165 height 13
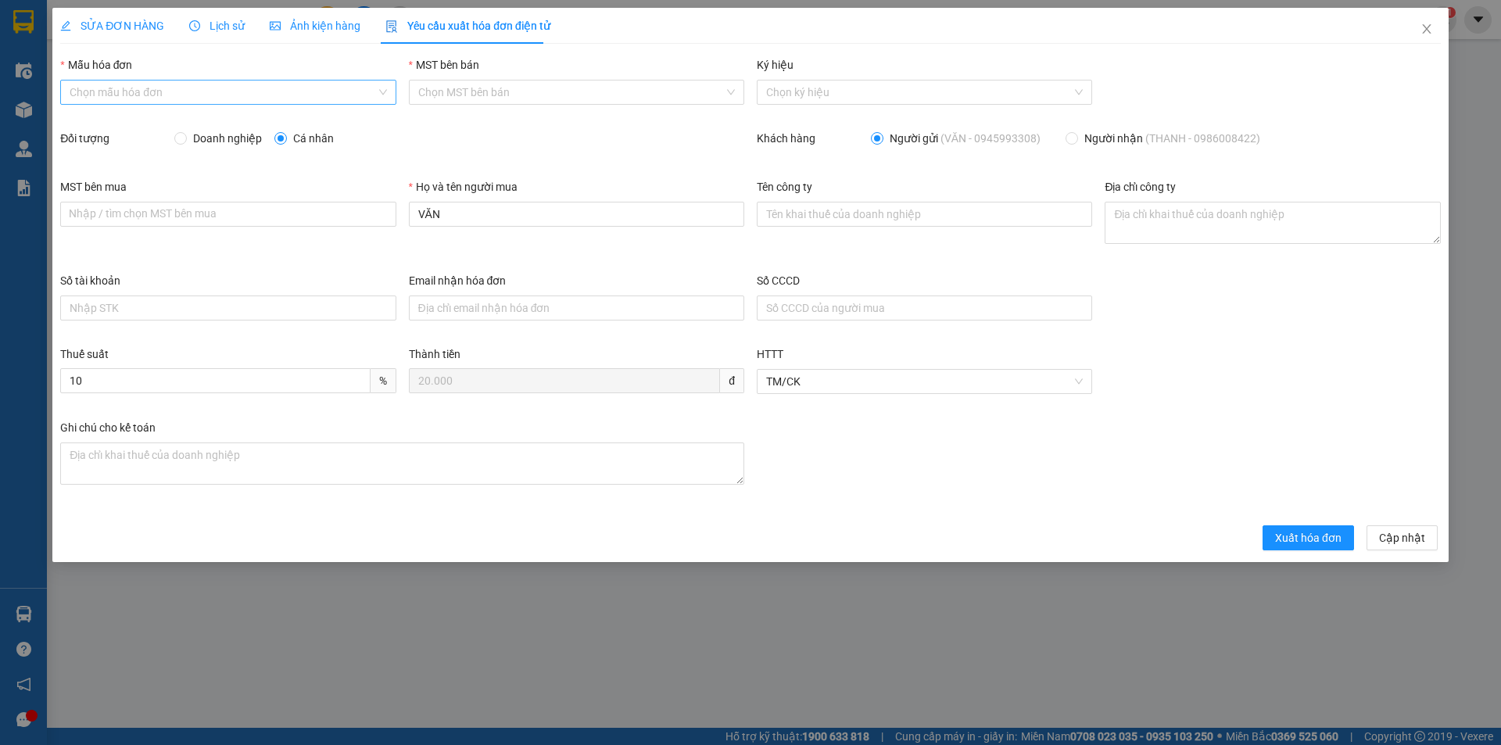
click at [278, 95] on input "Mẫu hóa đơn" at bounding box center [223, 92] width 306 height 23
click at [238, 120] on div "HĐH" at bounding box center [228, 123] width 317 height 17
type input "8"
drag, startPoint x: 471, startPoint y: 202, endPoint x: 403, endPoint y: 201, distance: 68.0
click at [397, 202] on div "MST bên mua Nhập / tìm chọn MST bên mua Họ và tên người mua VĂN Tên công ty Địa…" at bounding box center [750, 225] width 1393 height 94
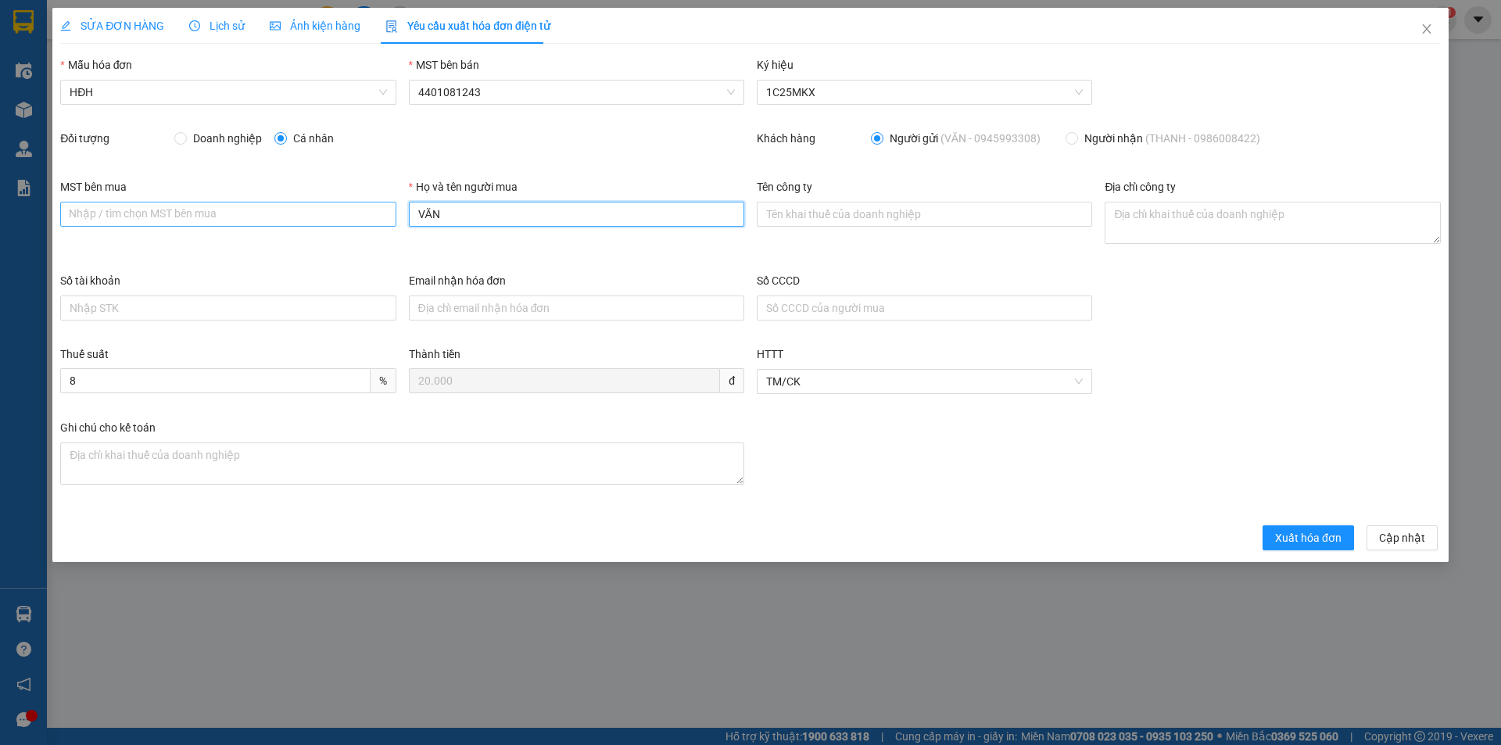
drag, startPoint x: 451, startPoint y: 210, endPoint x: 378, endPoint y: 213, distance: 72.8
click at [378, 213] on div "MST bên mua Nhập / tìm chọn MST bên mua Họ và tên người mua VĂN Tên công ty Địa…" at bounding box center [750, 225] width 1393 height 94
type input "Người mua không lấy hóa đơn"
click at [1286, 533] on span "Xuất hóa đơn" at bounding box center [1308, 537] width 66 height 17
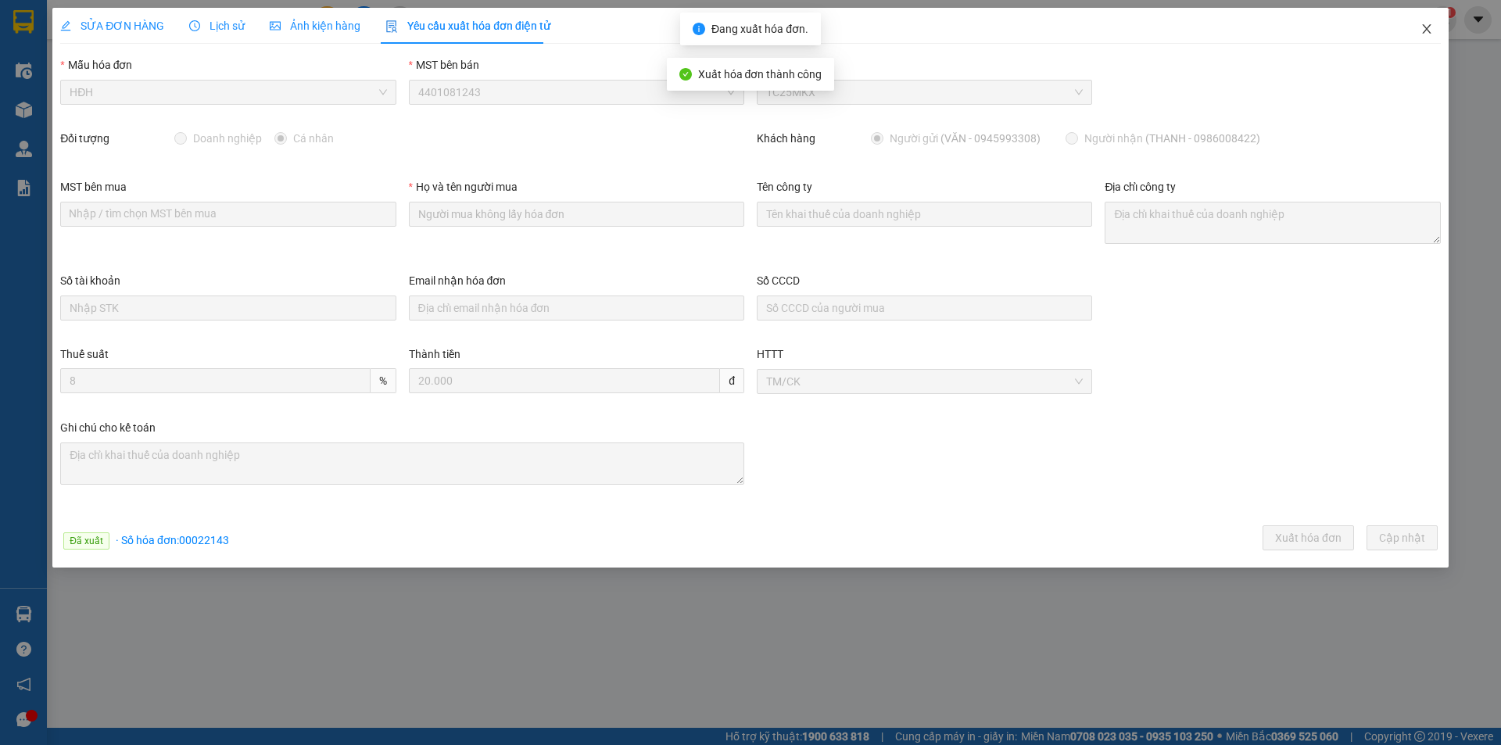
click at [1429, 32] on icon "close" at bounding box center [1426, 28] width 9 height 9
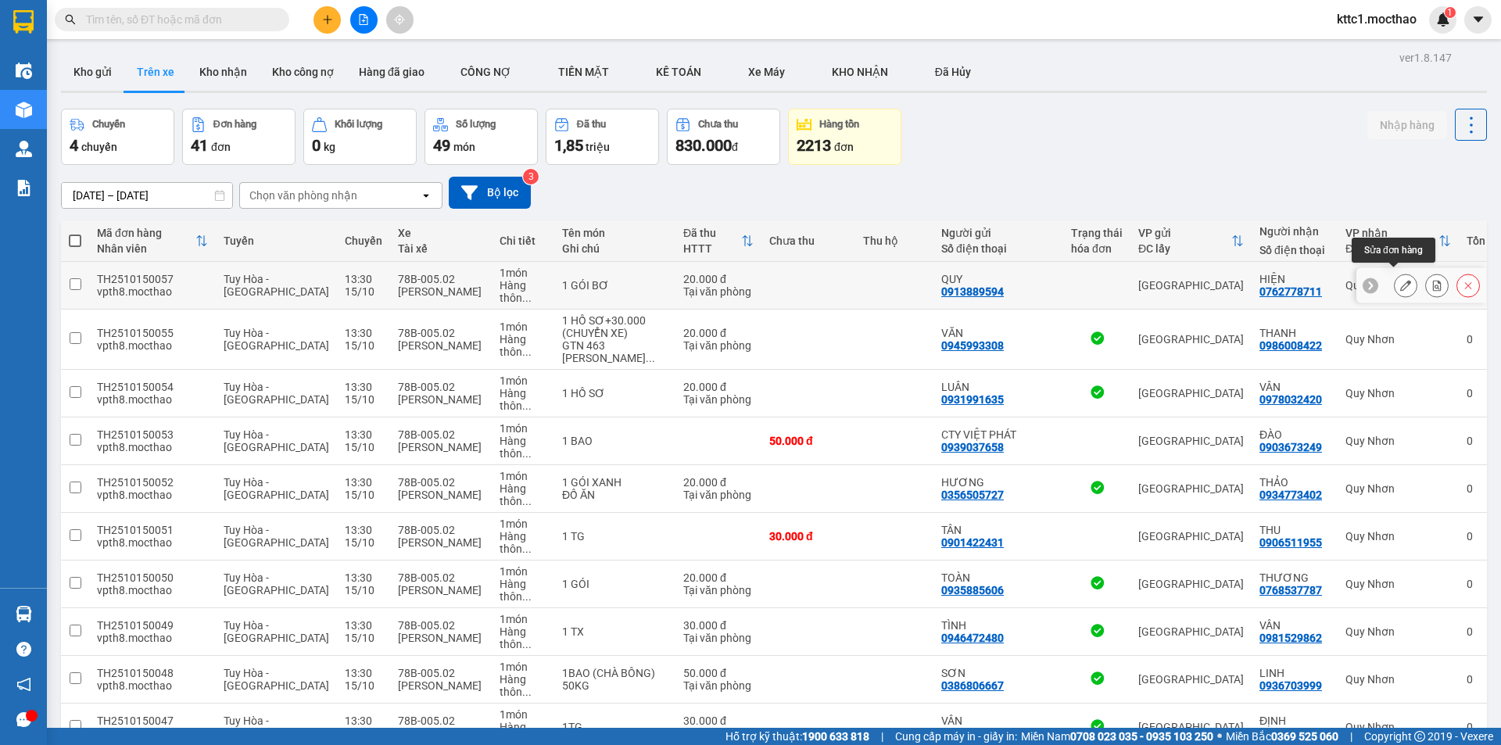
click at [1401, 280] on icon at bounding box center [1406, 285] width 11 height 11
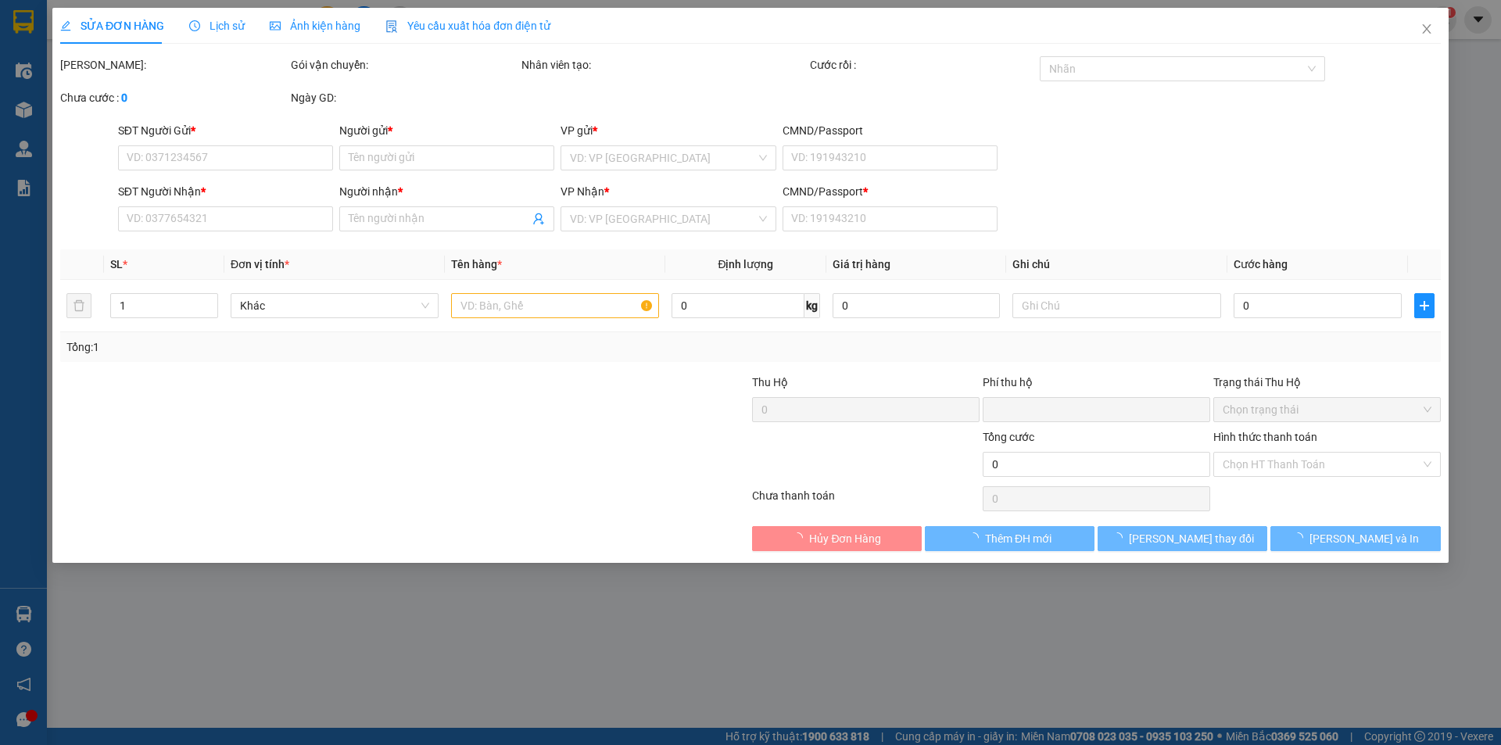
type input "0913889594"
type input "QUY"
type input "0762778711"
type input "HIỆN"
type input "1"
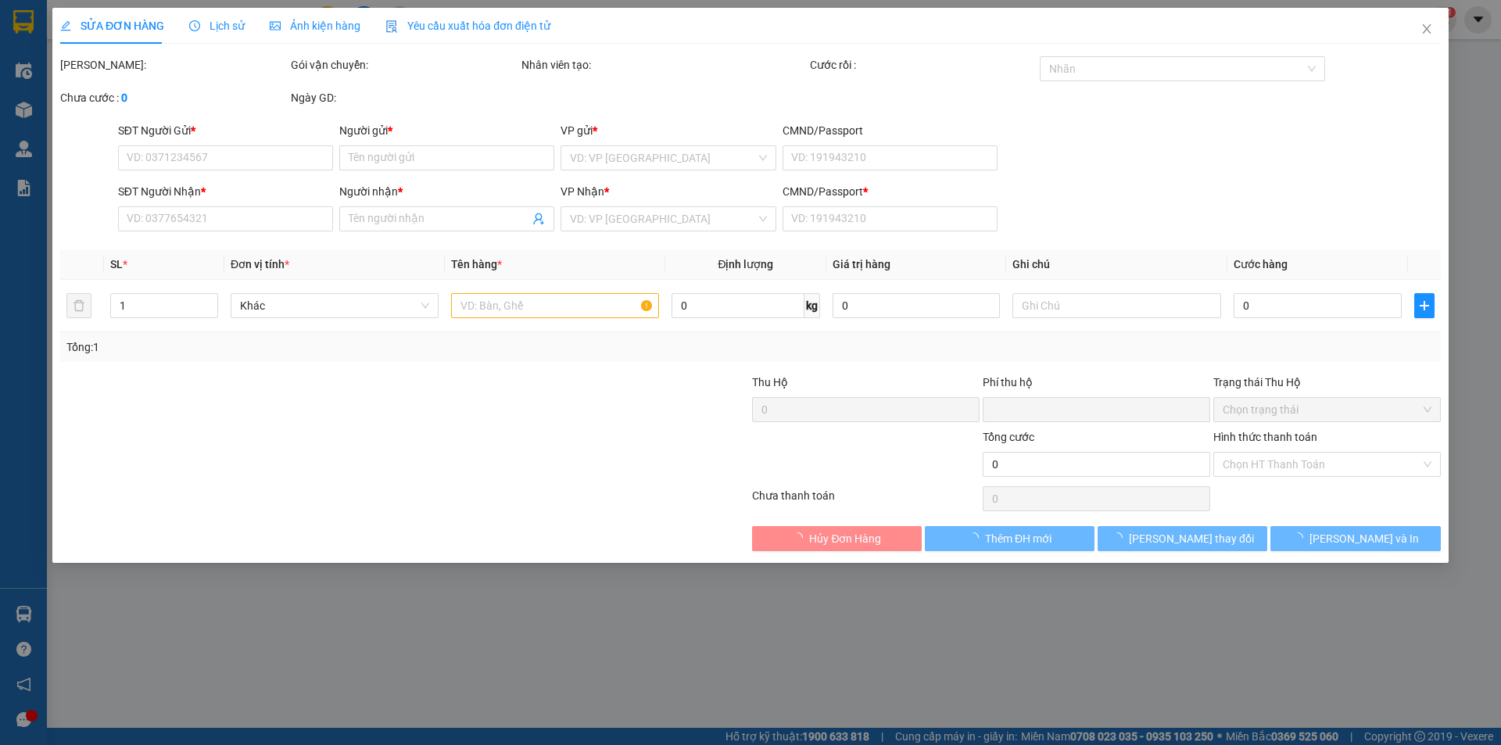
type input "0"
type input "20.000"
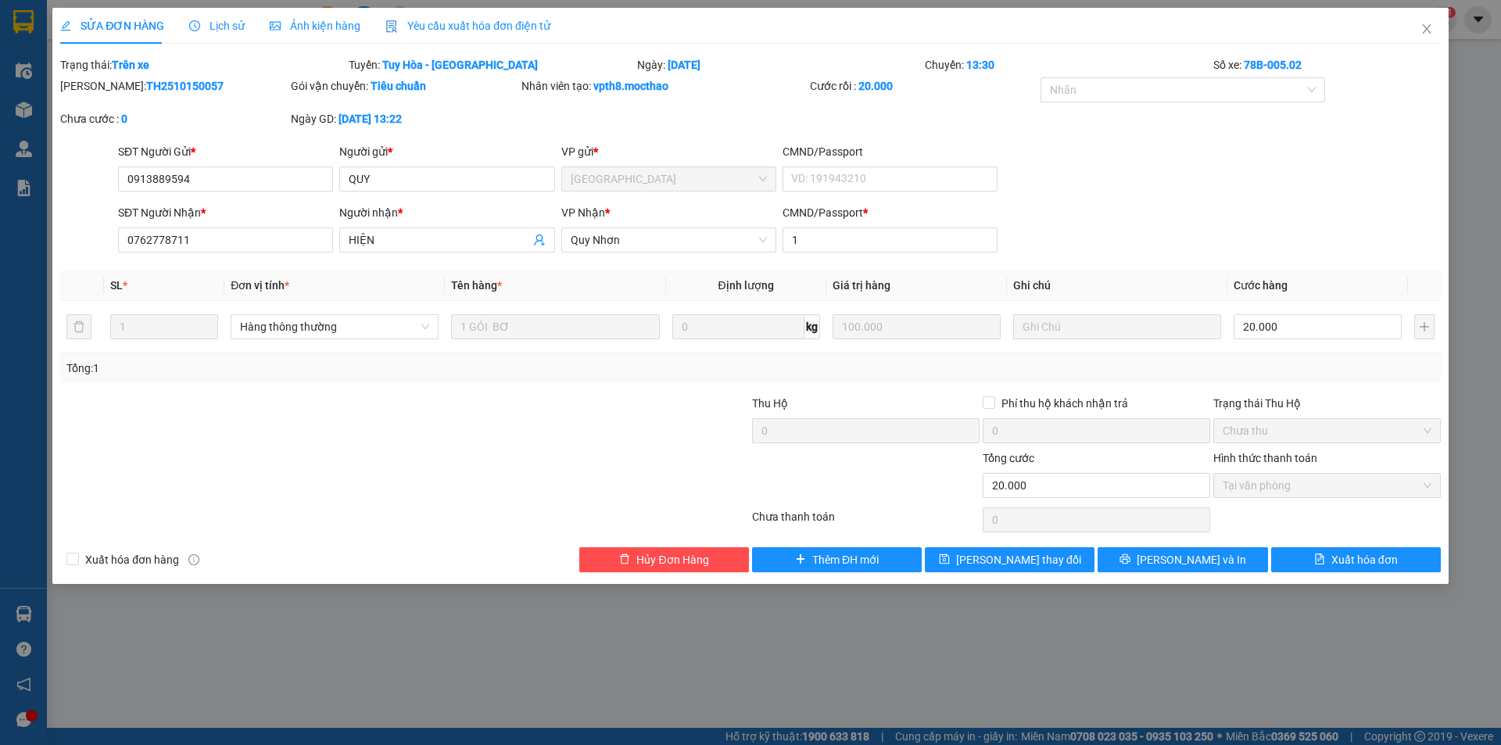
click at [433, 29] on span "Yêu cầu xuất hóa đơn điện tử" at bounding box center [468, 26] width 165 height 13
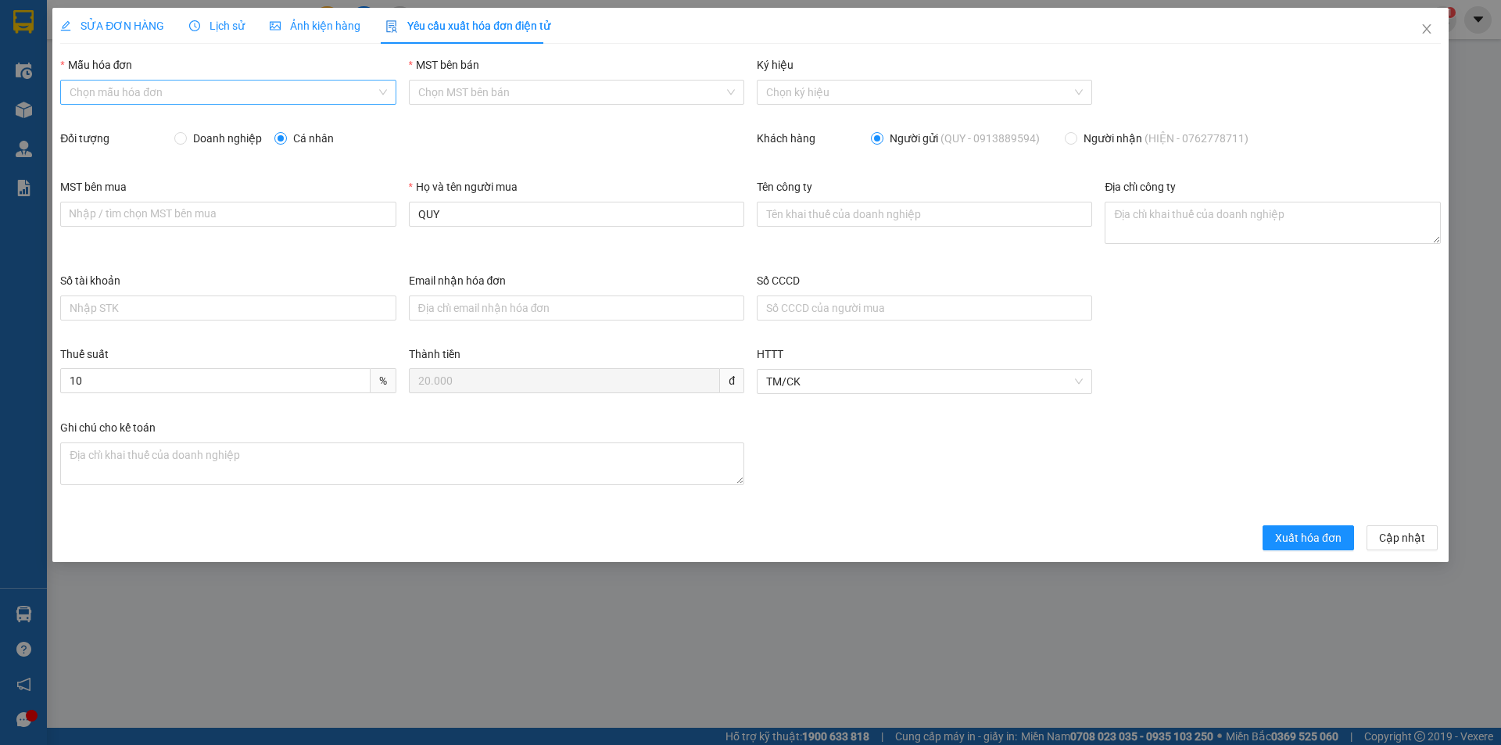
drag, startPoint x: 199, startPoint y: 90, endPoint x: 187, endPoint y: 92, distance: 12.7
click at [198, 89] on input "Mẫu hóa đơn" at bounding box center [223, 92] width 306 height 23
click at [123, 127] on div "HĐH" at bounding box center [228, 123] width 317 height 17
type input "8"
drag, startPoint x: 472, startPoint y: 206, endPoint x: 328, endPoint y: 197, distance: 143.4
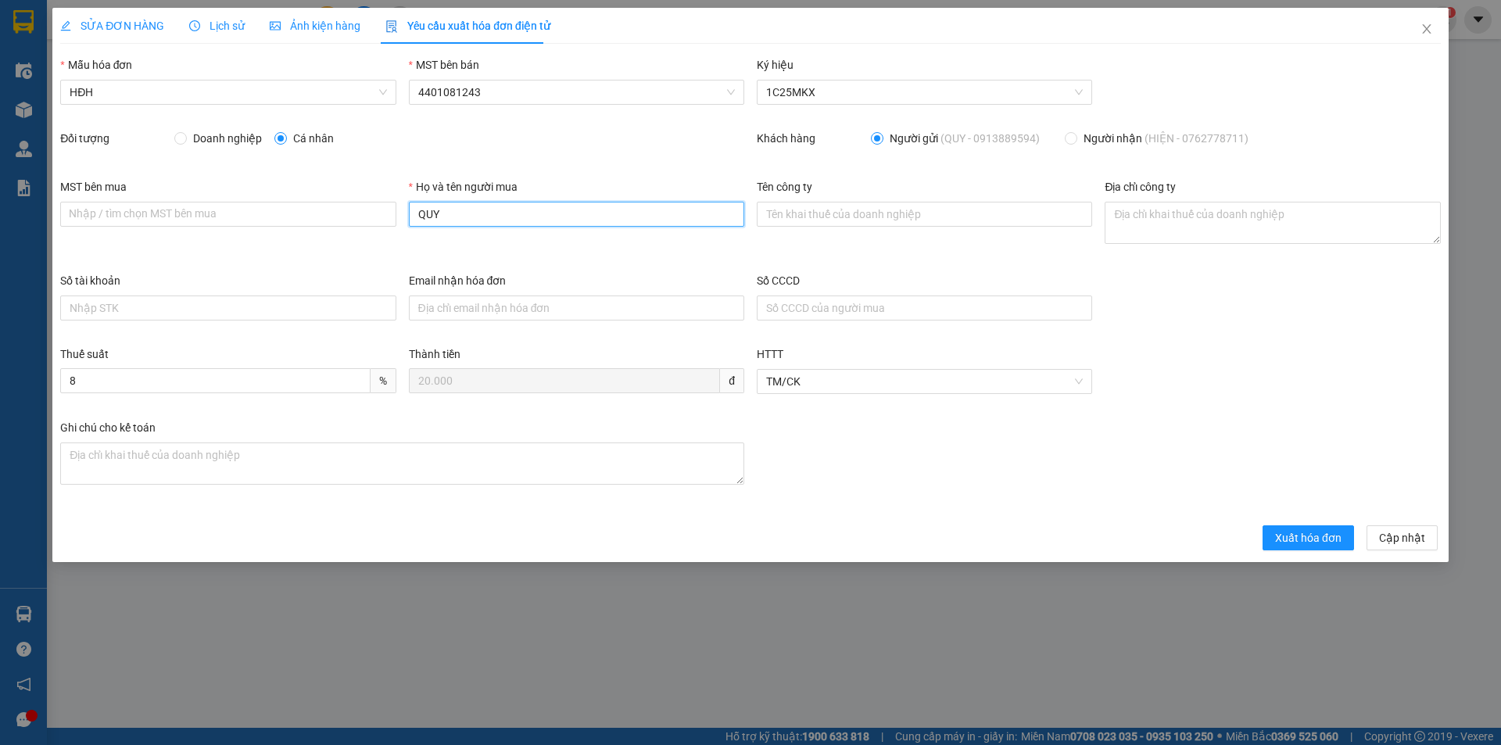
click at [332, 199] on div "MST bên mua Nhập / tìm chọn MST bên mua Họ và tên người mua QUY Tên công ty Địa…" at bounding box center [750, 225] width 1393 height 94
type input "Người mua không lấy hóa đơn"
click at [1320, 543] on span "Xuất hóa đơn" at bounding box center [1308, 537] width 66 height 17
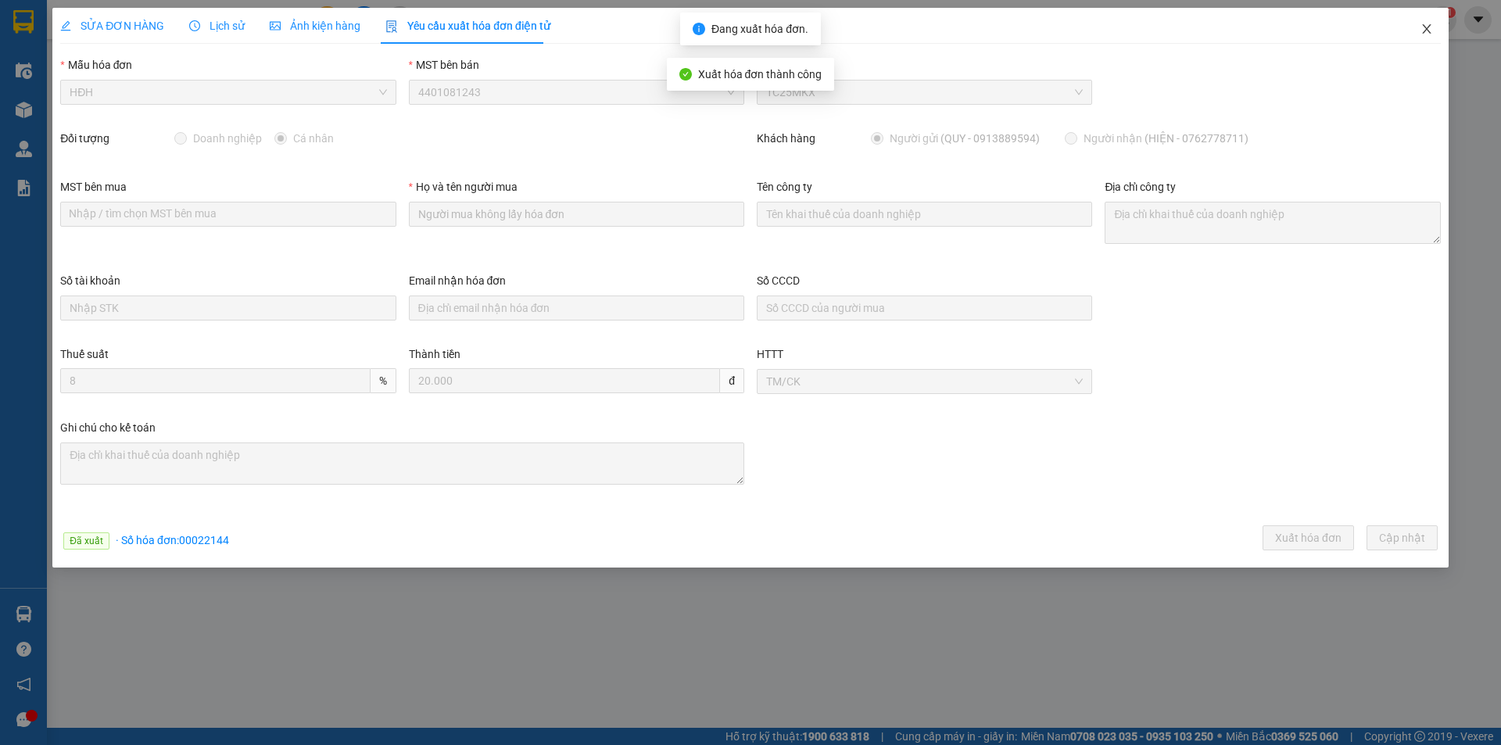
click at [1432, 30] on icon "close" at bounding box center [1427, 29] width 13 height 13
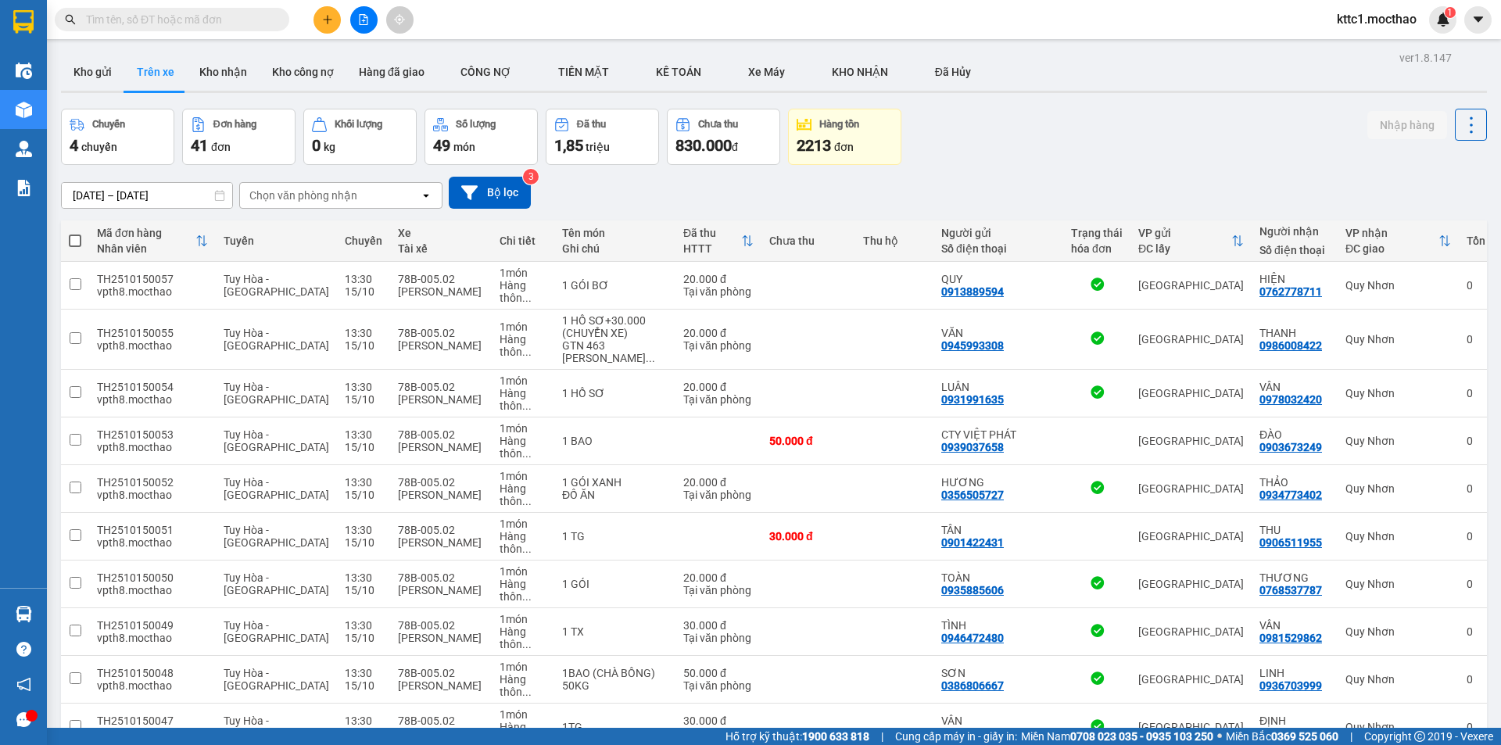
click at [138, 20] on input "text" at bounding box center [178, 19] width 185 height 17
type input "D"
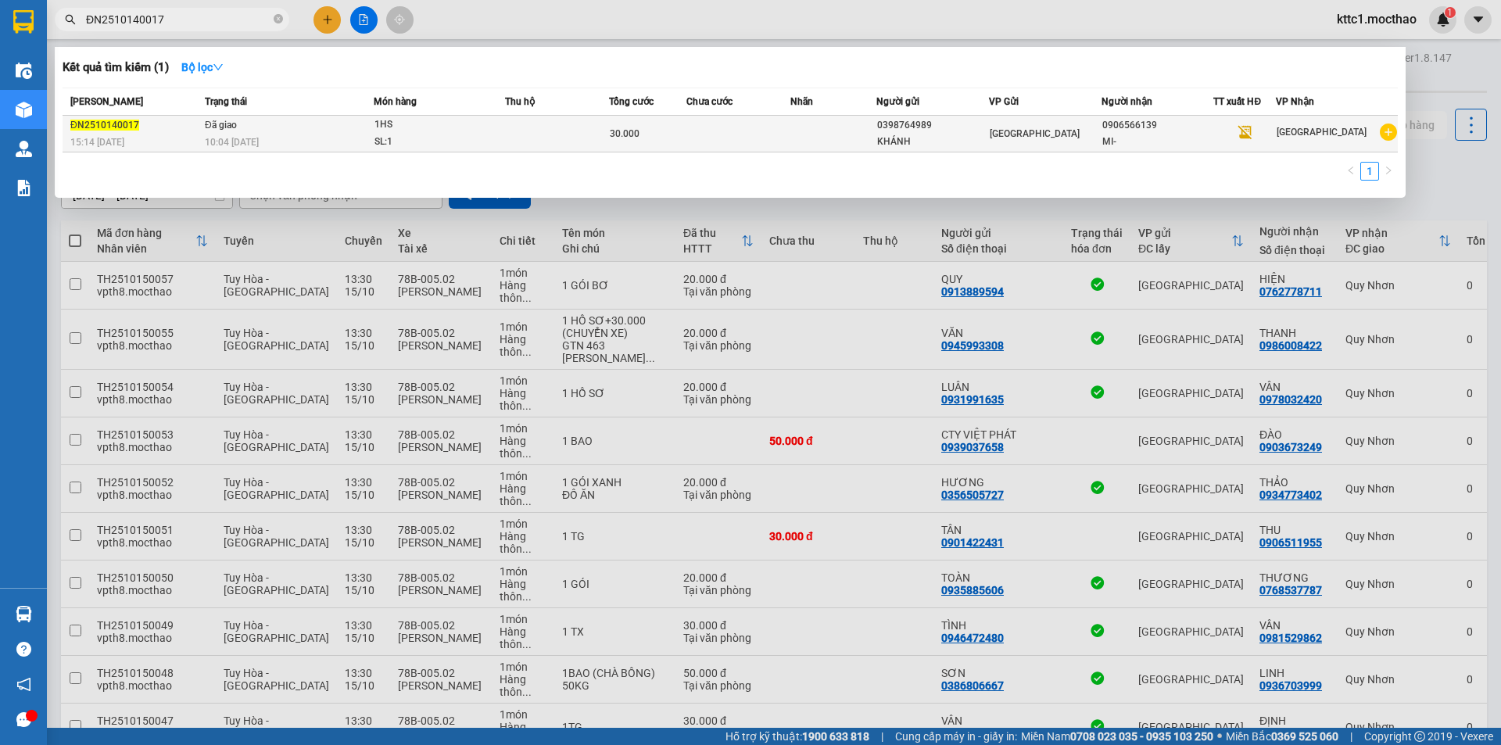
type input "ĐN2510140017"
click at [693, 129] on td at bounding box center [739, 134] width 104 height 37
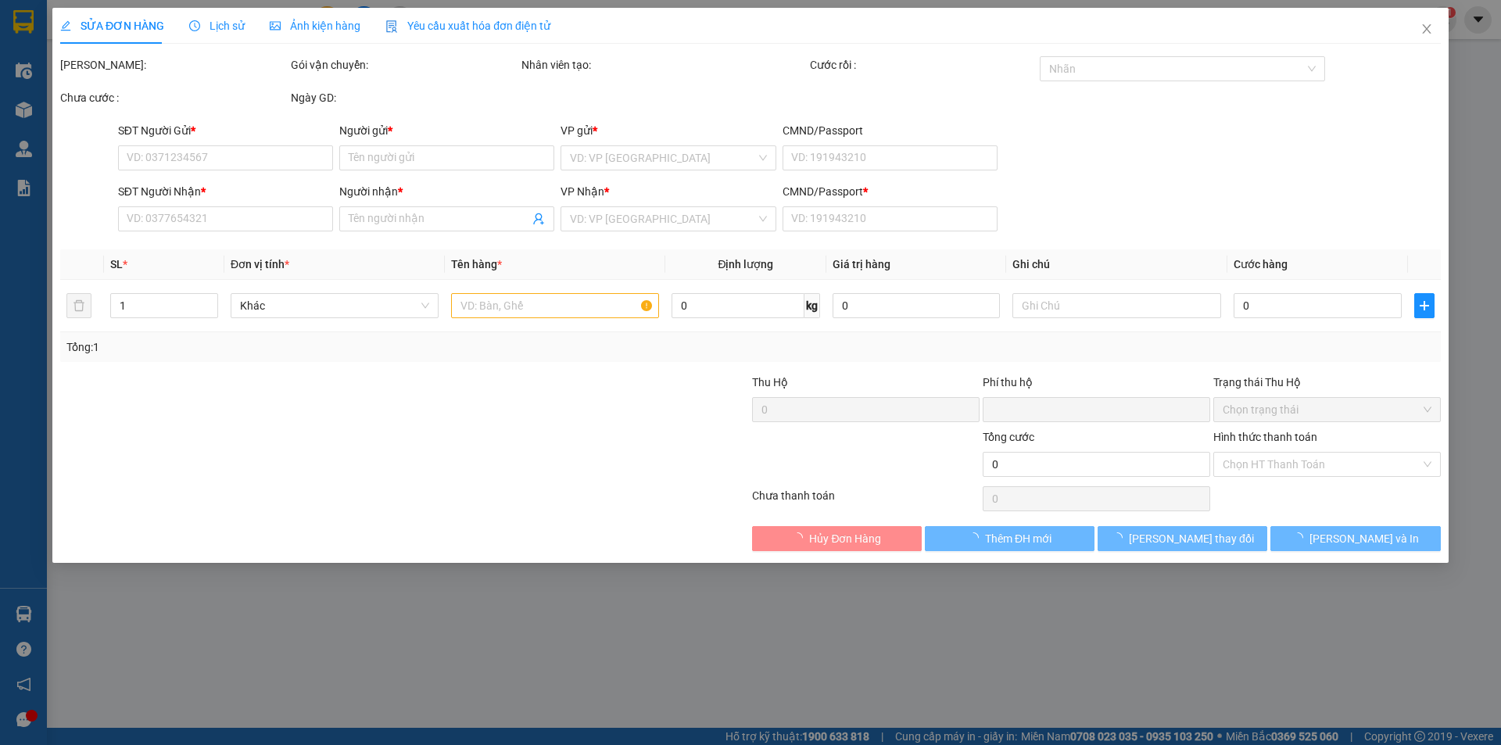
type input "0398764989"
type input "KHÁNH"
type input "0906566139"
type input "MI-"
type input "0"
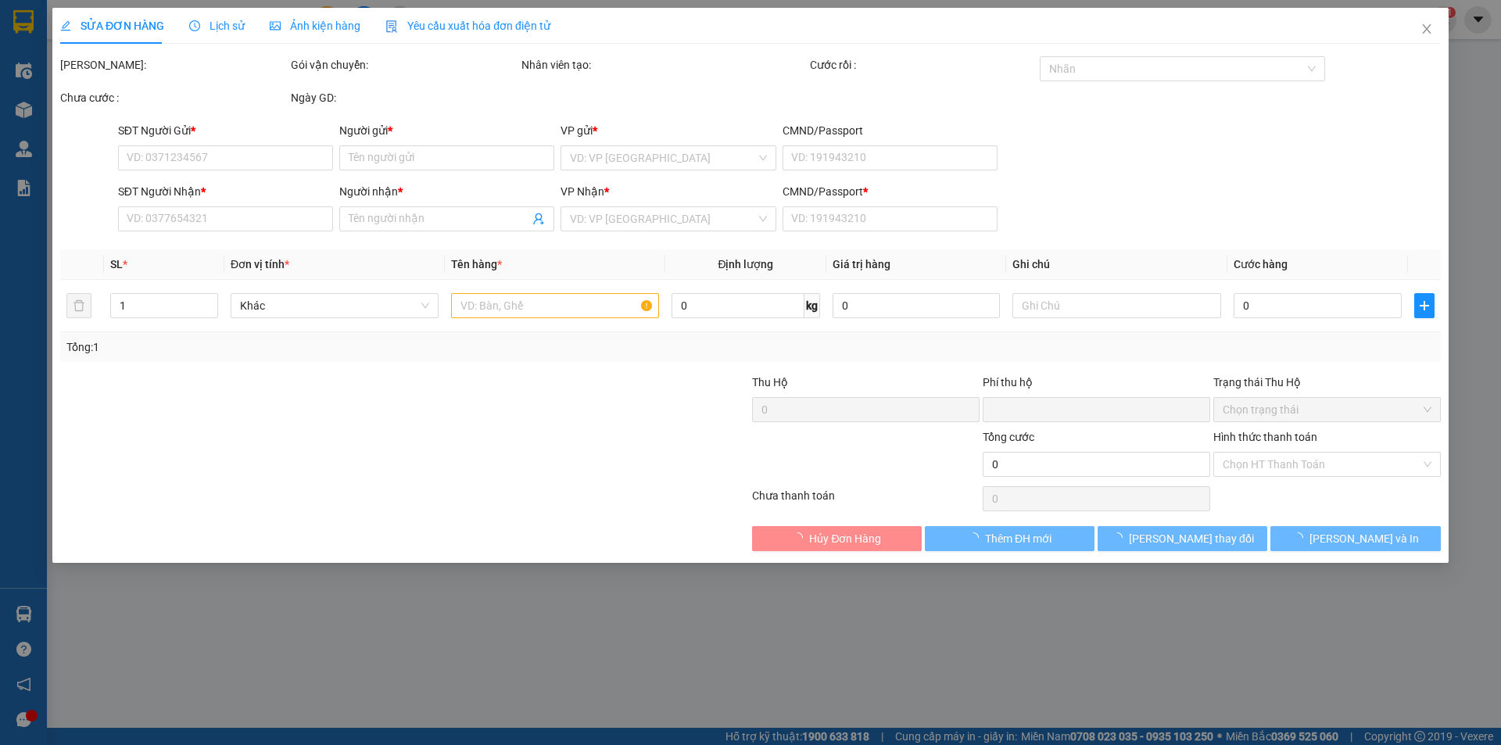
type input "0"
type input "30.000"
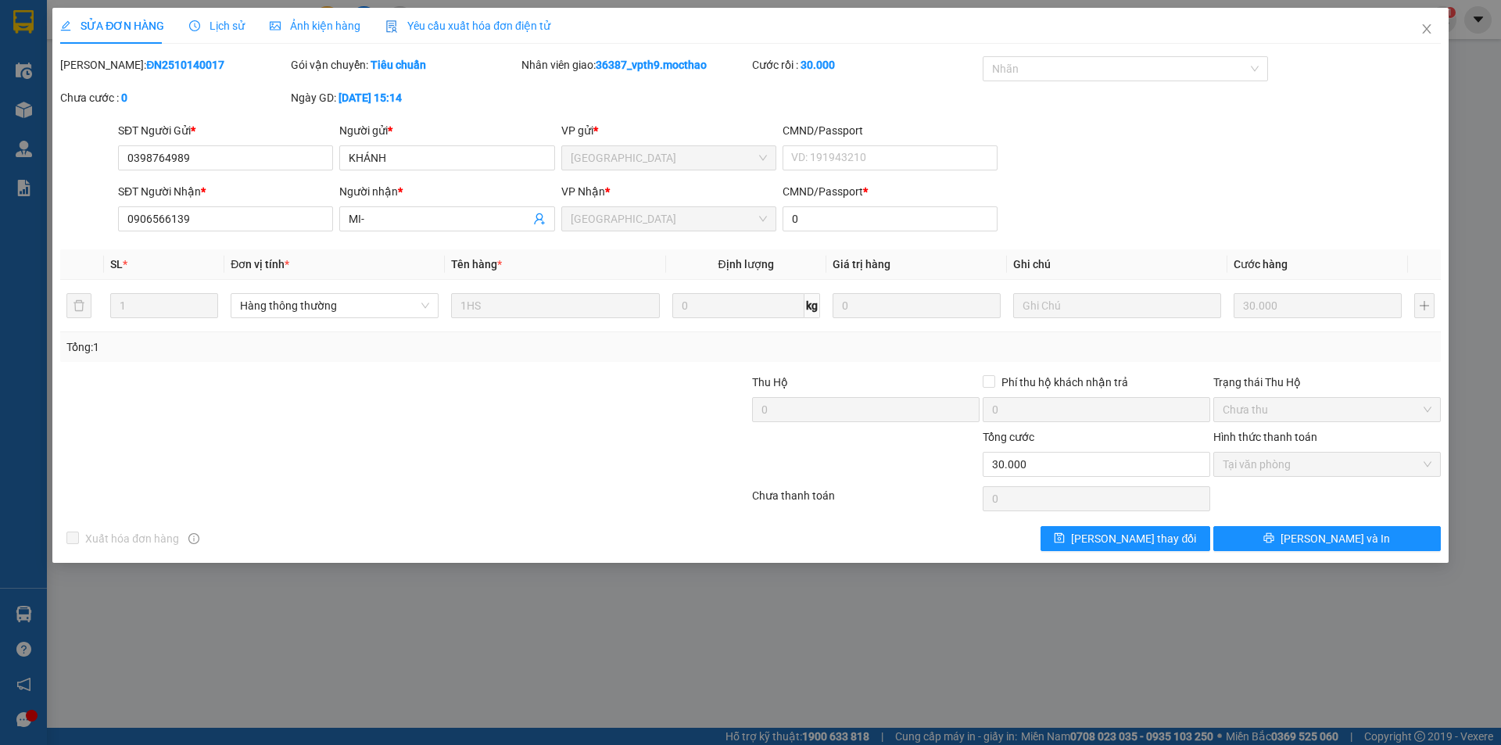
click at [437, 25] on span "Yêu cầu xuất hóa đơn điện tử" at bounding box center [468, 26] width 165 height 13
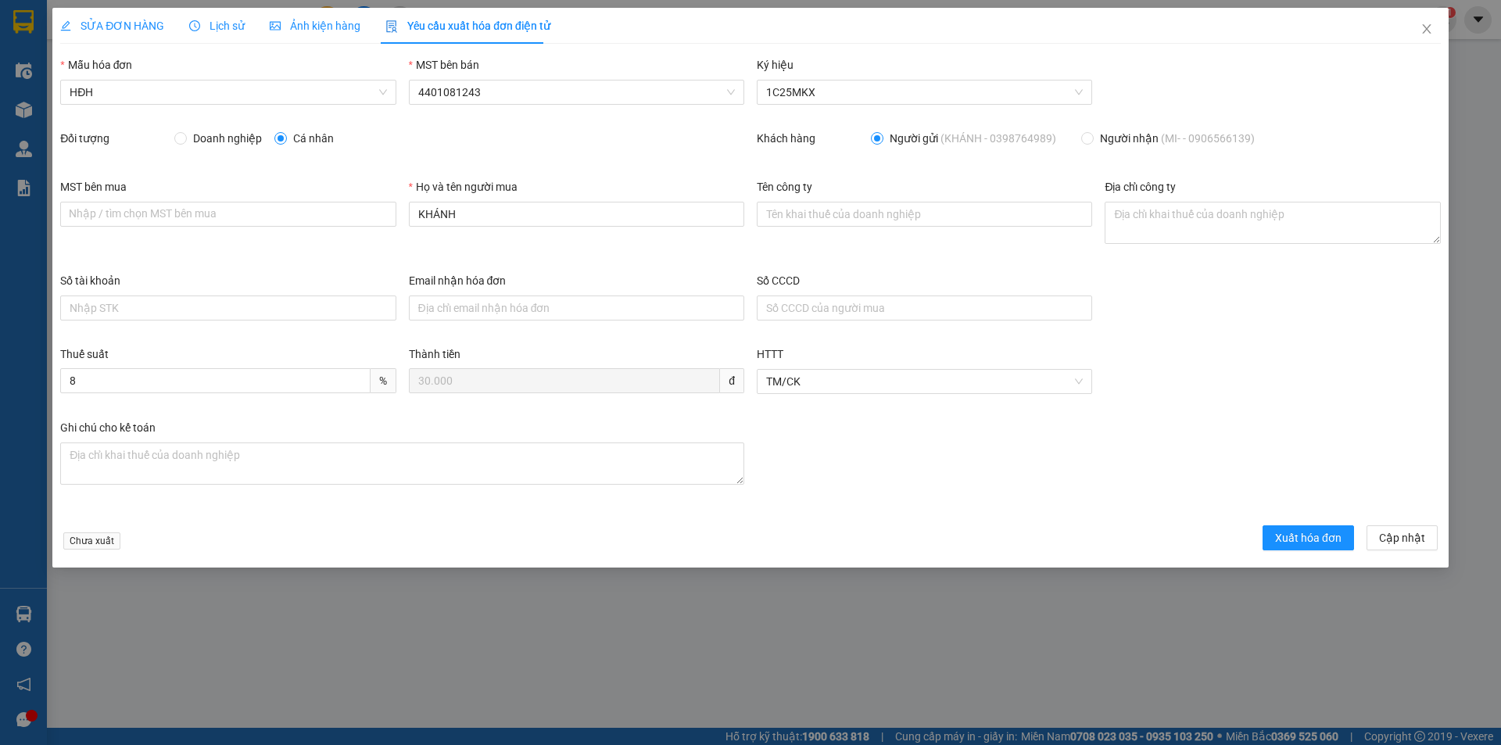
drag, startPoint x: 199, startPoint y: 138, endPoint x: 210, endPoint y: 141, distance: 10.6
click at [199, 137] on span "Doanh nghiệp" at bounding box center [227, 138] width 81 height 17
click at [185, 137] on input "Doanh nghiệp" at bounding box center [179, 137] width 11 height 11
radio input "true"
radio input "false"
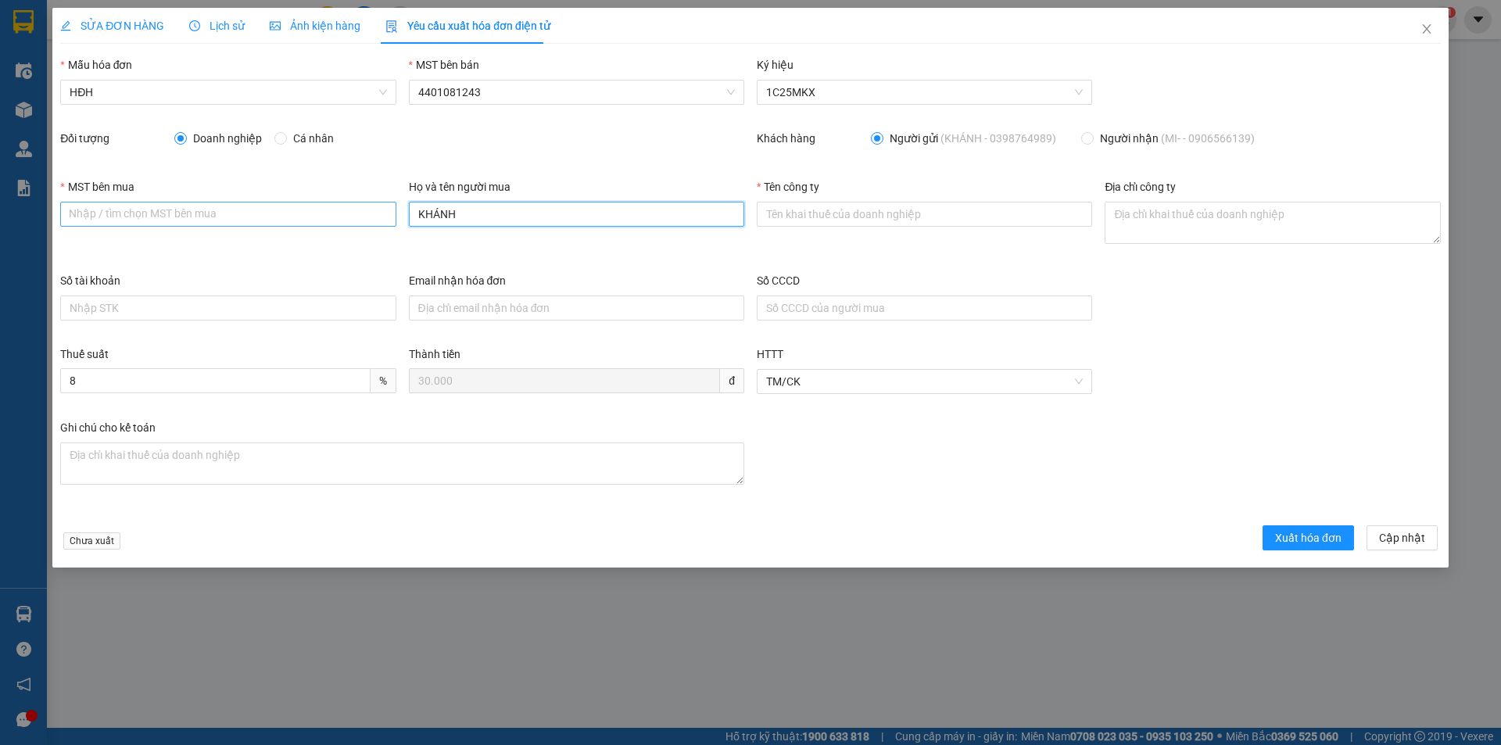
drag, startPoint x: 497, startPoint y: 217, endPoint x: 350, endPoint y: 210, distance: 147.2
click at [351, 210] on div "MST bên mua Nhập / tìm chọn MST bên mua Họ và tên người mua KHÁNH Tên công ty Đ…" at bounding box center [750, 225] width 1393 height 94
click at [1089, 139] on input "Người nhận (MI- - 0906566139)" at bounding box center [1086, 137] width 11 height 11
radio input "true"
radio input "false"
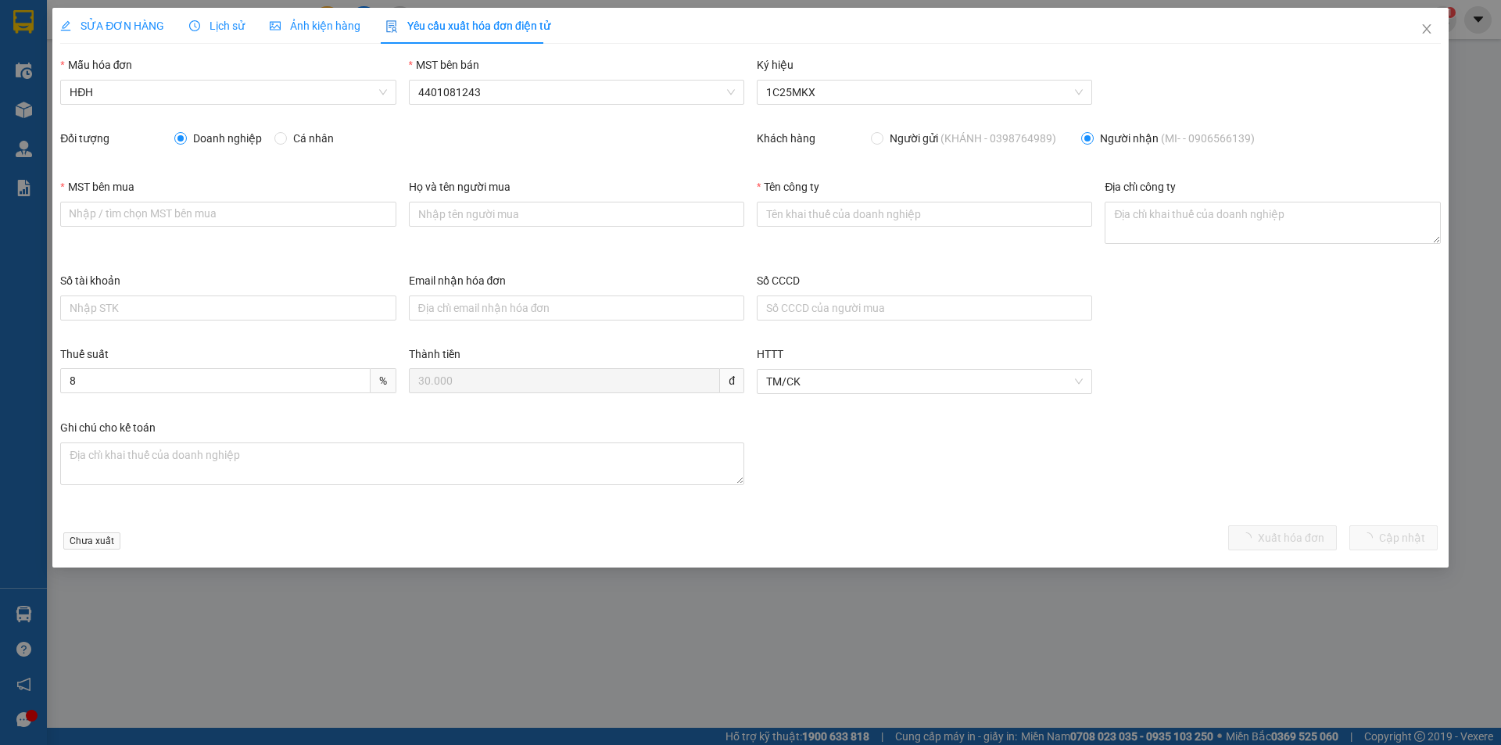
type input "MI-"
type input "0"
click at [838, 205] on input "Tên công ty" at bounding box center [924, 214] width 335 height 25
paste input "CHI NHÁNH CÔNG TY CỔ PHẦN BIỂN PHÚ YÊN"
type input "CHI NHÁNH CÔNG TY CỔ PHẦN BIỂN PHÚ YÊN"
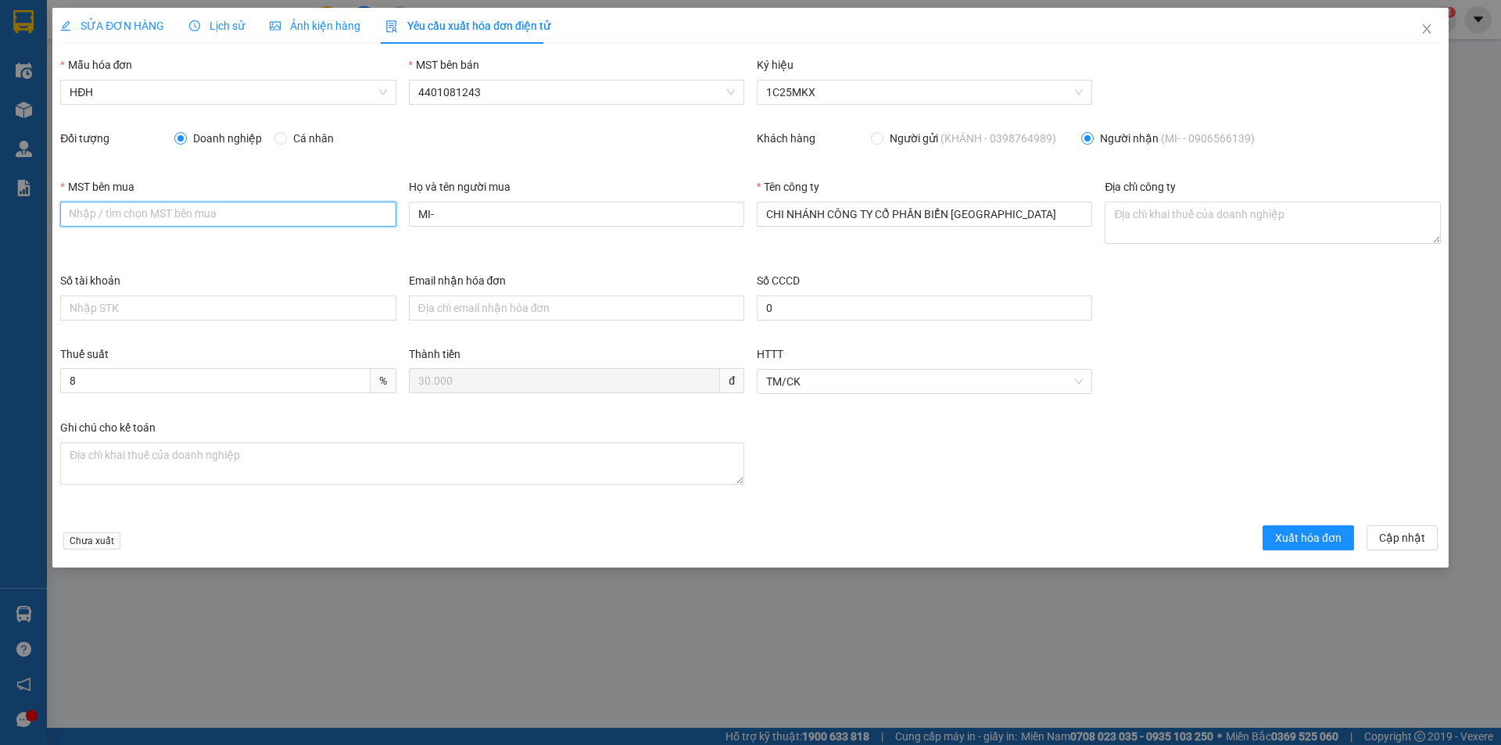
click at [309, 210] on input "MST bên mua" at bounding box center [227, 214] width 335 height 25
paste input "0315420488-001"
type input "0315420488-001"
click at [1264, 223] on textarea "Địa chỉ công ty" at bounding box center [1272, 223] width 335 height 42
paste textarea "09 Độc Lập, Phường Tuy Hòa, Tỉnh Đắk Lắk, Việt Nam"
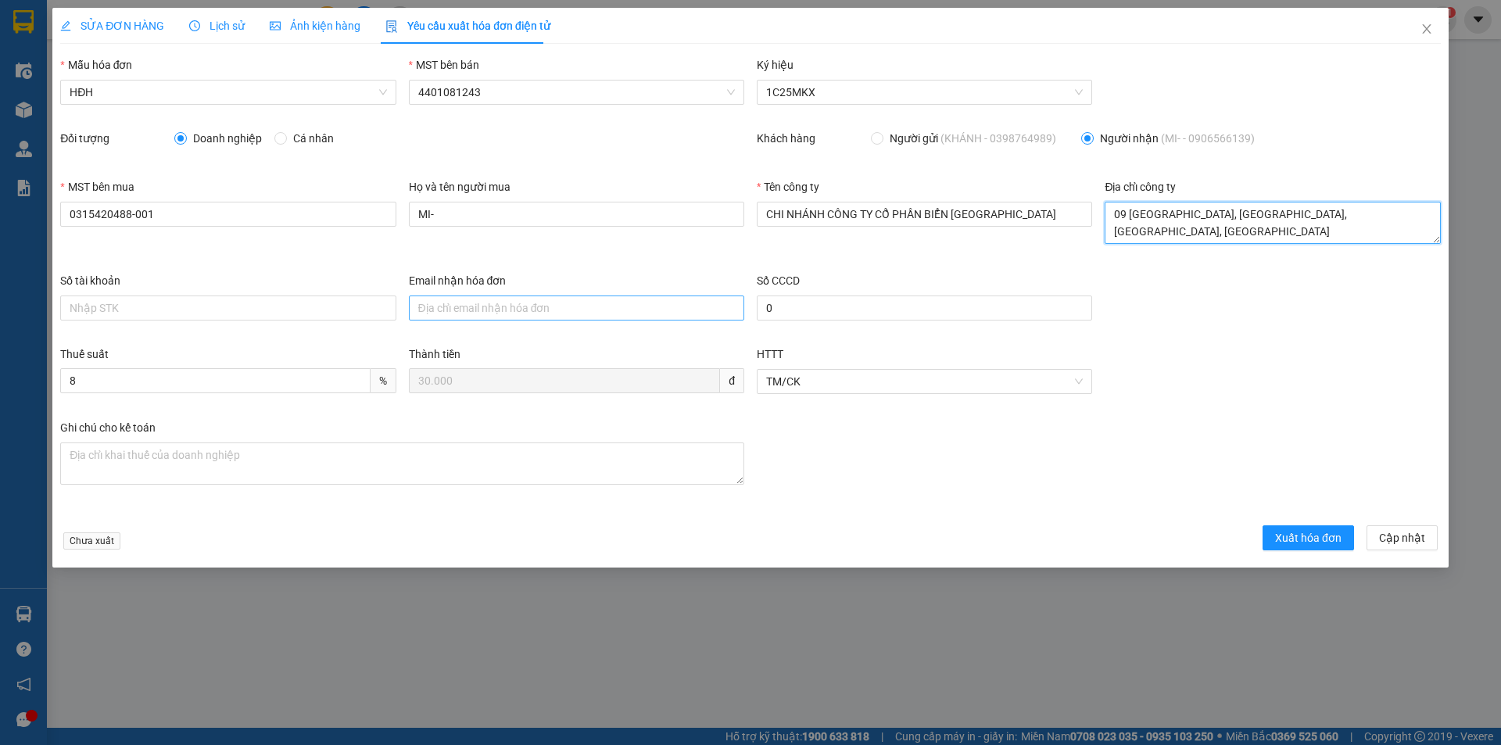
type textarea "09 Độc Lập, Phường Tuy Hòa, Tỉnh Đắk Lắk, Việt Nam"
click at [527, 301] on input "Email nhận hóa đơn" at bounding box center [576, 308] width 335 height 25
type input "hoadon.grandtuyhoa@salahotelgroup.com"
click at [1322, 541] on span "Xuất hóa đơn" at bounding box center [1308, 537] width 66 height 17
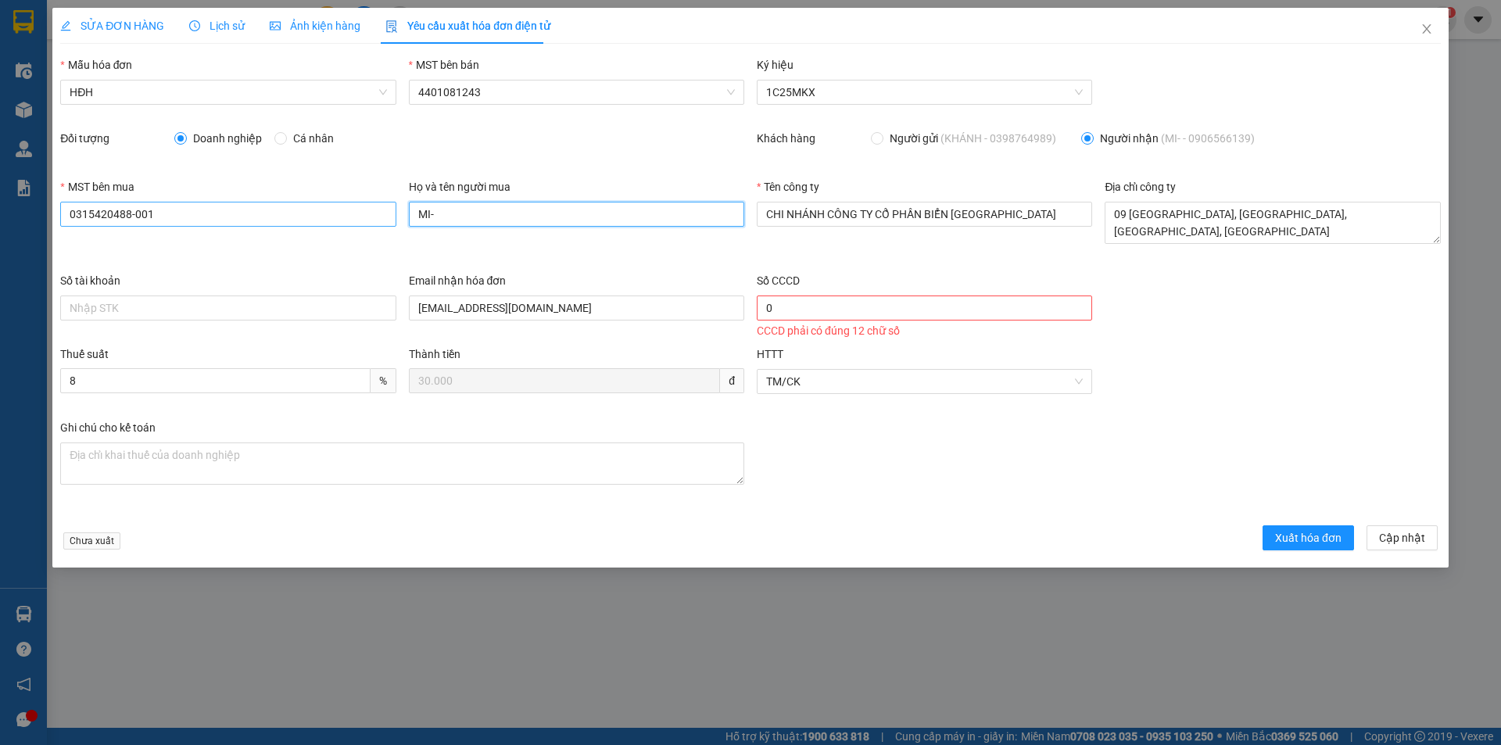
click at [388, 220] on div "MST bên mua 0315420488-001 Họ và tên người mua MI- Tên công ty CHI NHÁNH CÔNG T…" at bounding box center [750, 225] width 1393 height 94
click at [1289, 541] on span "Xuất hóa đơn" at bounding box center [1308, 537] width 66 height 17
drag, startPoint x: 786, startPoint y: 307, endPoint x: 737, endPoint y: 303, distance: 48.6
click at [737, 303] on div "Số tài khoản Email nhận hóa đơn hoadon.grandtuyhoa@salahotelgroup.com Số CCCD 0…" at bounding box center [750, 309] width 1393 height 74
click at [1285, 531] on span "Xuất hóa đơn" at bounding box center [1308, 537] width 66 height 17
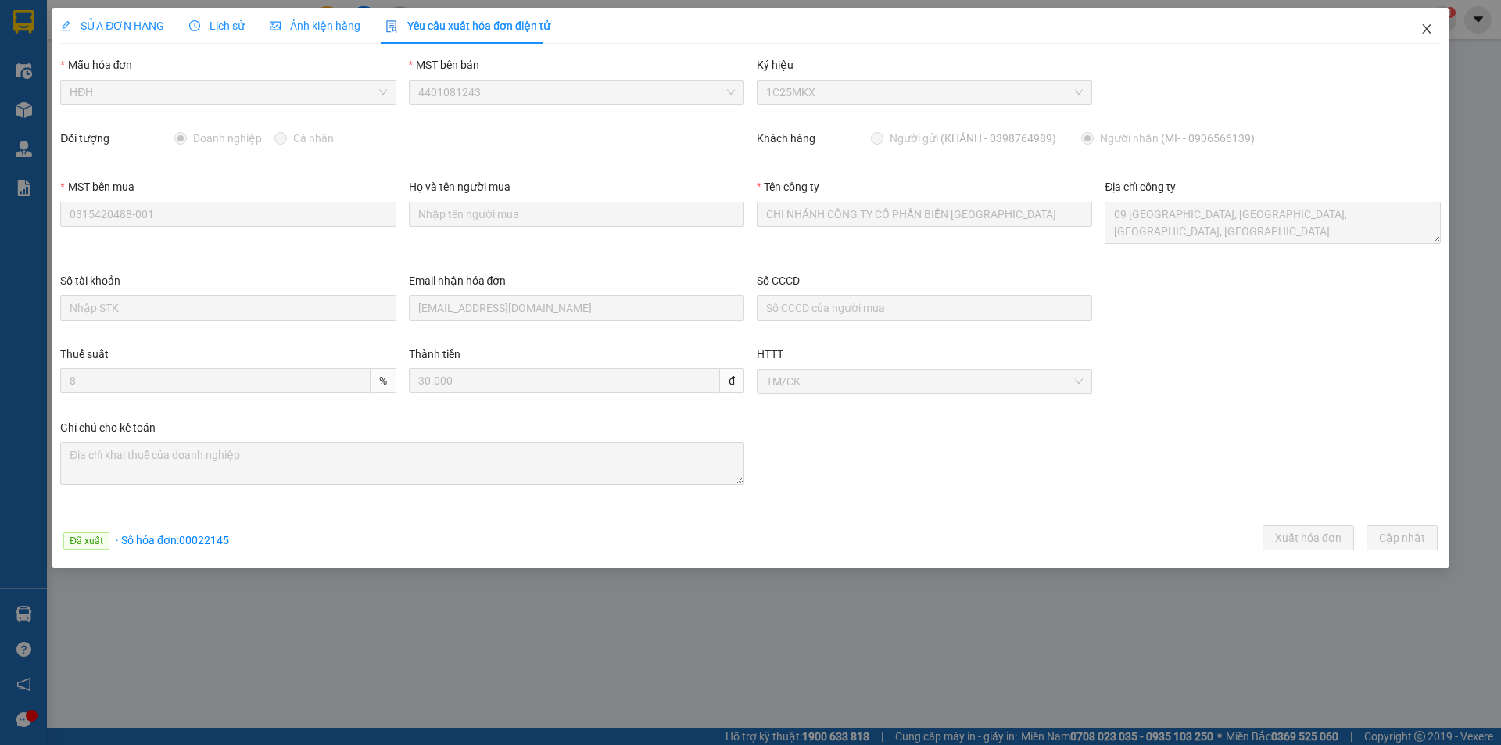
click at [1428, 29] on icon "close" at bounding box center [1426, 28] width 9 height 9
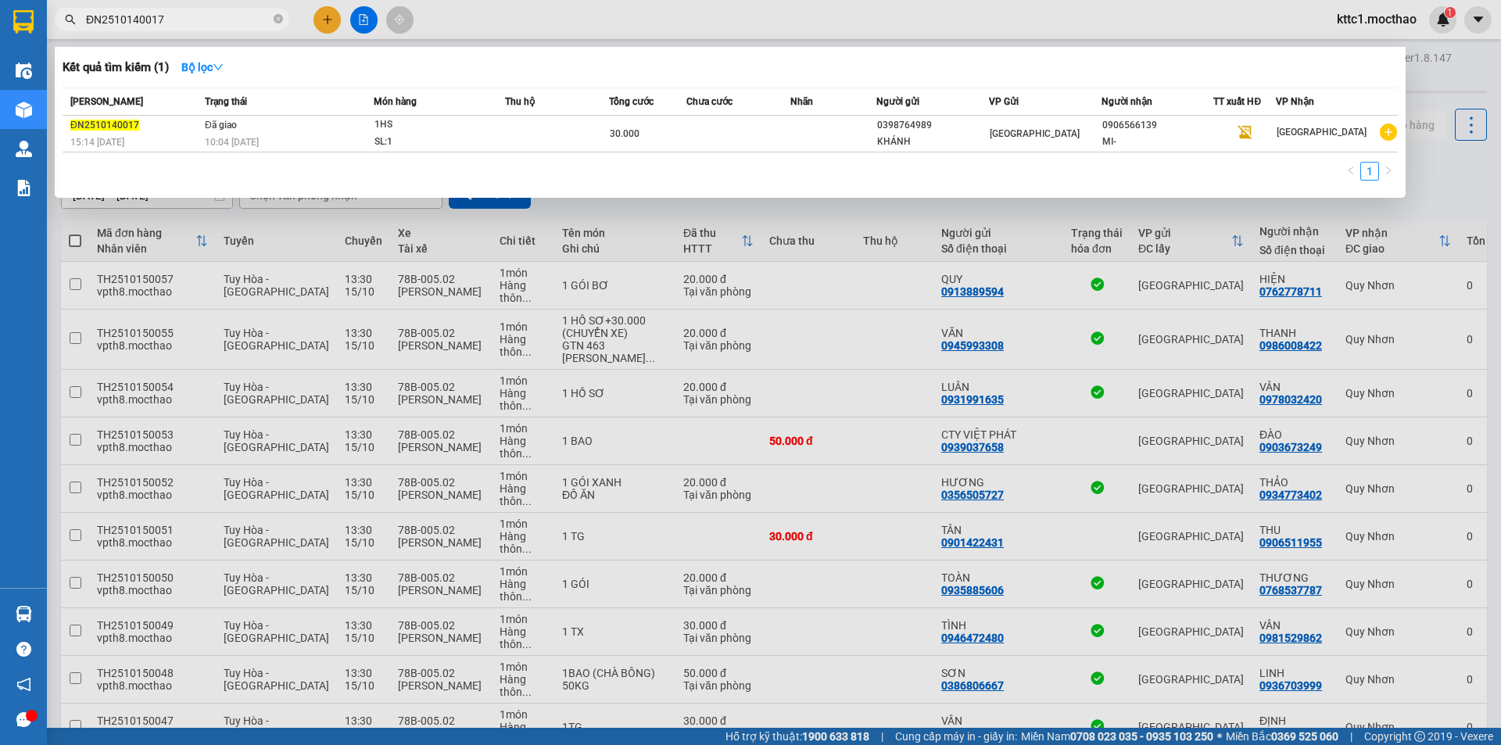
drag, startPoint x: 151, startPoint y: 17, endPoint x: 167, endPoint y: 17, distance: 16.4
click at [167, 17] on input "ĐN2510140017" at bounding box center [178, 19] width 185 height 17
type input "ĐN2510140005"
click at [798, 131] on td at bounding box center [834, 134] width 87 height 37
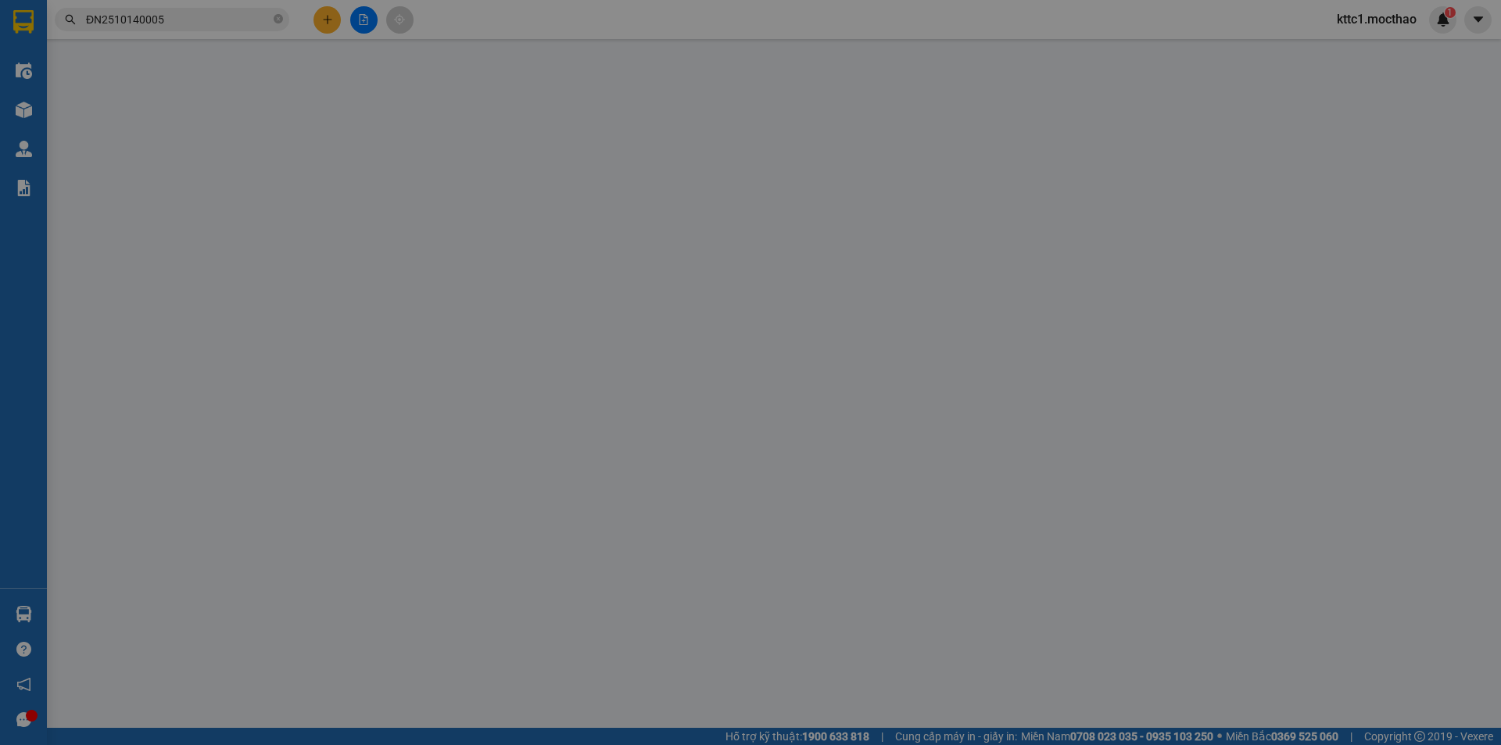
type input "0905850857"
type input "VÂN"
type input "0906566139"
type input "MI-"
type input "0"
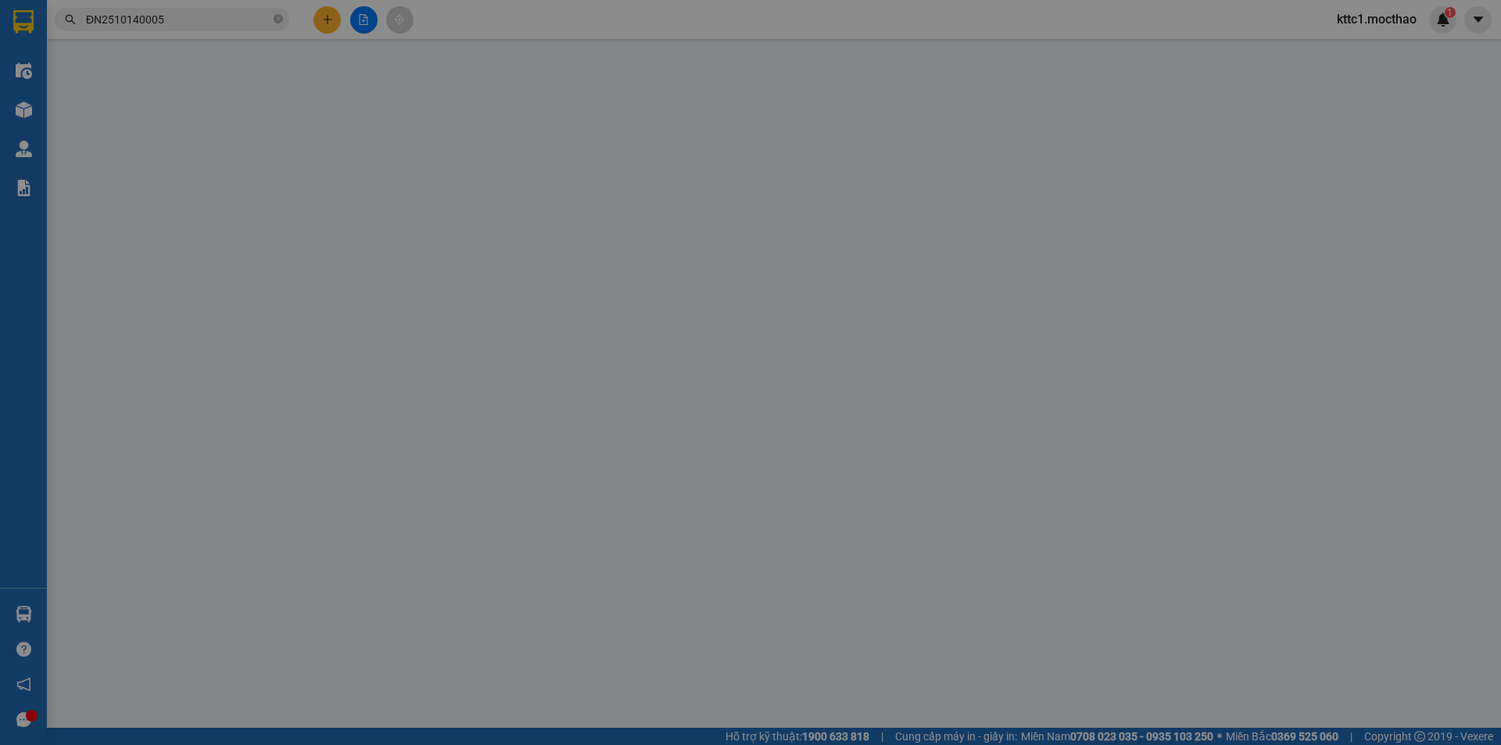
type input "0"
type input "60.000"
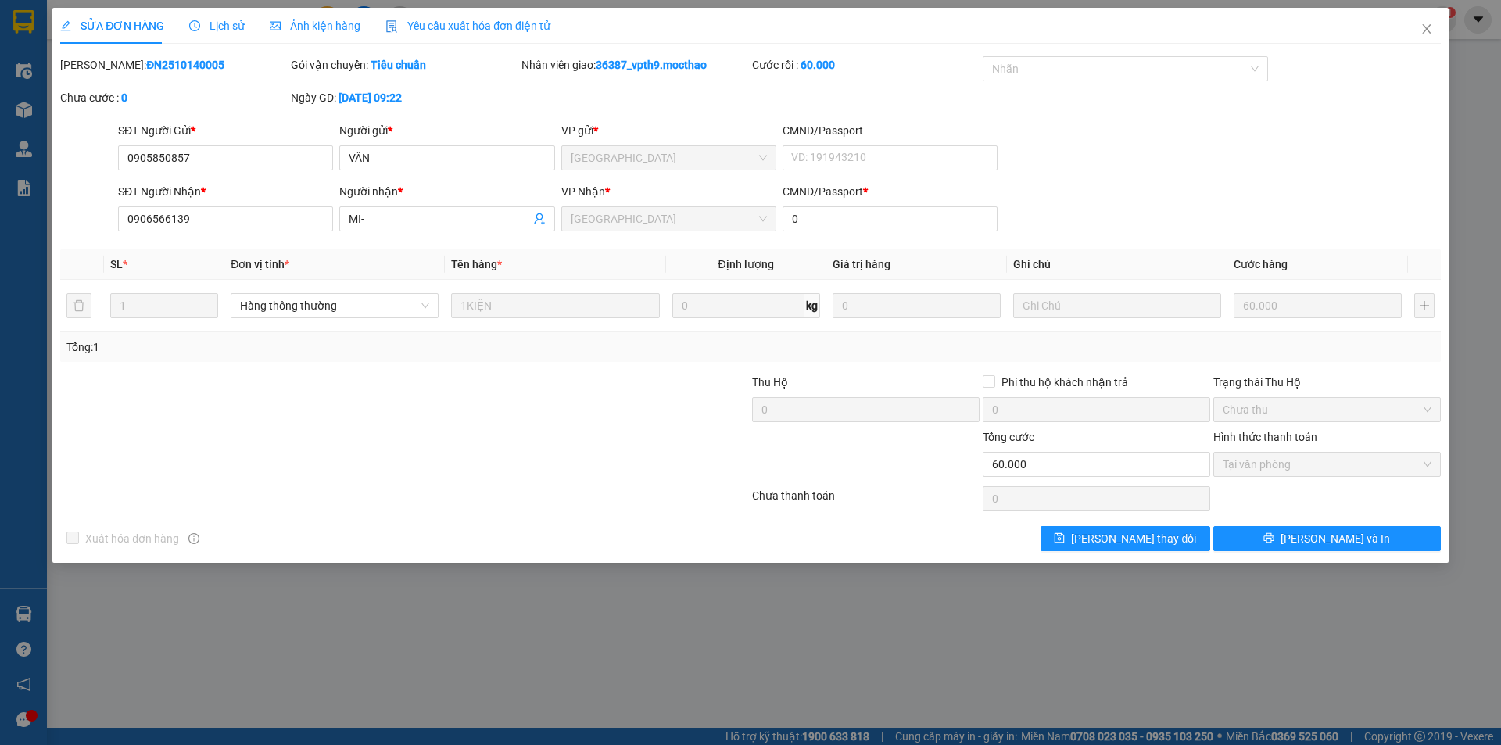
click at [504, 17] on div "Yêu cầu xuất hóa đơn điện tử" at bounding box center [468, 25] width 165 height 17
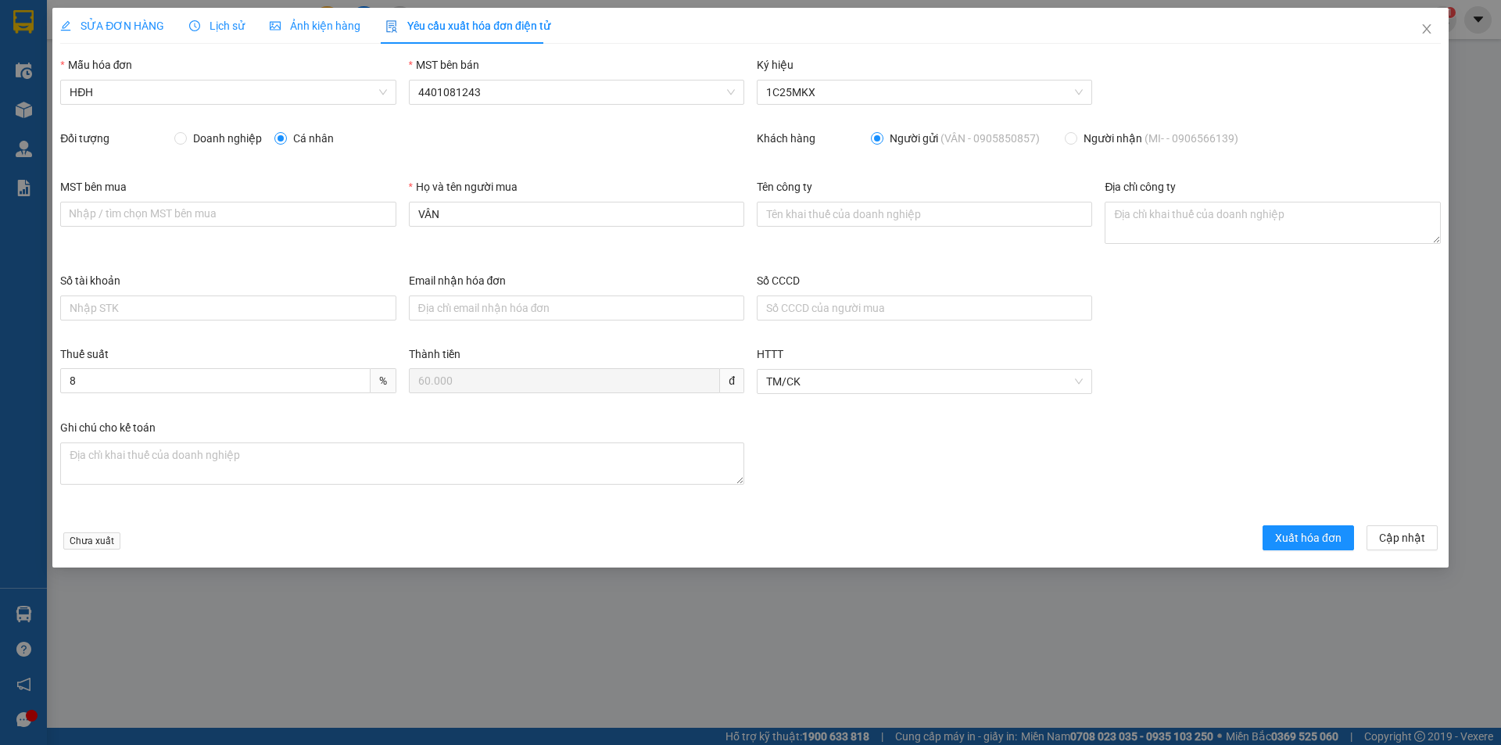
click at [202, 140] on span "Doanh nghiệp" at bounding box center [227, 138] width 81 height 17
click at [185, 140] on input "Doanh nghiệp" at bounding box center [179, 137] width 11 height 11
radio input "true"
radio input "false"
drag, startPoint x: 370, startPoint y: 208, endPoint x: 343, endPoint y: 208, distance: 27.4
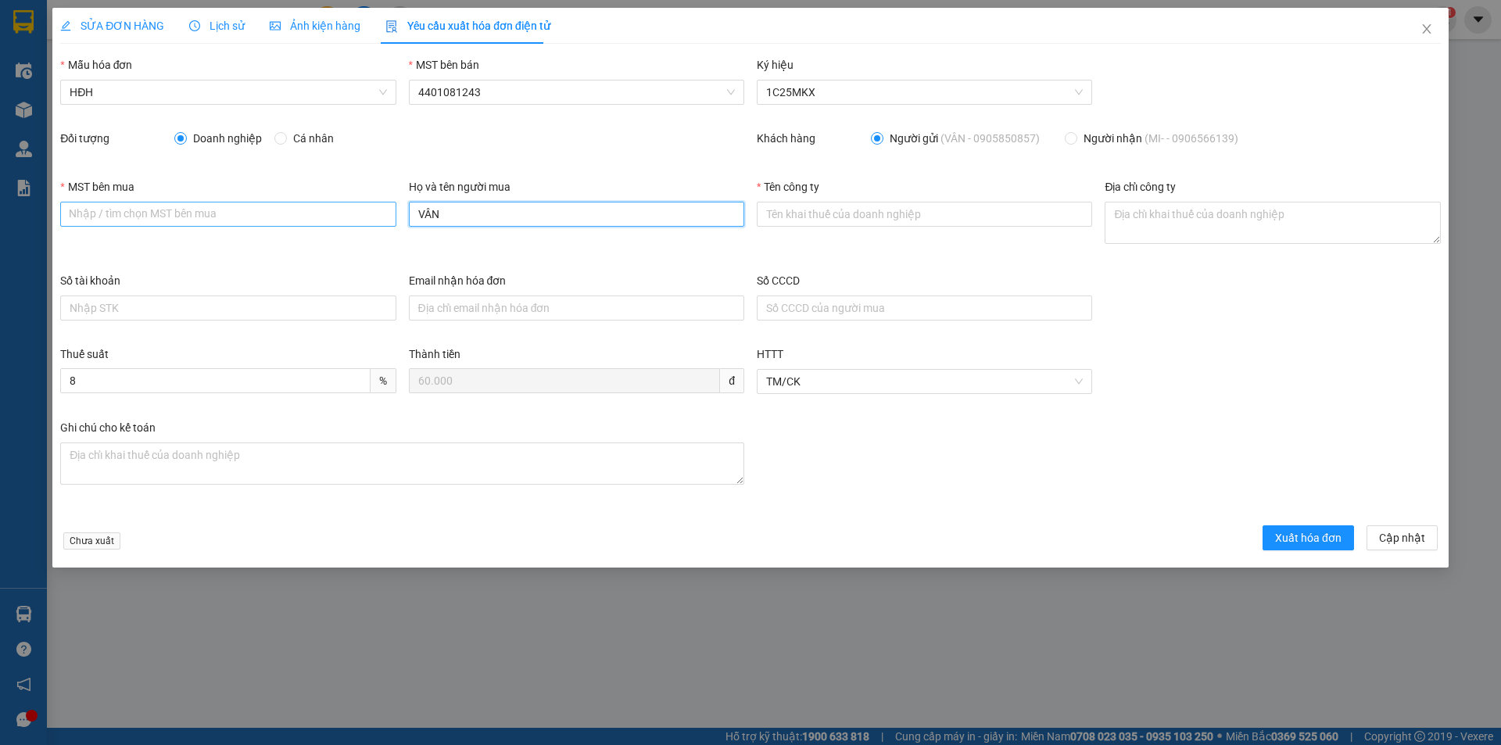
click at [368, 206] on div "MST bên mua Nhập / tìm chọn MST bên mua Họ và tên người mua VÂN Tên công ty Địa…" at bounding box center [750, 225] width 1393 height 94
click at [804, 214] on input "Tên công ty" at bounding box center [924, 214] width 335 height 25
paste input "CÔNG TY TNHH PHÚ KIM PHÚ YÊN"
type input "CÔNG TY TNHH PHÚ KIM PHÚ YÊN"
click at [1244, 240] on textarea "Địa chỉ công ty" at bounding box center [1272, 223] width 335 height 42
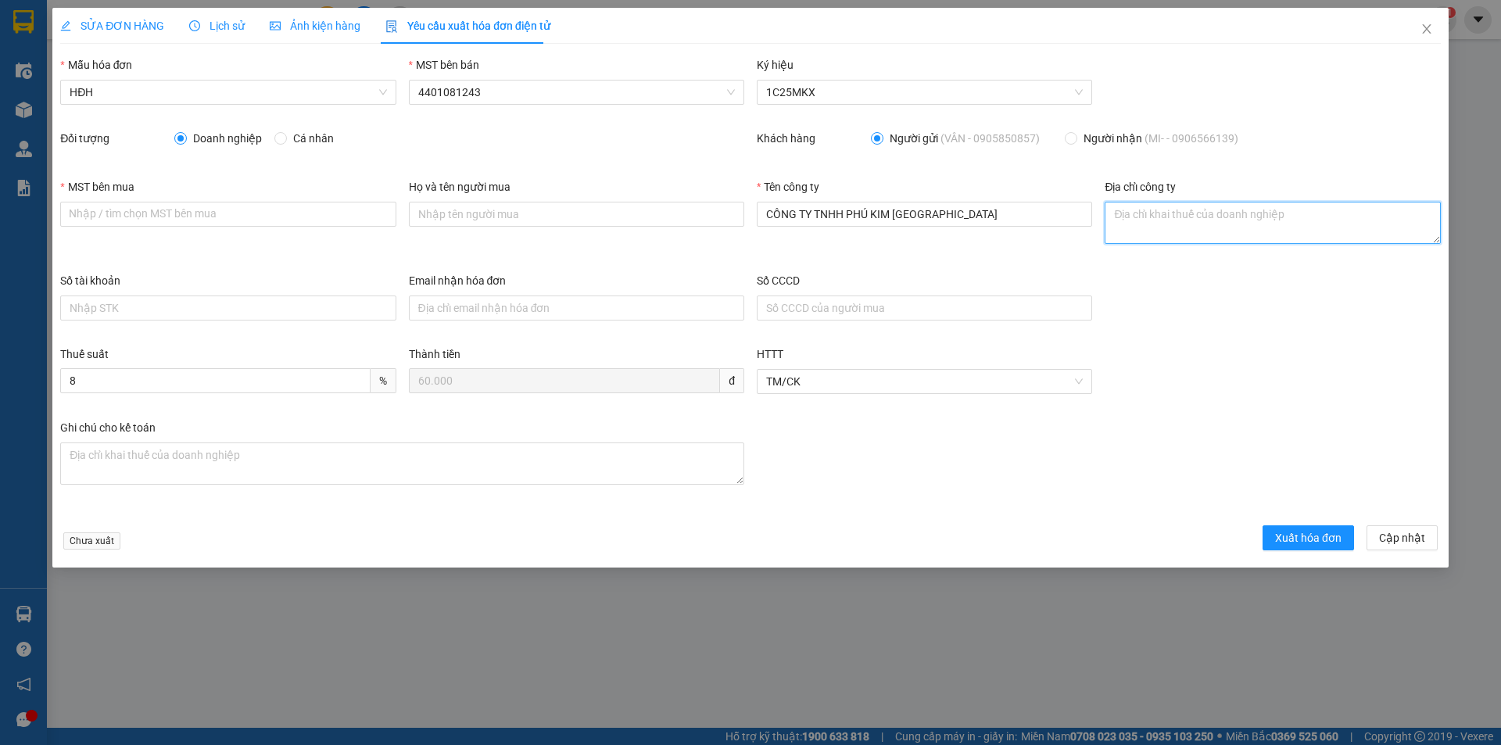
paste textarea "Số 51 Độc Lập, Phường Tuy Hòa, Tỉnh Đắk Lắk, Việt Nam"
type textarea "Số 51 Độc Lập, Phường Tuy Hòa, Tỉnh Đắk Lắk, Việt Nam"
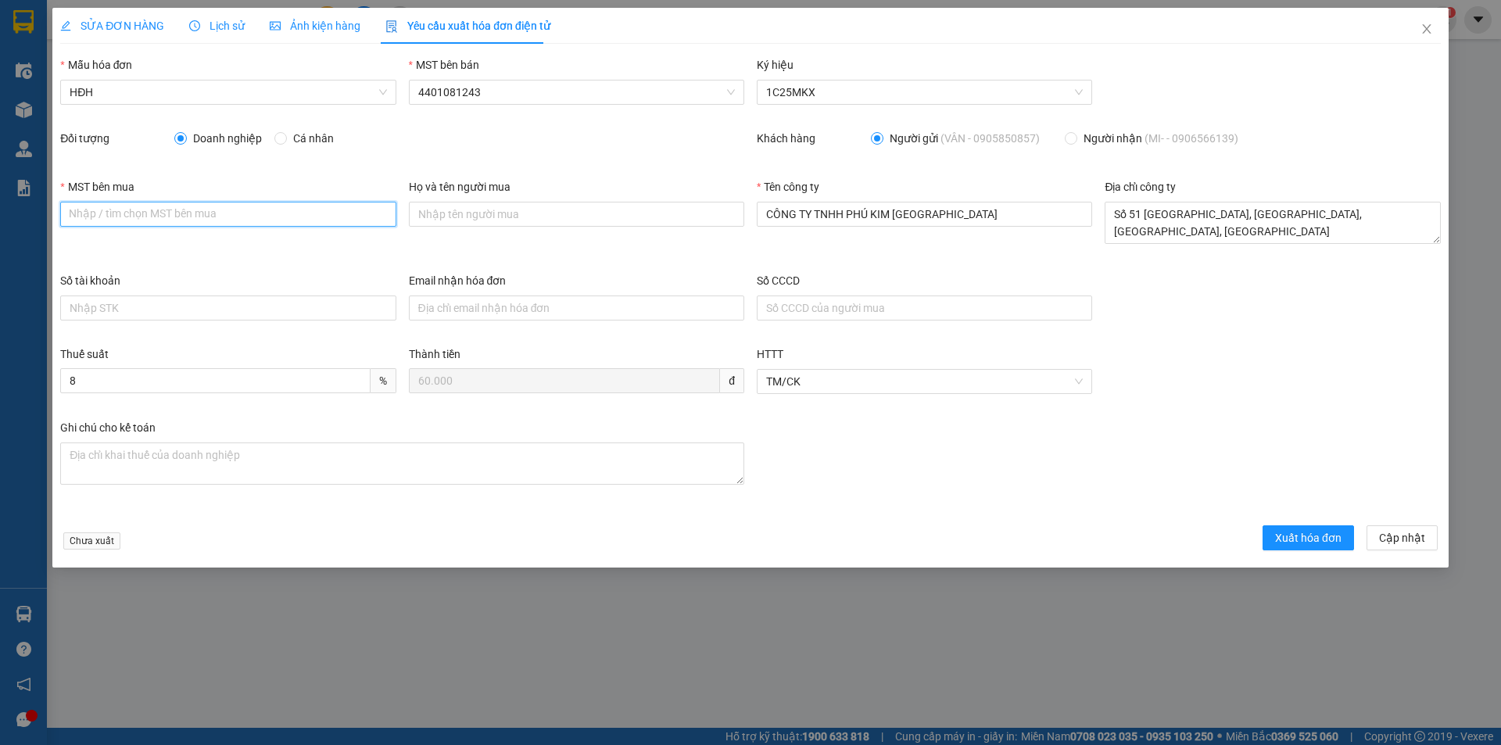
click at [214, 205] on input "MST bên mua" at bounding box center [227, 214] width 335 height 25
paste input "4401046400"
type input "4401046400"
click at [522, 310] on input "Email nhận hóa đơn" at bounding box center [576, 308] width 335 height 25
type input "hoadon.grandtuyhoa@salahotelgroup.com"
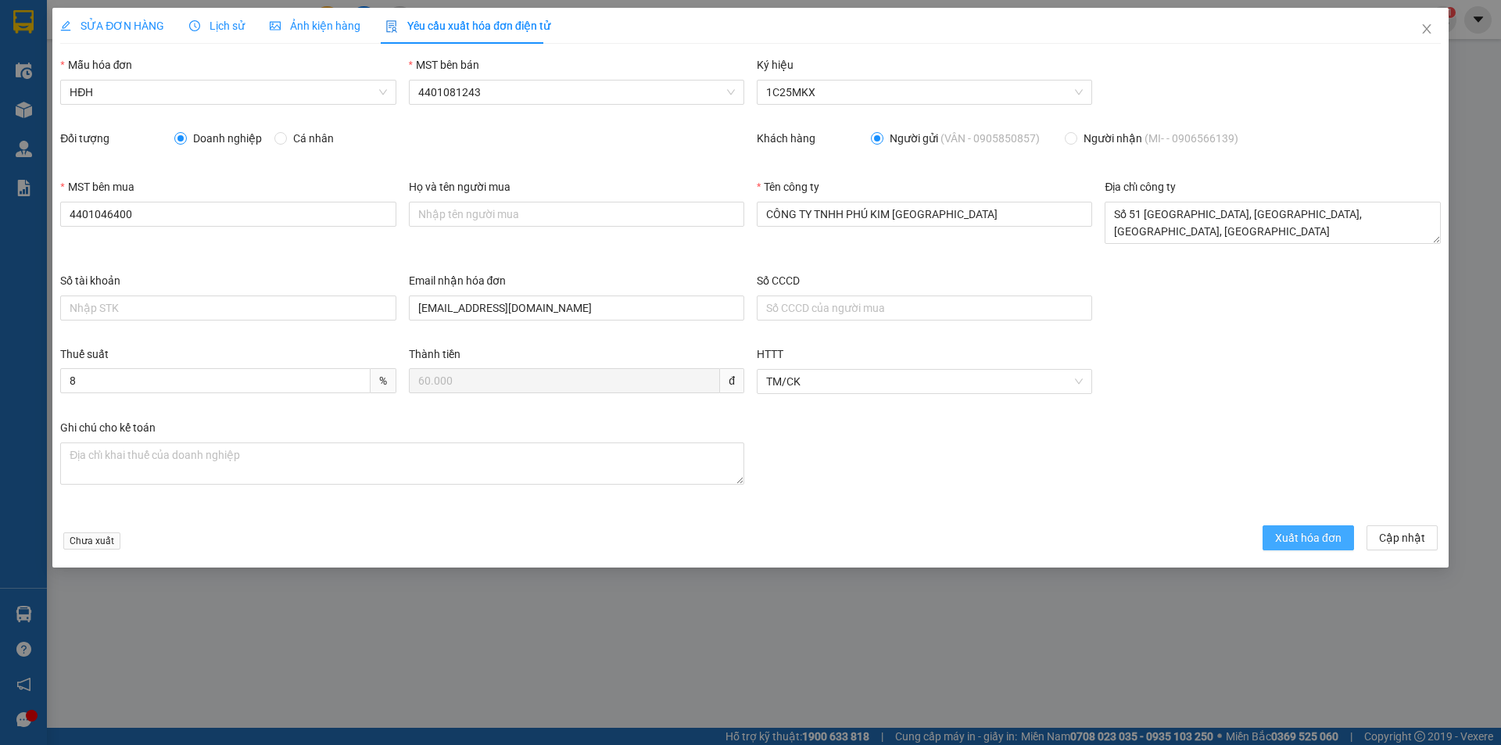
click at [1306, 540] on span "Xuất hóa đơn" at bounding box center [1308, 537] width 66 height 17
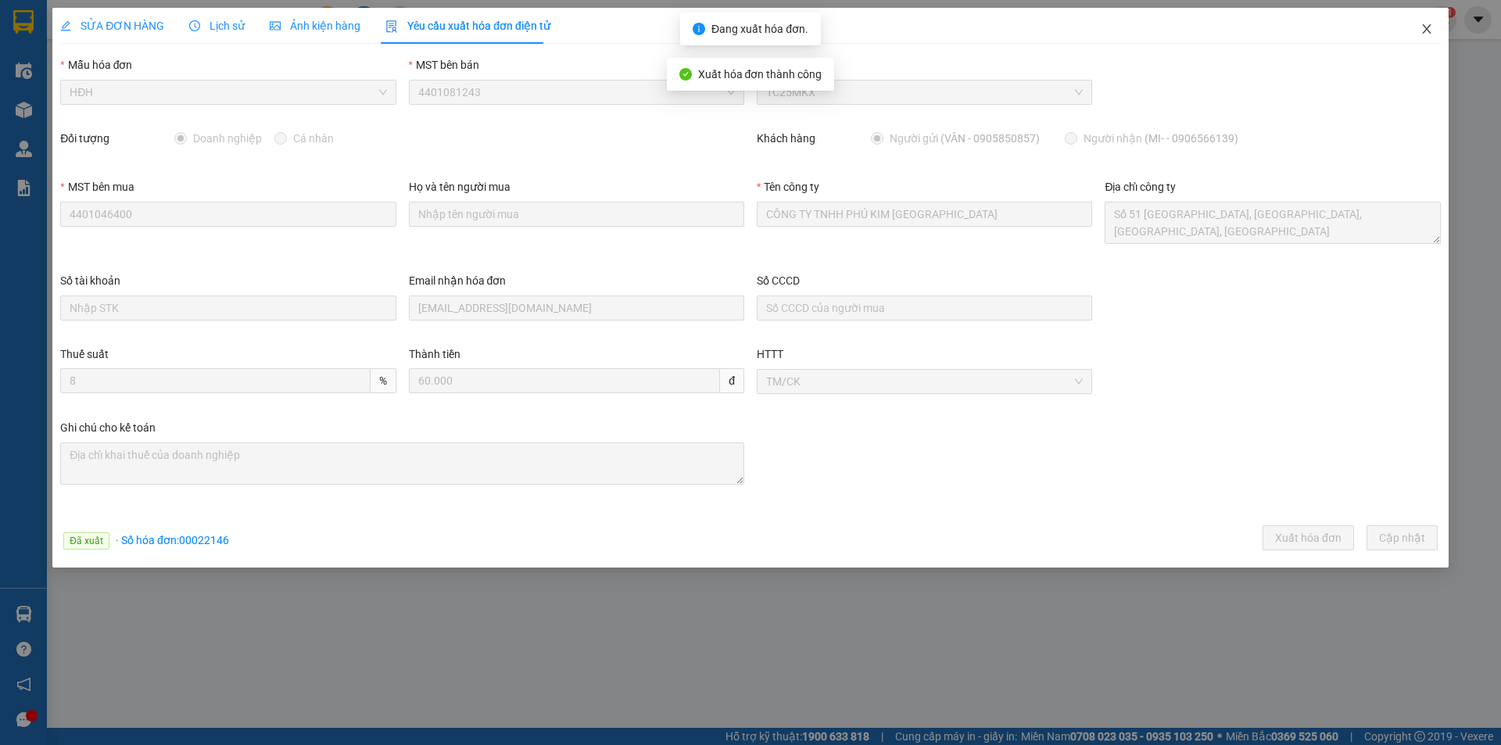
click at [1429, 29] on icon "close" at bounding box center [1427, 29] width 13 height 13
